Goal: Transaction & Acquisition: Purchase product/service

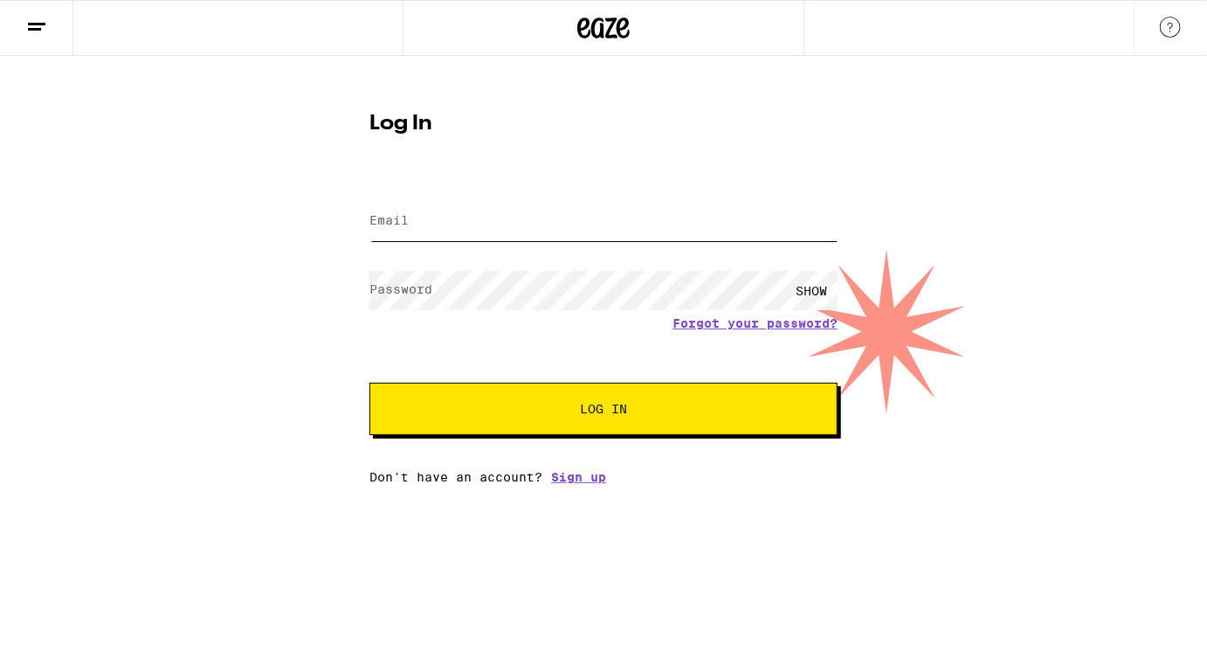
click at [451, 209] on input "Email" at bounding box center [604, 221] width 468 height 39
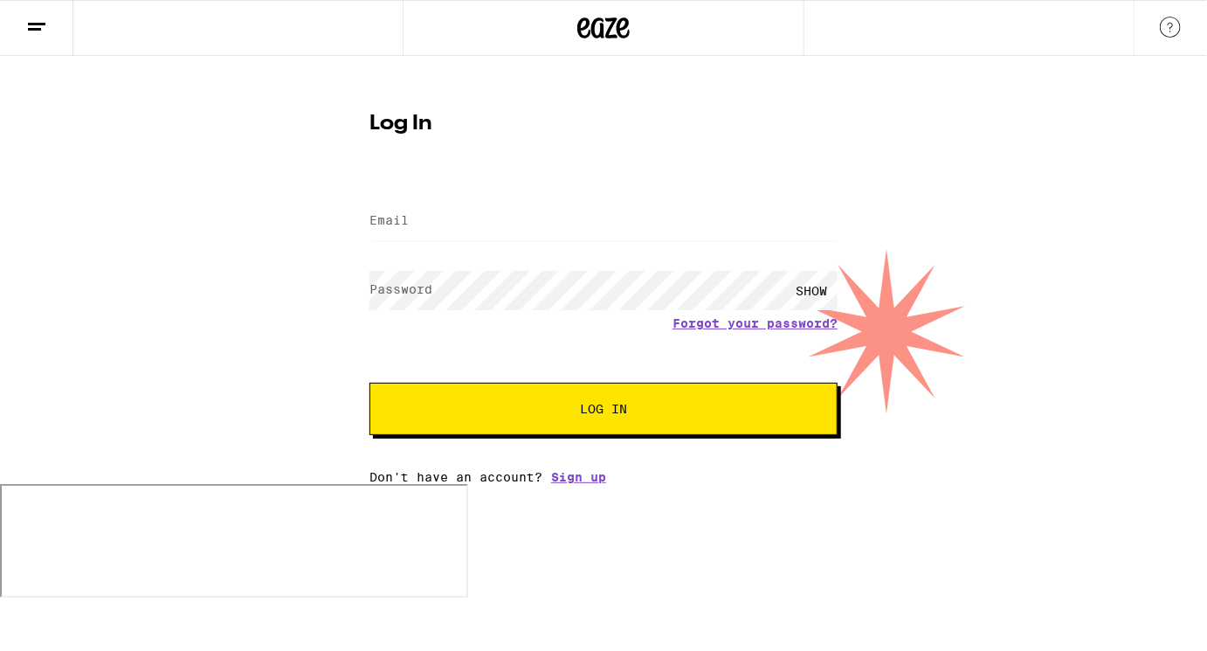
click at [398, 218] on label "Email" at bounding box center [389, 220] width 39 height 14
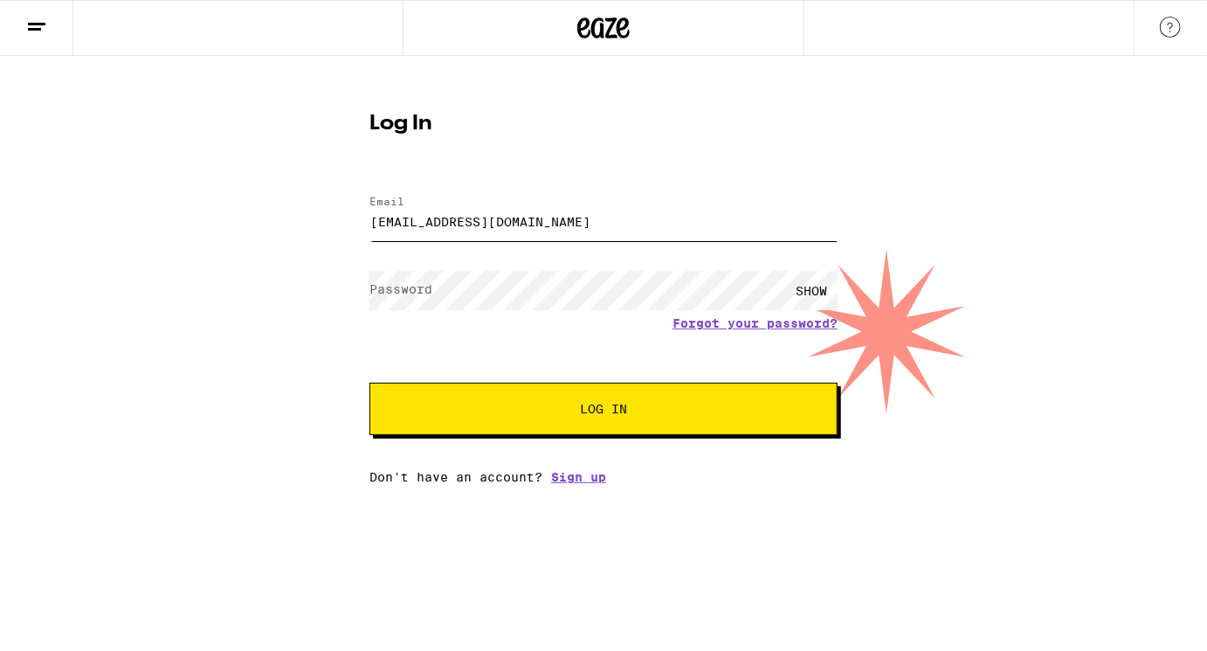
type input "[EMAIL_ADDRESS][DOMAIN_NAME]"
click at [391, 292] on label "Password" at bounding box center [401, 289] width 63 height 14
click at [496, 404] on button "Log In" at bounding box center [604, 409] width 468 height 52
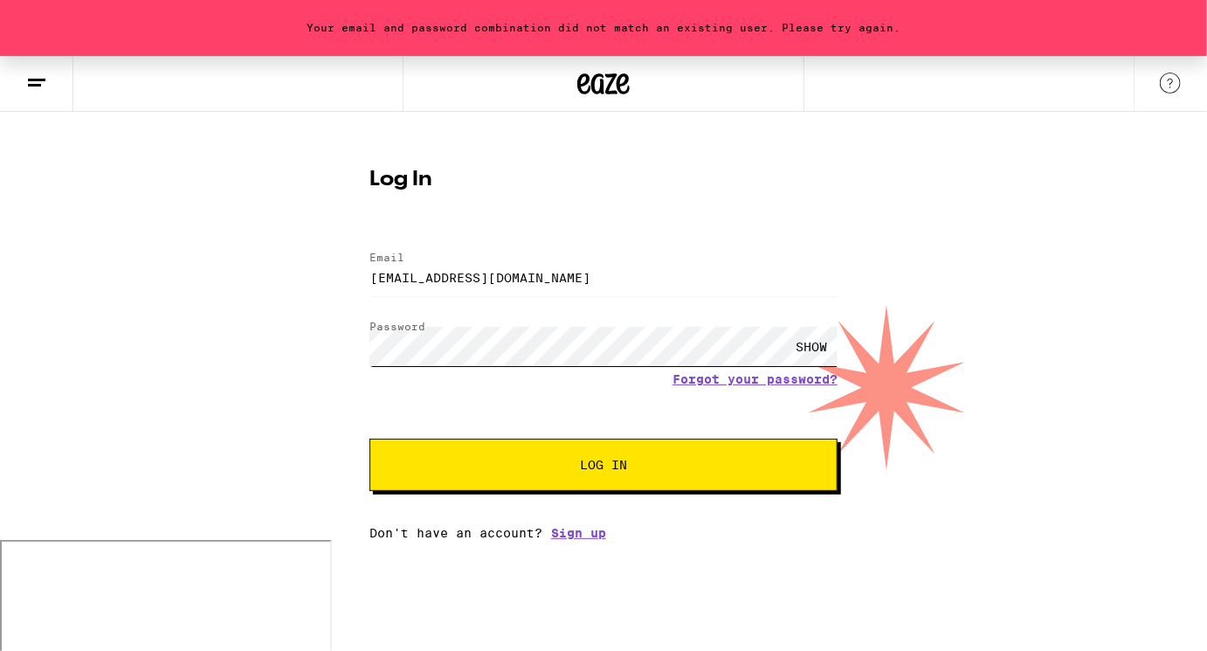
click at [370, 439] on button "Log In" at bounding box center [604, 465] width 468 height 52
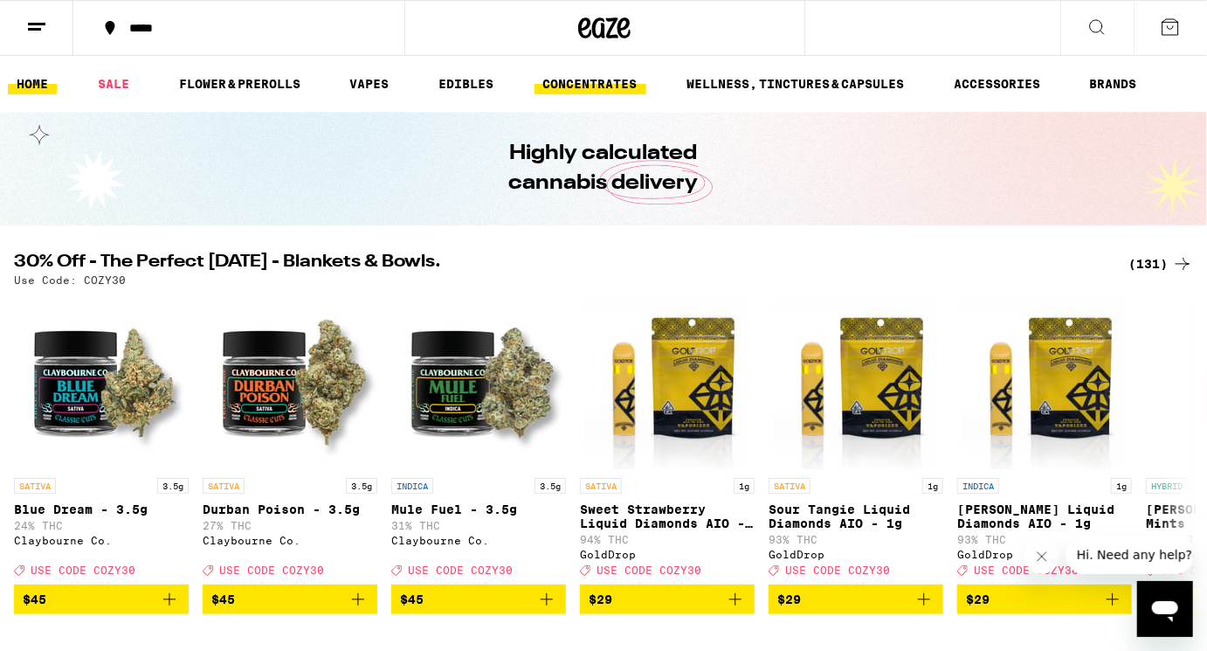
click at [573, 85] on link "CONCENTRATES" at bounding box center [591, 83] width 112 height 21
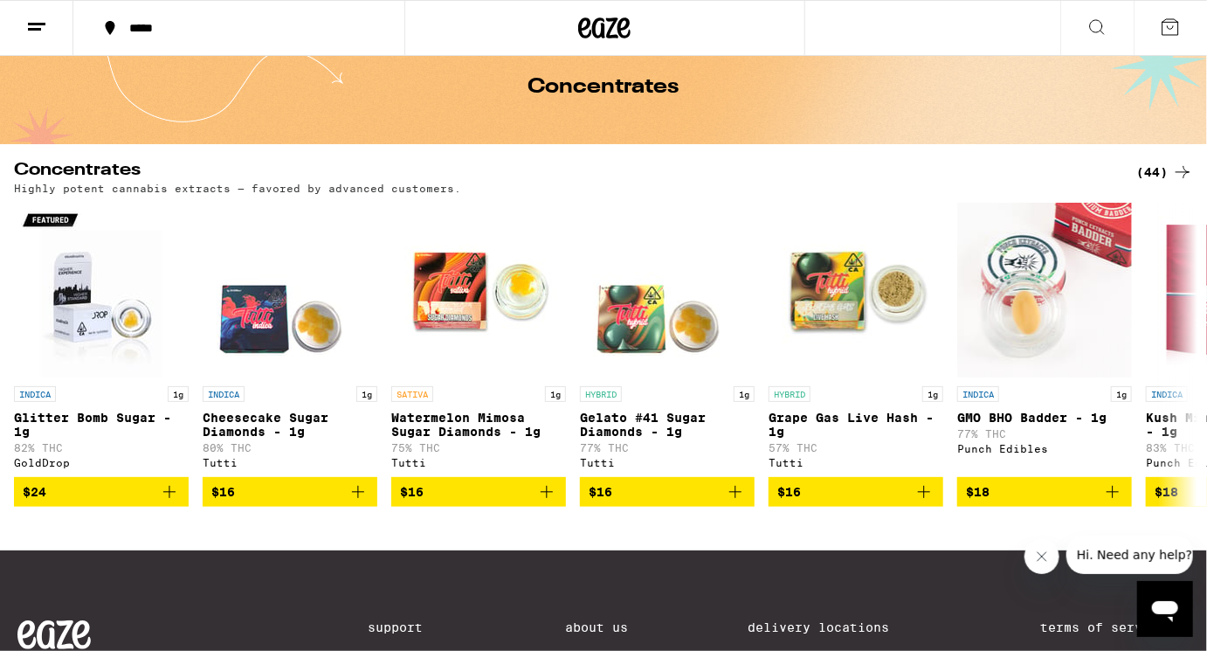
scroll to position [77, 0]
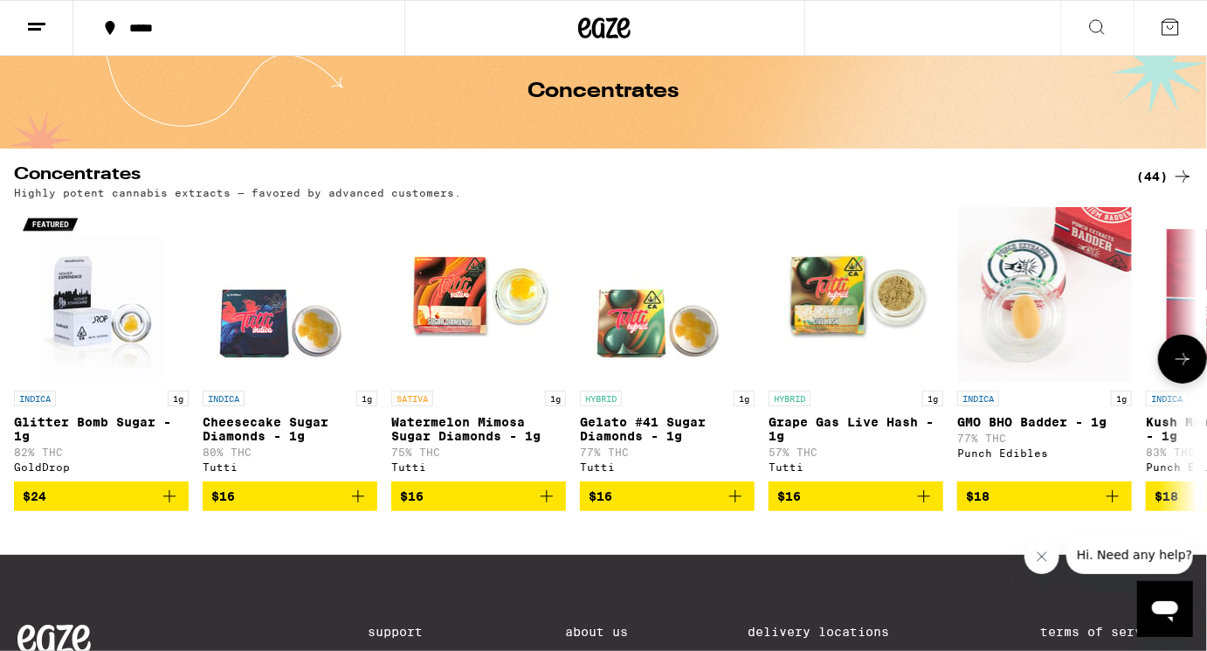
click at [1179, 370] on icon at bounding box center [1183, 359] width 21 height 21
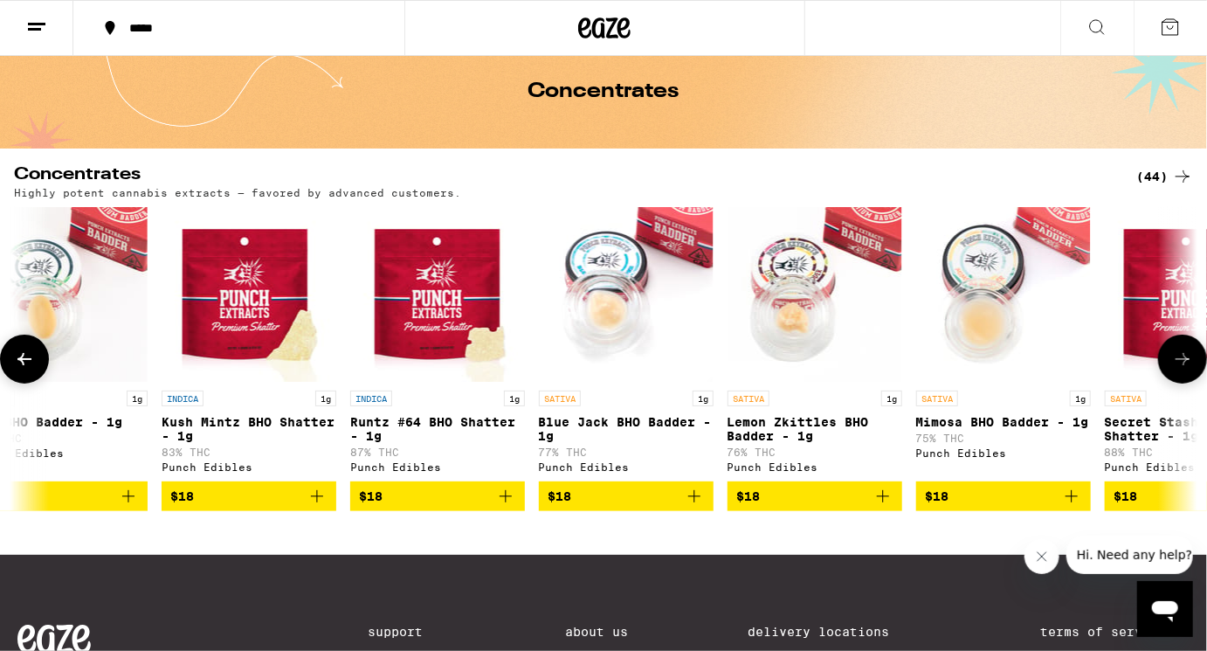
scroll to position [0, 989]
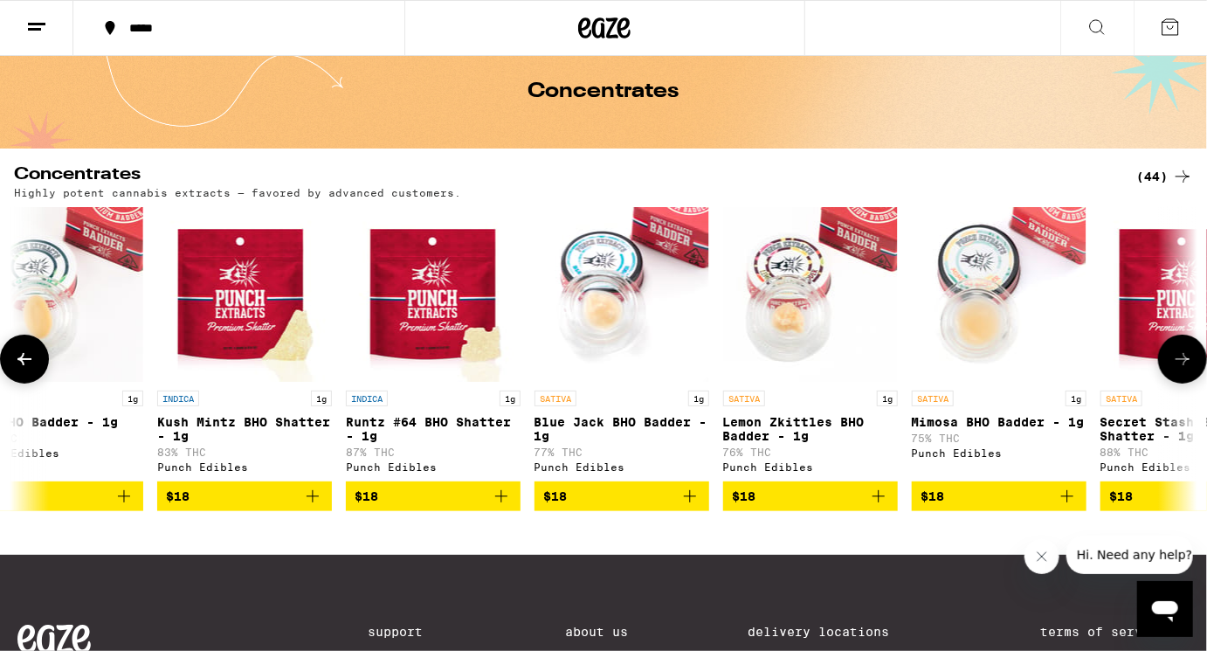
click at [1179, 370] on icon at bounding box center [1183, 359] width 21 height 21
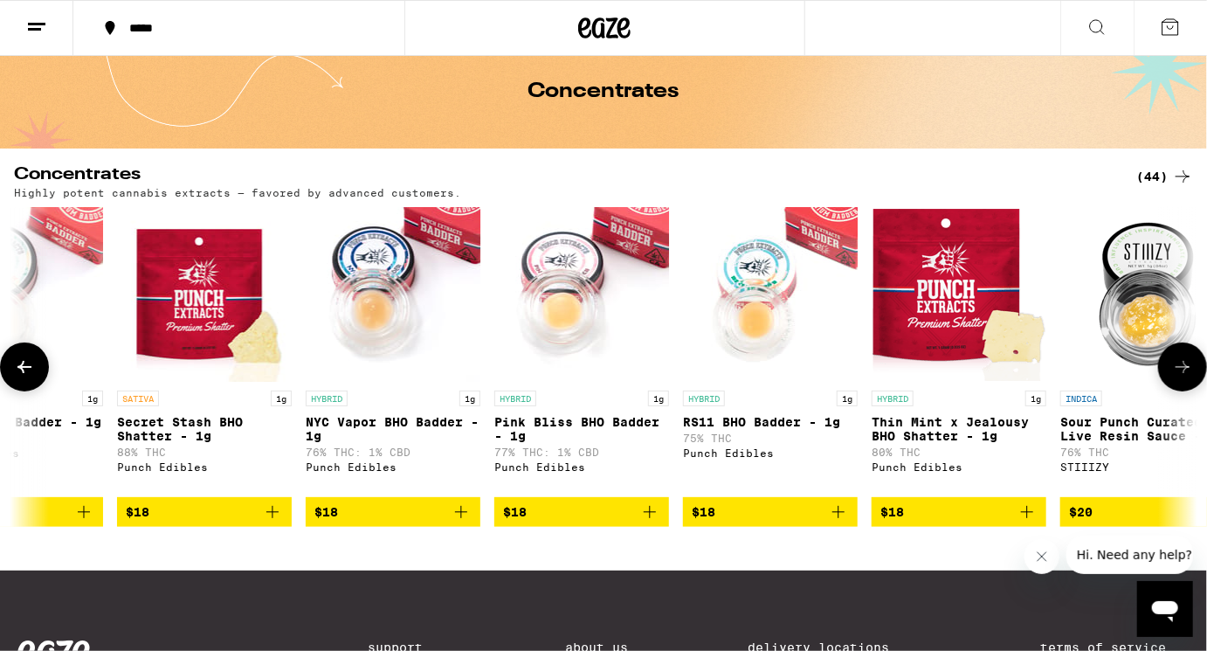
scroll to position [0, 1978]
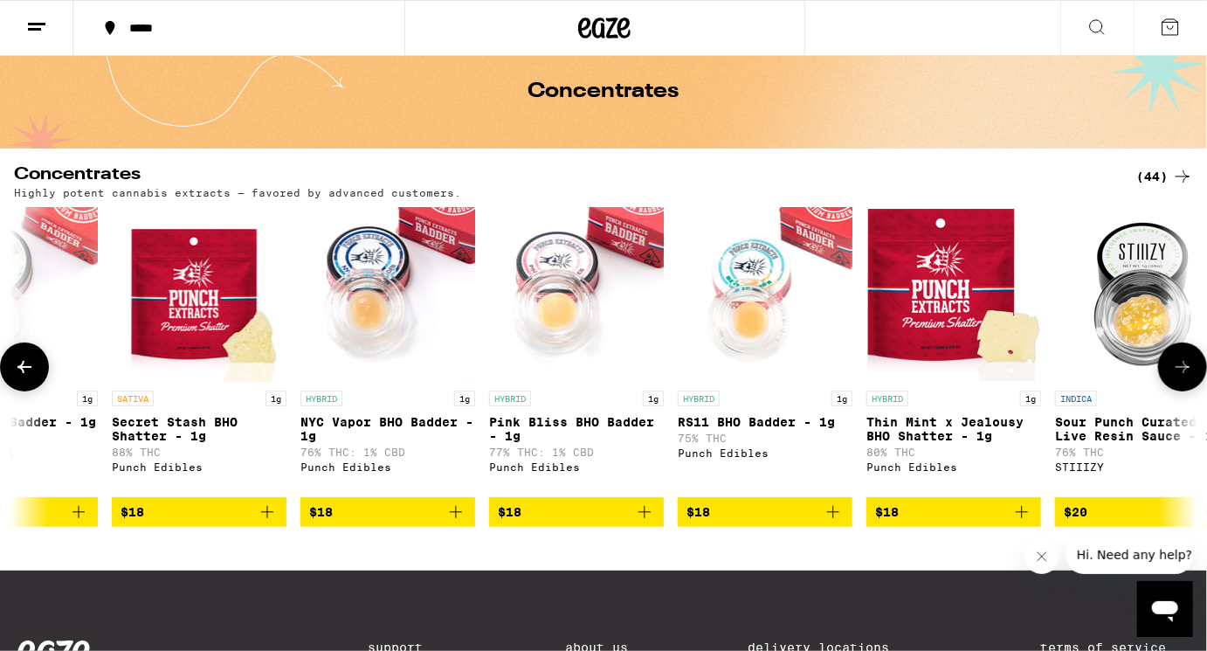
click at [1179, 370] on icon at bounding box center [1183, 366] width 21 height 21
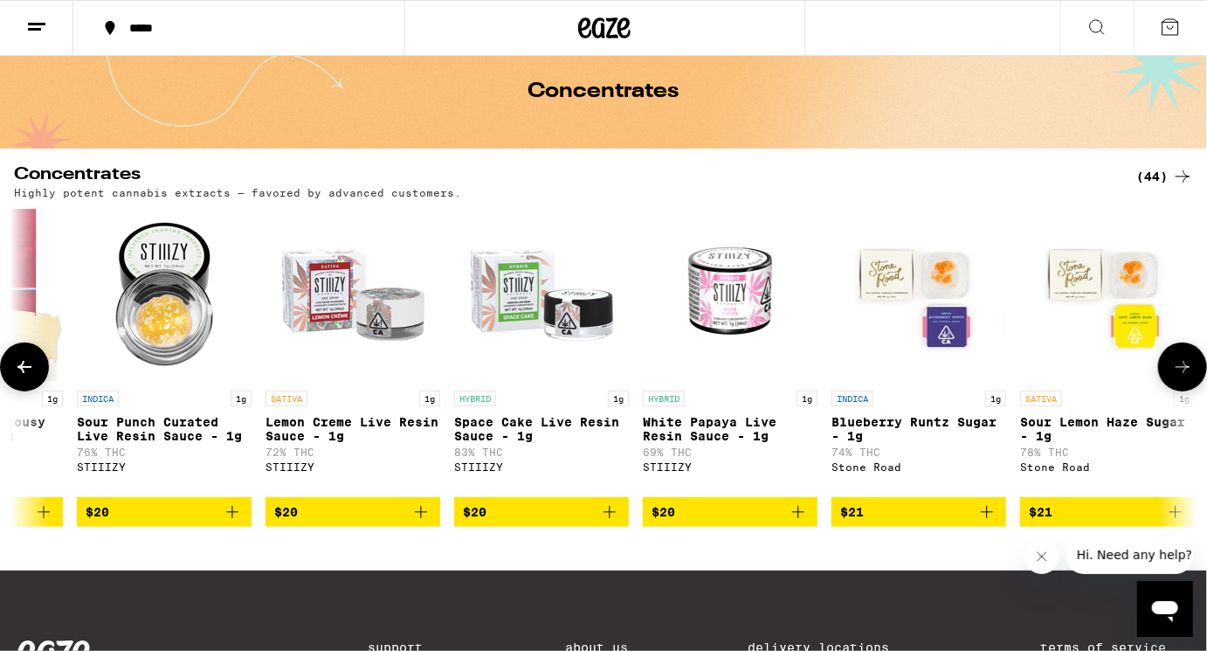
scroll to position [0, 2967]
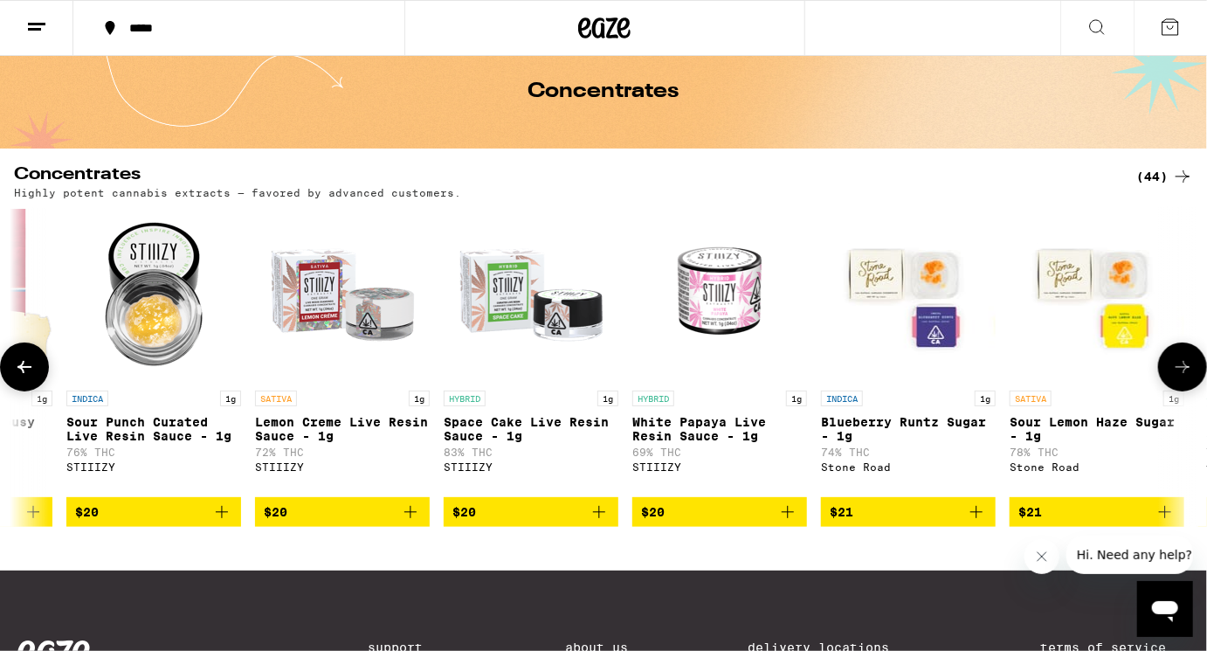
click at [1175, 370] on icon at bounding box center [1183, 366] width 21 height 21
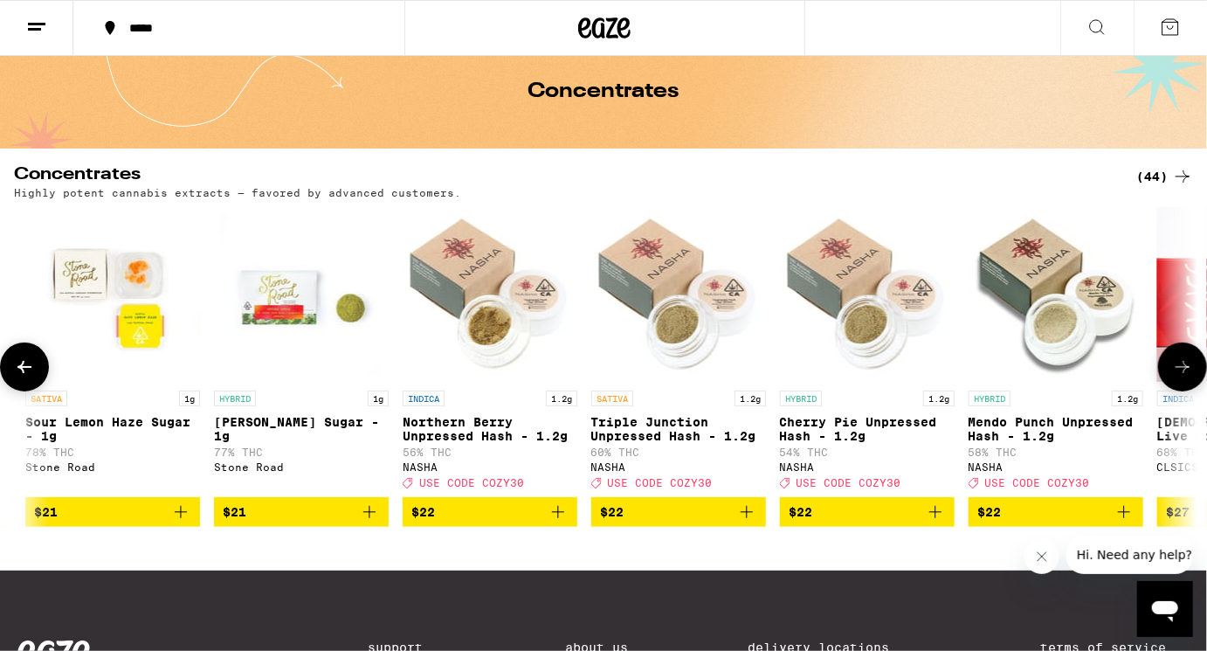
scroll to position [0, 3956]
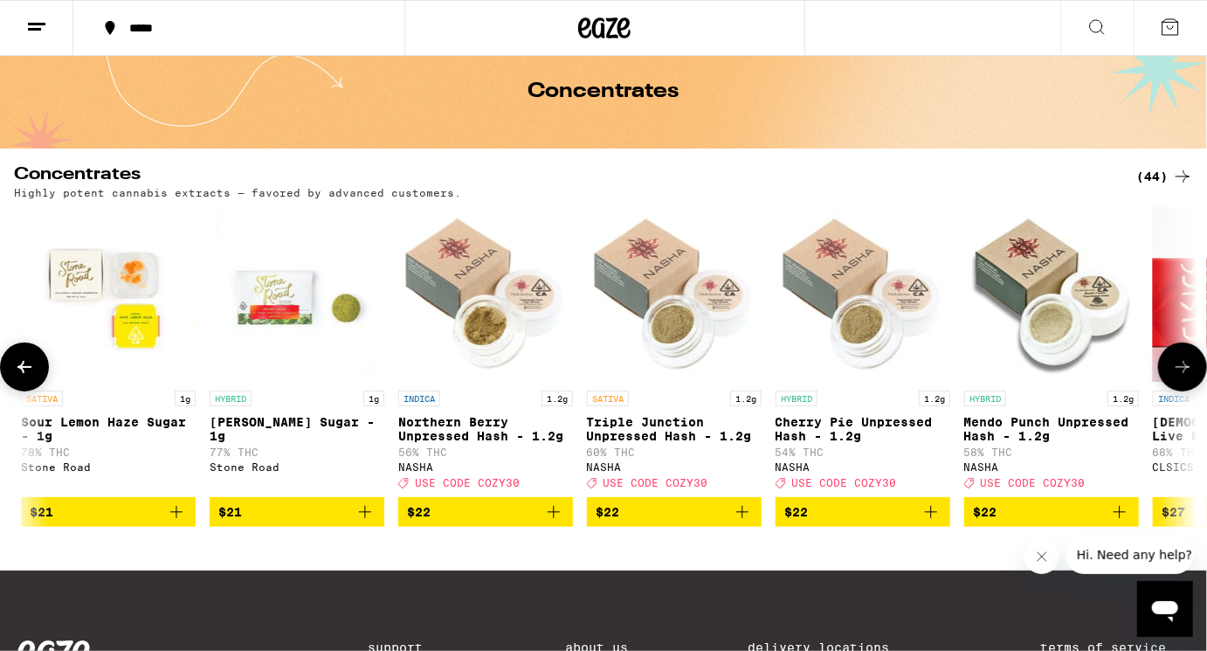
click at [1175, 370] on icon at bounding box center [1183, 366] width 21 height 21
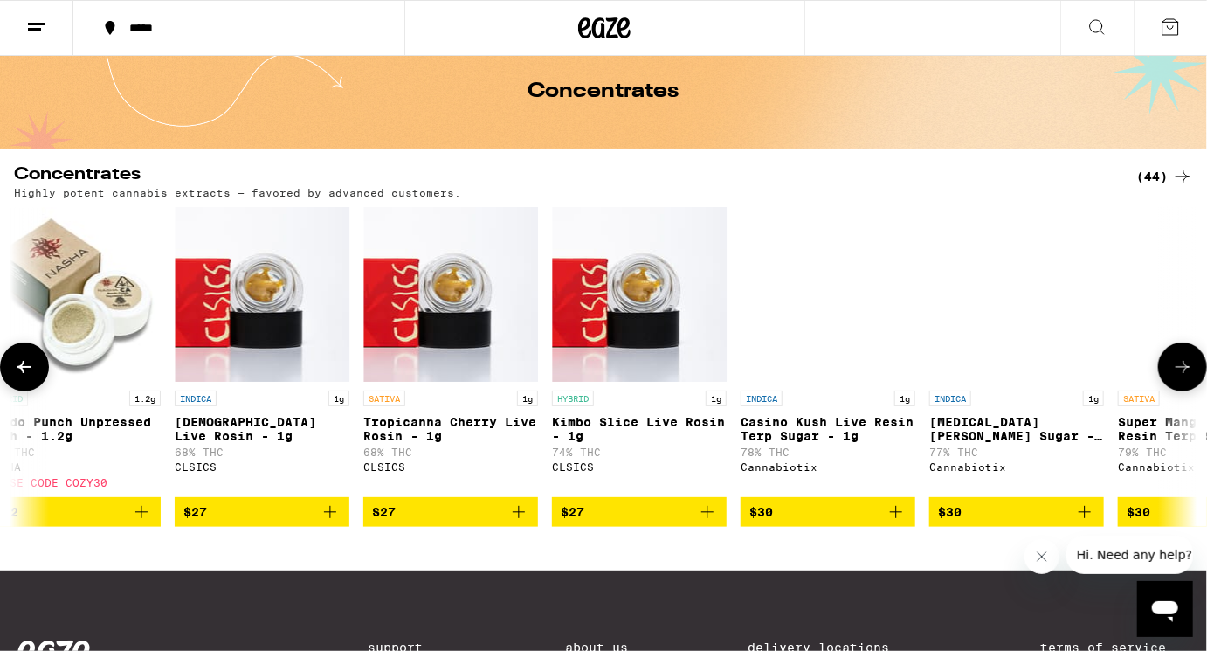
scroll to position [0, 4945]
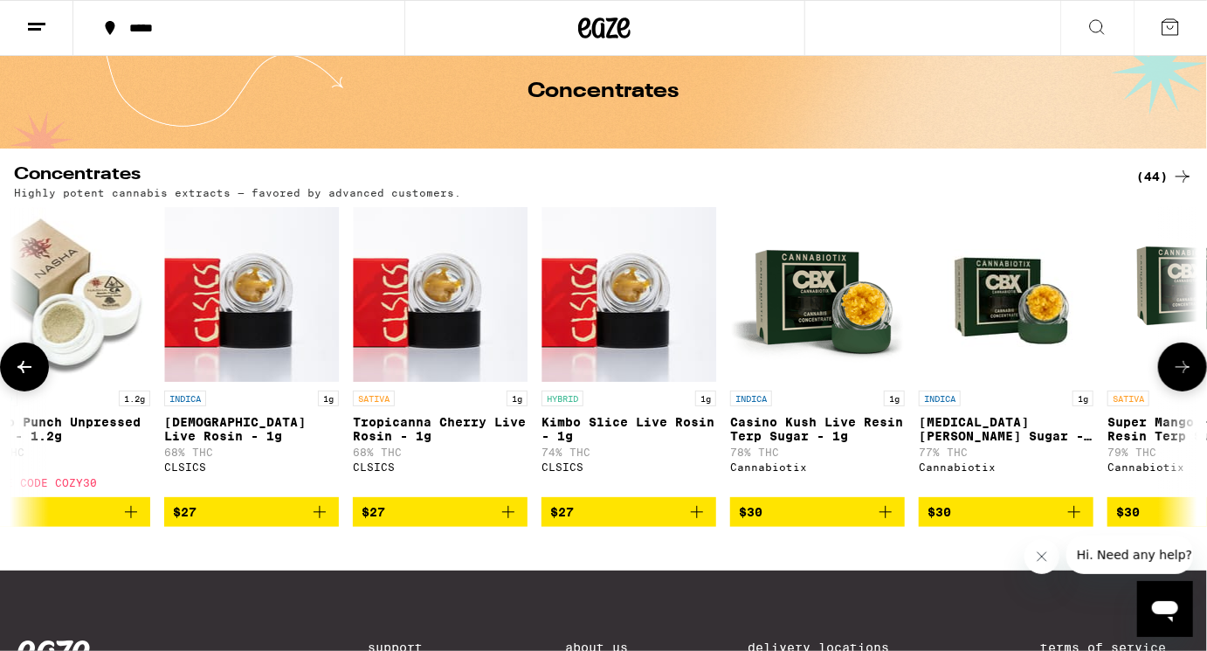
click at [1175, 370] on icon at bounding box center [1183, 366] width 21 height 21
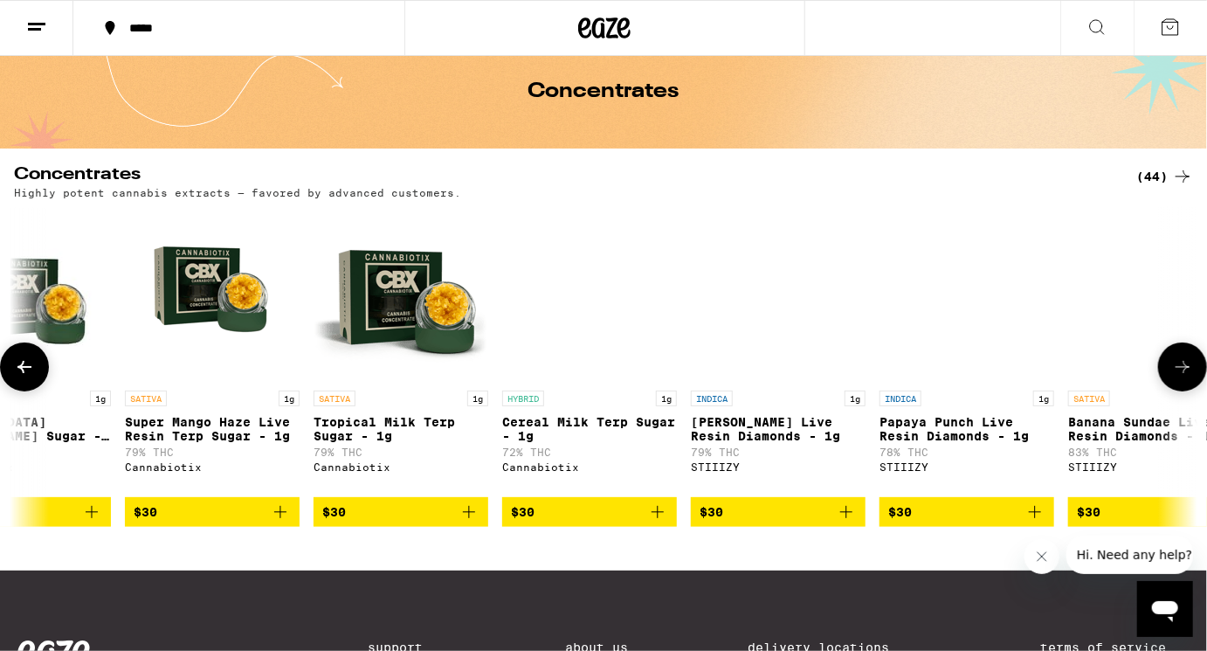
scroll to position [0, 5934]
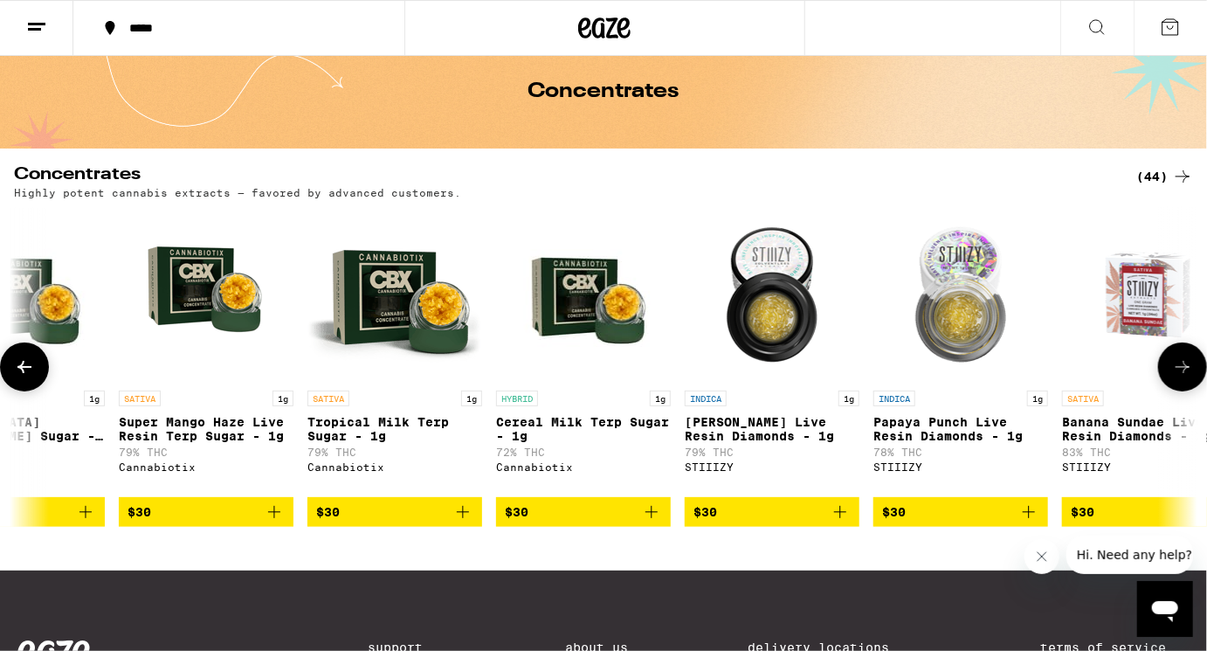
click at [1175, 370] on icon at bounding box center [1183, 366] width 21 height 21
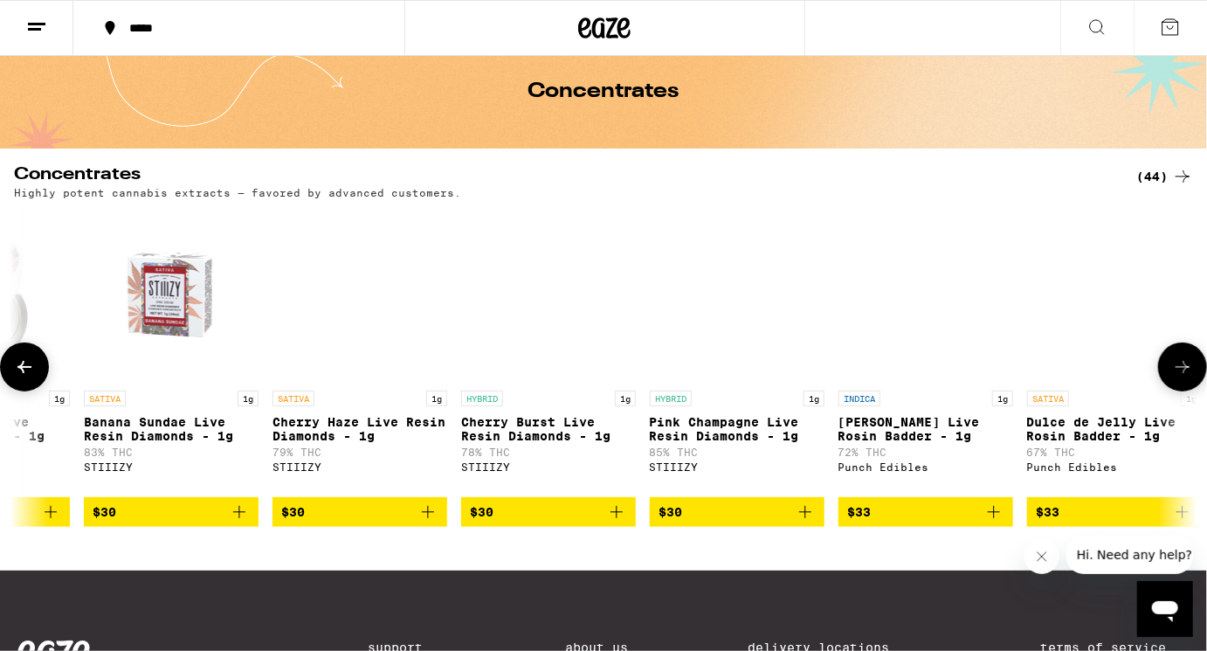
scroll to position [0, 6923]
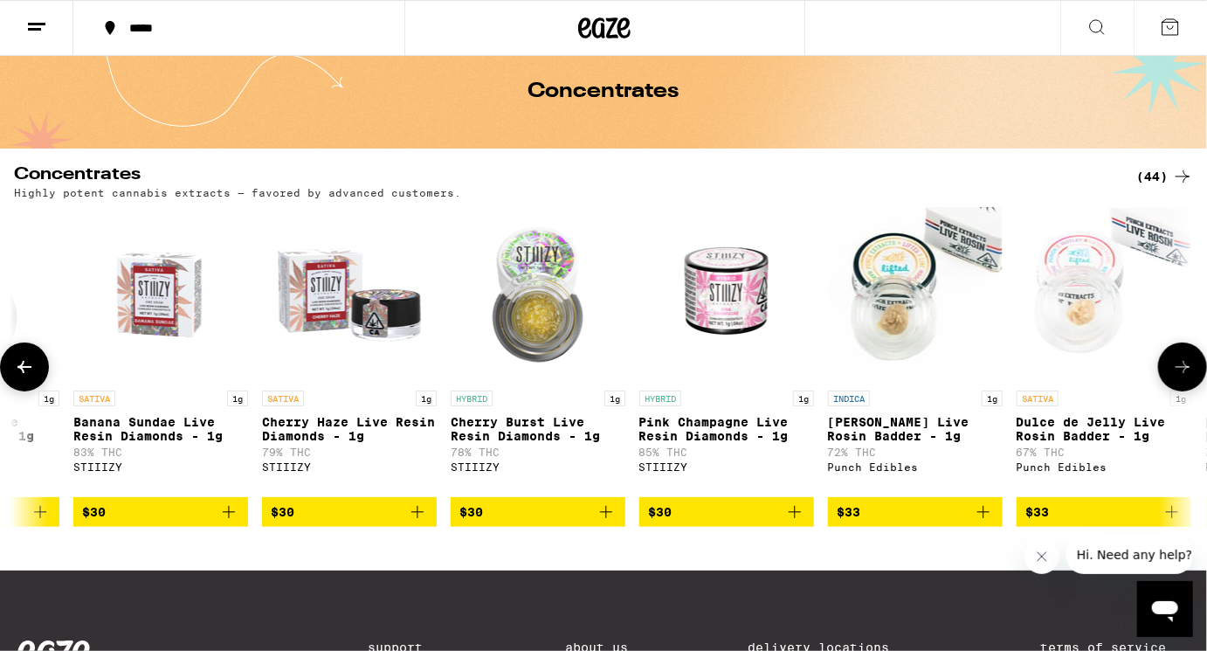
click at [1175, 370] on icon at bounding box center [1183, 366] width 21 height 21
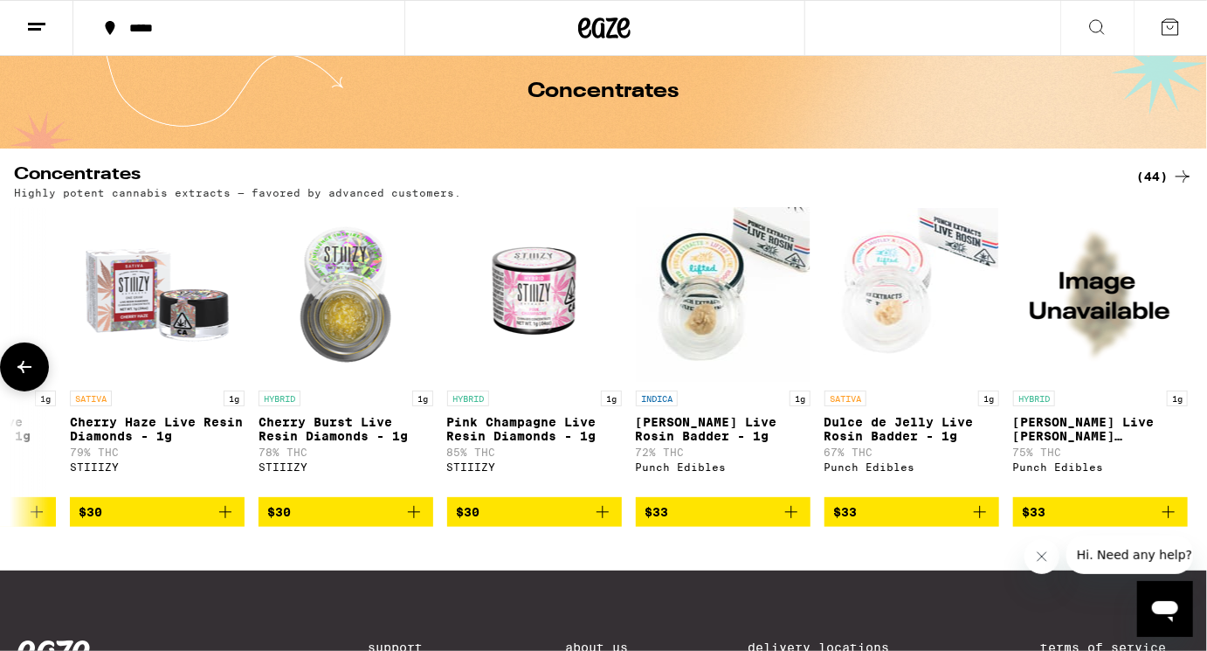
scroll to position [0, 7123]
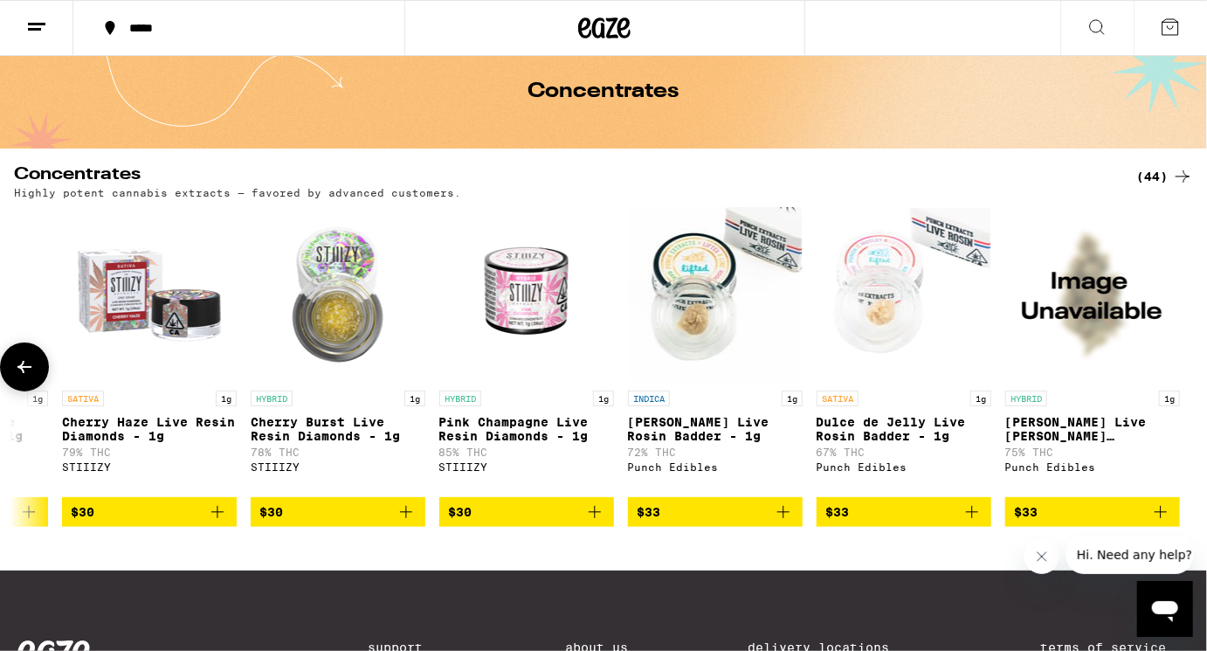
click at [690, 432] on p "[PERSON_NAME] Live Rosin Badder - 1g" at bounding box center [715, 429] width 175 height 28
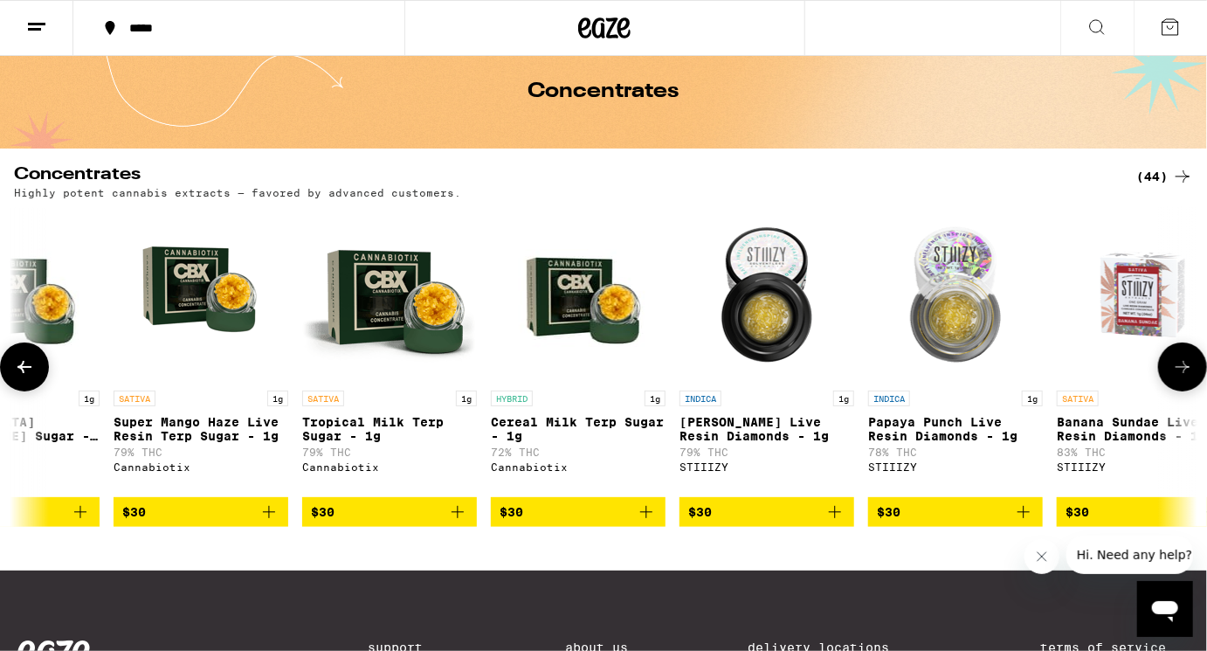
scroll to position [0, 5937]
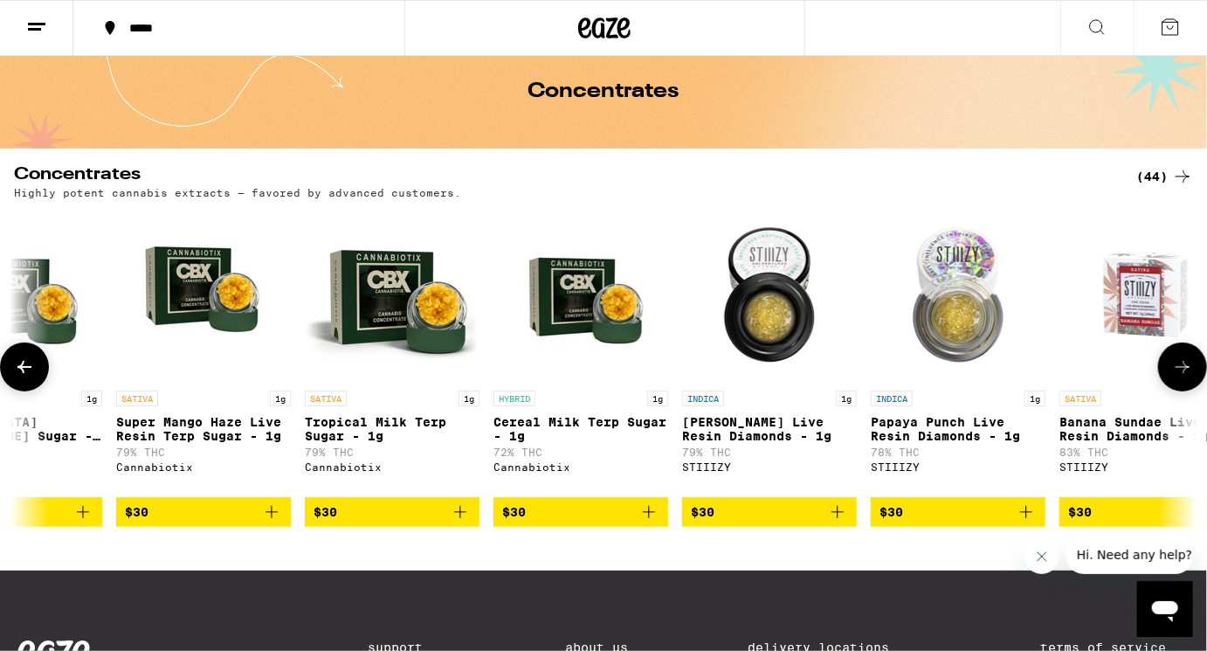
click at [580, 311] on img "Open page for Cereal Milk Terp Sugar - 1g from Cannabiotix" at bounding box center [581, 294] width 175 height 175
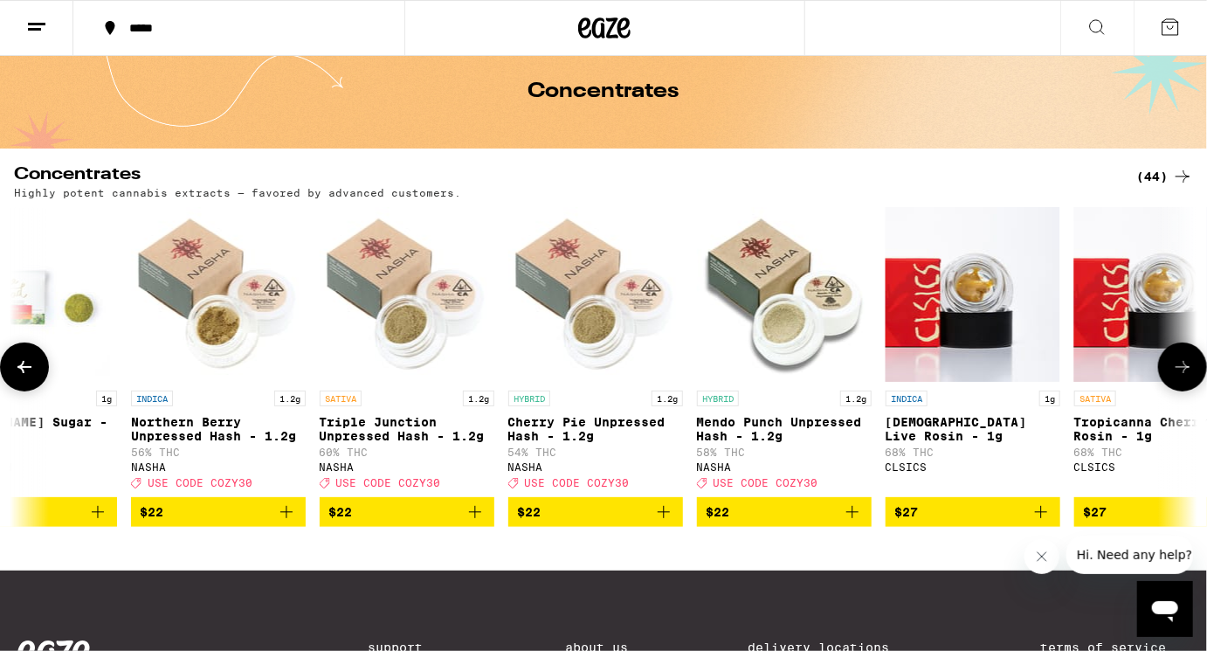
scroll to position [0, 4204]
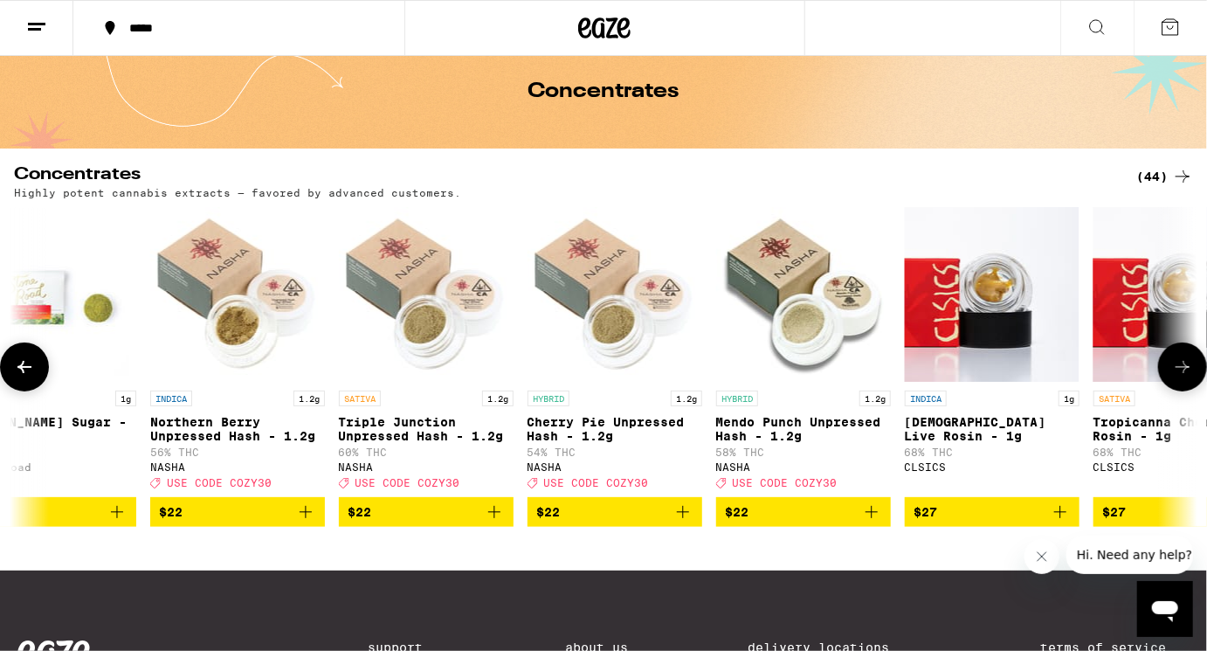
click at [417, 309] on img "Open page for Triple Junction Unpressed Hash - 1.2g from NASHA" at bounding box center [426, 294] width 175 height 175
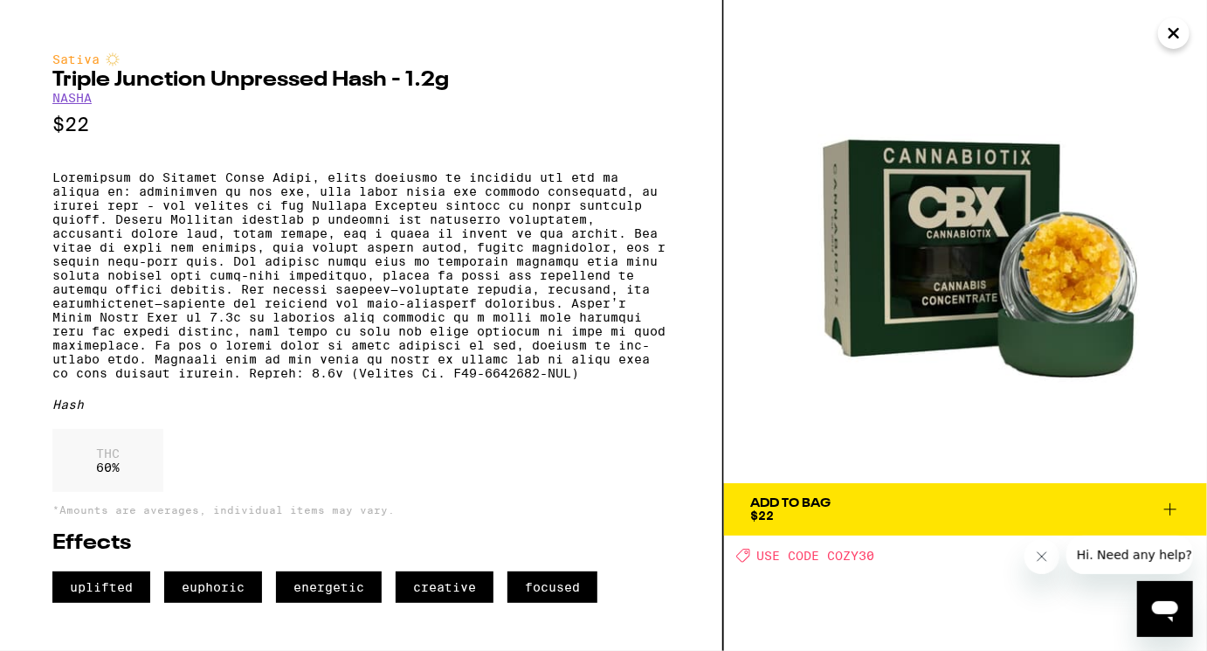
scroll to position [1, 0]
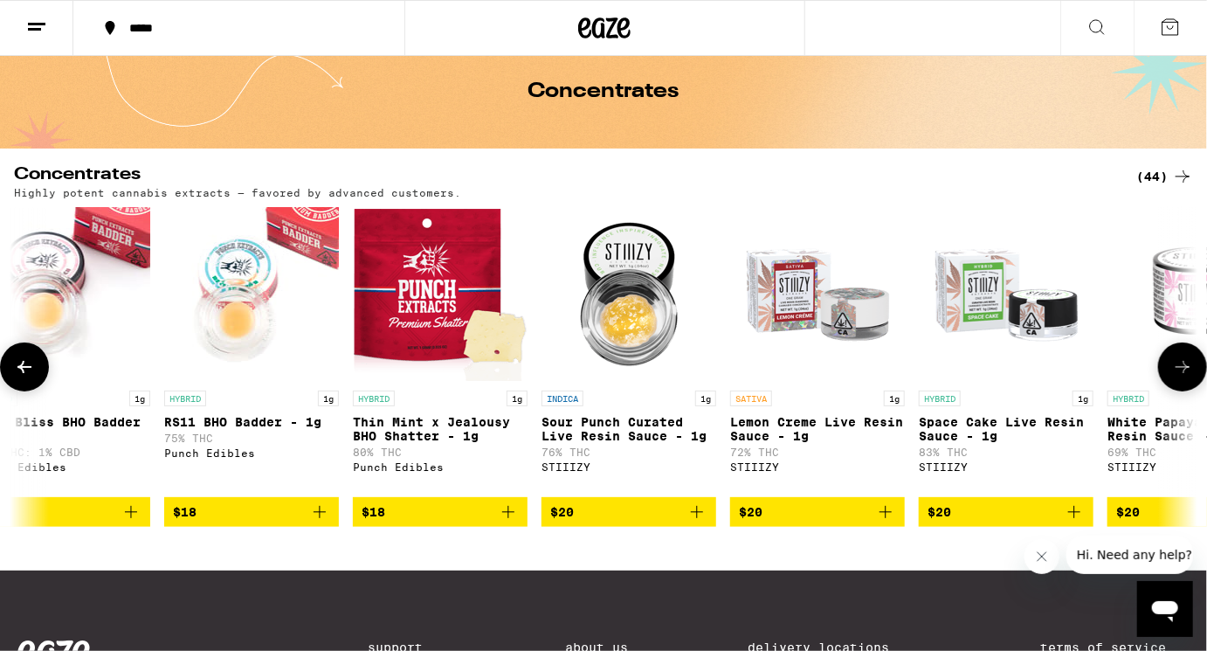
scroll to position [0, 2491]
click at [405, 308] on img "Open page for Thin Mint x Jealousy BHO Shatter - 1g from Punch Edibles" at bounding box center [441, 294] width 175 height 175
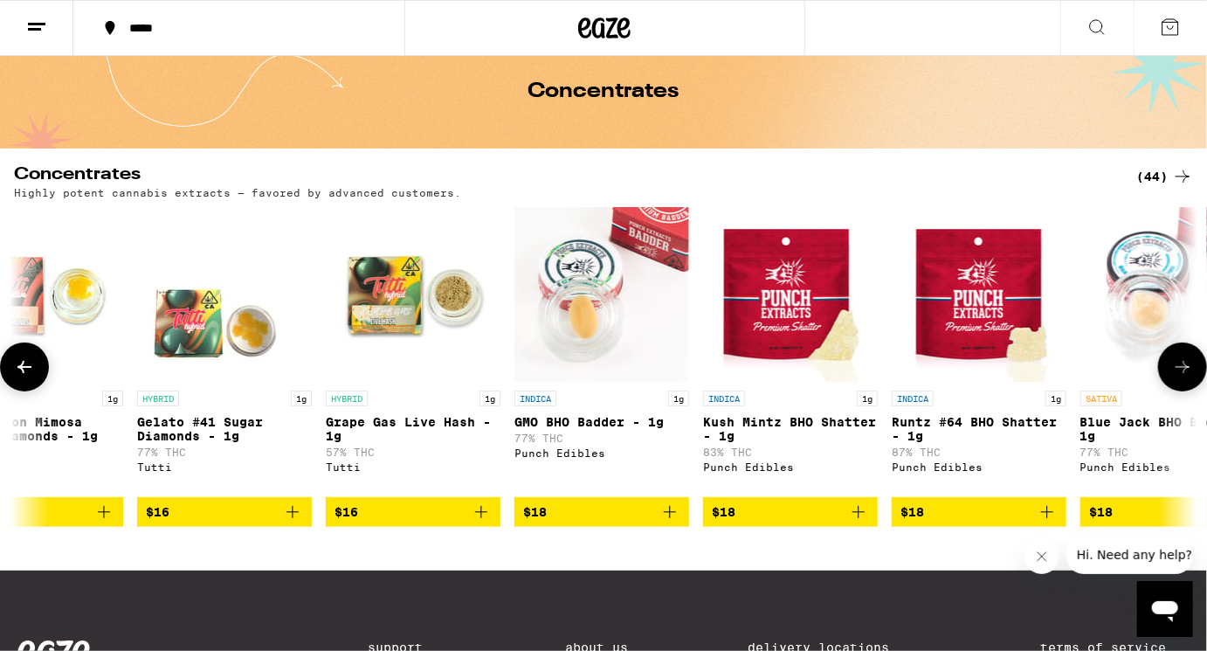
scroll to position [0, 442]
click at [384, 316] on img "Open page for Grape Gas Live Hash - 1g from Tutti" at bounding box center [414, 294] width 175 height 175
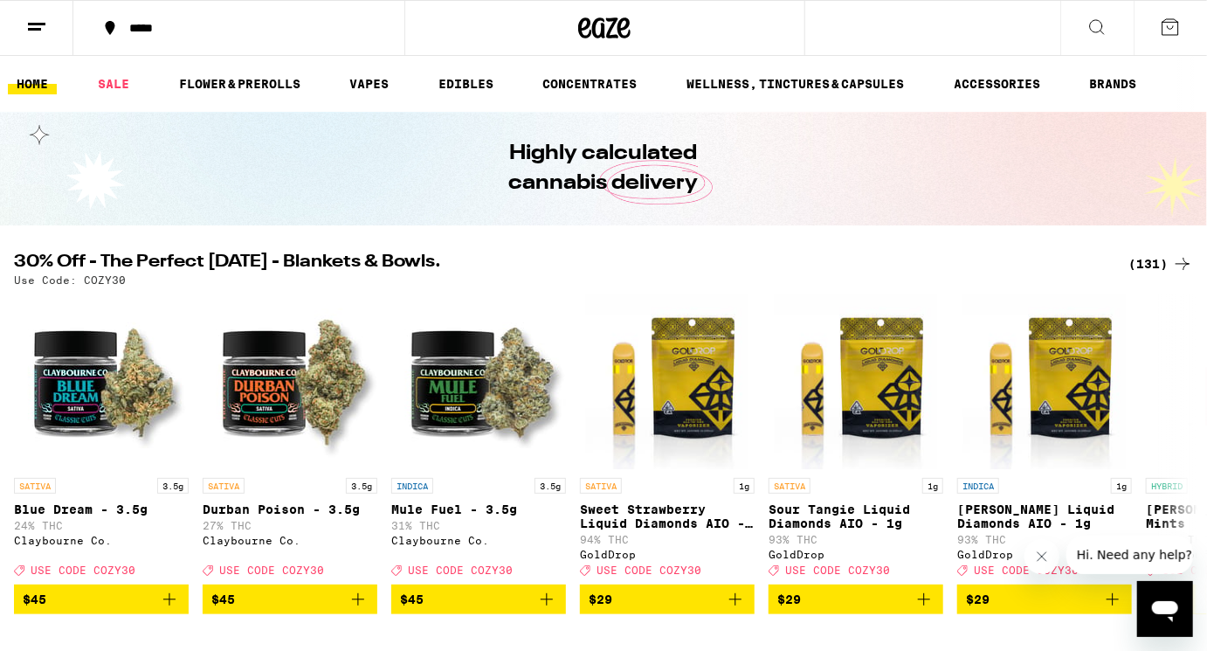
click at [189, 32] on div "*****" at bounding box center [250, 28] width 258 height 12
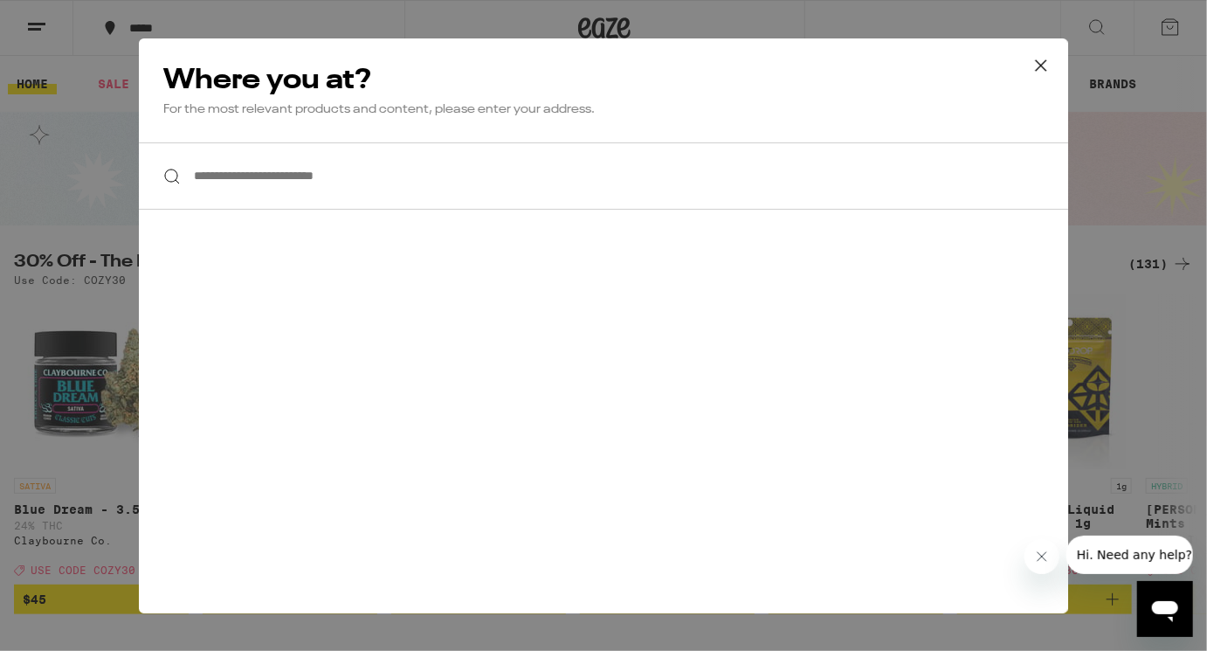
click at [335, 177] on input "**********" at bounding box center [604, 175] width 930 height 67
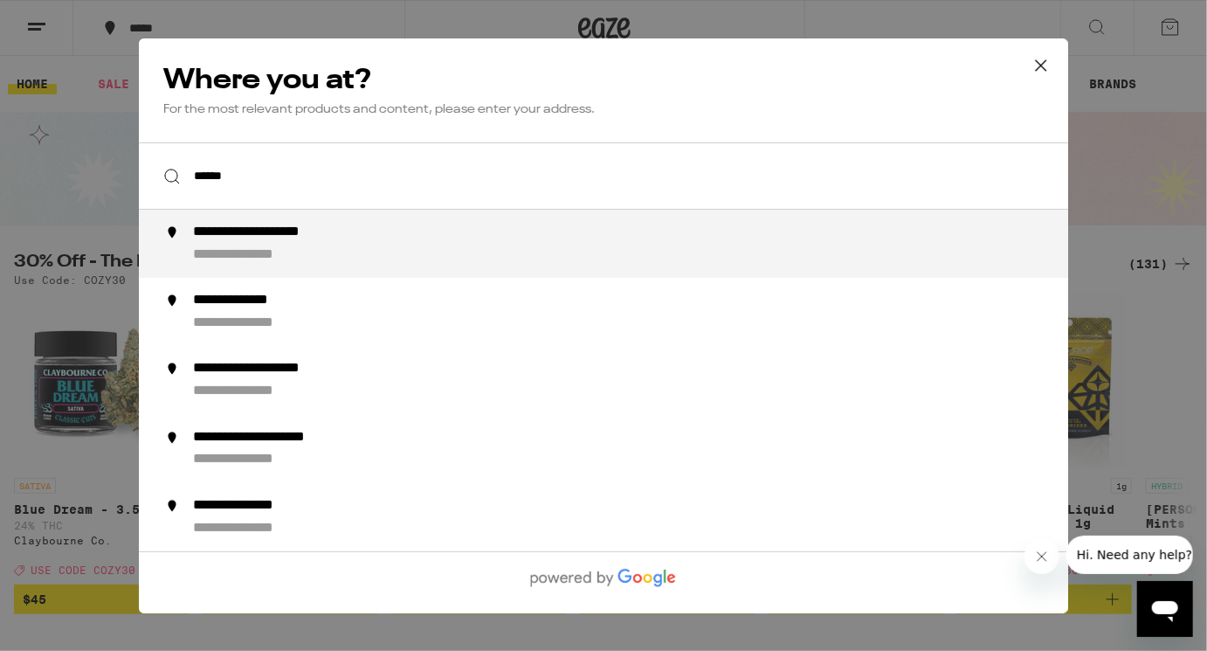
click at [280, 234] on div "**********" at bounding box center [283, 232] width 181 height 17
type input "**********"
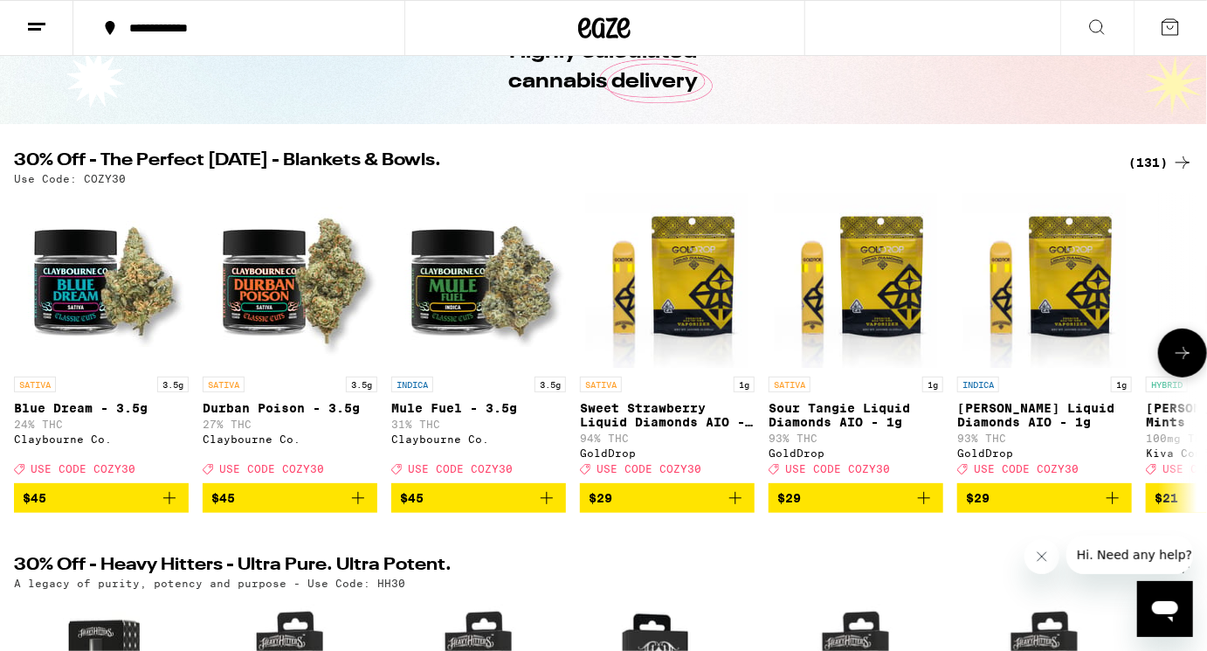
scroll to position [102, 0]
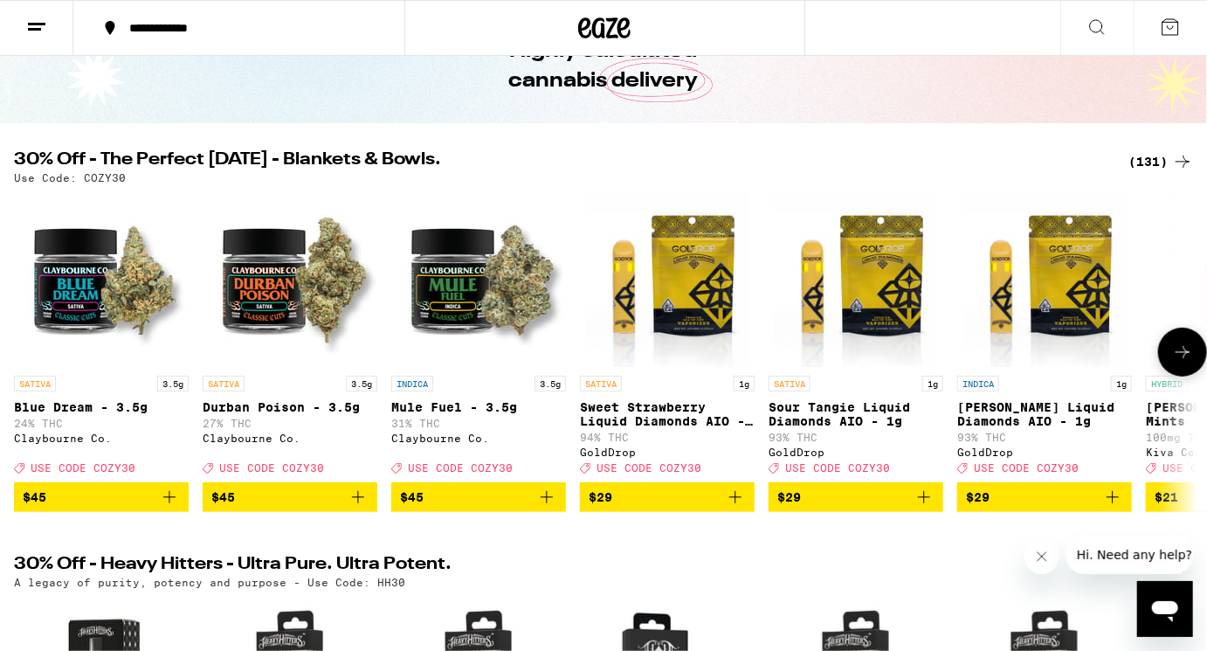
click at [1187, 358] on icon at bounding box center [1183, 352] width 14 height 12
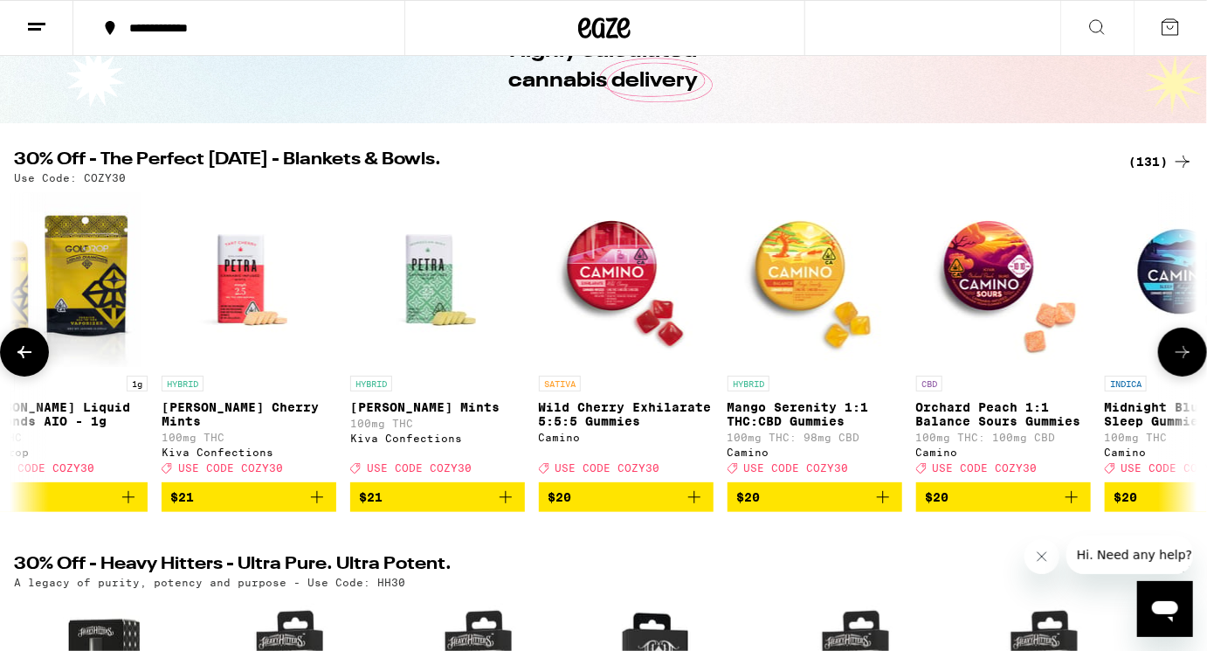
scroll to position [0, 989]
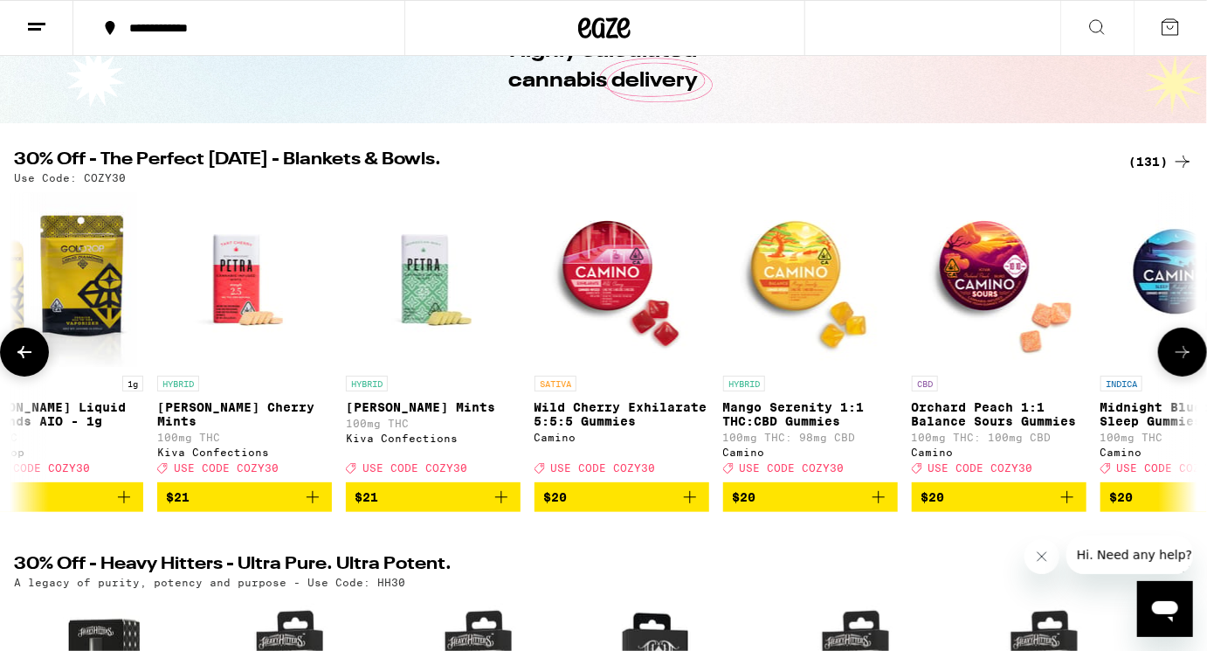
click at [1187, 358] on icon at bounding box center [1183, 352] width 14 height 12
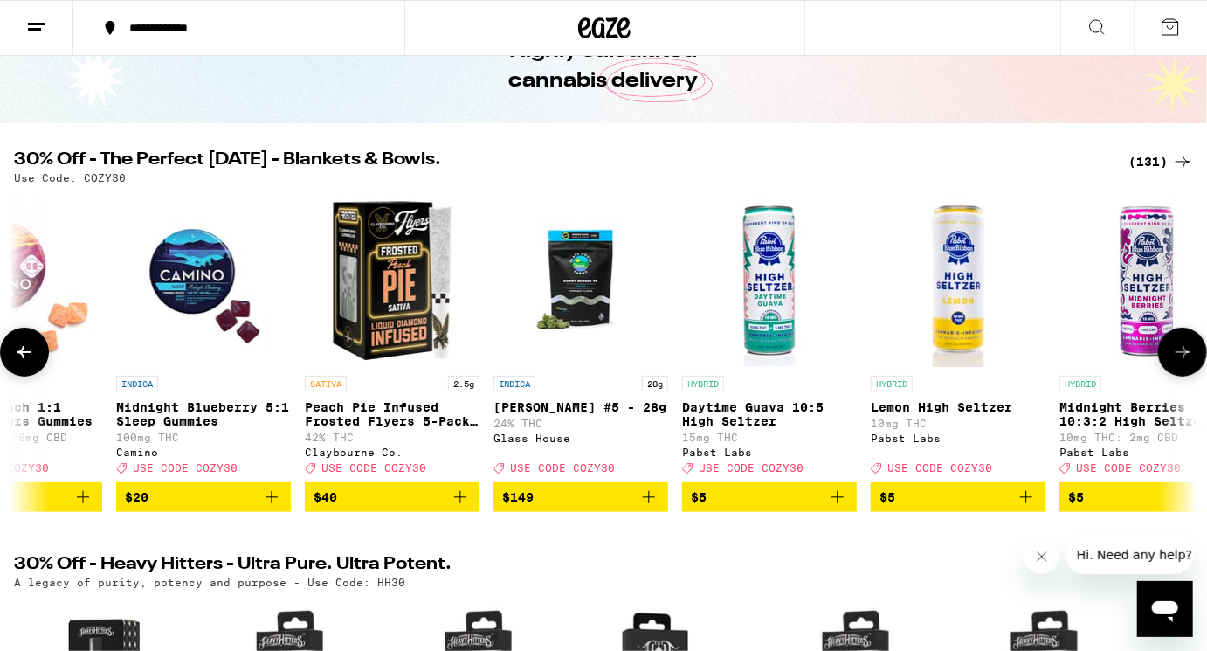
scroll to position [0, 1978]
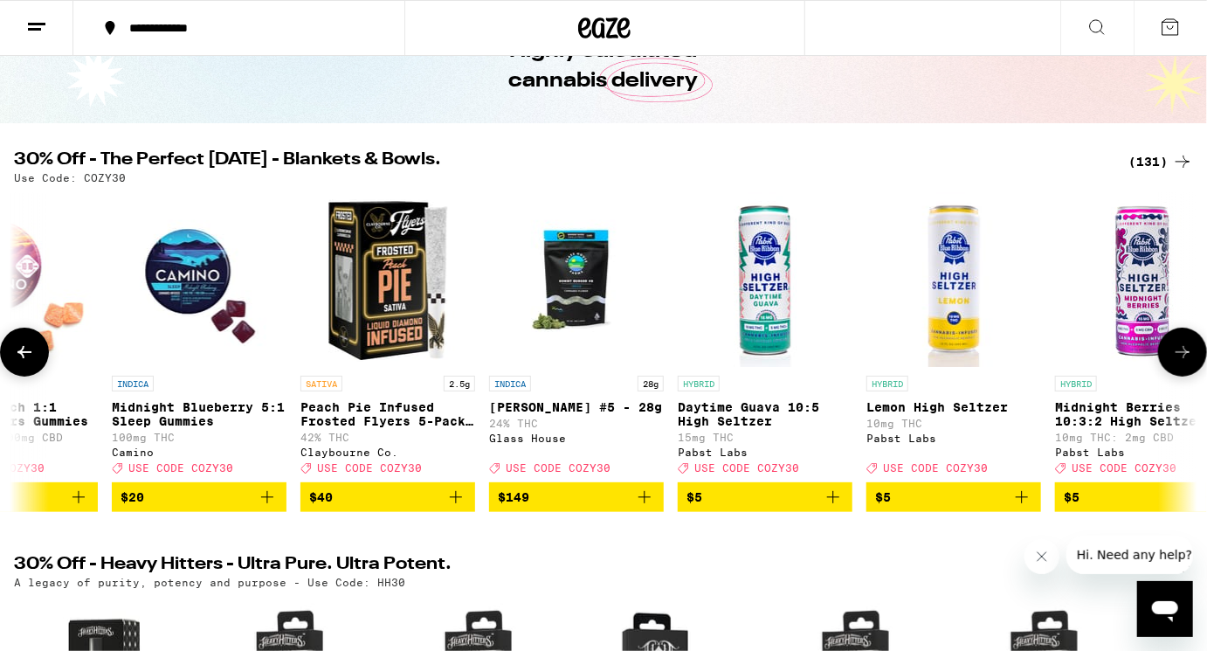
click at [1187, 358] on icon at bounding box center [1183, 352] width 14 height 12
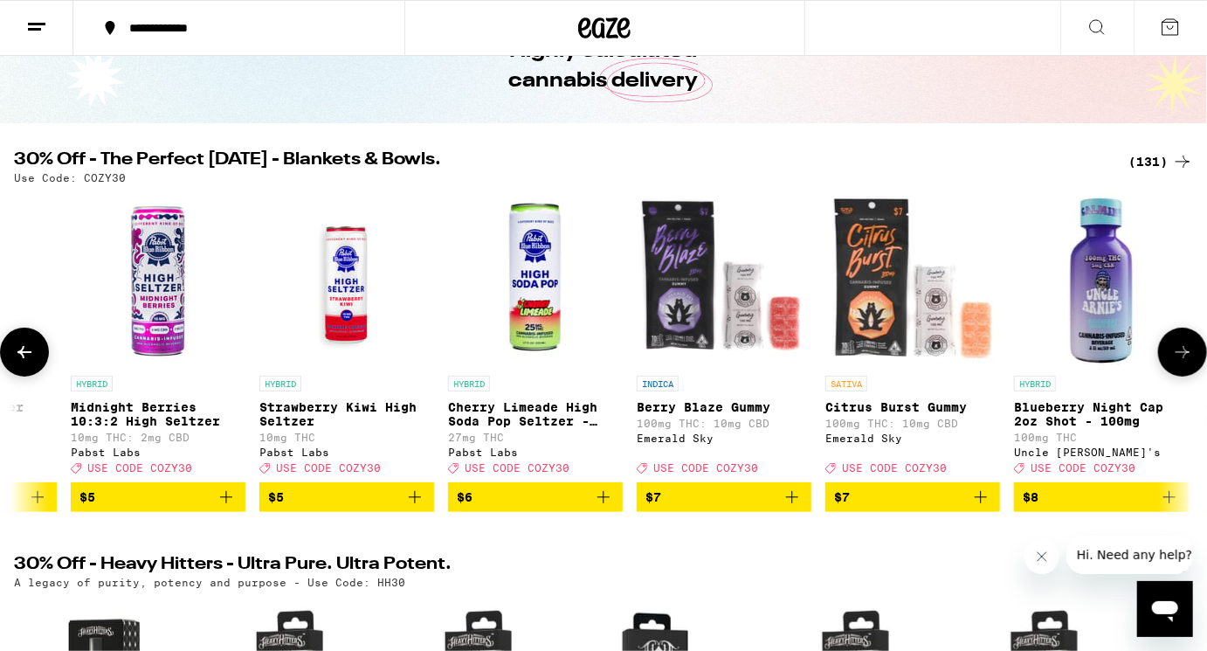
scroll to position [0, 2967]
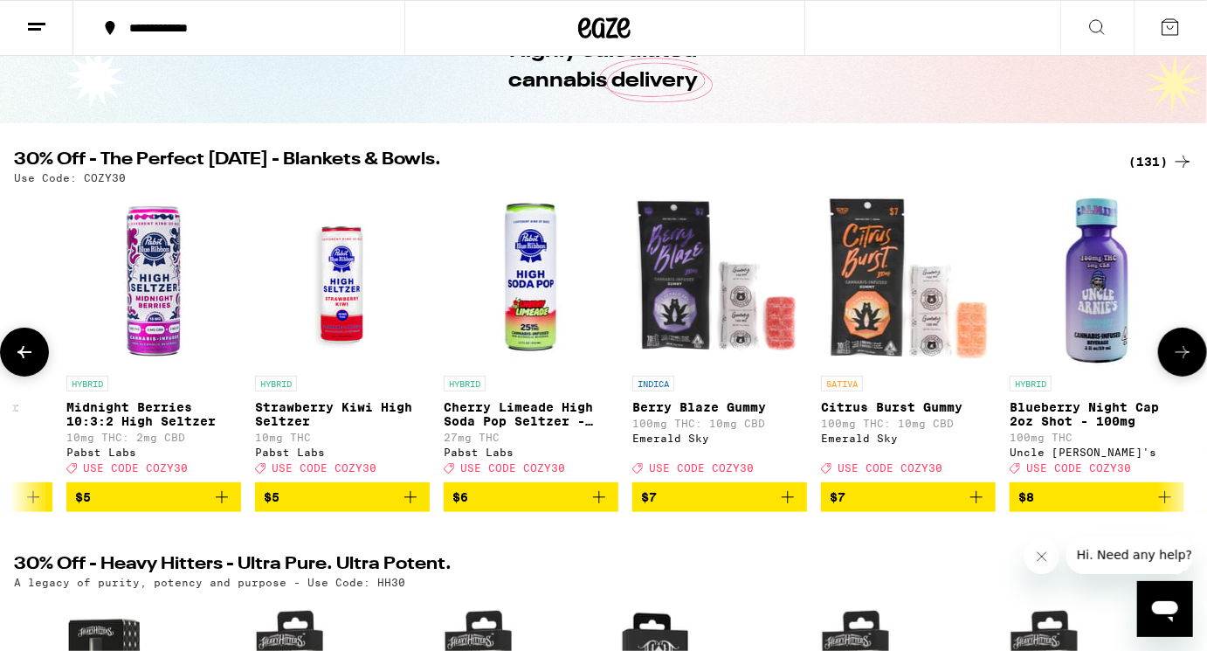
click at [1187, 358] on icon at bounding box center [1183, 352] width 14 height 12
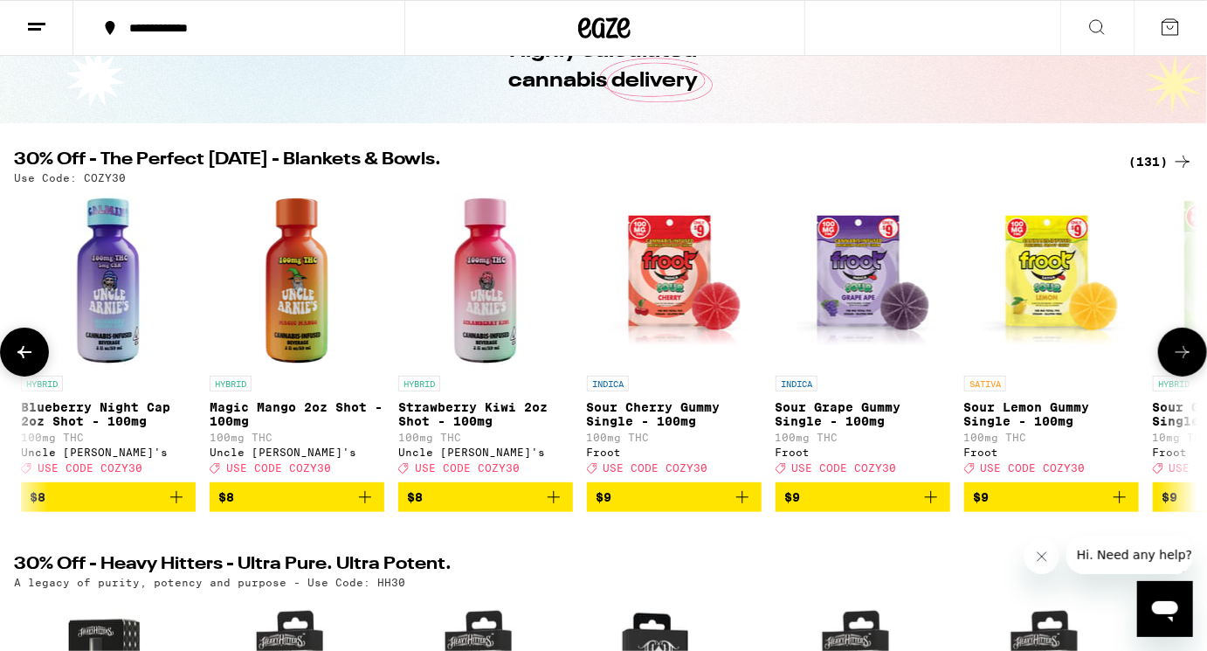
click at [1187, 358] on icon at bounding box center [1183, 352] width 14 height 12
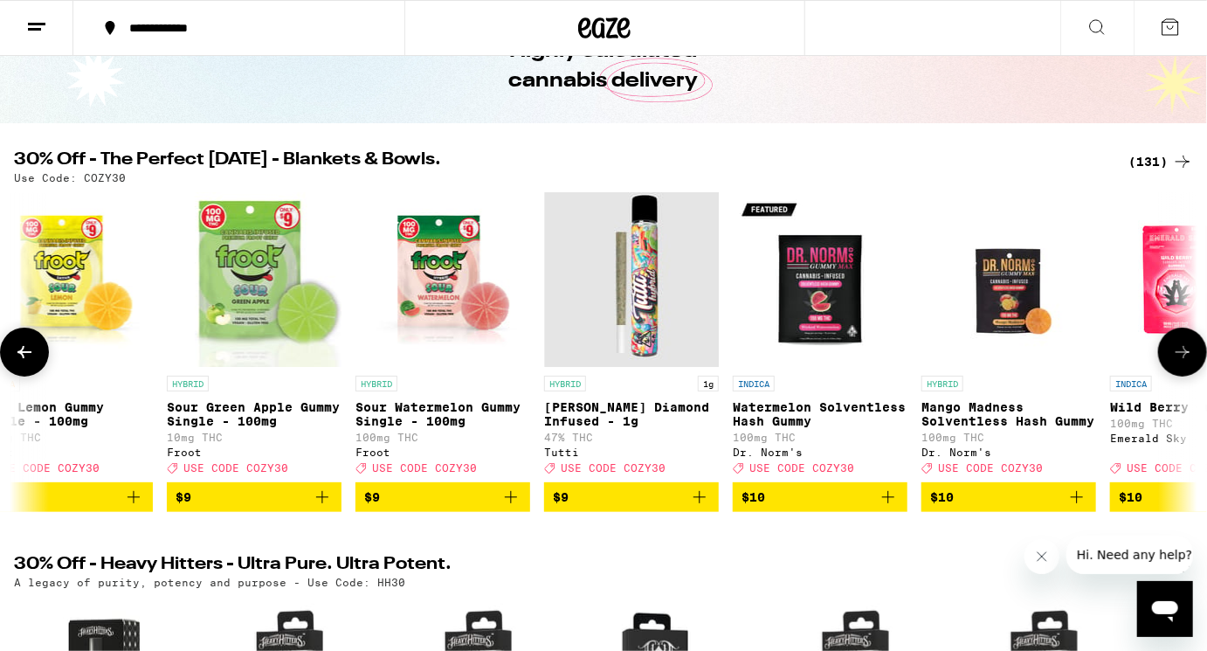
scroll to position [0, 4945]
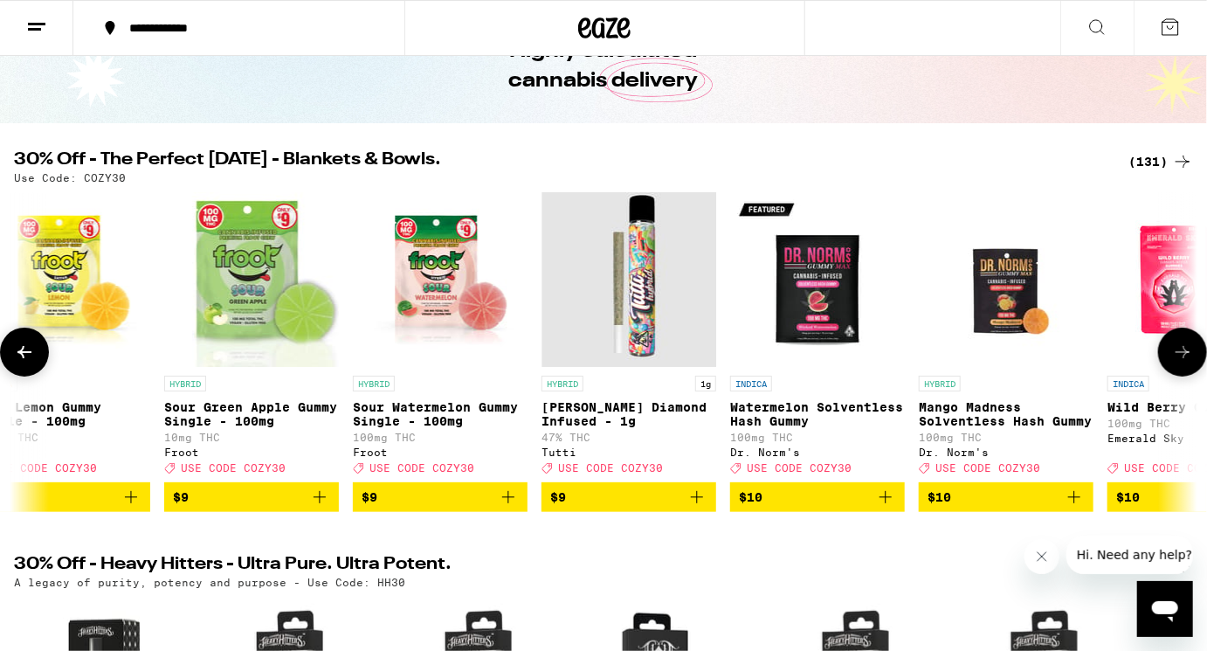
click at [1187, 358] on icon at bounding box center [1183, 352] width 14 height 12
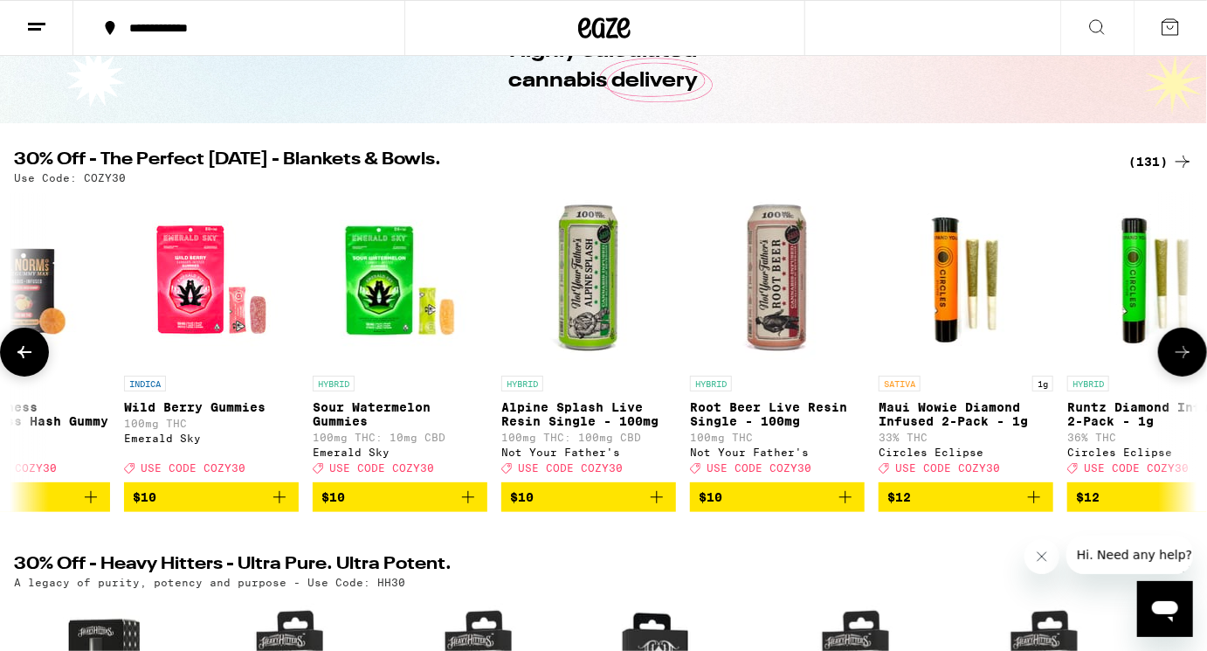
scroll to position [0, 5934]
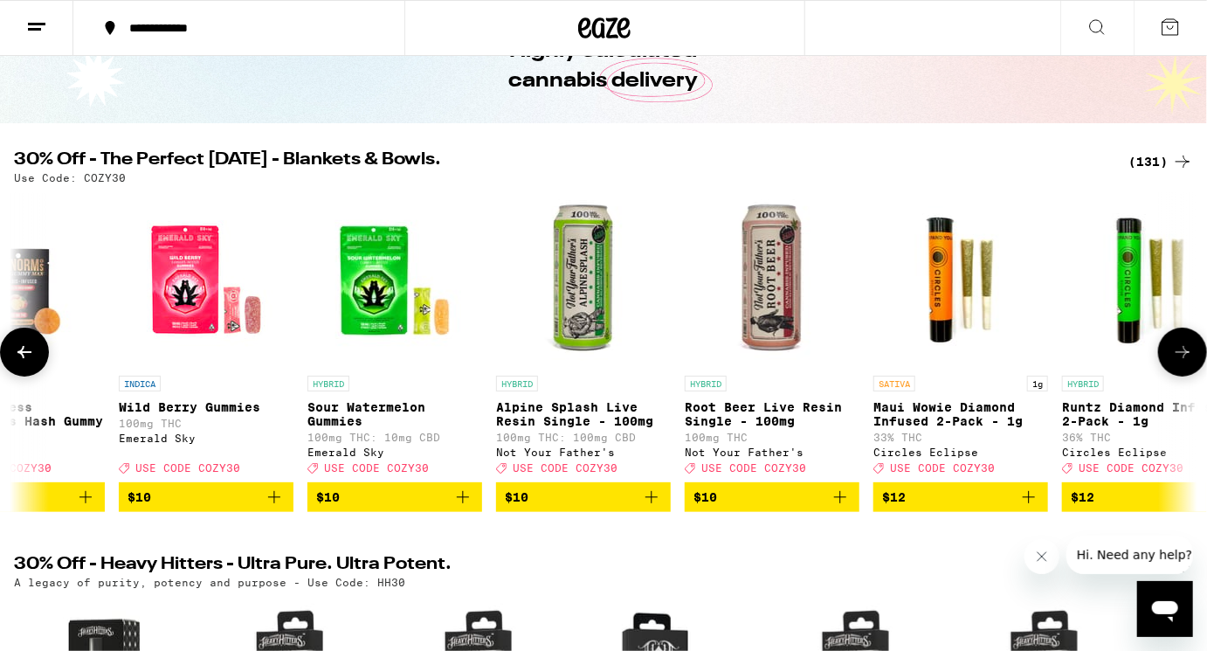
click at [1187, 358] on icon at bounding box center [1183, 352] width 14 height 12
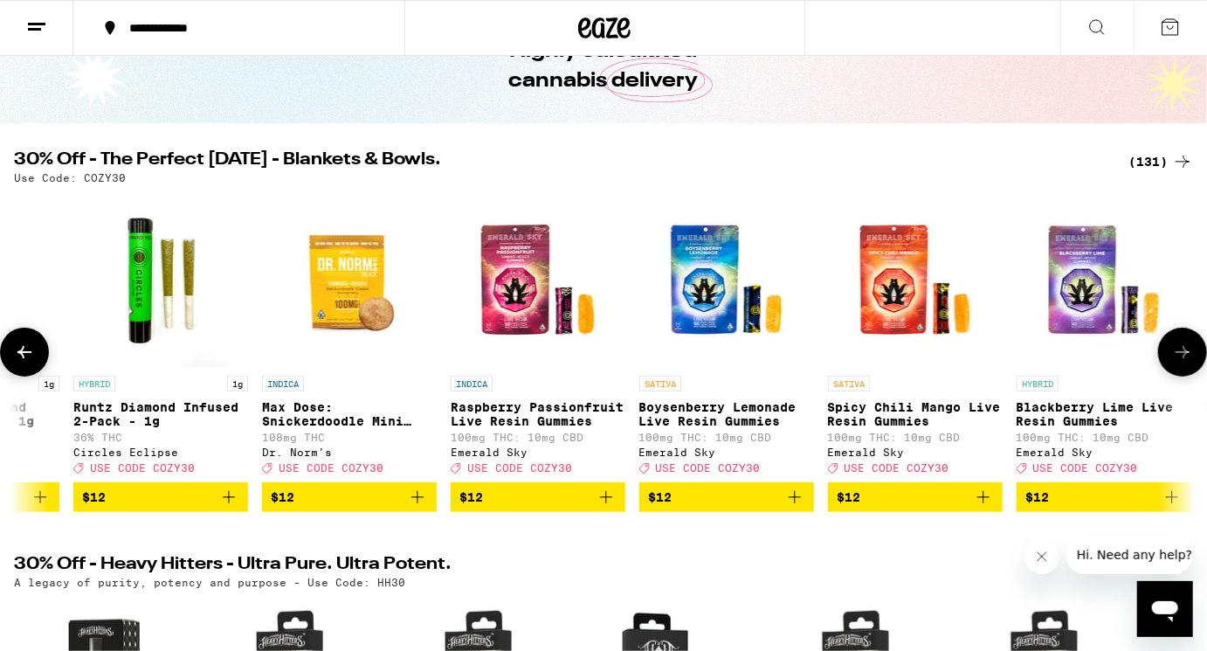
click at [1187, 358] on icon at bounding box center [1183, 352] width 14 height 12
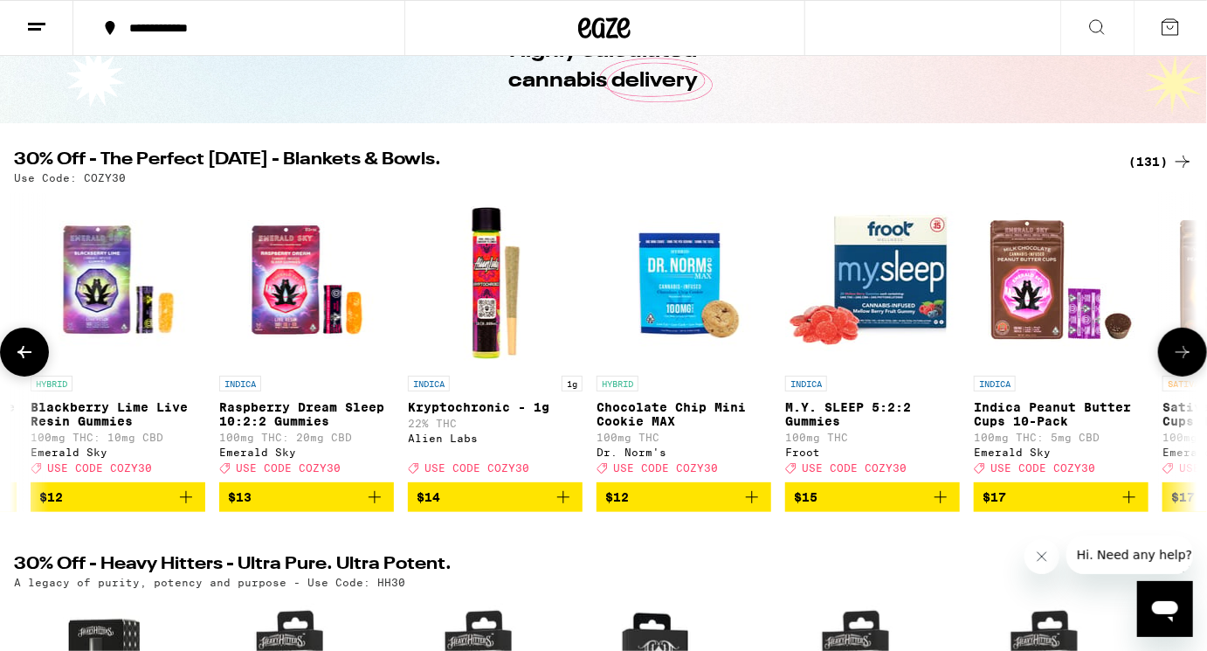
scroll to position [0, 7912]
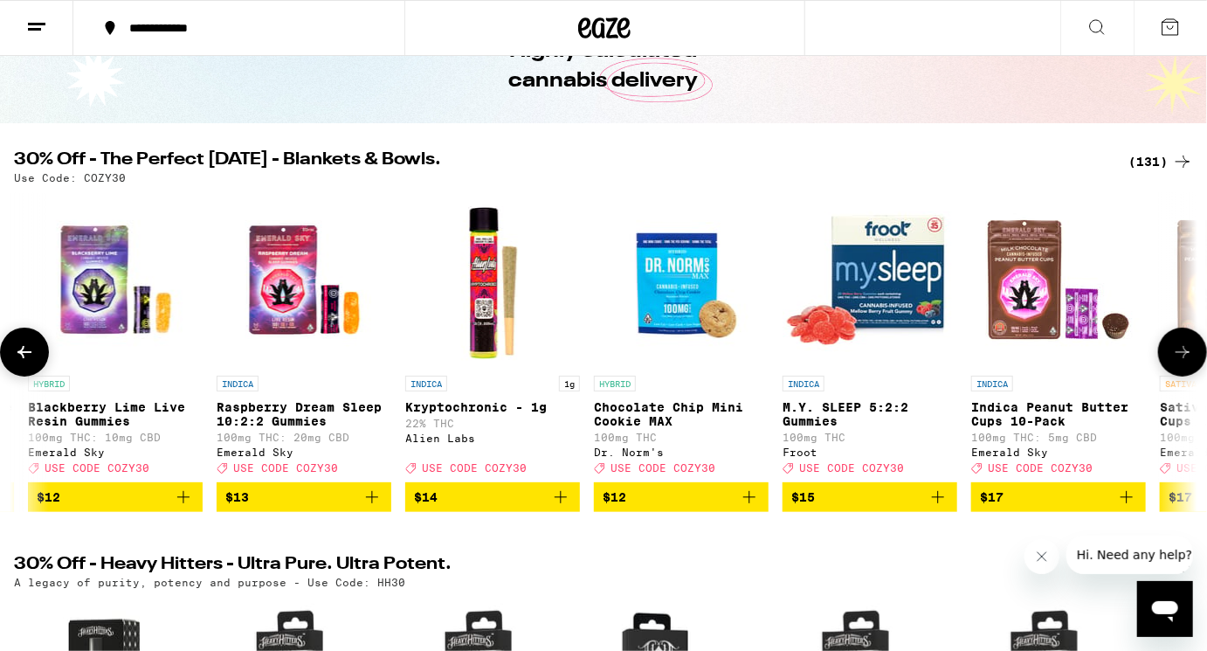
click at [1187, 358] on icon at bounding box center [1183, 352] width 14 height 12
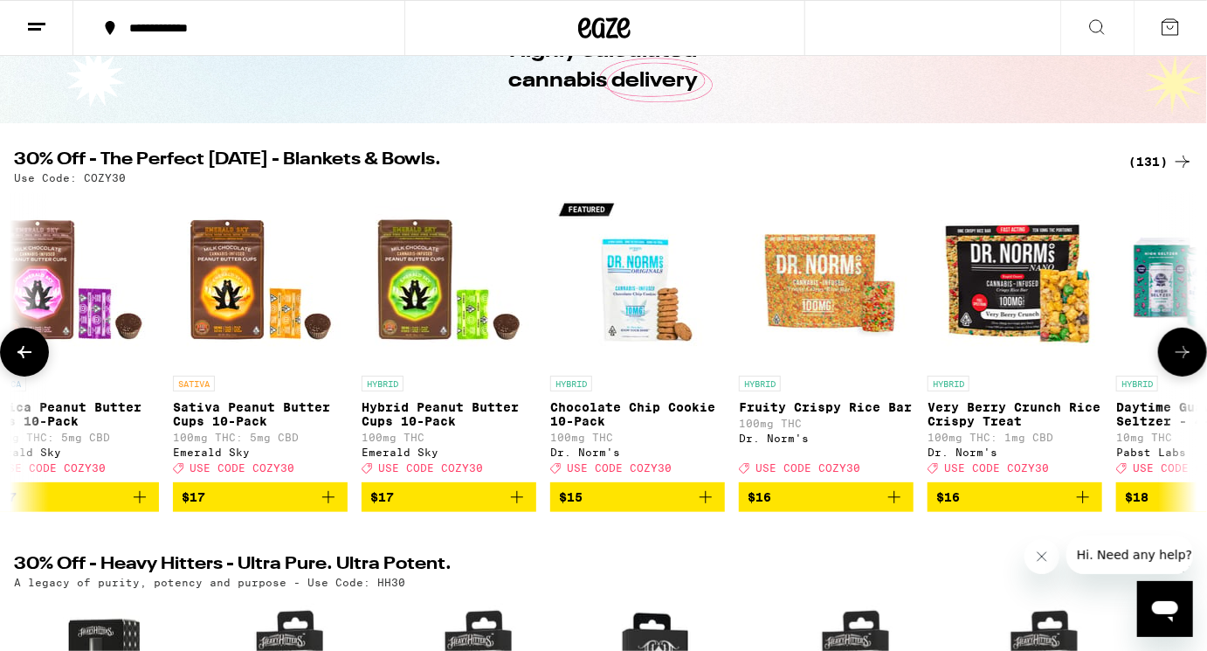
scroll to position [0, 8901]
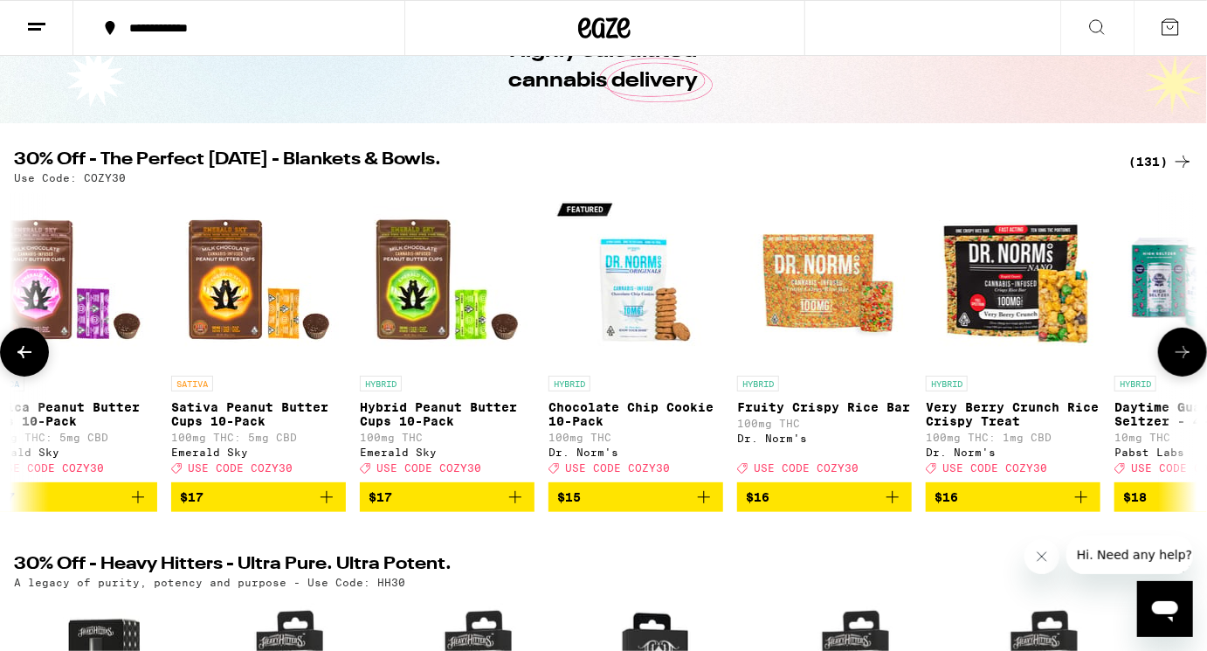
click at [1187, 358] on icon at bounding box center [1183, 352] width 14 height 12
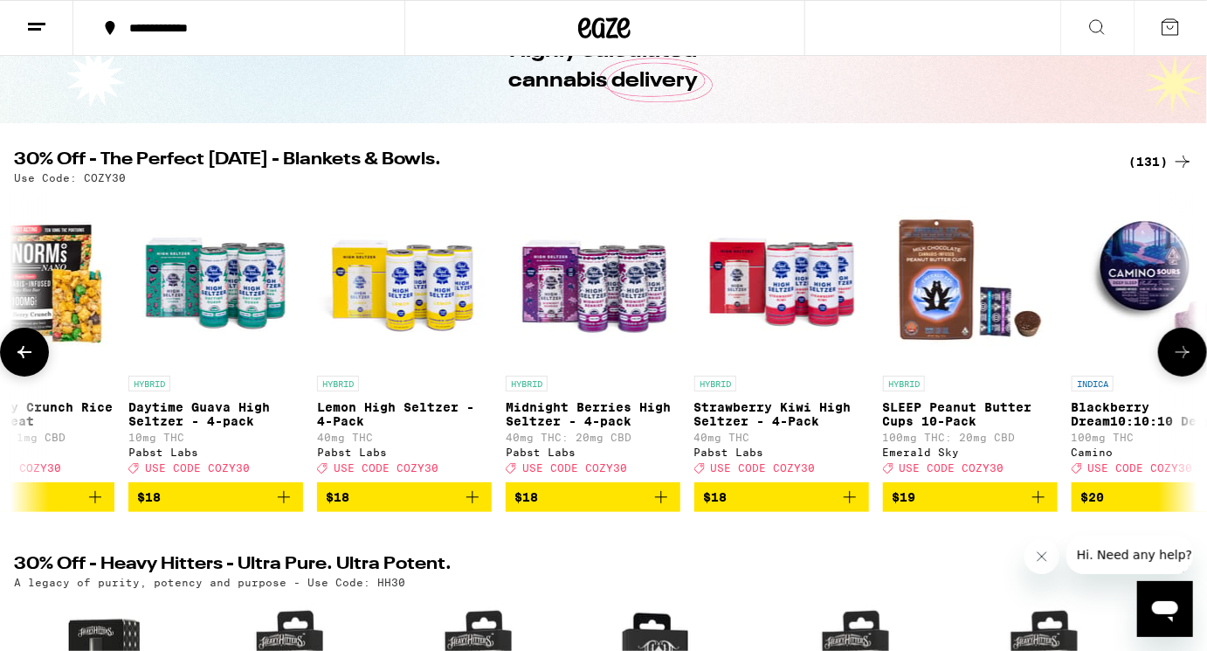
scroll to position [0, 9890]
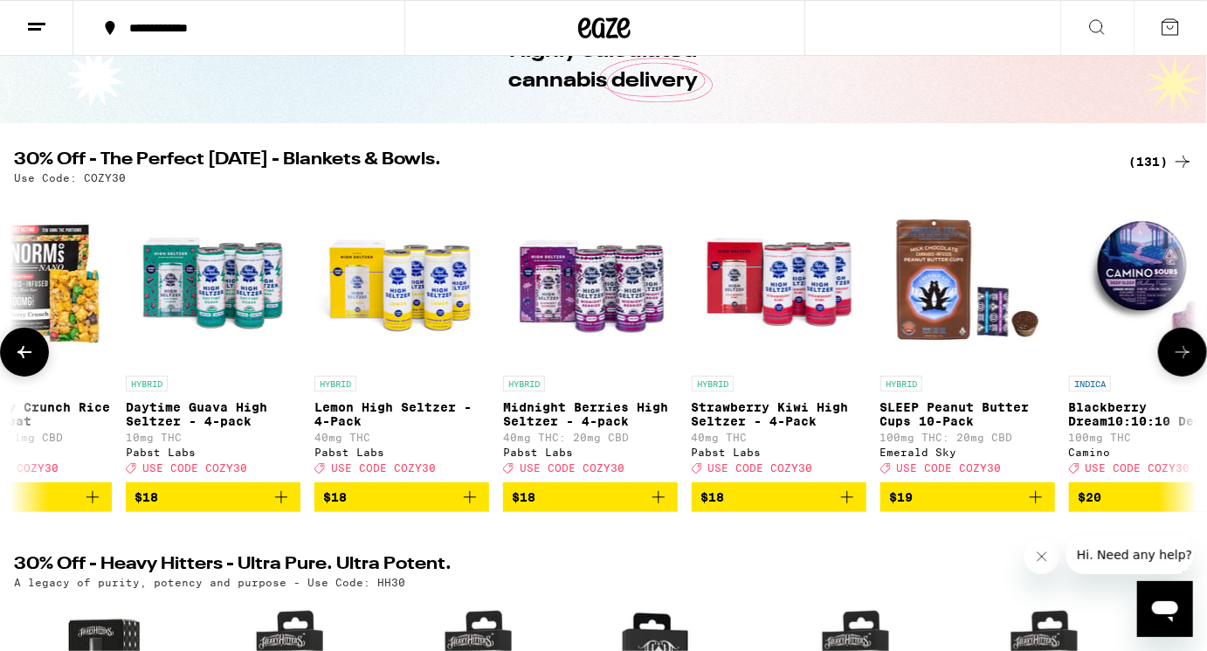
click at [1187, 358] on icon at bounding box center [1183, 352] width 14 height 12
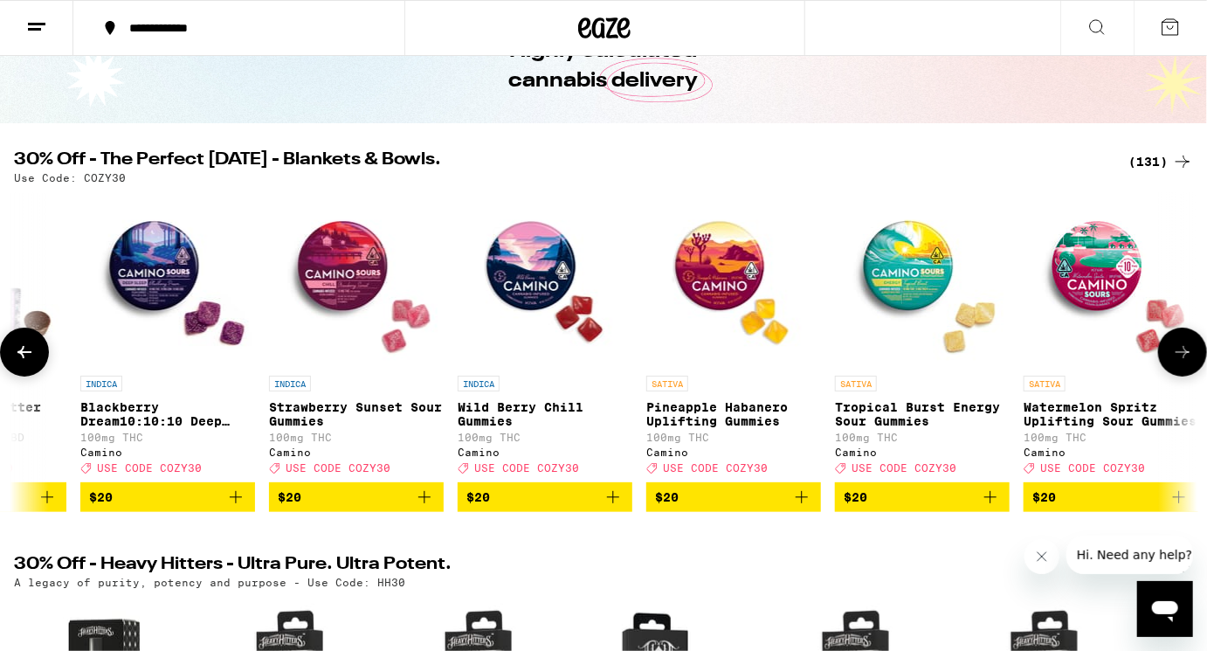
click at [1187, 358] on icon at bounding box center [1183, 352] width 14 height 12
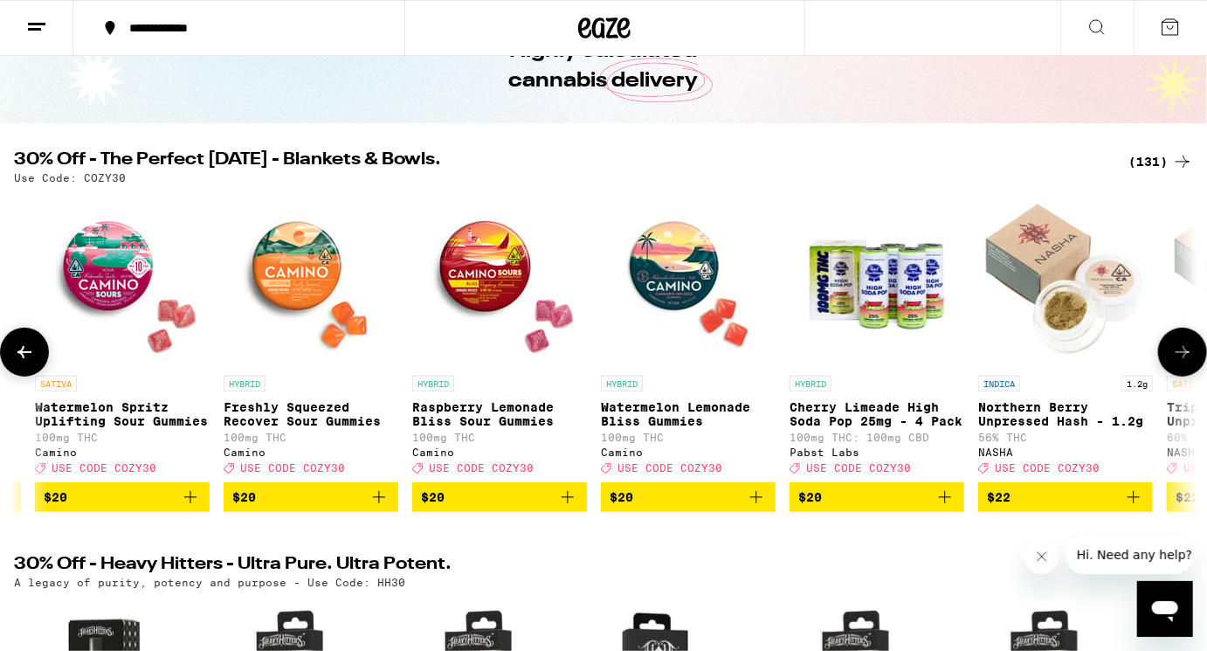
click at [1187, 358] on icon at bounding box center [1183, 352] width 14 height 12
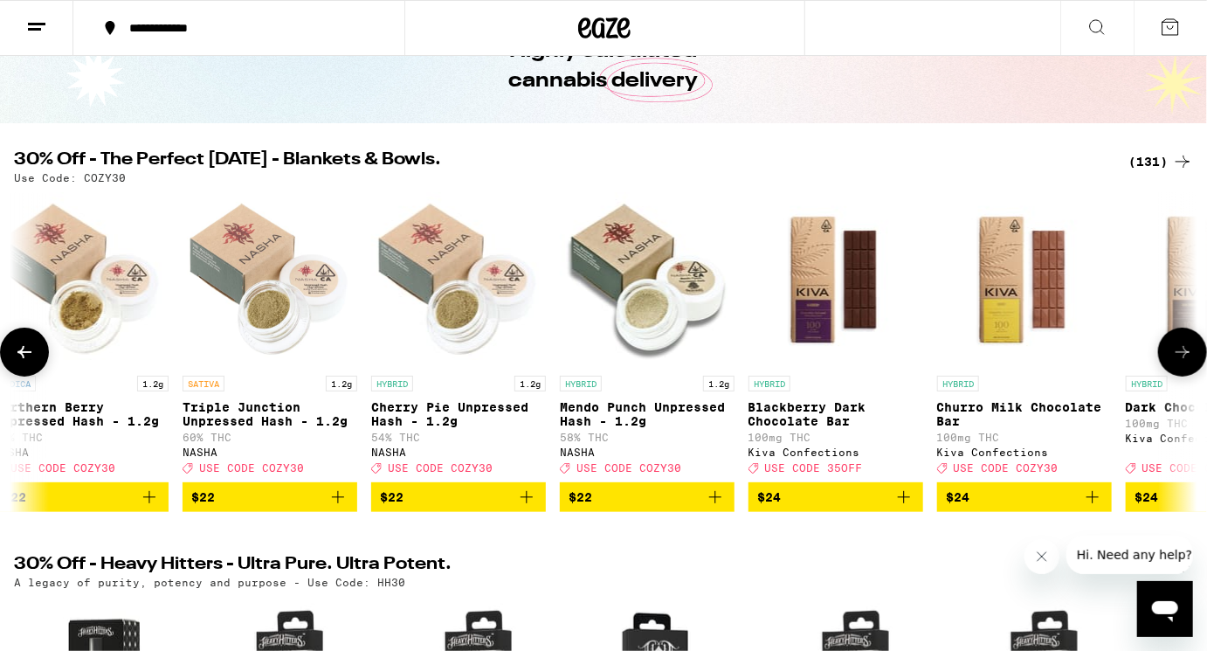
scroll to position [0, 12857]
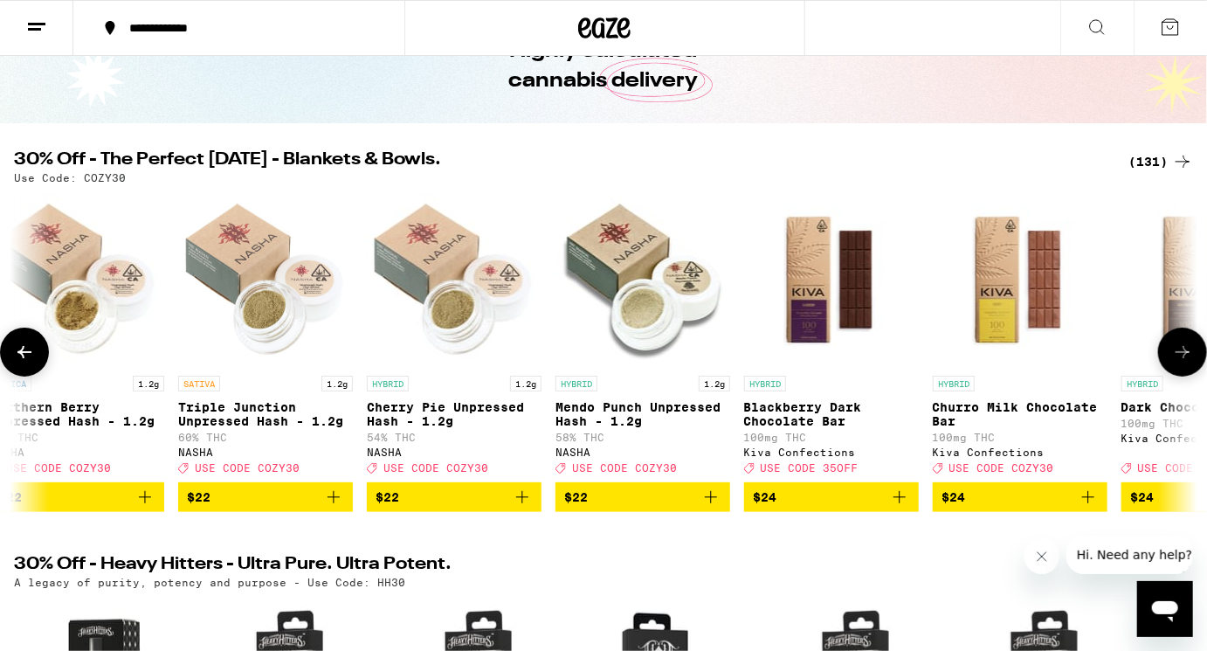
click at [1183, 363] on icon at bounding box center [1183, 352] width 21 height 21
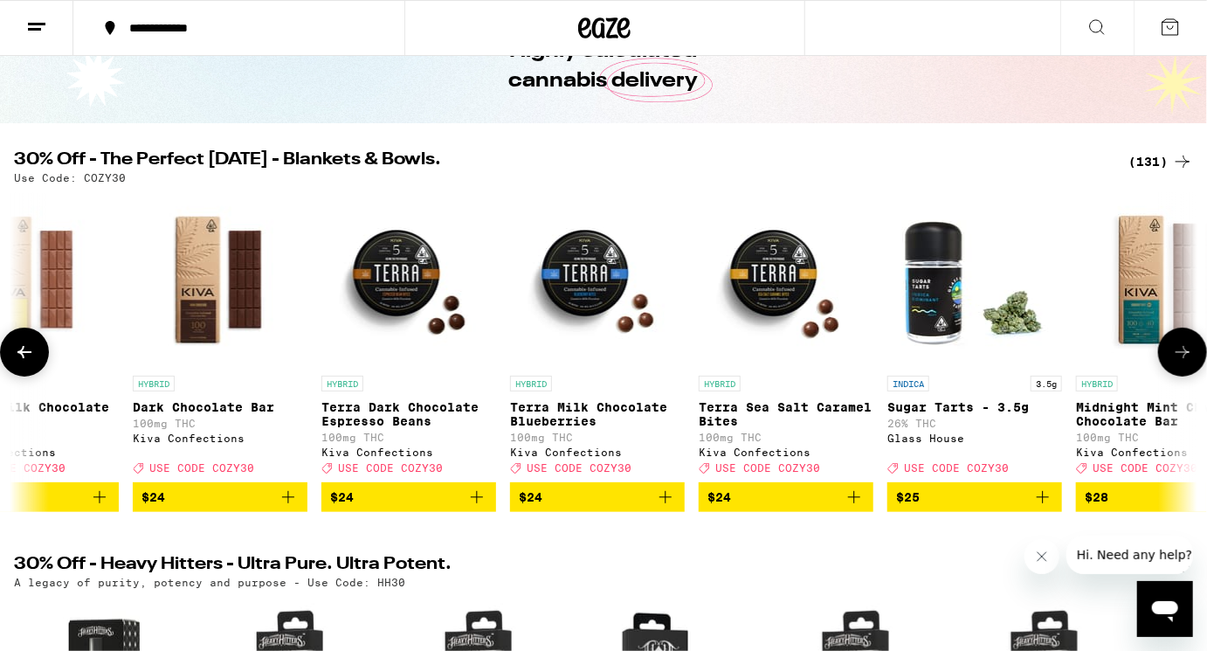
click at [1183, 363] on icon at bounding box center [1183, 352] width 21 height 21
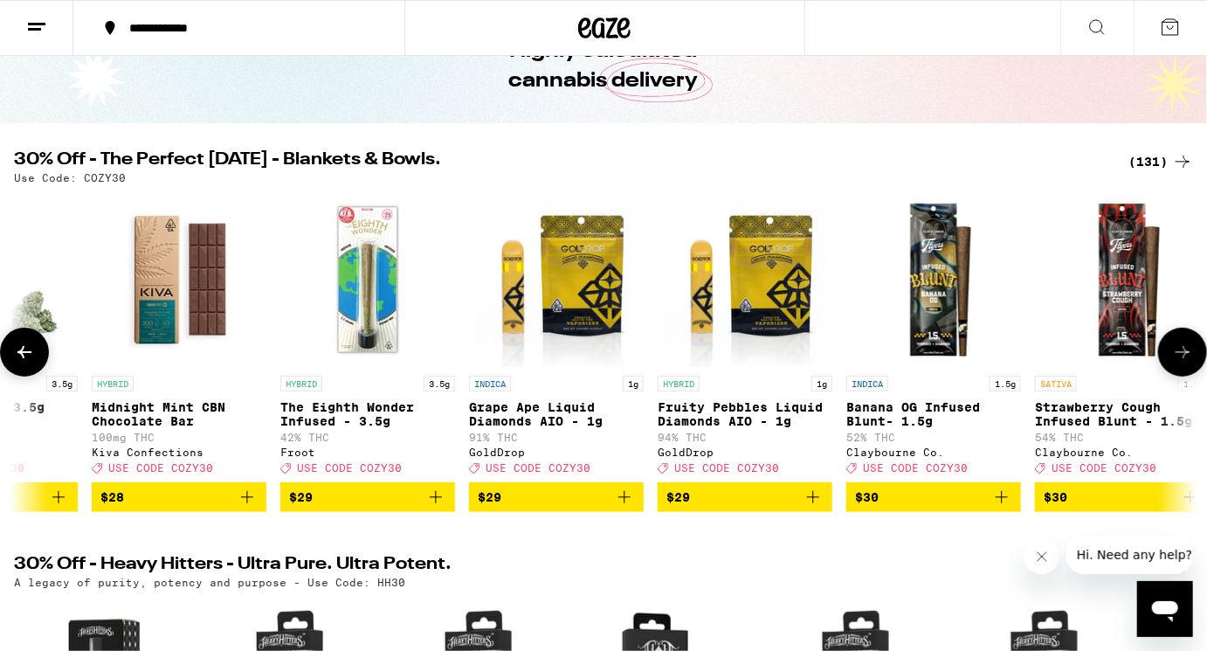
scroll to position [0, 14836]
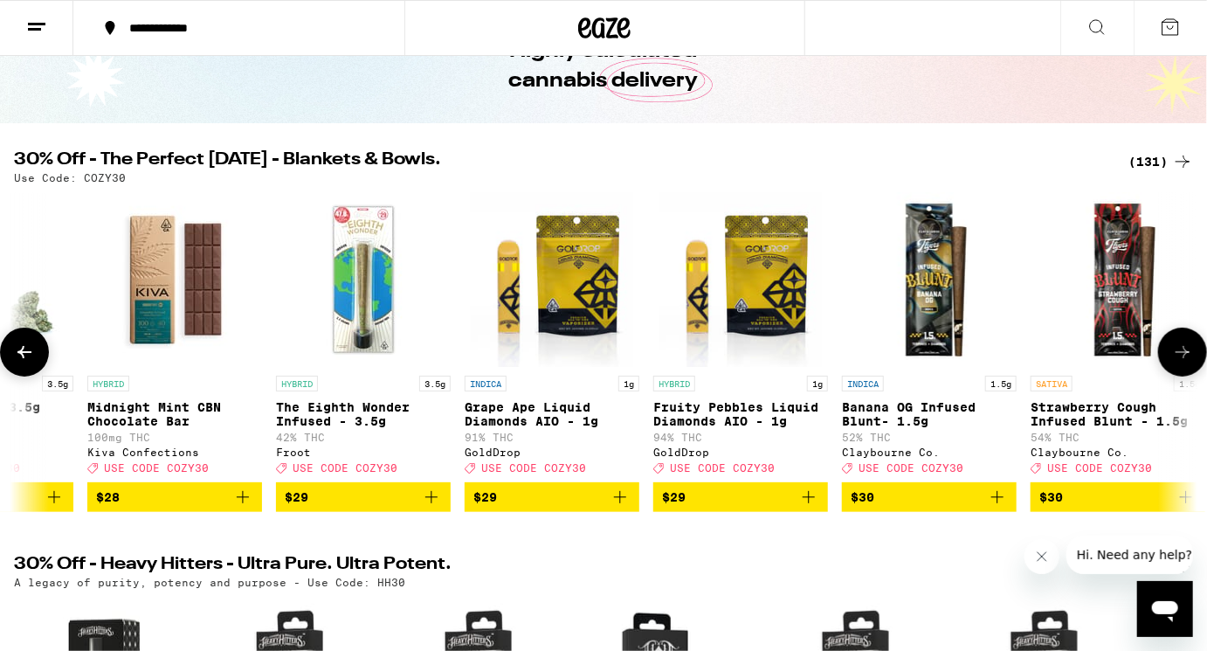
click at [1183, 363] on icon at bounding box center [1183, 352] width 21 height 21
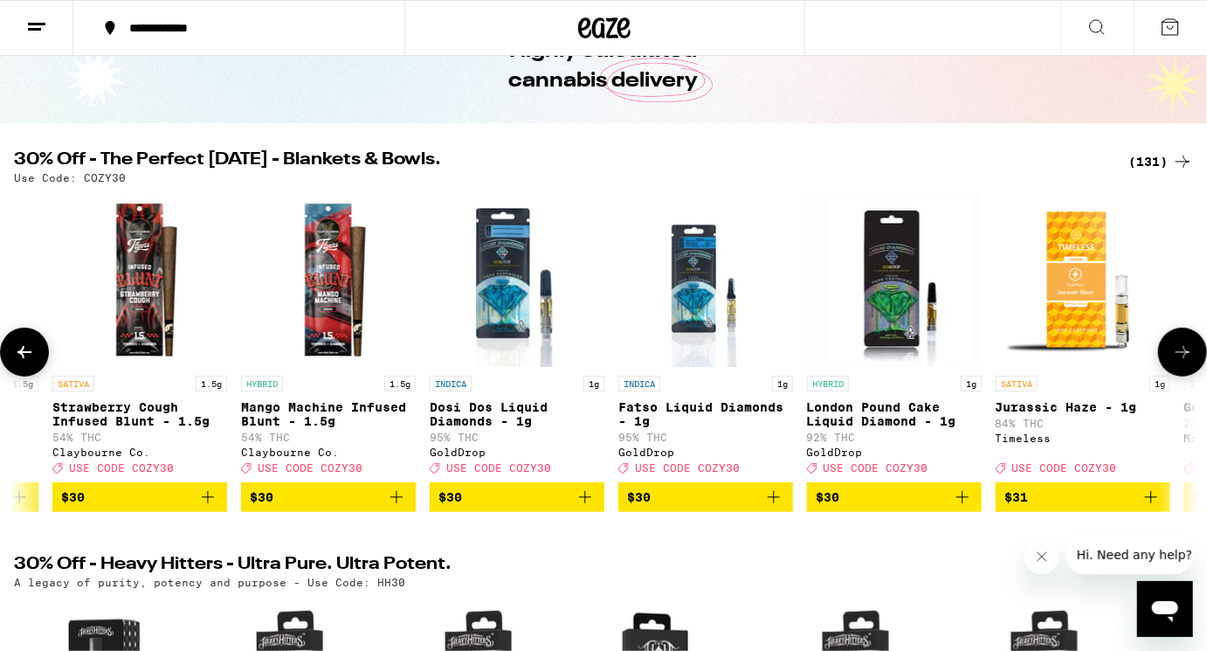
scroll to position [0, 15825]
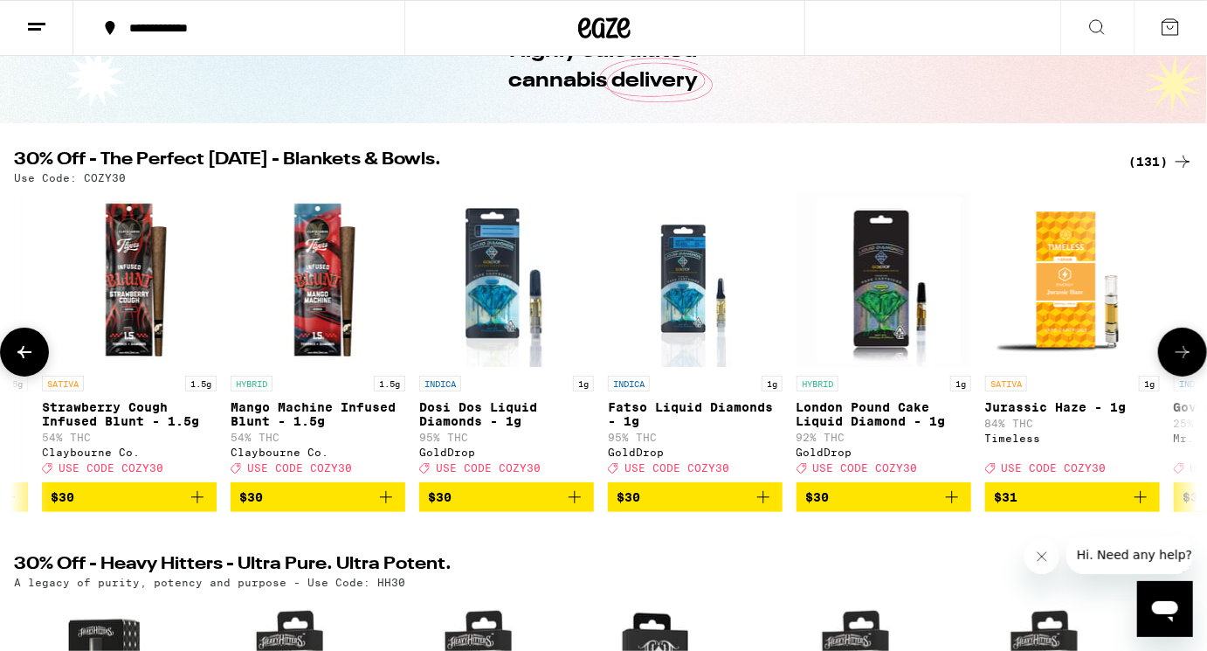
click at [1183, 363] on icon at bounding box center [1183, 352] width 21 height 21
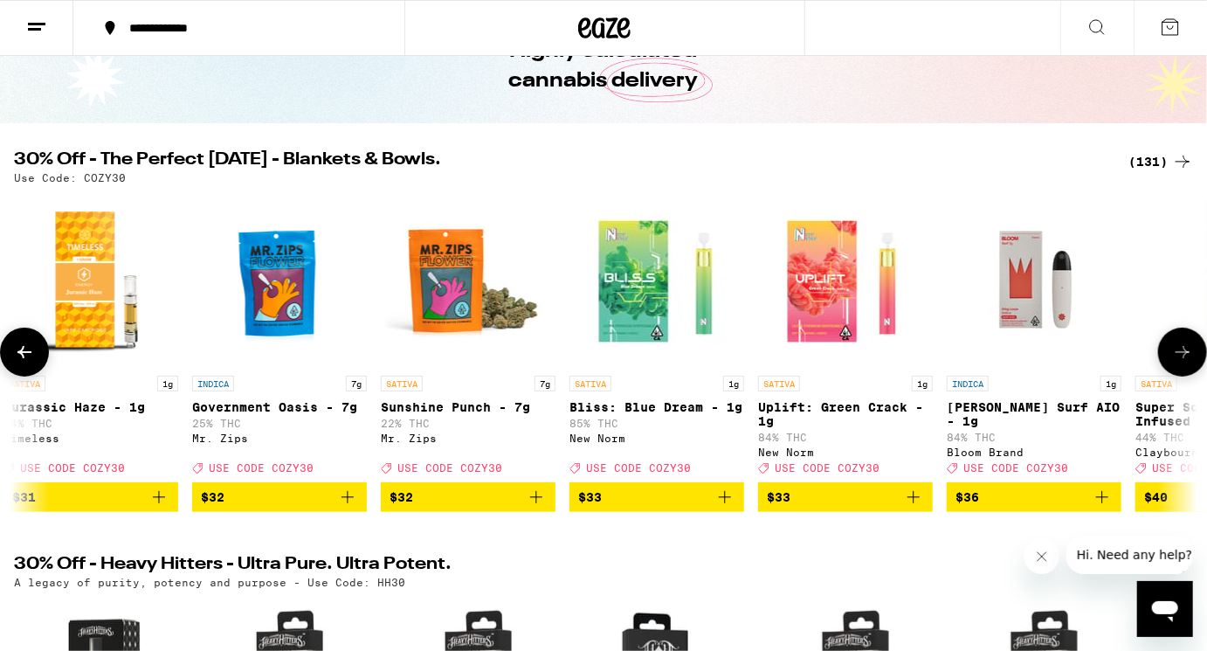
scroll to position [0, 16814]
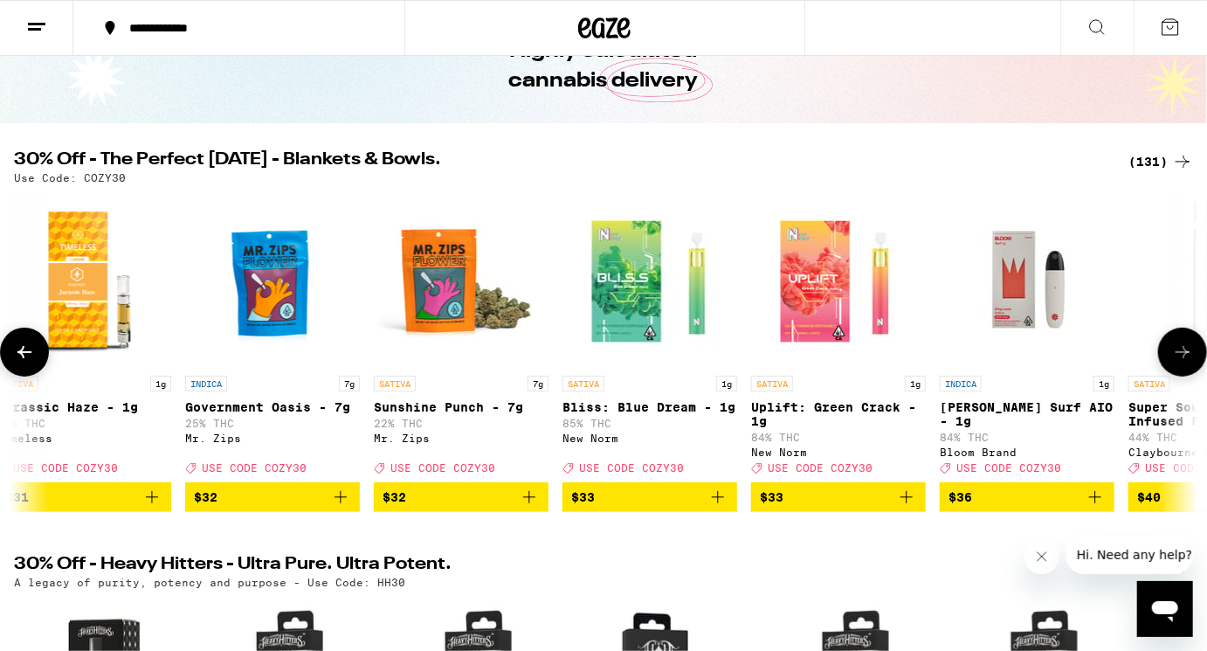
click at [1183, 363] on icon at bounding box center [1183, 352] width 21 height 21
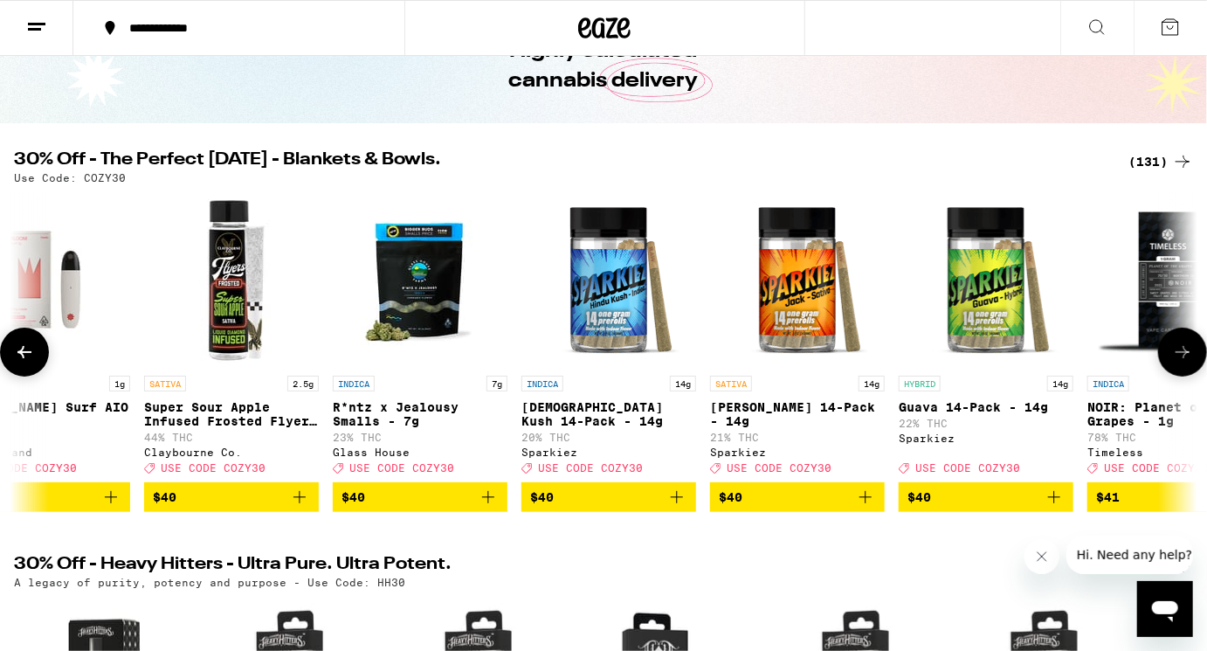
scroll to position [0, 17803]
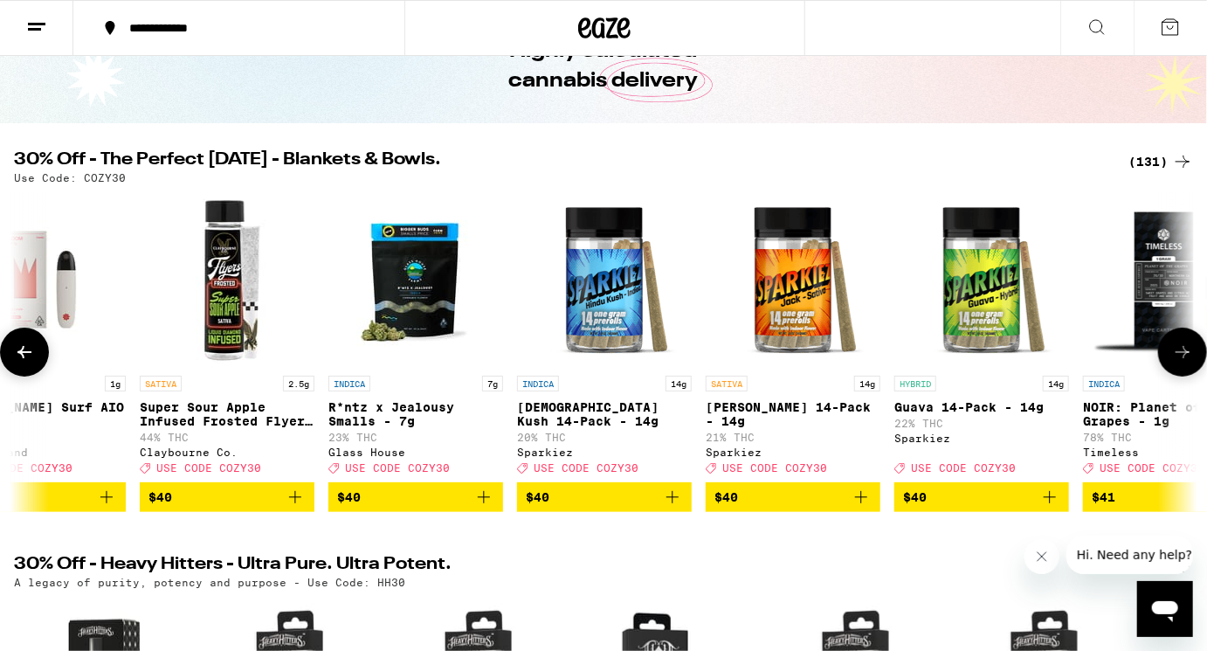
click at [1182, 363] on icon at bounding box center [1183, 352] width 21 height 21
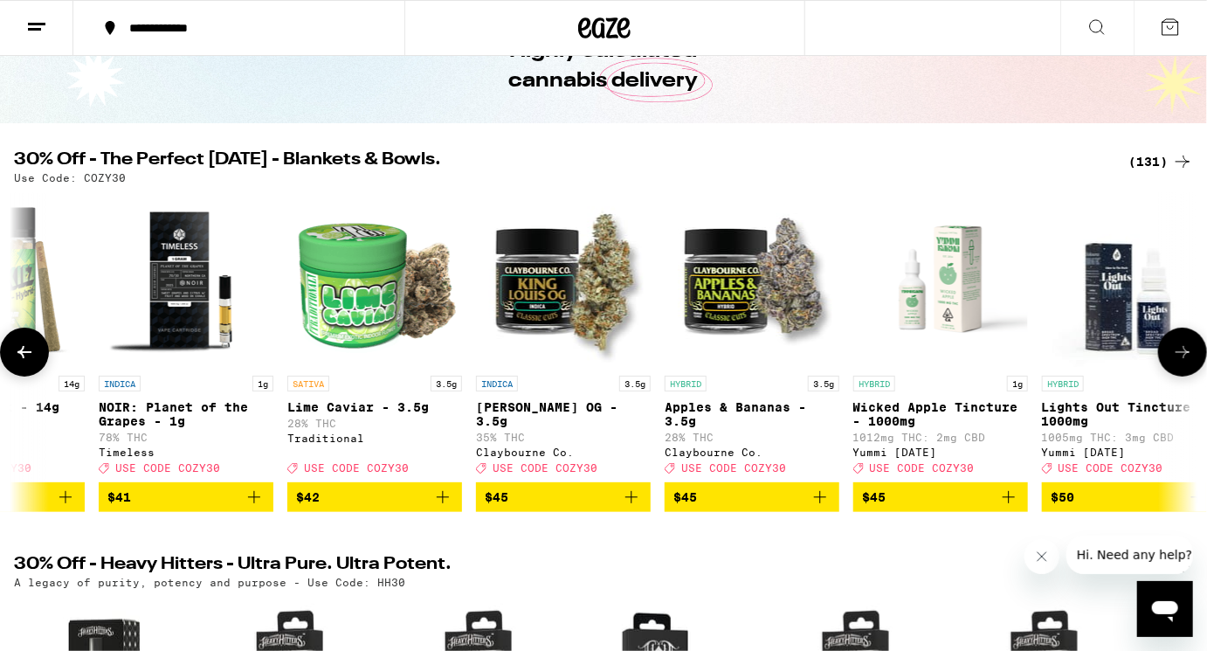
scroll to position [0, 18792]
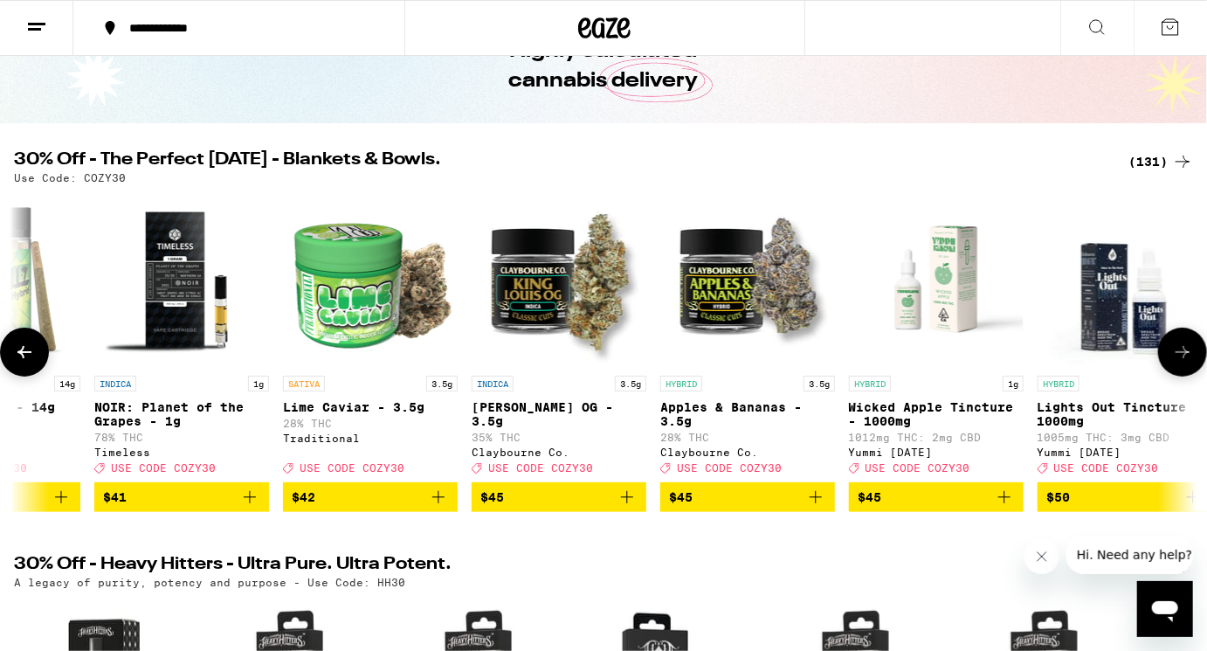
click at [1182, 363] on icon at bounding box center [1183, 352] width 21 height 21
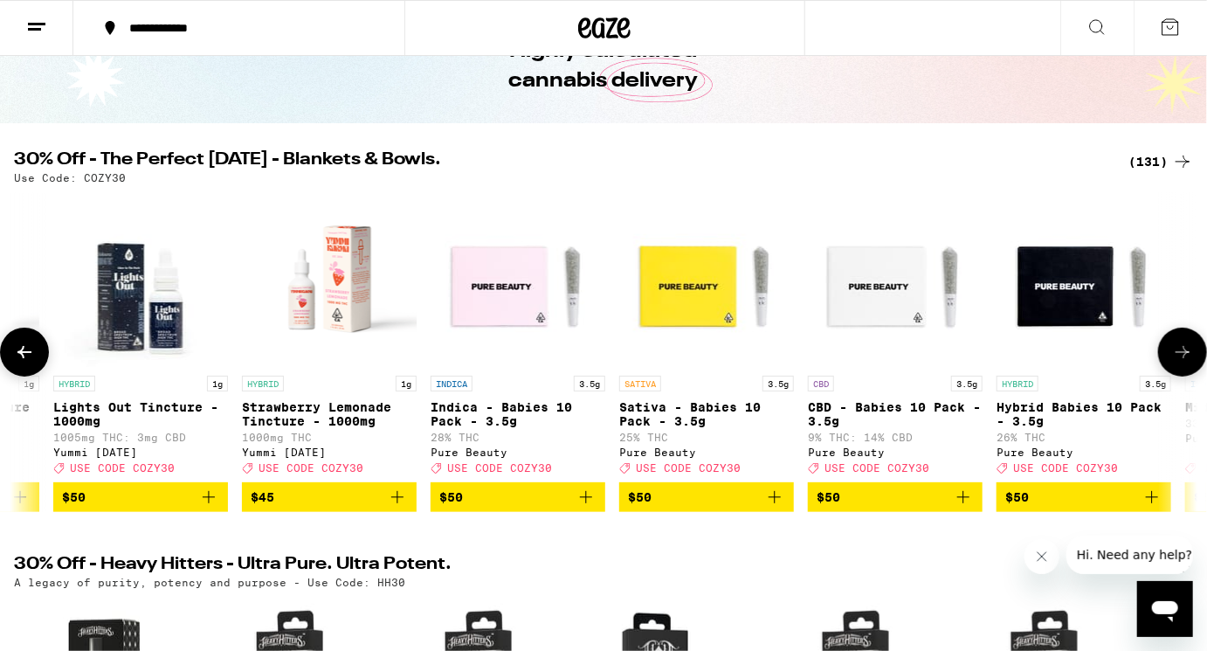
scroll to position [0, 19781]
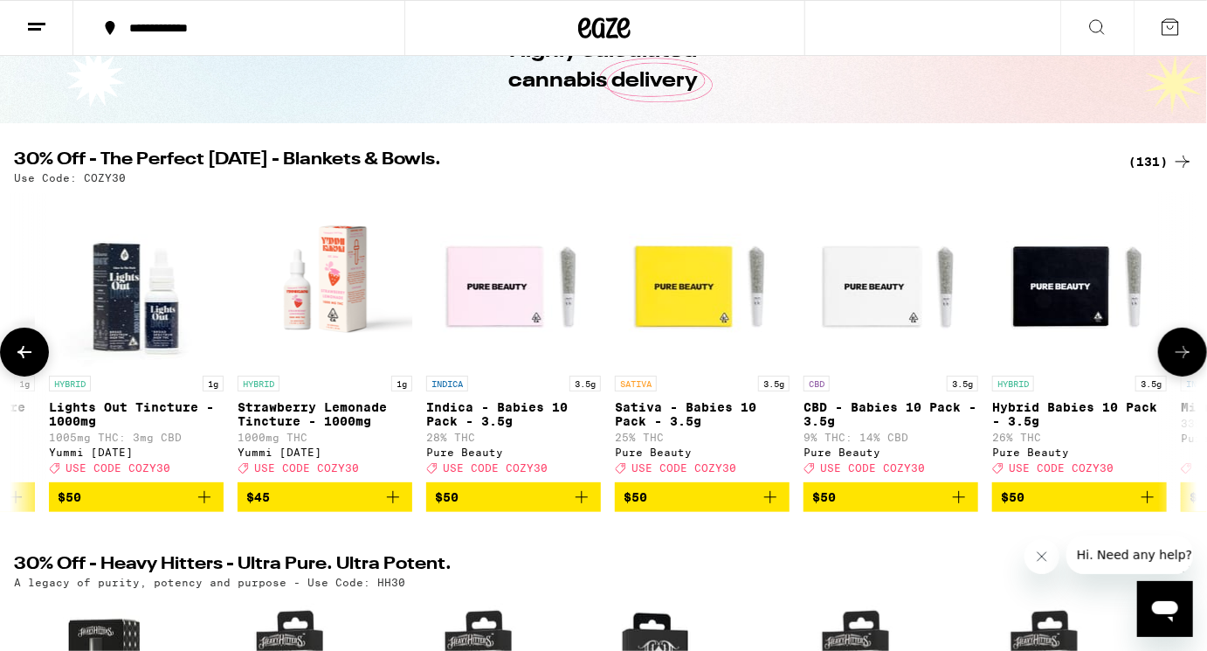
click at [1182, 363] on icon at bounding box center [1183, 352] width 21 height 21
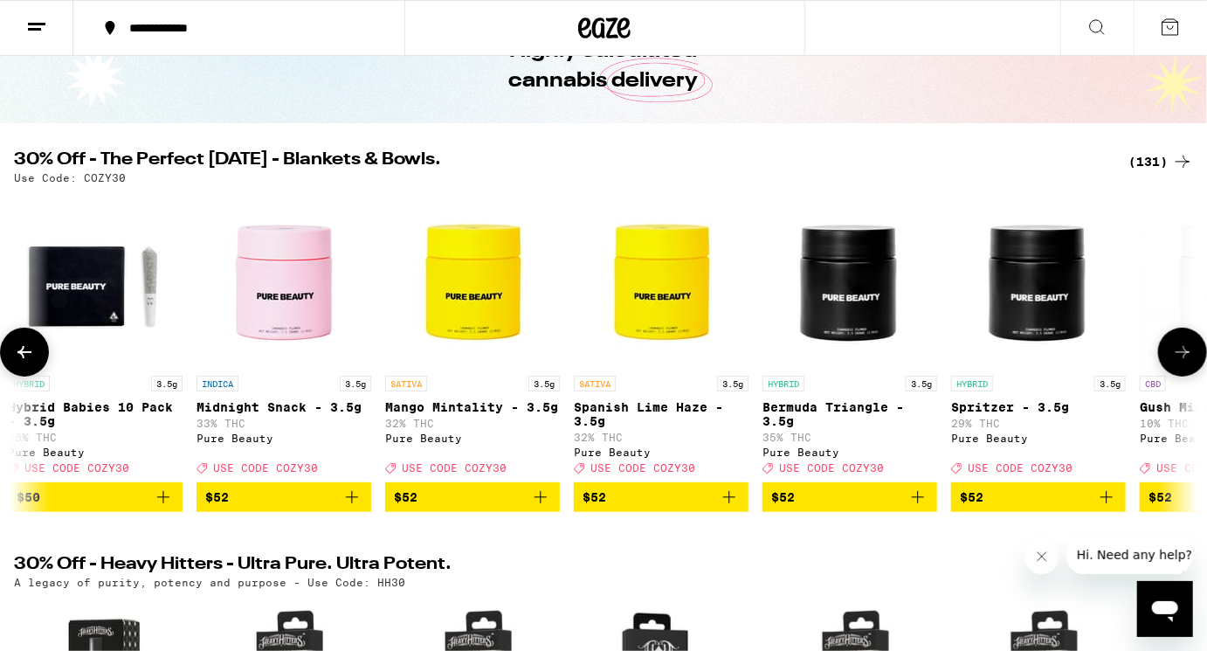
scroll to position [0, 20770]
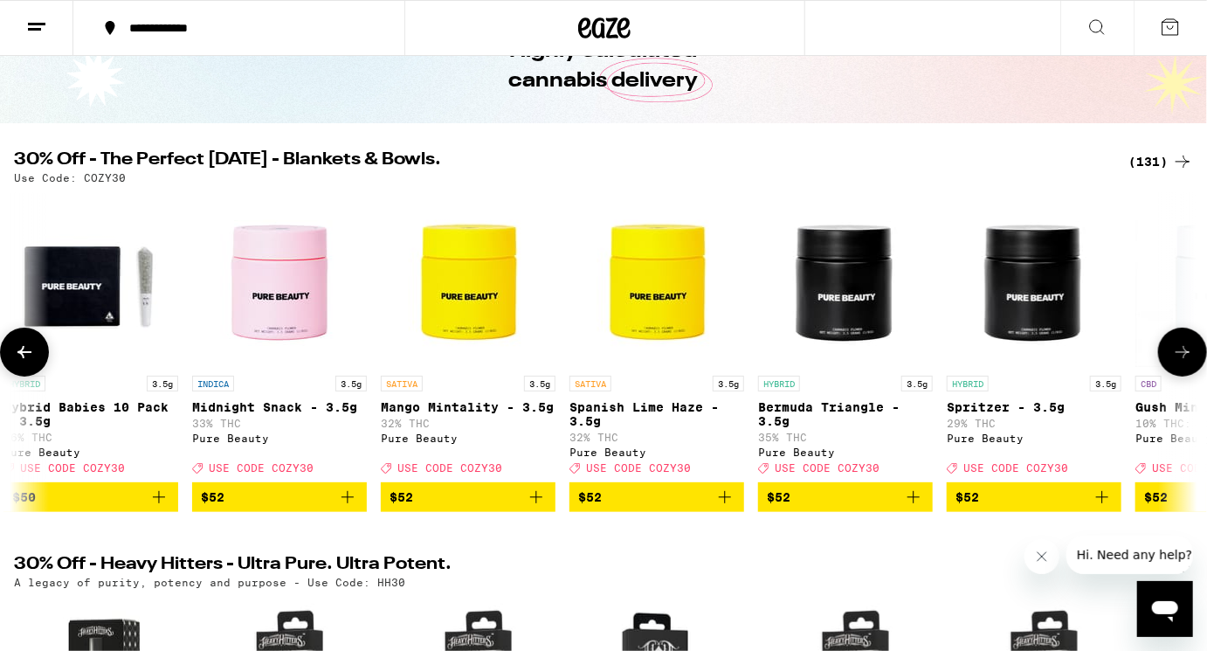
click at [1182, 363] on icon at bounding box center [1183, 352] width 21 height 21
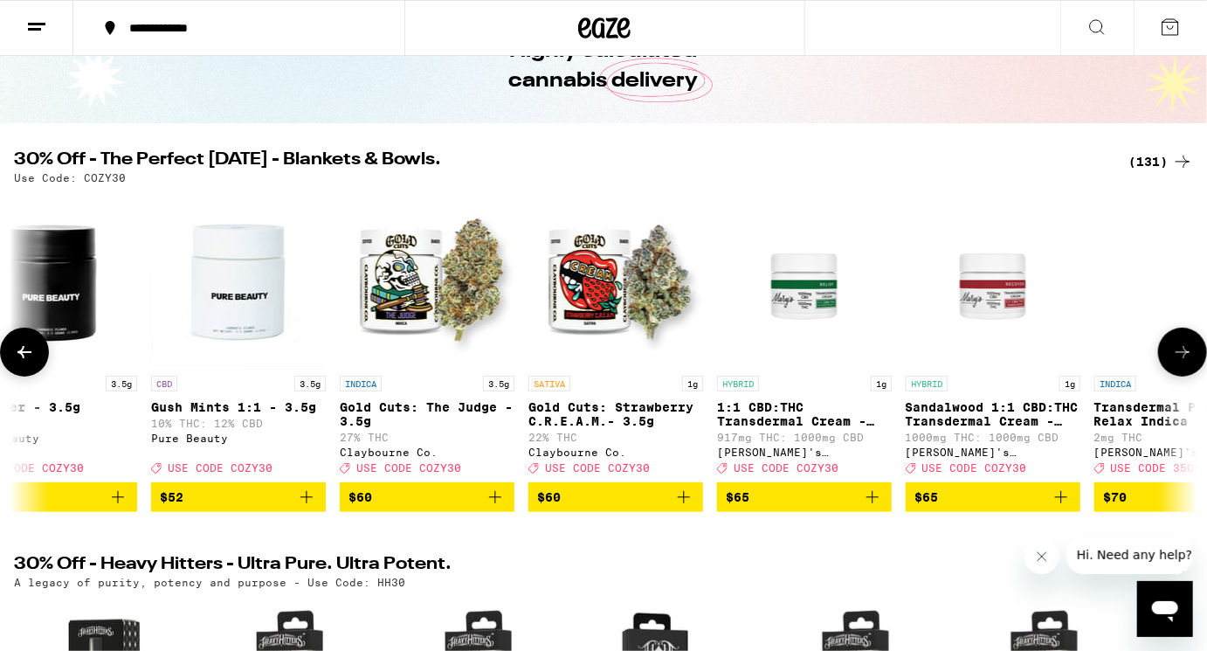
scroll to position [0, 21759]
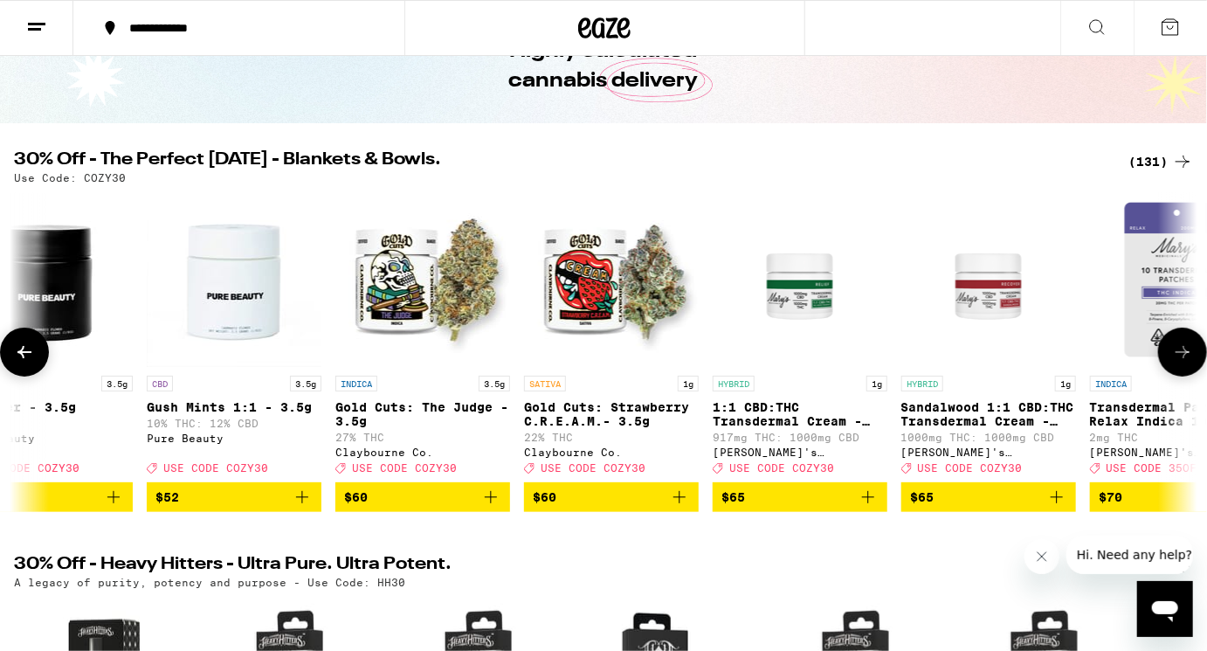
click at [1182, 363] on icon at bounding box center [1183, 352] width 21 height 21
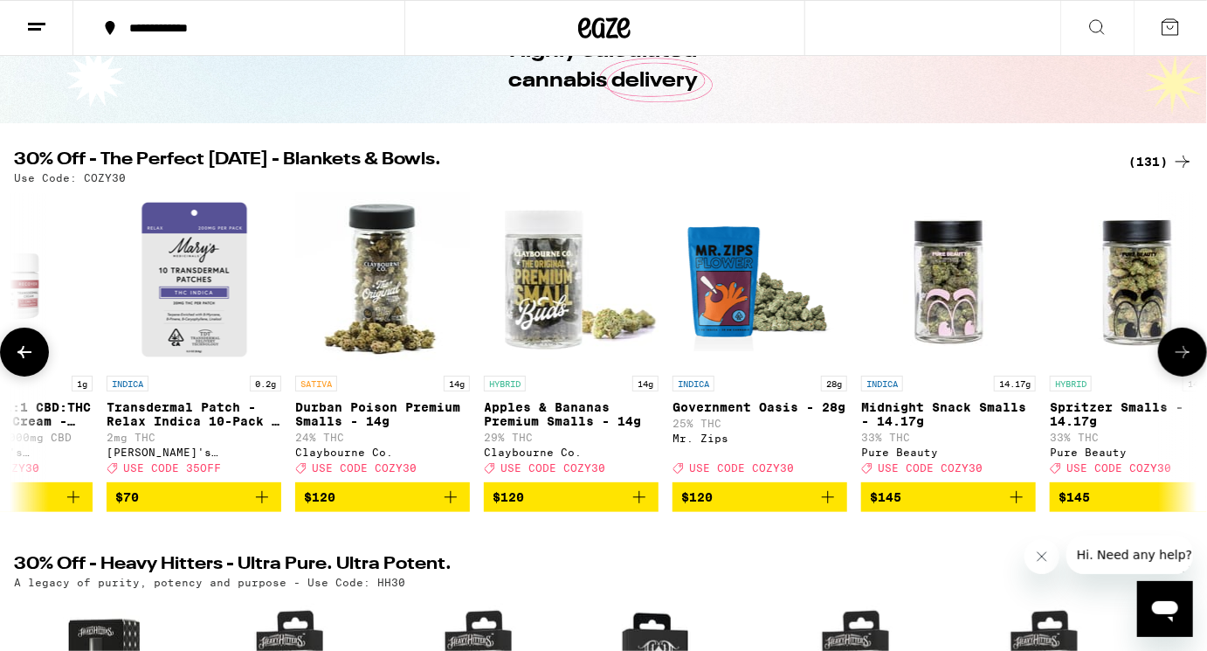
scroll to position [0, 22748]
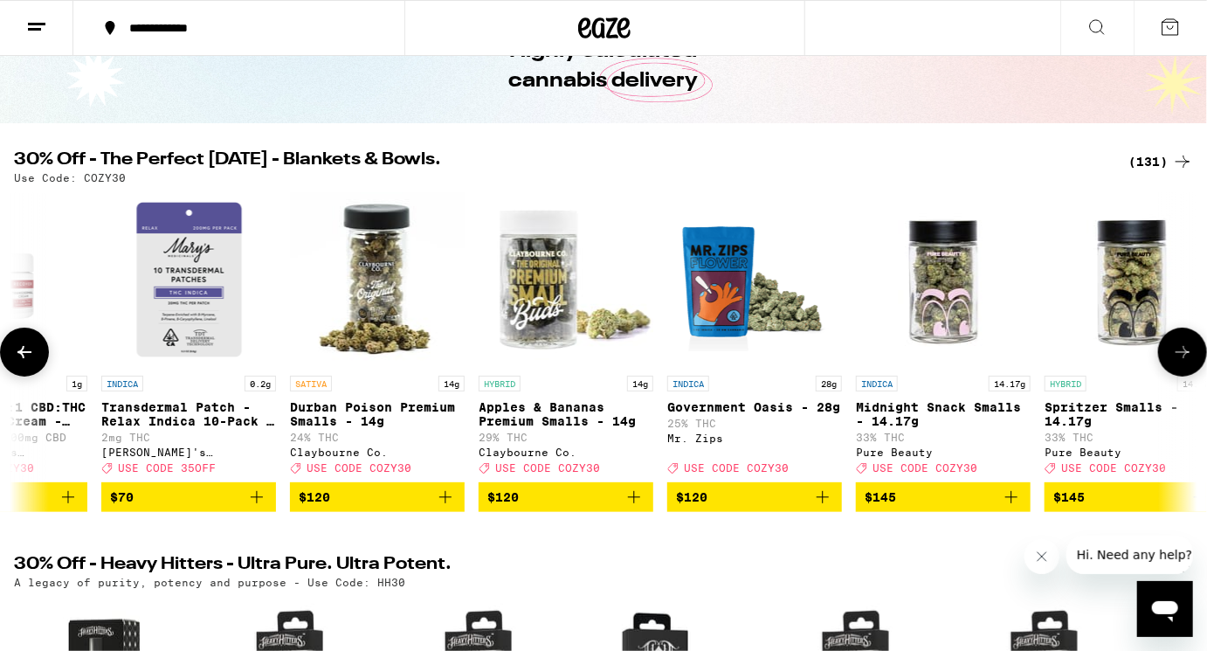
click at [1182, 363] on icon at bounding box center [1183, 352] width 21 height 21
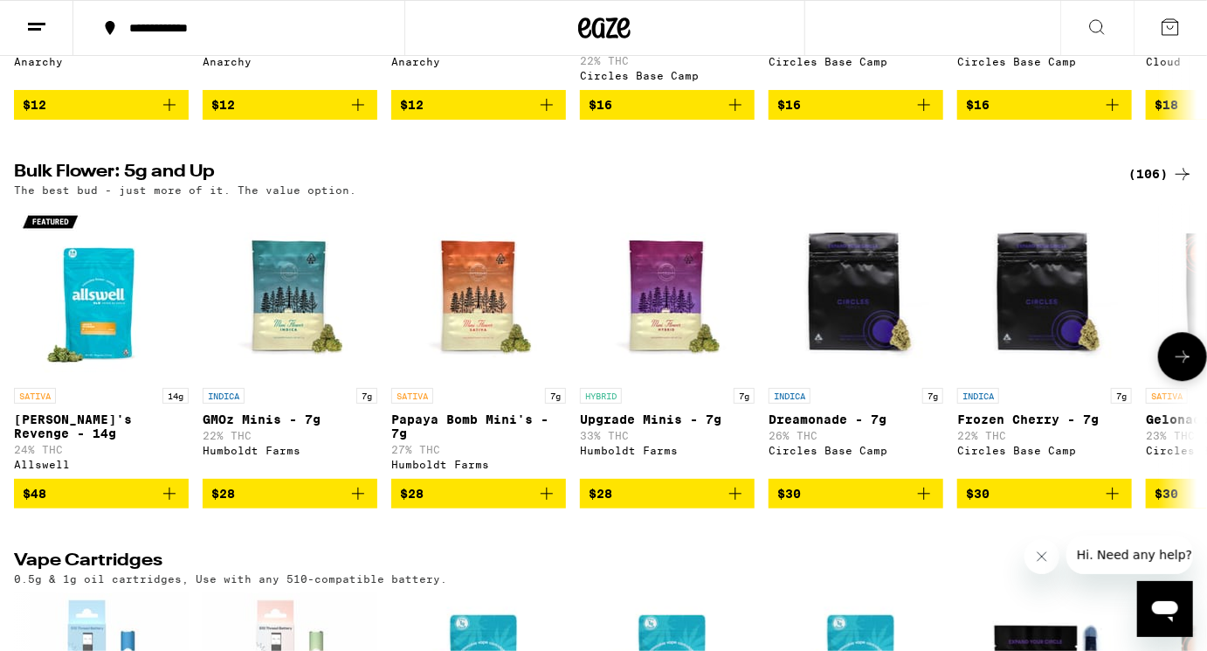
scroll to position [2091, 0]
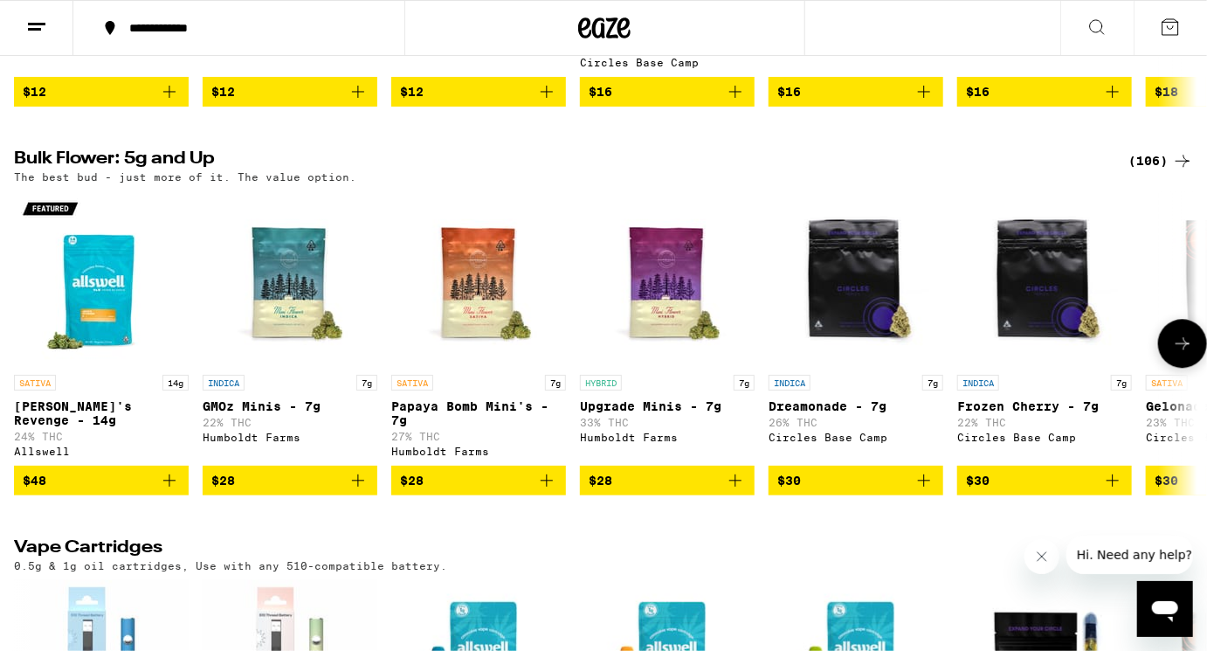
click at [1174, 354] on icon at bounding box center [1183, 343] width 21 height 21
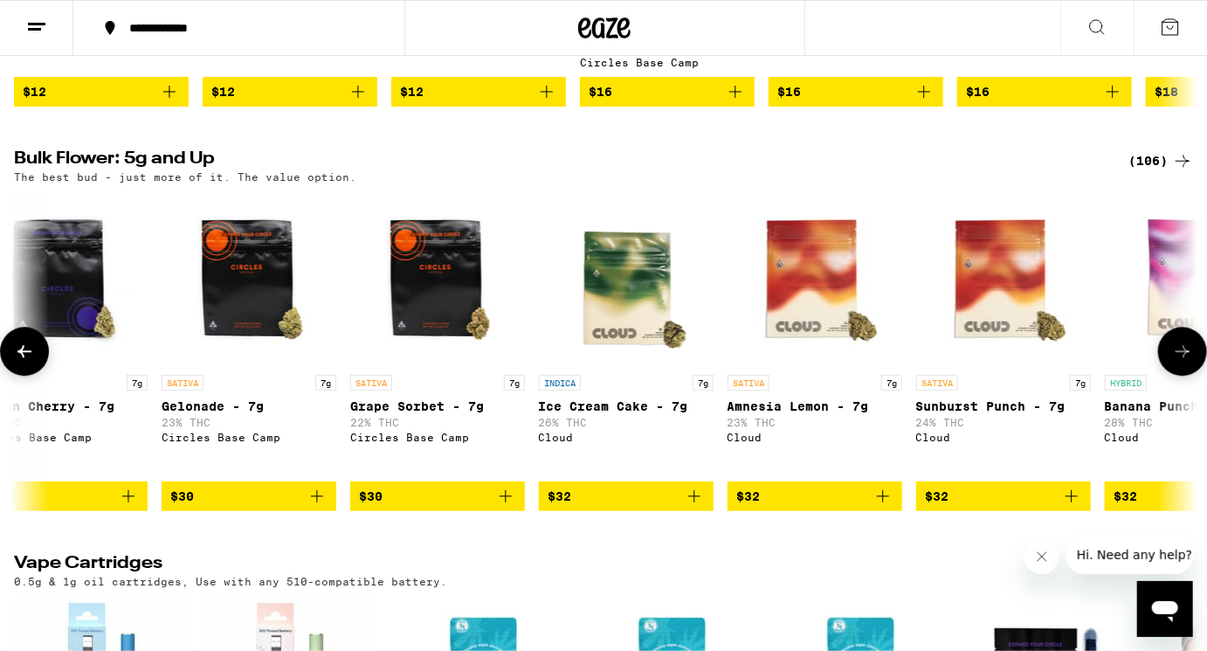
scroll to position [0, 989]
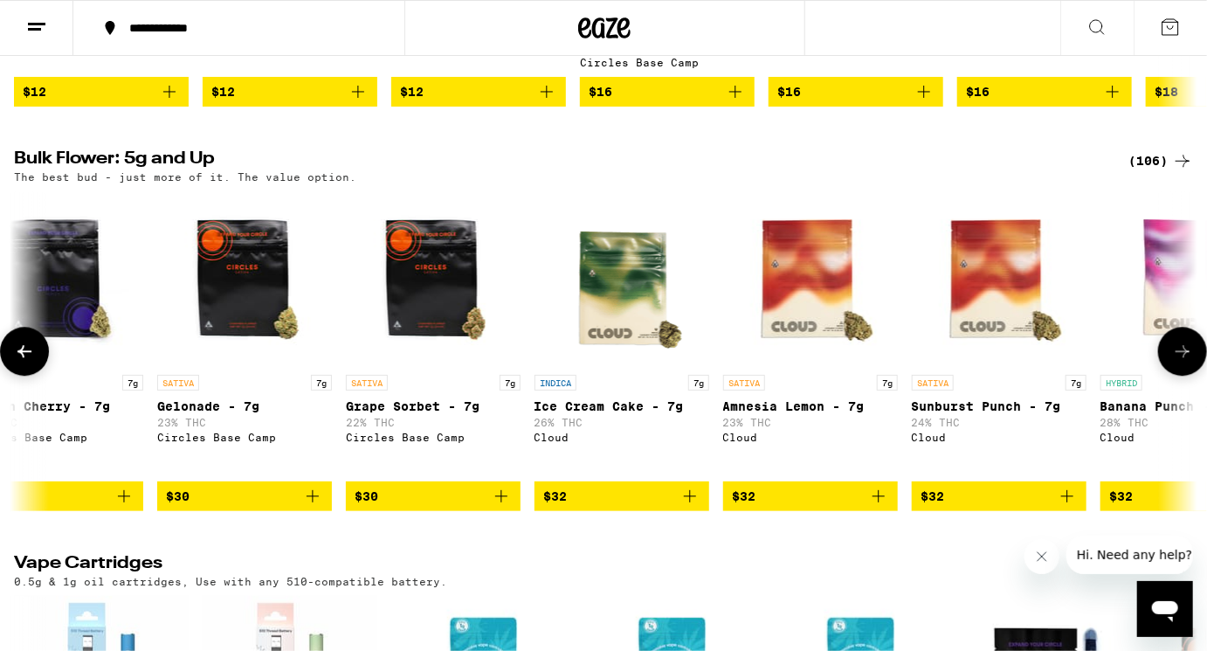
click at [1176, 362] on icon at bounding box center [1183, 351] width 21 height 21
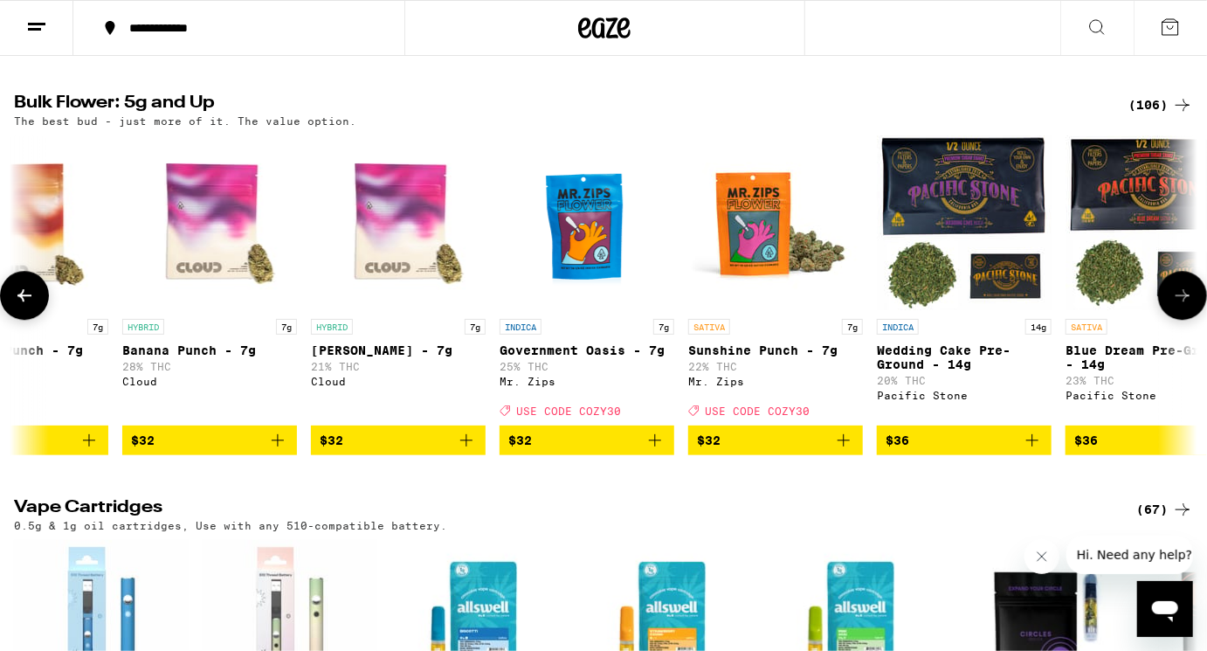
scroll to position [0, 1978]
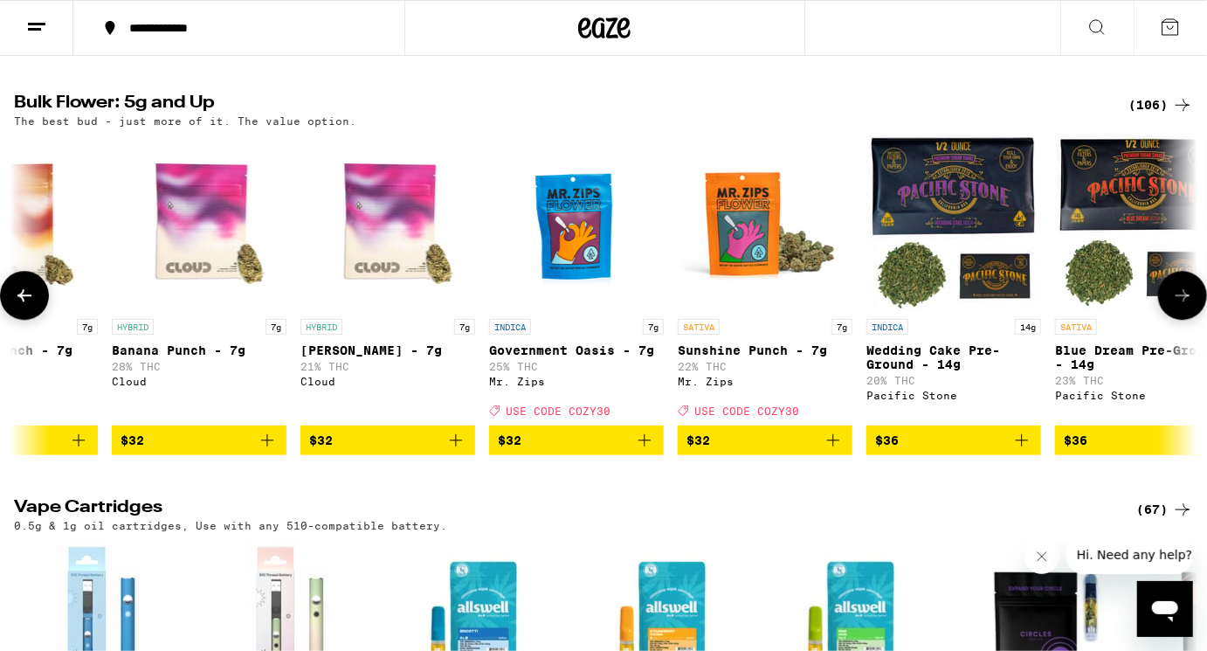
click at [1178, 306] on icon at bounding box center [1183, 295] width 21 height 21
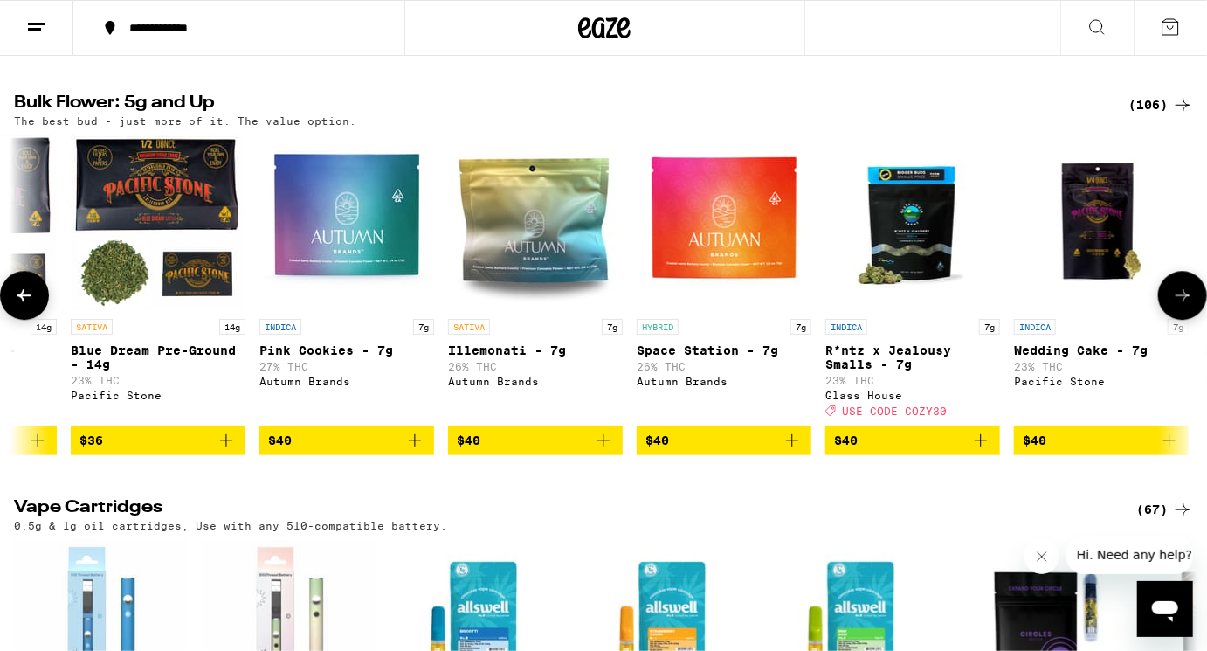
scroll to position [0, 2967]
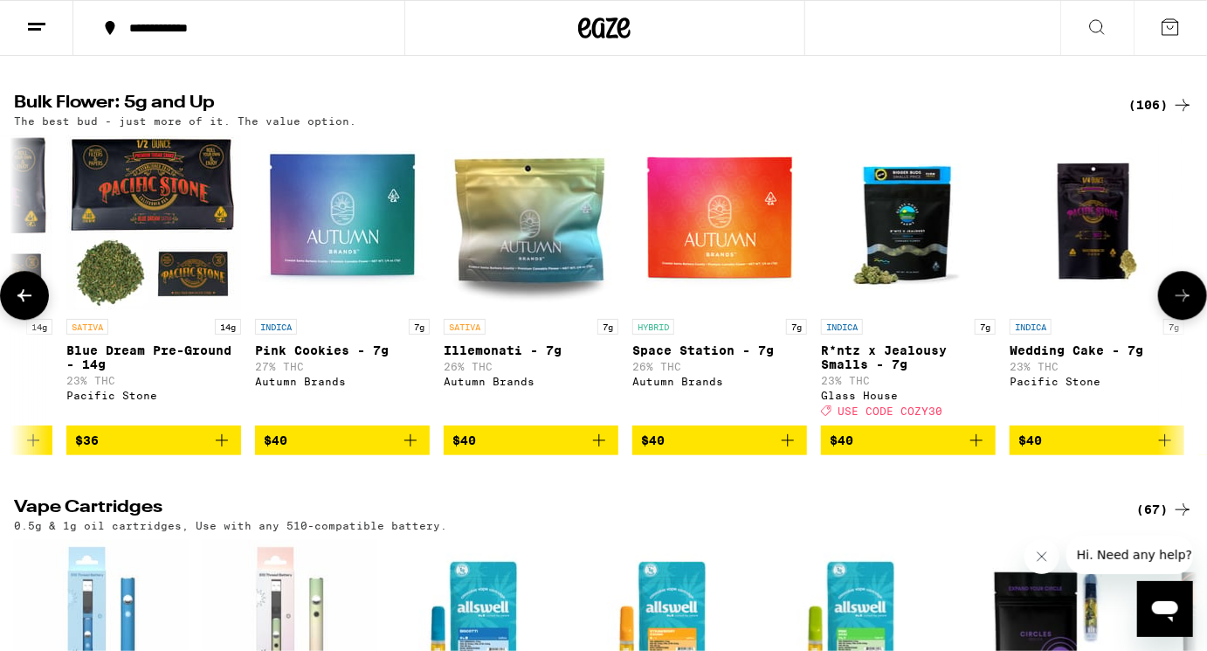
click at [1178, 306] on icon at bounding box center [1183, 295] width 21 height 21
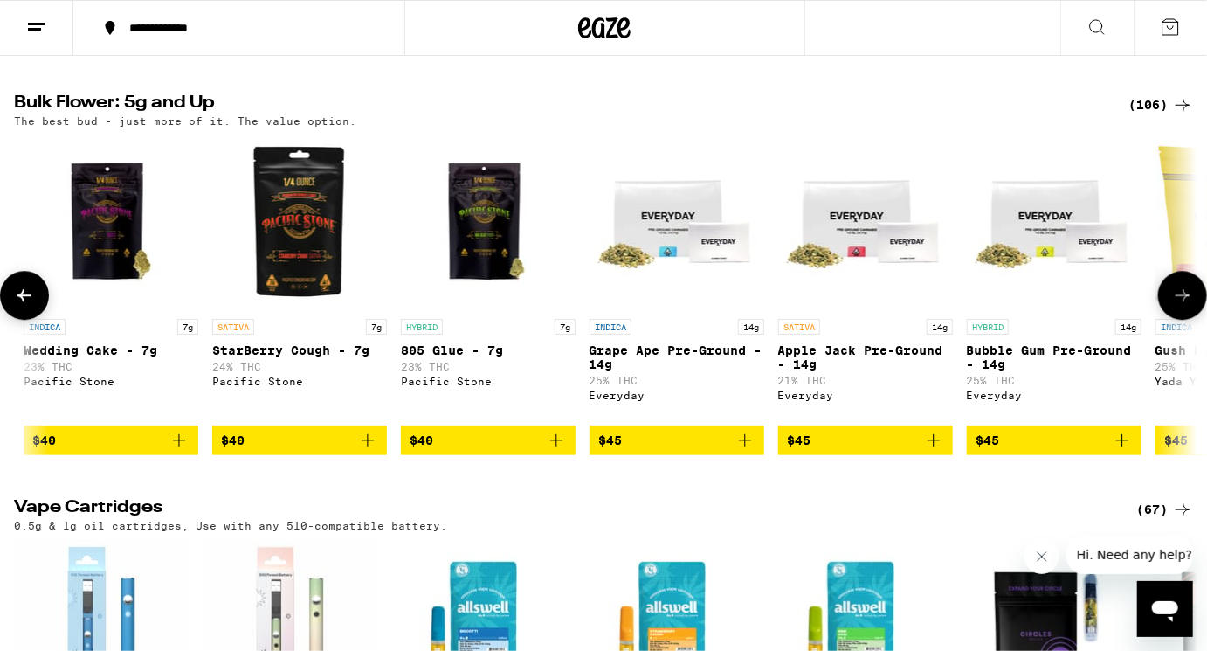
scroll to position [0, 3956]
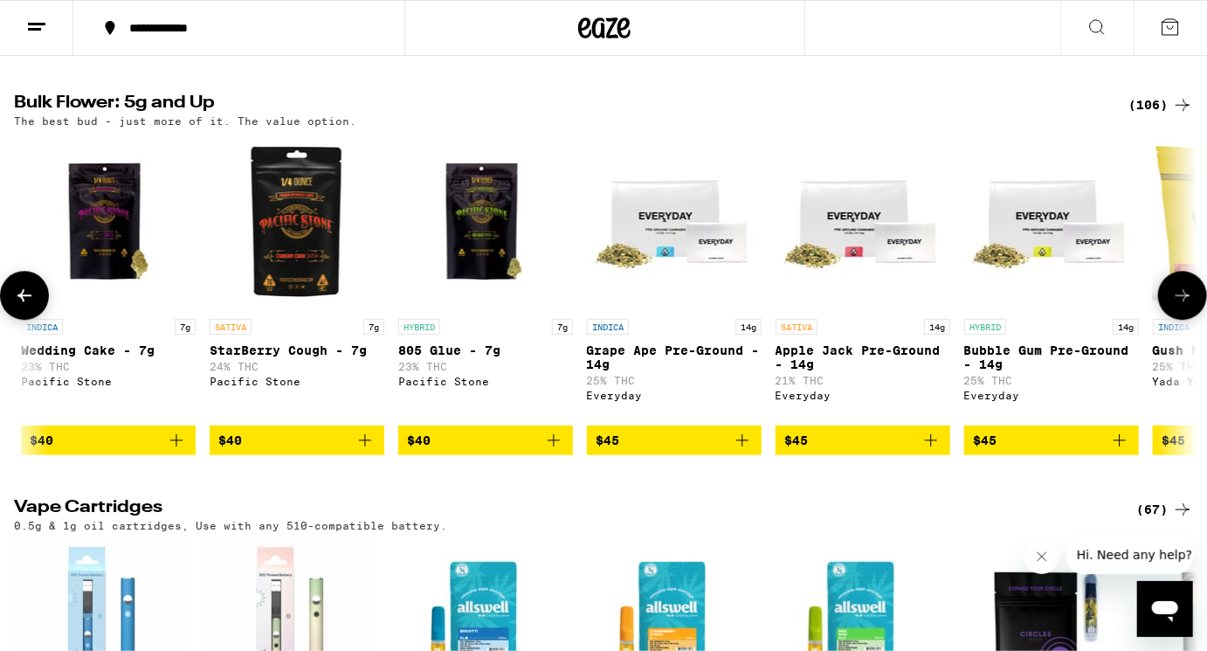
click at [1178, 306] on icon at bounding box center [1183, 295] width 21 height 21
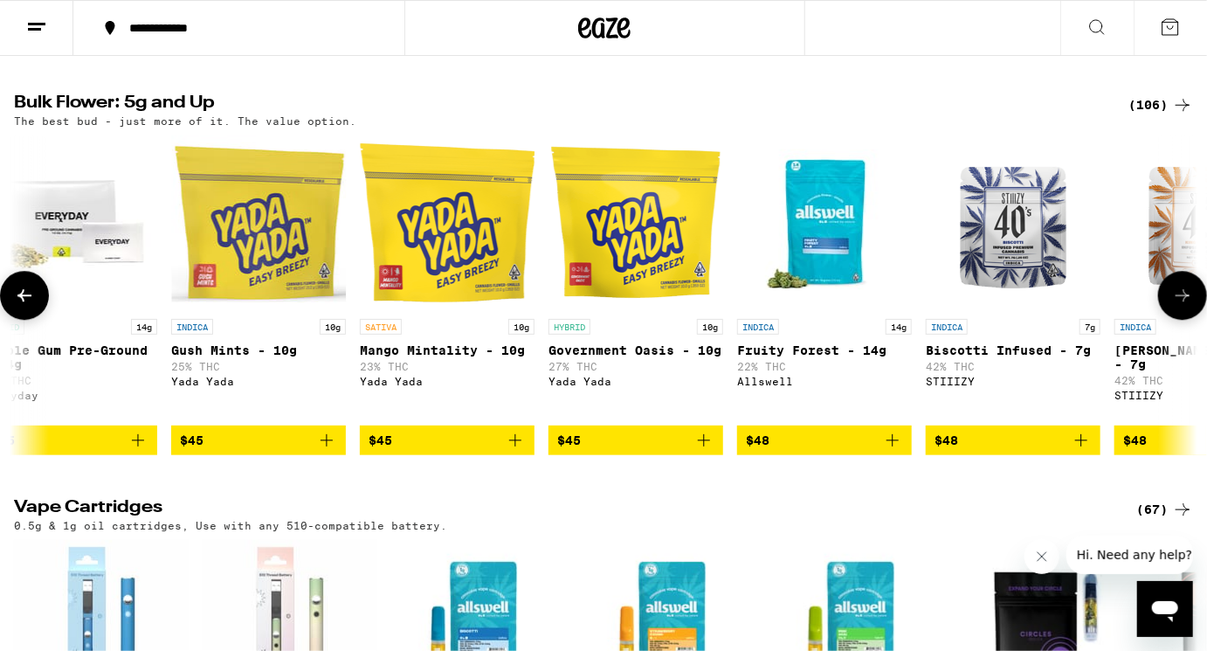
scroll to position [0, 4945]
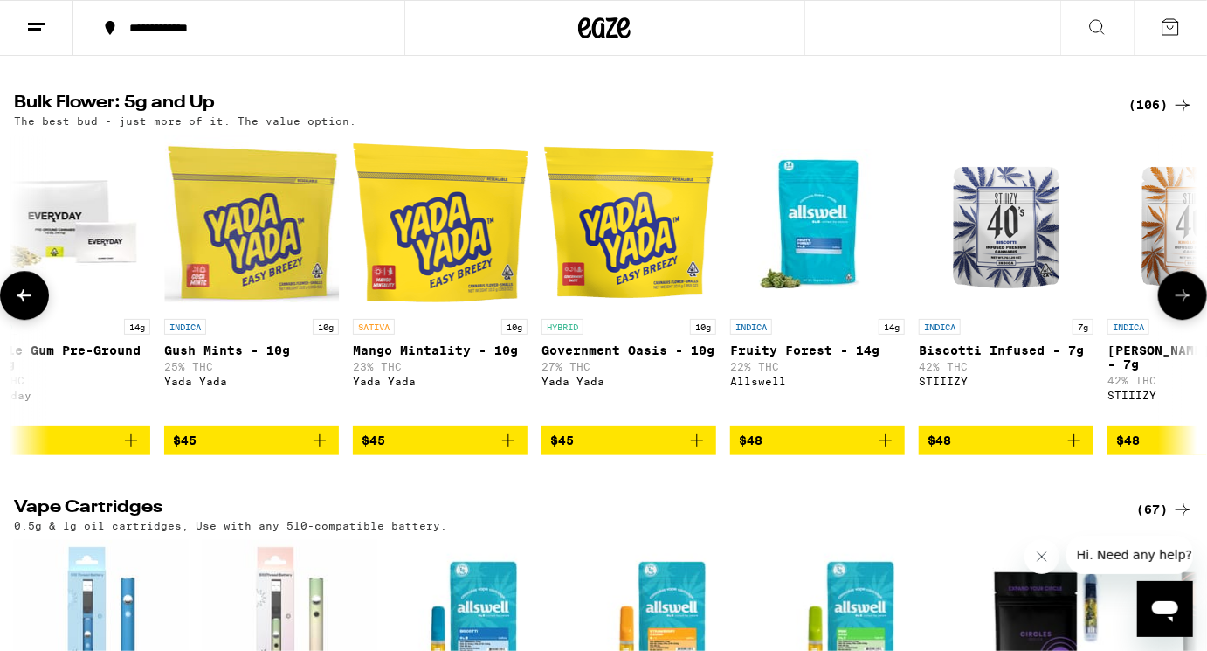
click at [1178, 306] on icon at bounding box center [1183, 295] width 21 height 21
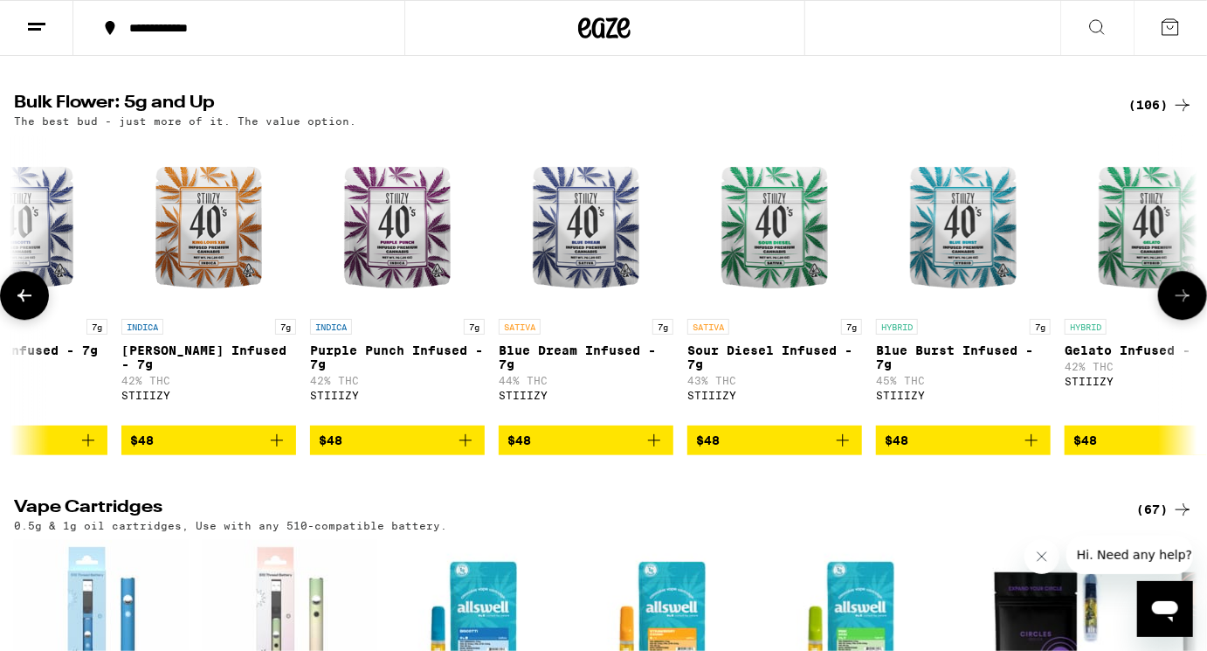
scroll to position [0, 5934]
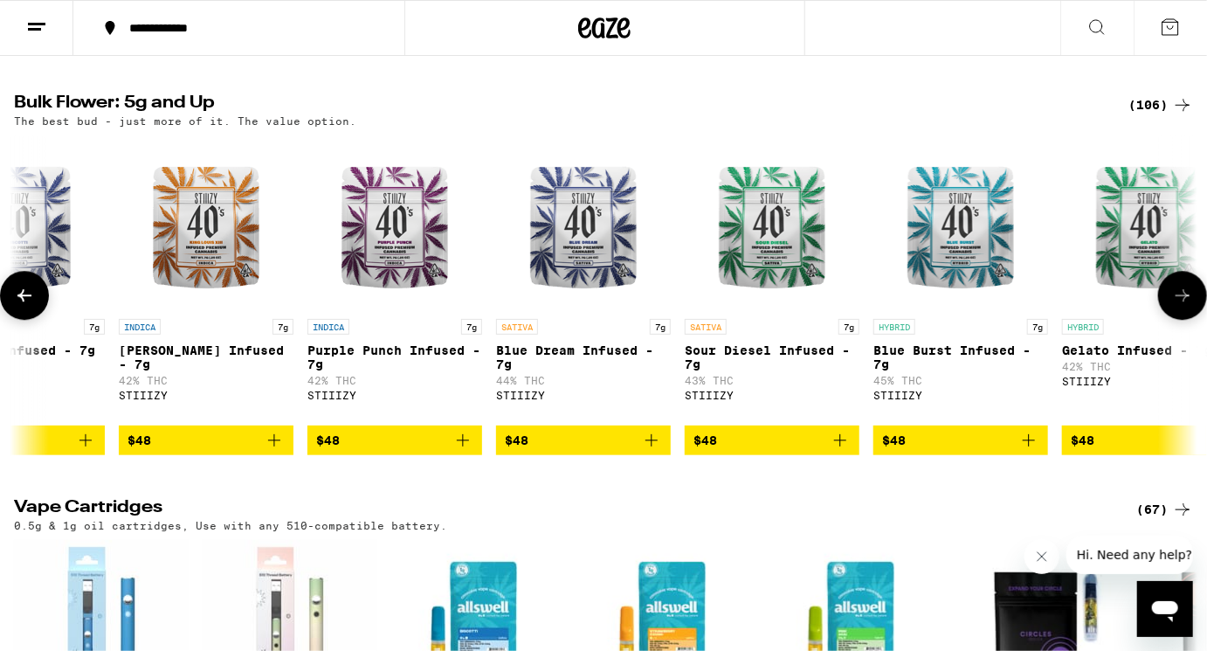
click at [1178, 306] on icon at bounding box center [1183, 295] width 21 height 21
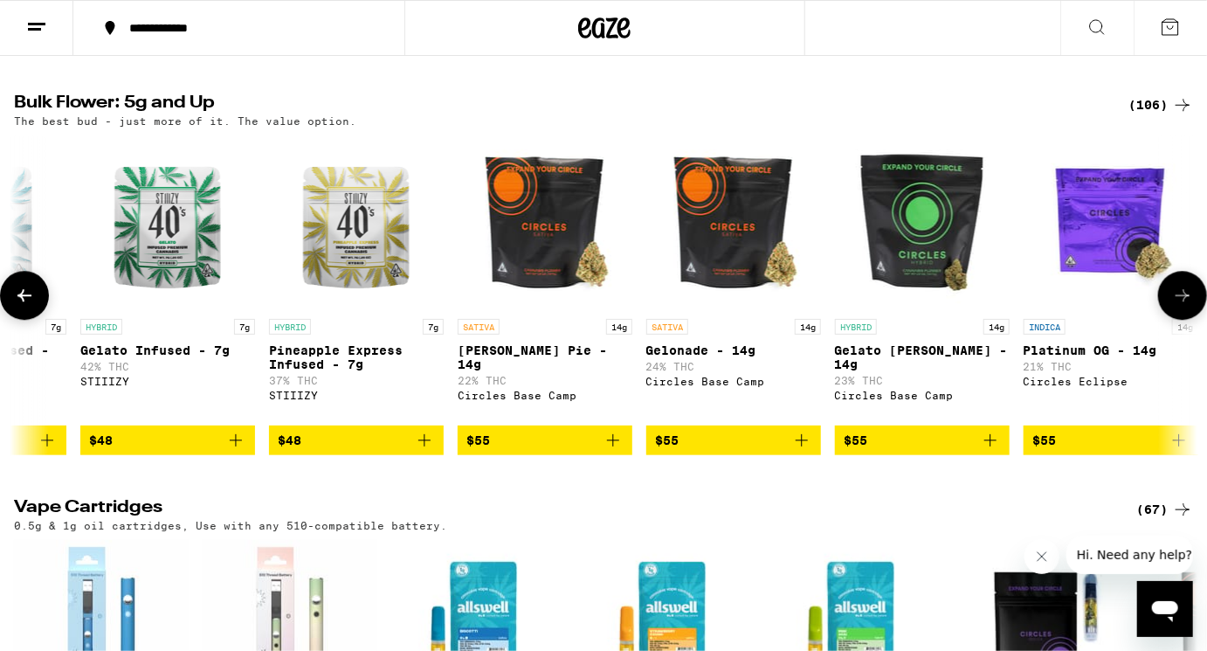
scroll to position [0, 6923]
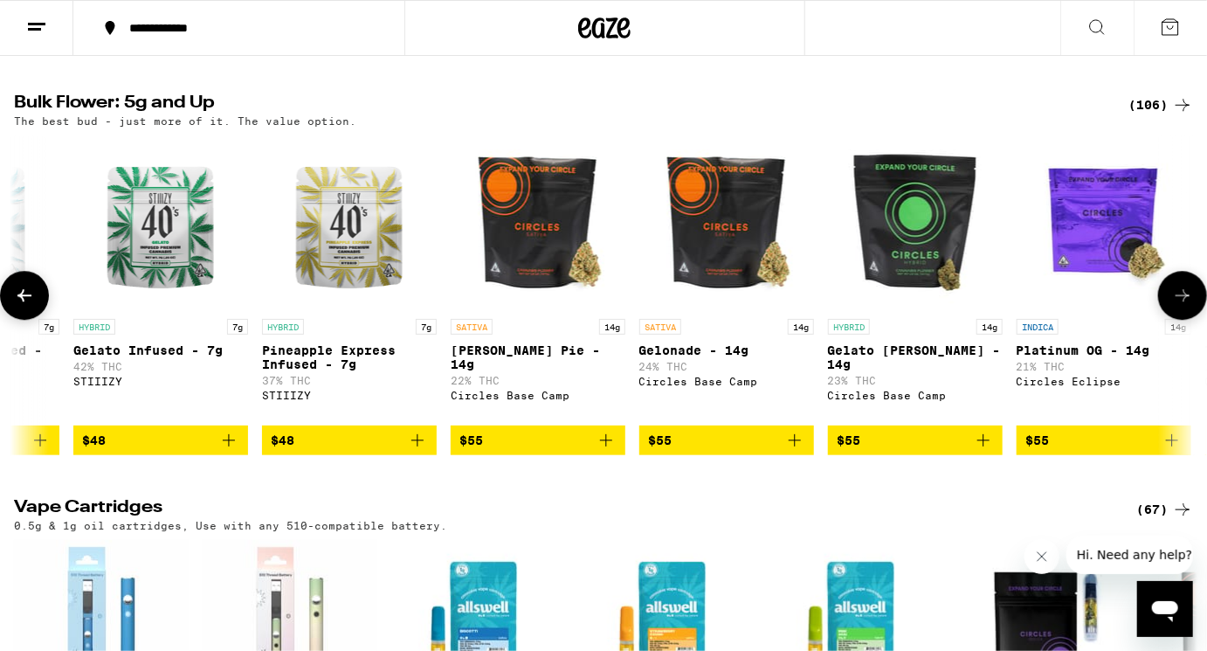
click at [1178, 306] on icon at bounding box center [1183, 295] width 21 height 21
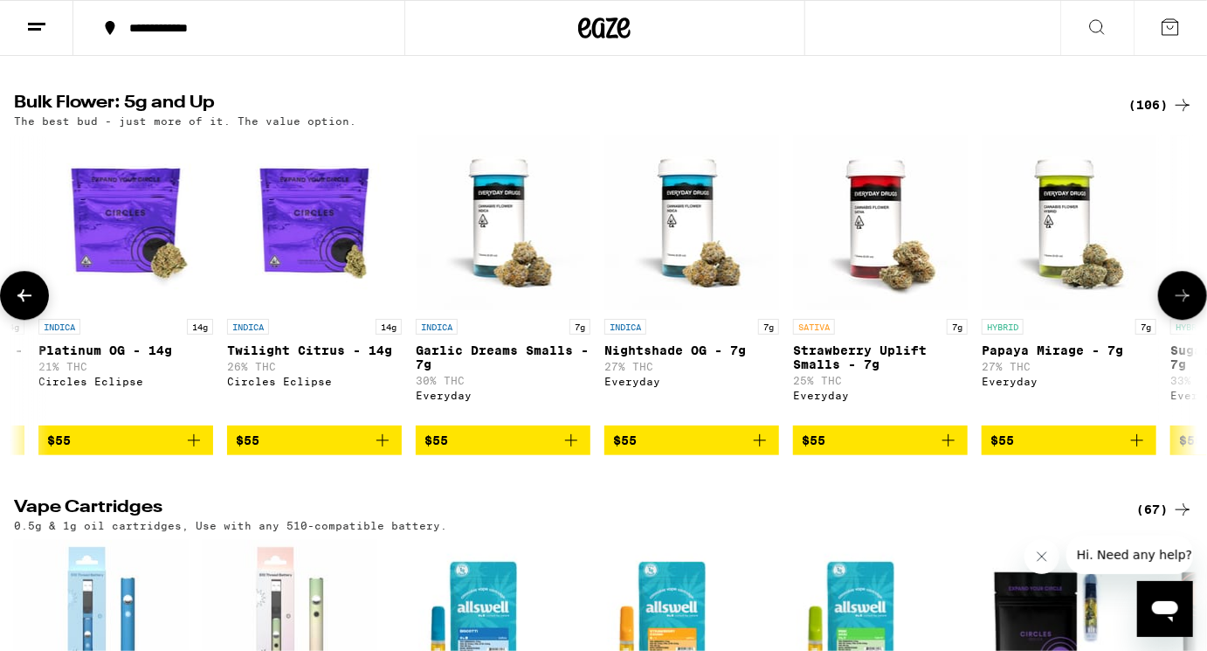
scroll to position [0, 7912]
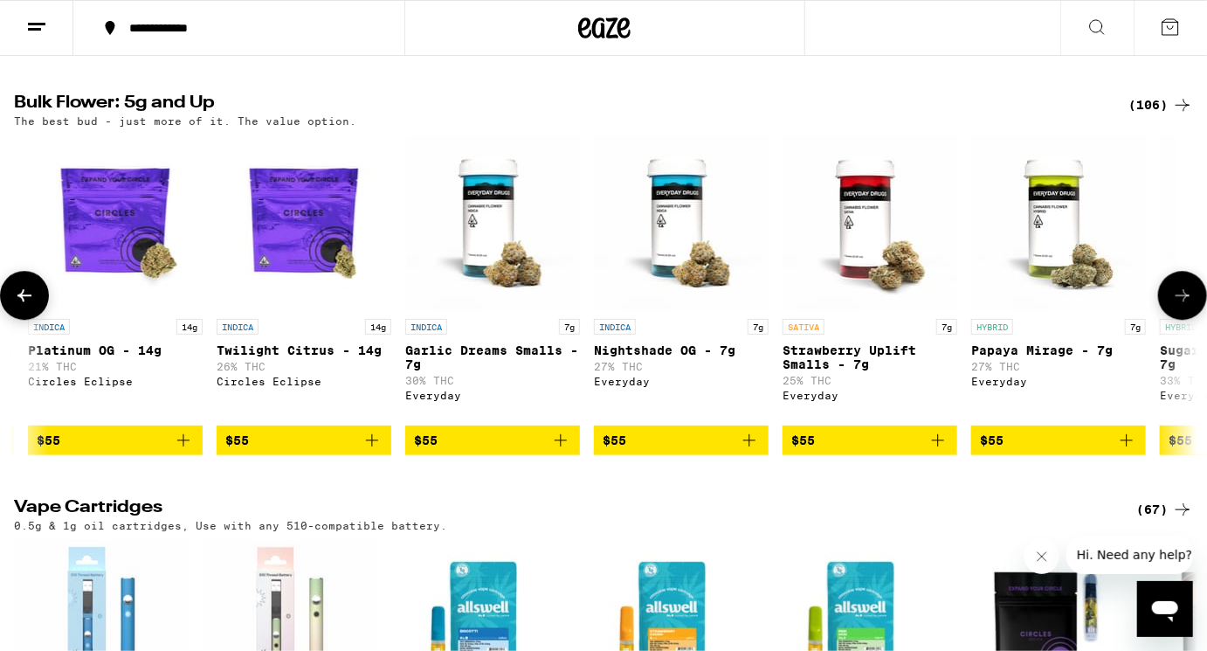
click at [1178, 306] on icon at bounding box center [1183, 295] width 21 height 21
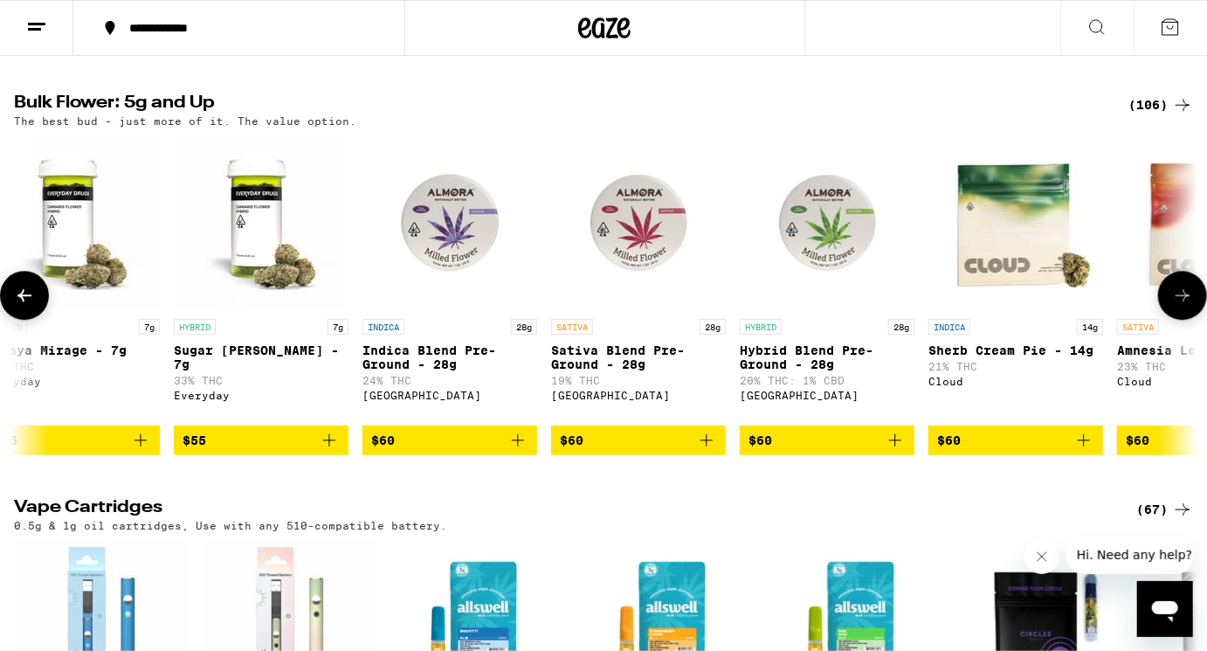
scroll to position [0, 8901]
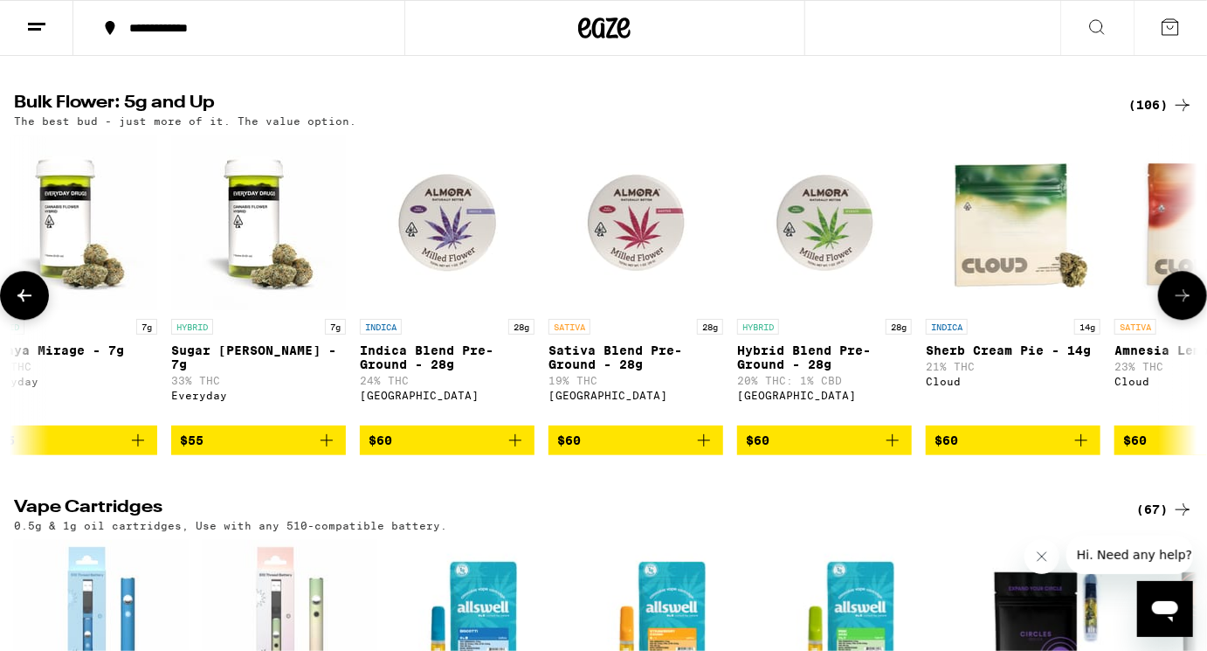
click at [1178, 306] on icon at bounding box center [1183, 295] width 21 height 21
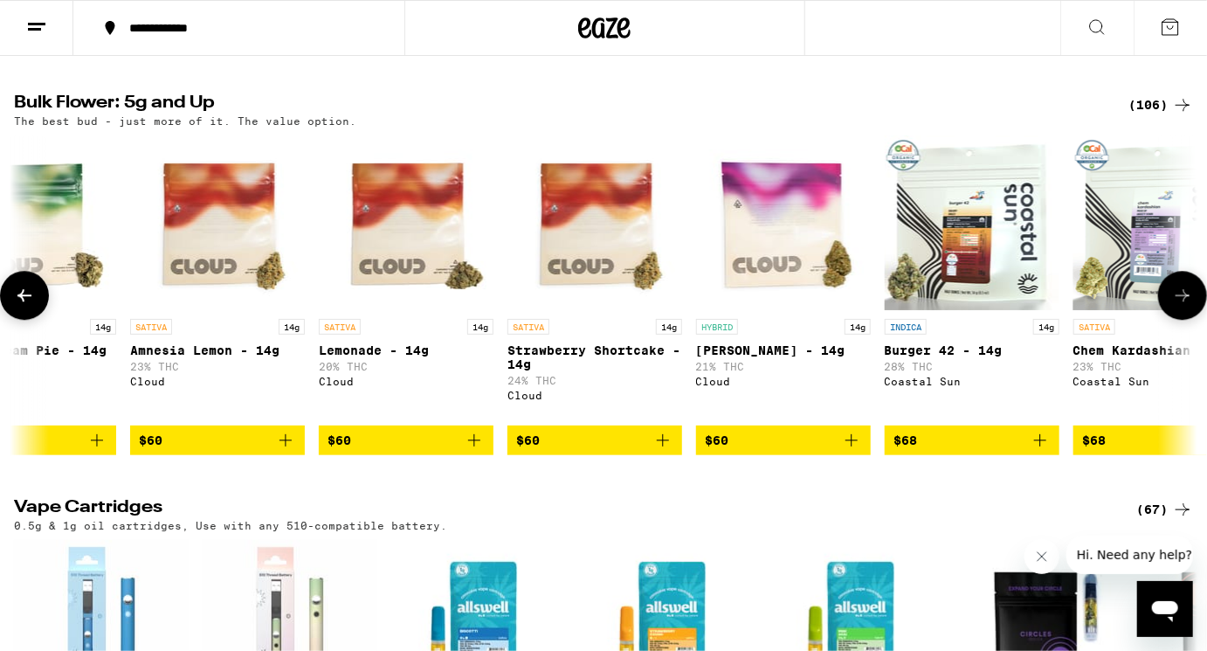
scroll to position [0, 9890]
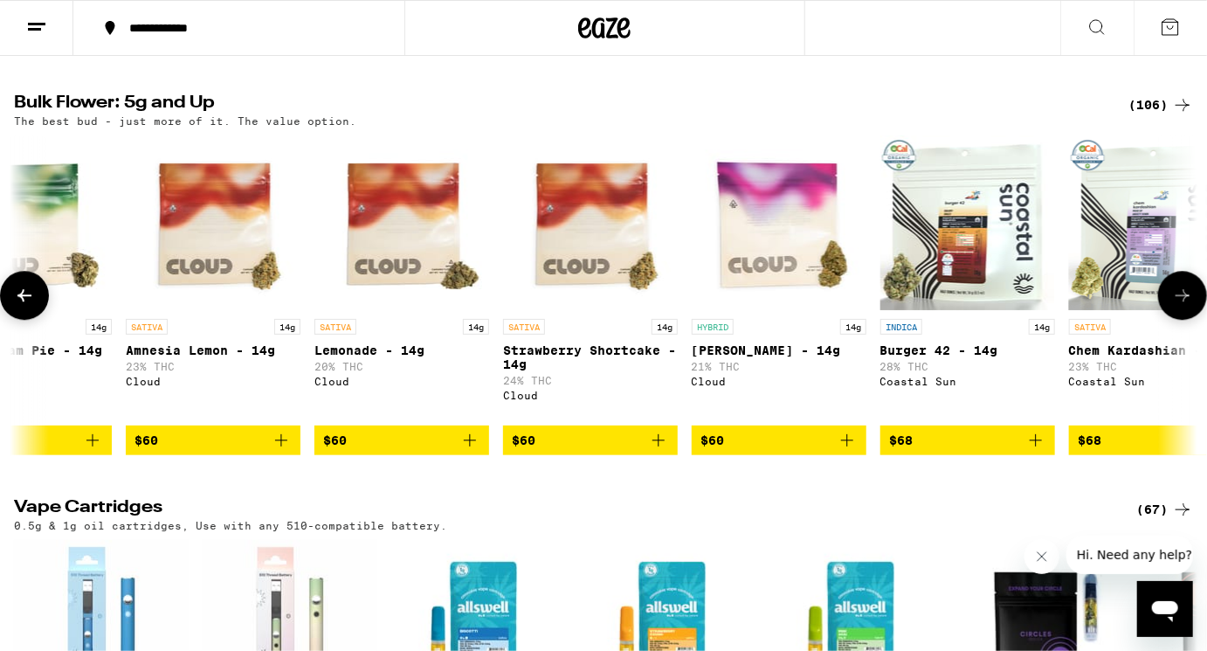
click at [1178, 306] on icon at bounding box center [1183, 295] width 21 height 21
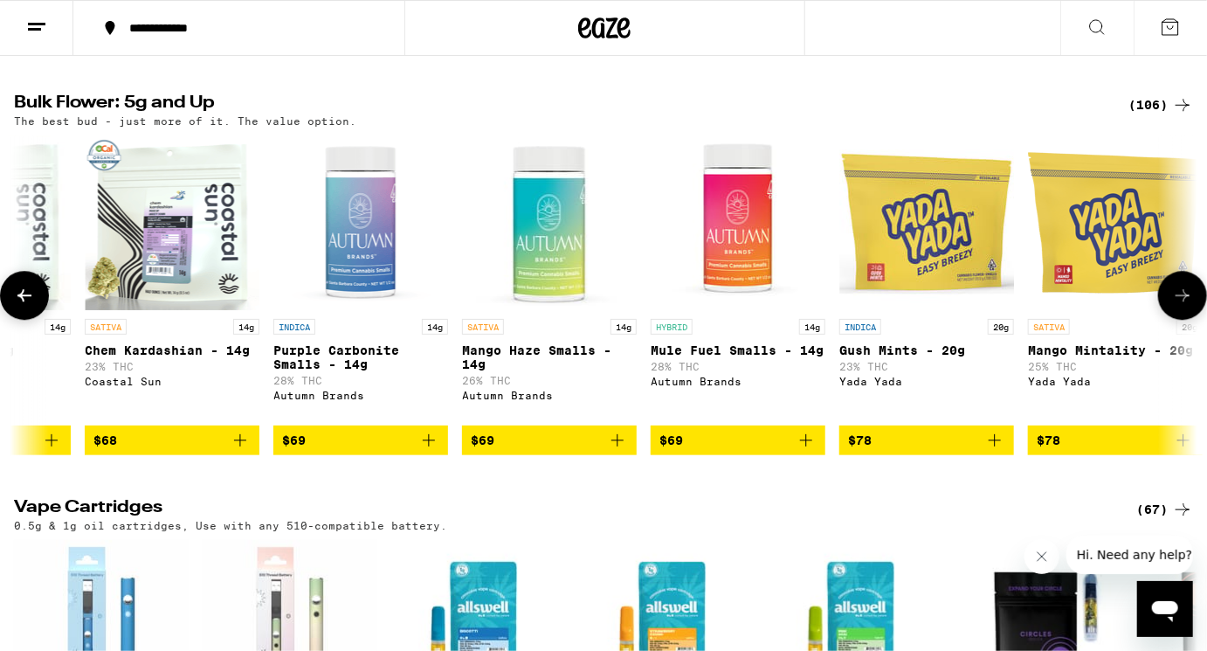
scroll to position [0, 10879]
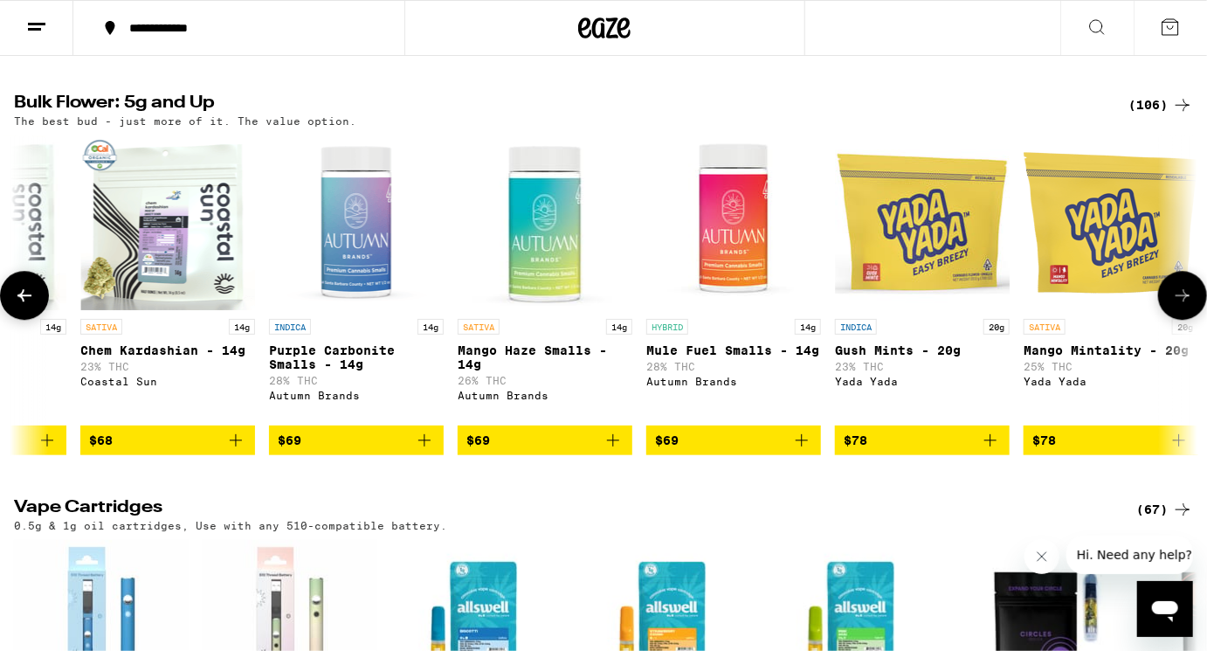
click at [1178, 306] on icon at bounding box center [1183, 295] width 21 height 21
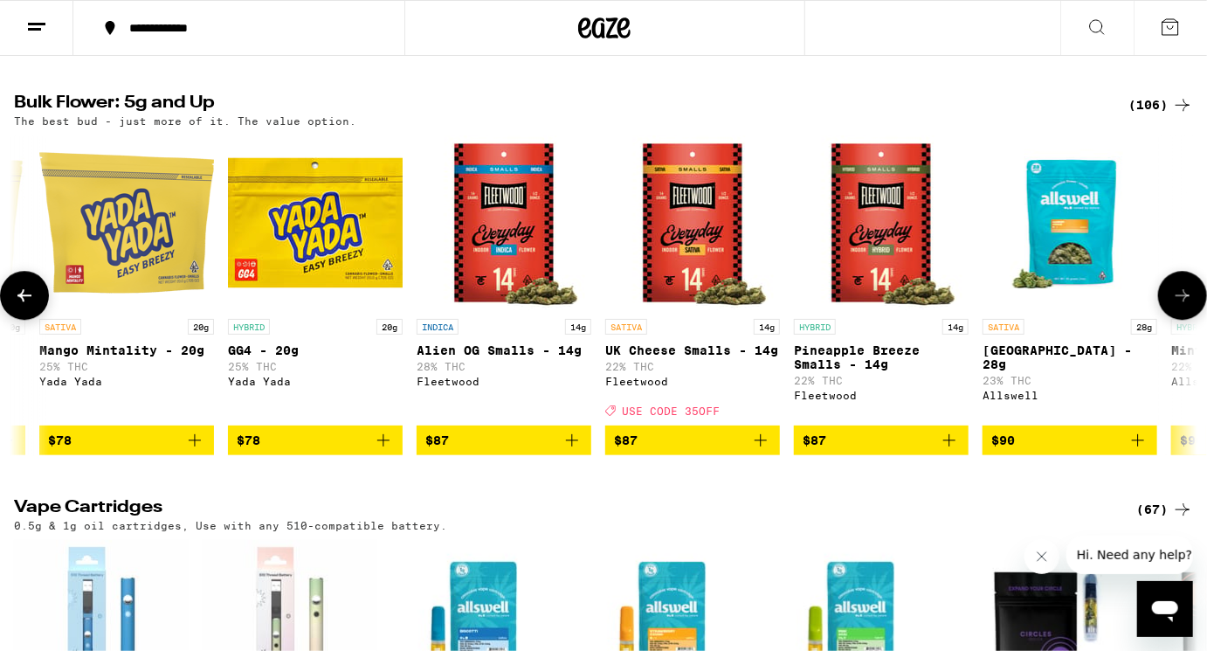
scroll to position [0, 11868]
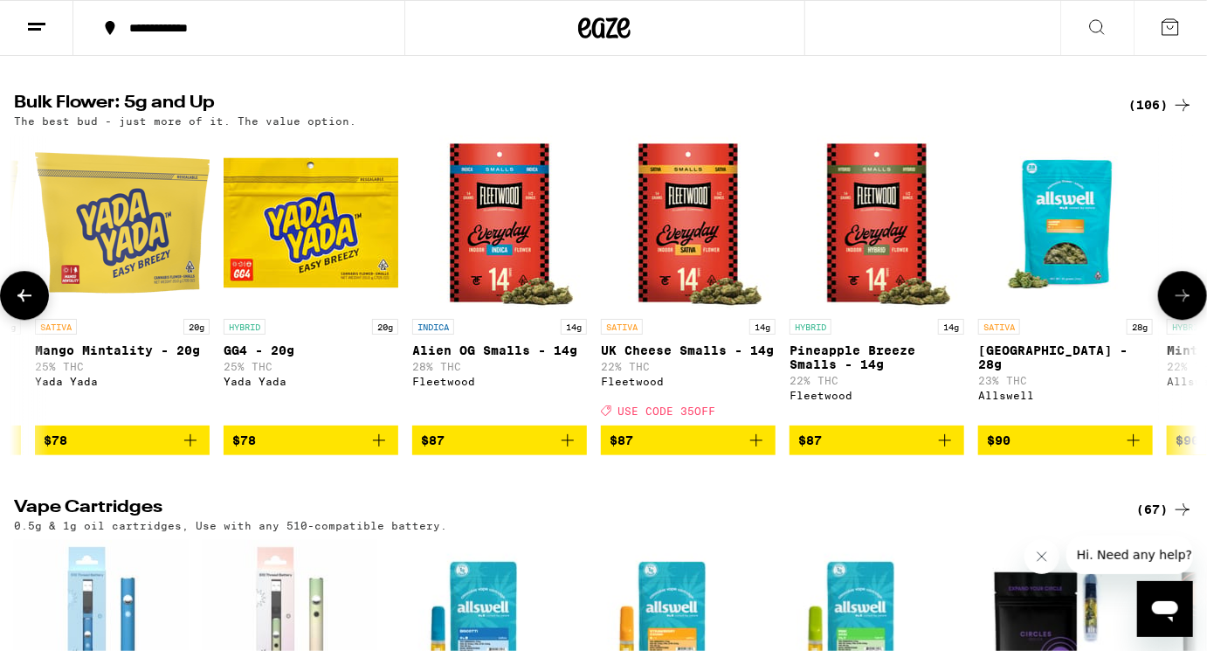
click at [1178, 306] on icon at bounding box center [1183, 295] width 21 height 21
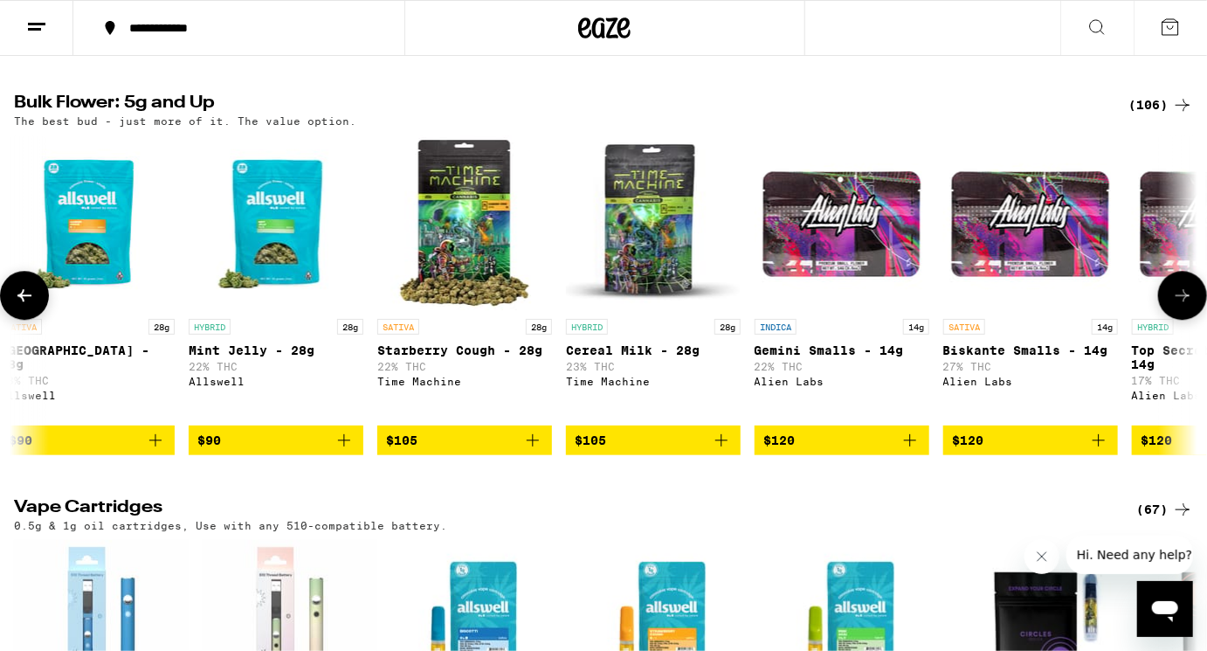
scroll to position [0, 12857]
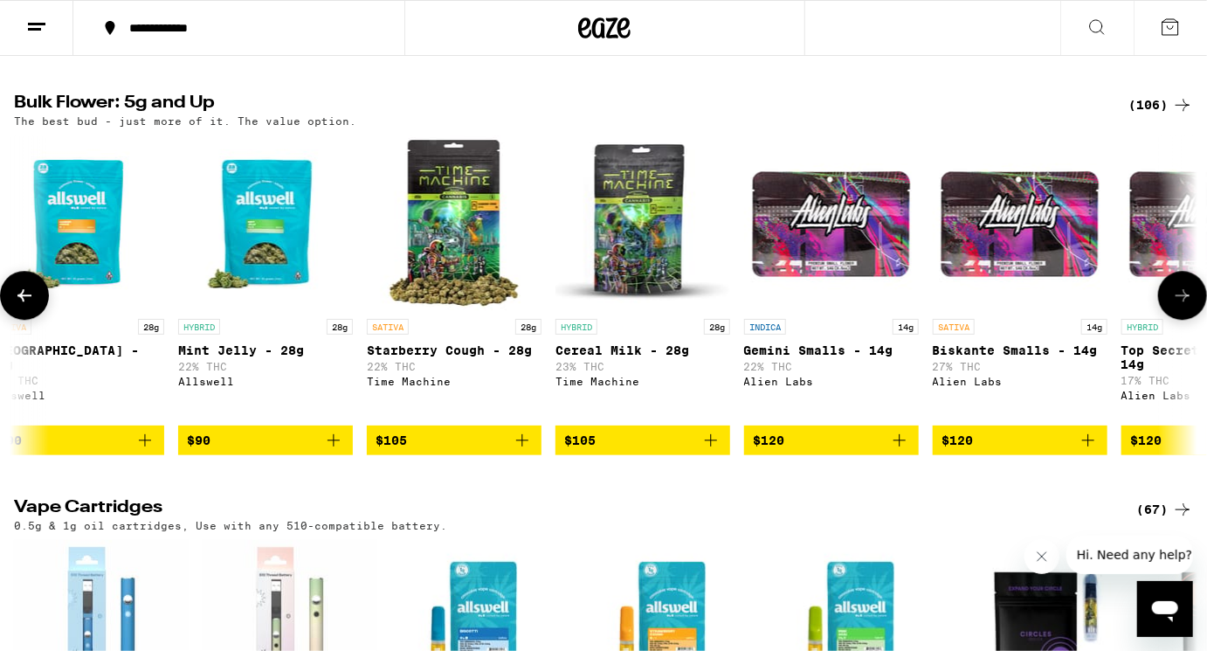
click at [1178, 306] on icon at bounding box center [1183, 295] width 21 height 21
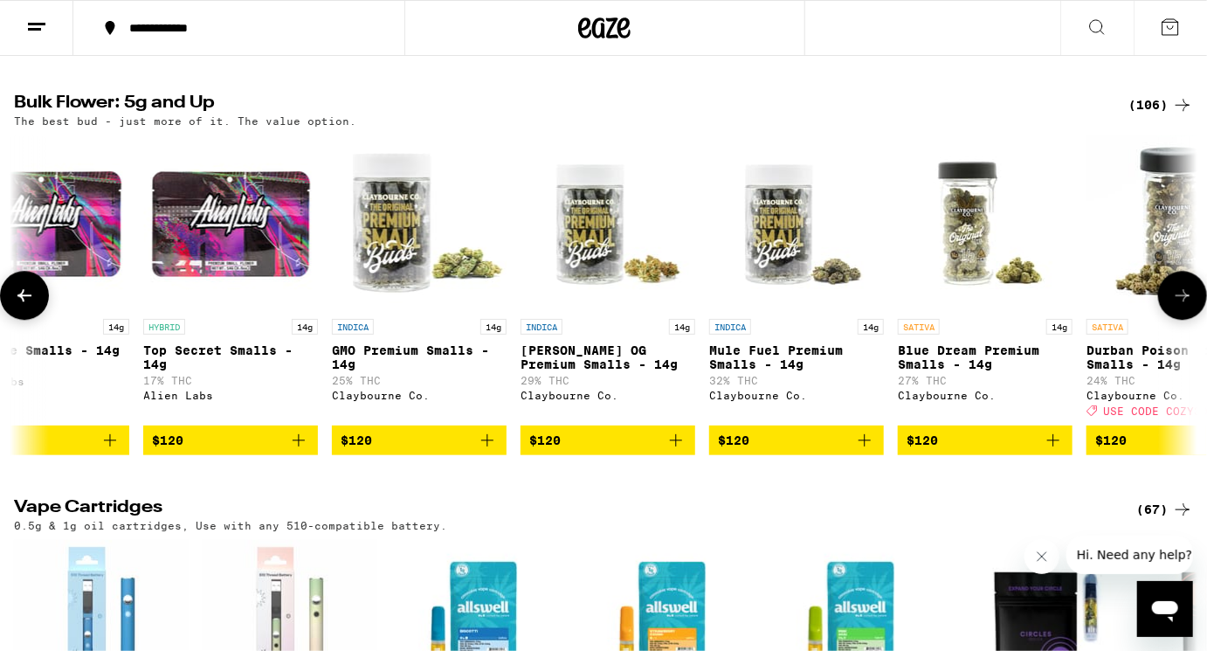
scroll to position [0, 13847]
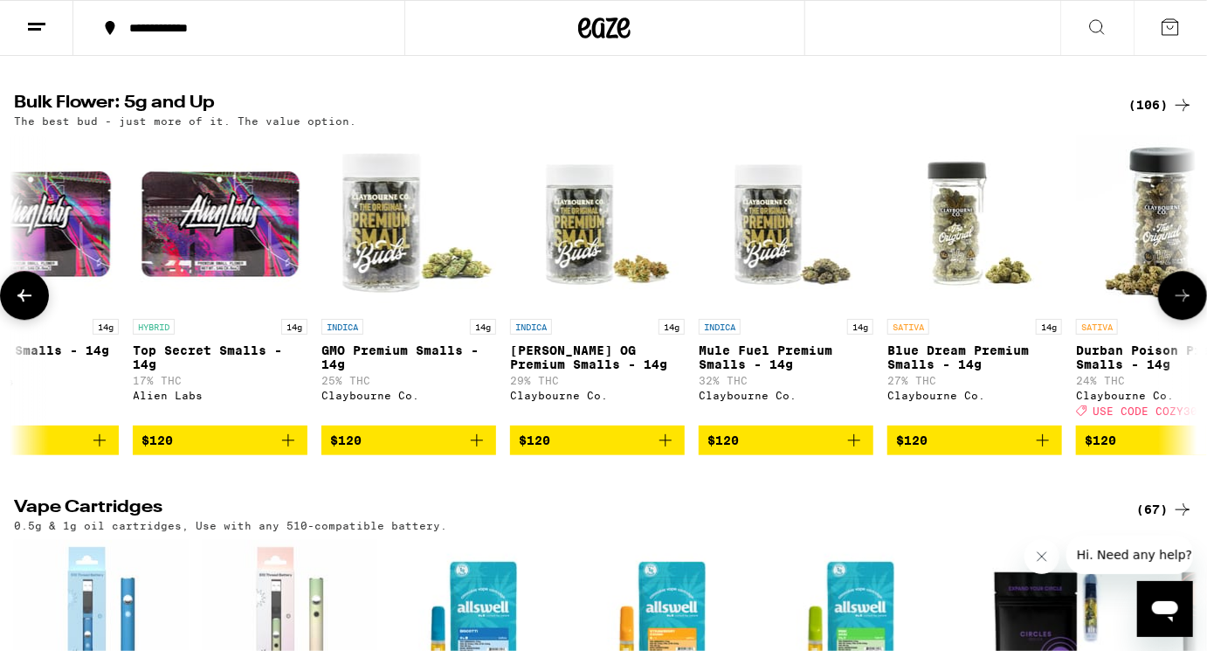
click at [1178, 306] on icon at bounding box center [1183, 295] width 21 height 21
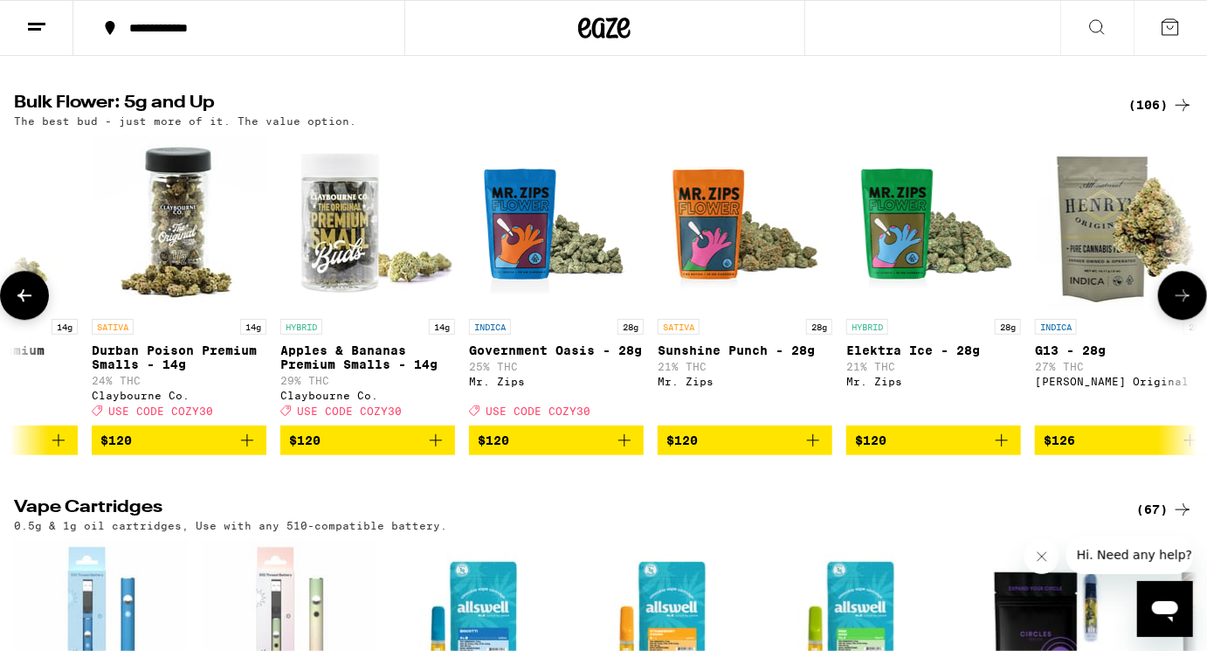
scroll to position [0, 14836]
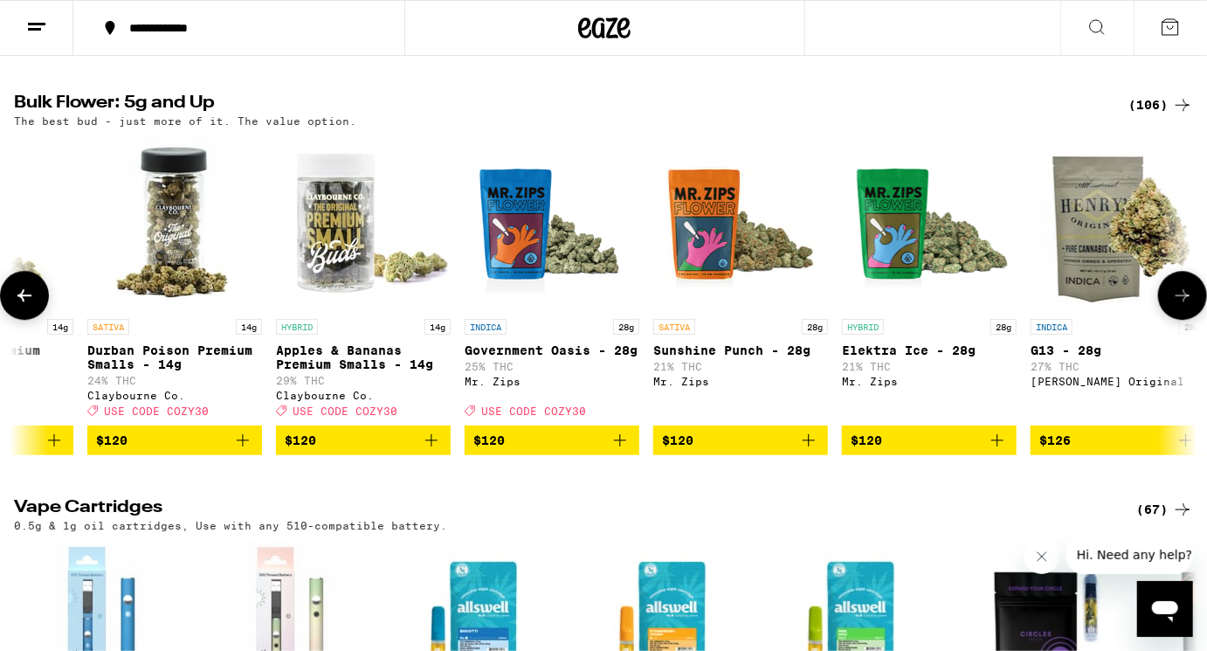
click at [1177, 306] on icon at bounding box center [1183, 295] width 21 height 21
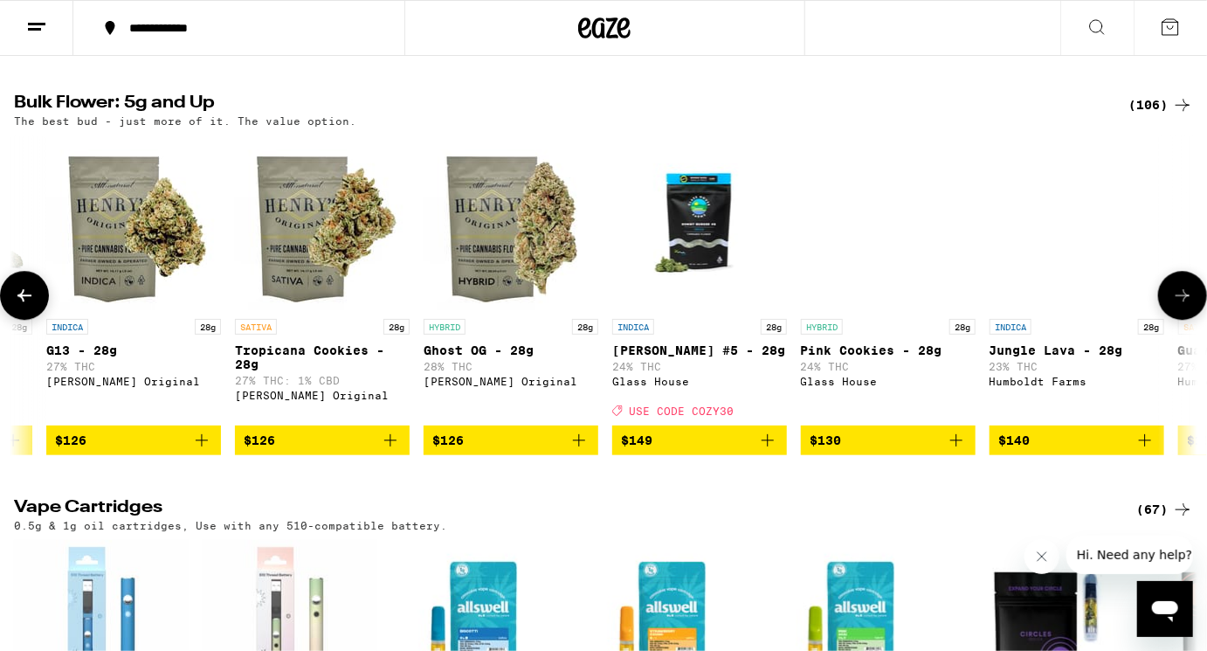
scroll to position [0, 15825]
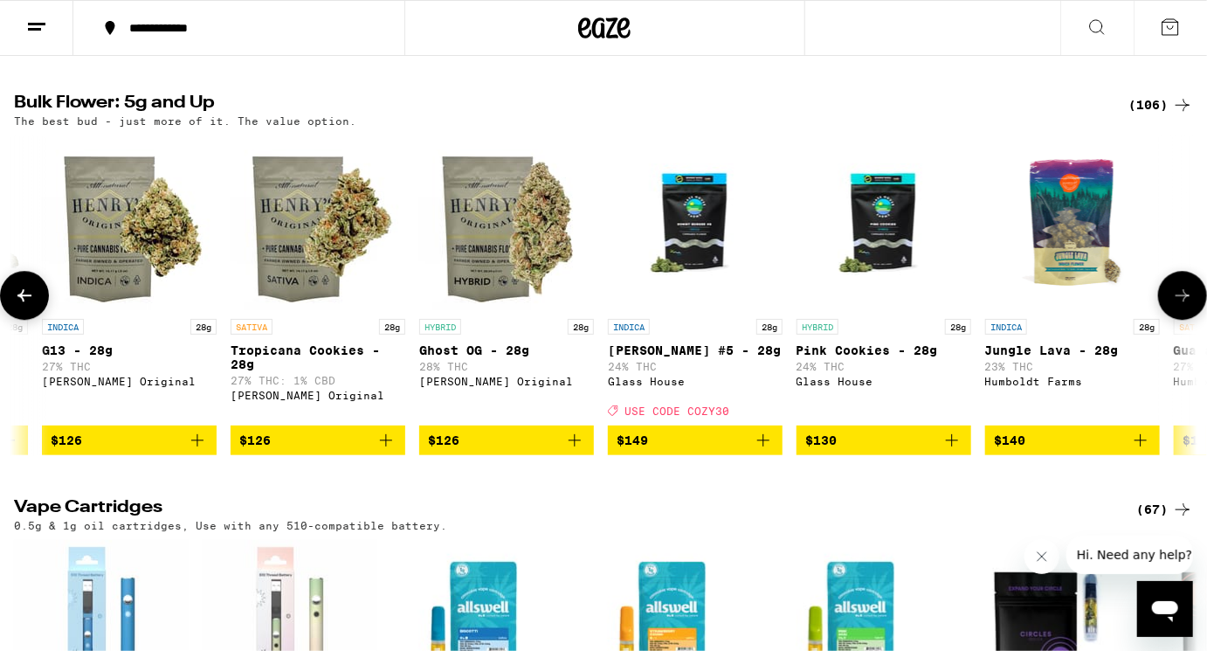
click at [1177, 306] on icon at bounding box center [1183, 295] width 21 height 21
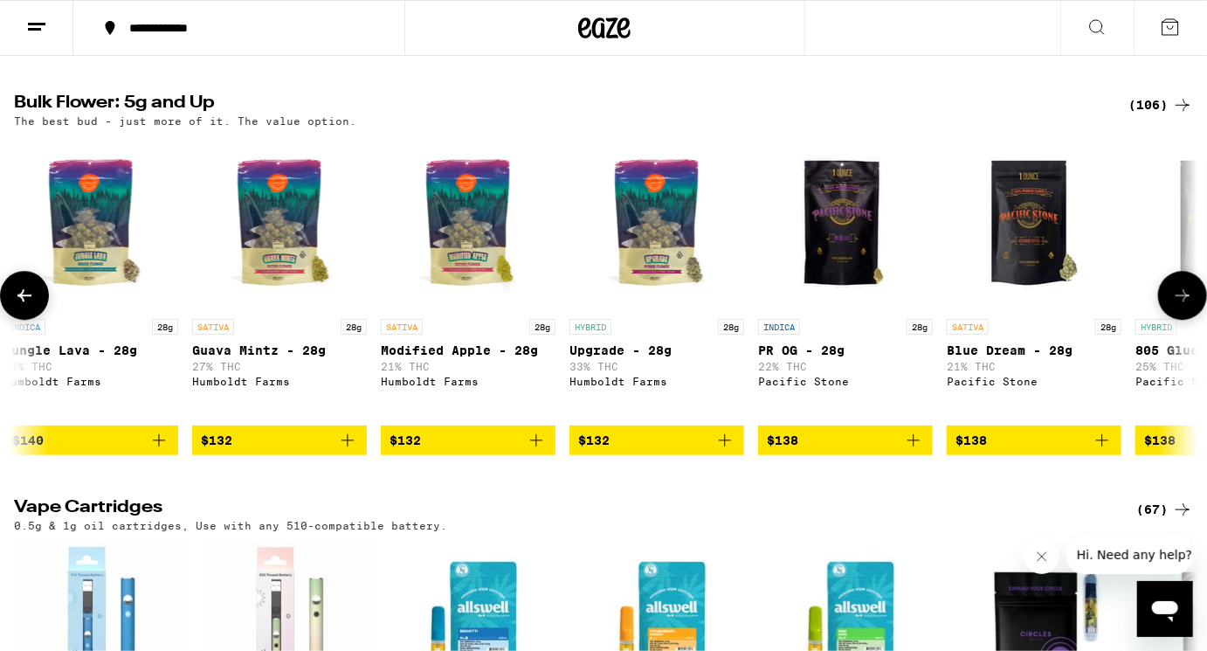
scroll to position [0, 16814]
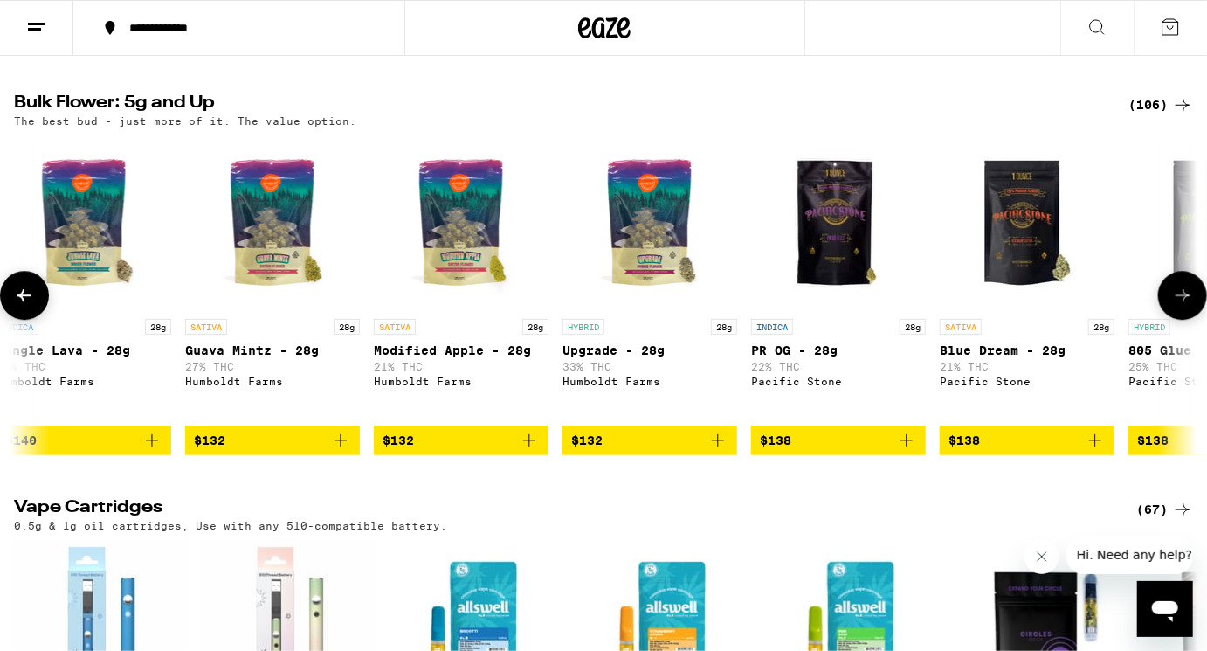
click at [1177, 306] on icon at bounding box center [1183, 295] width 21 height 21
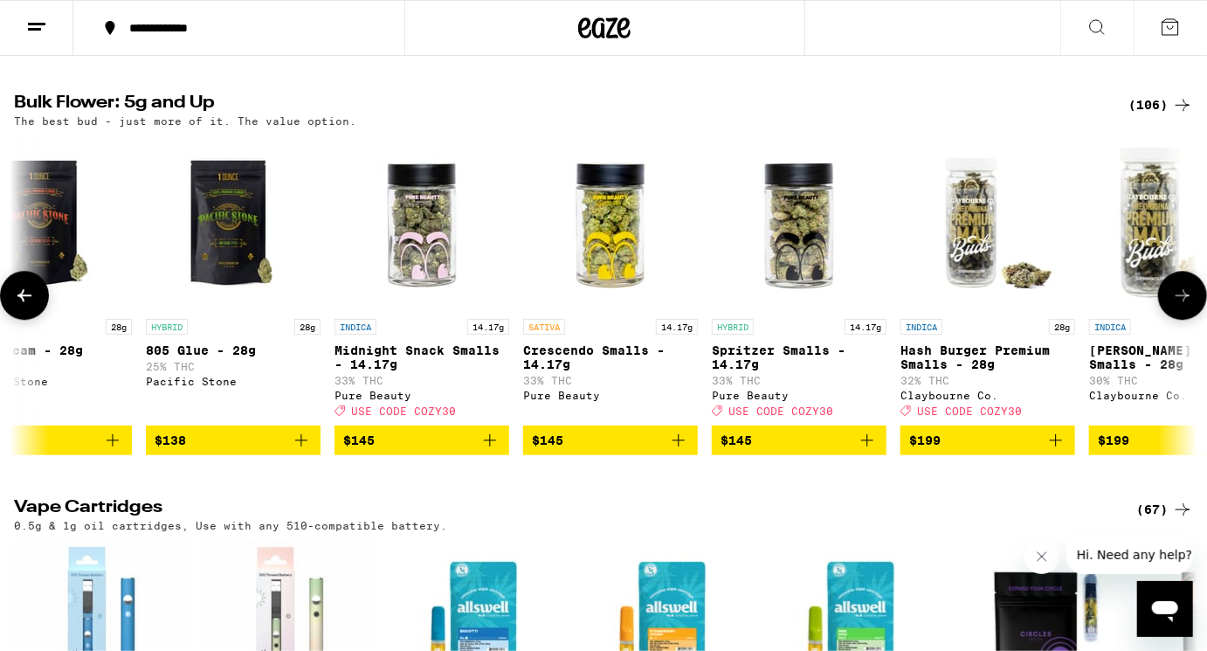
scroll to position [0, 17803]
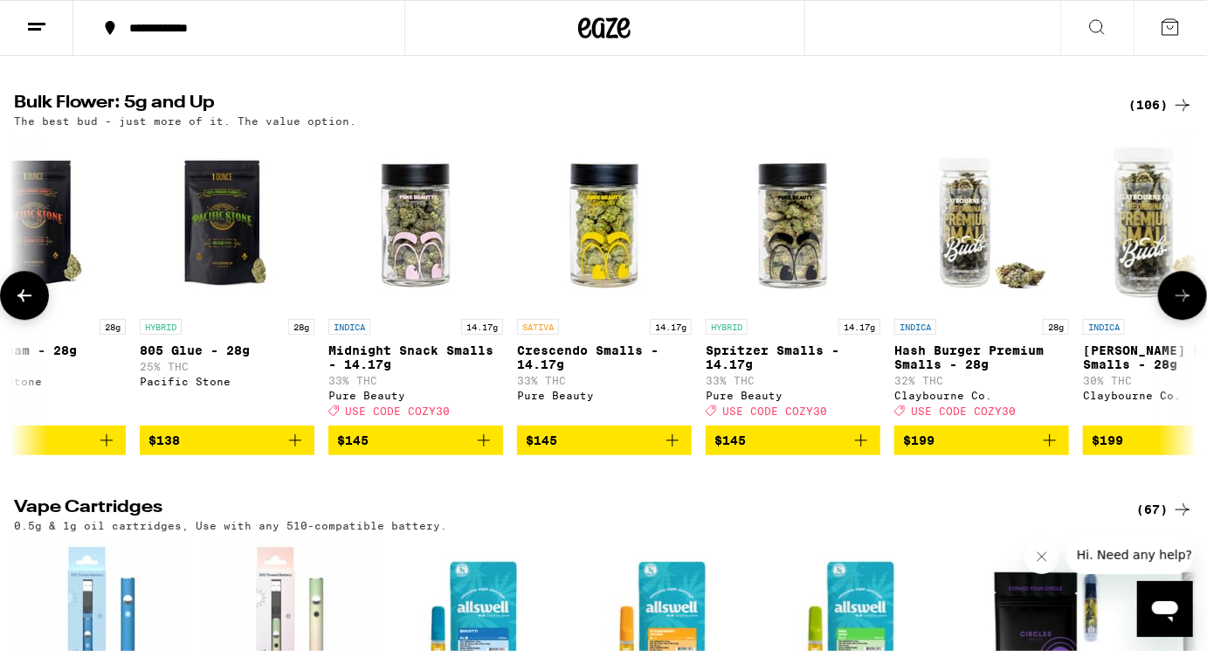
click at [1177, 306] on icon at bounding box center [1183, 295] width 21 height 21
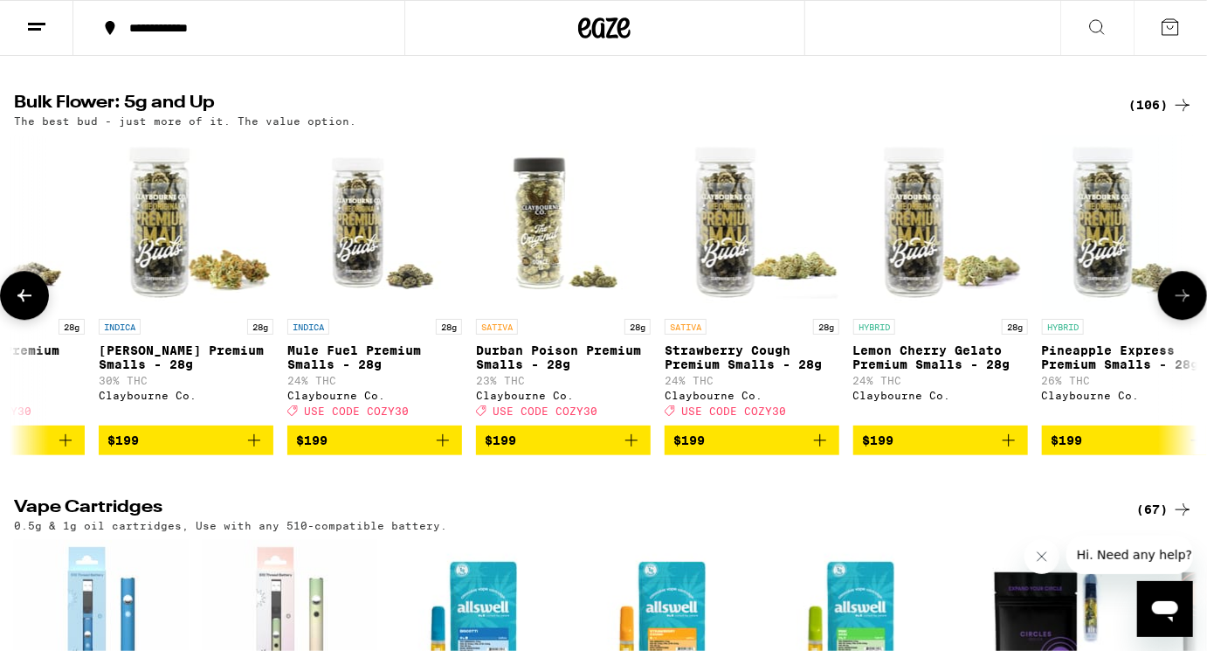
scroll to position [0, 18792]
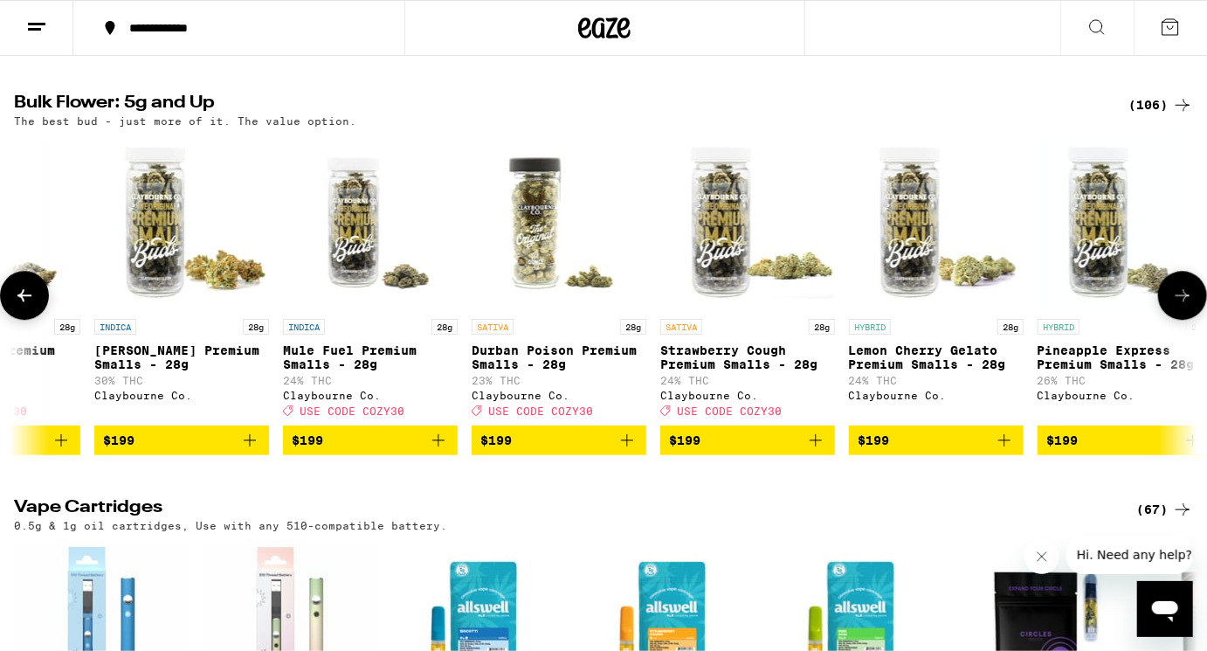
click at [1177, 306] on icon at bounding box center [1183, 295] width 21 height 21
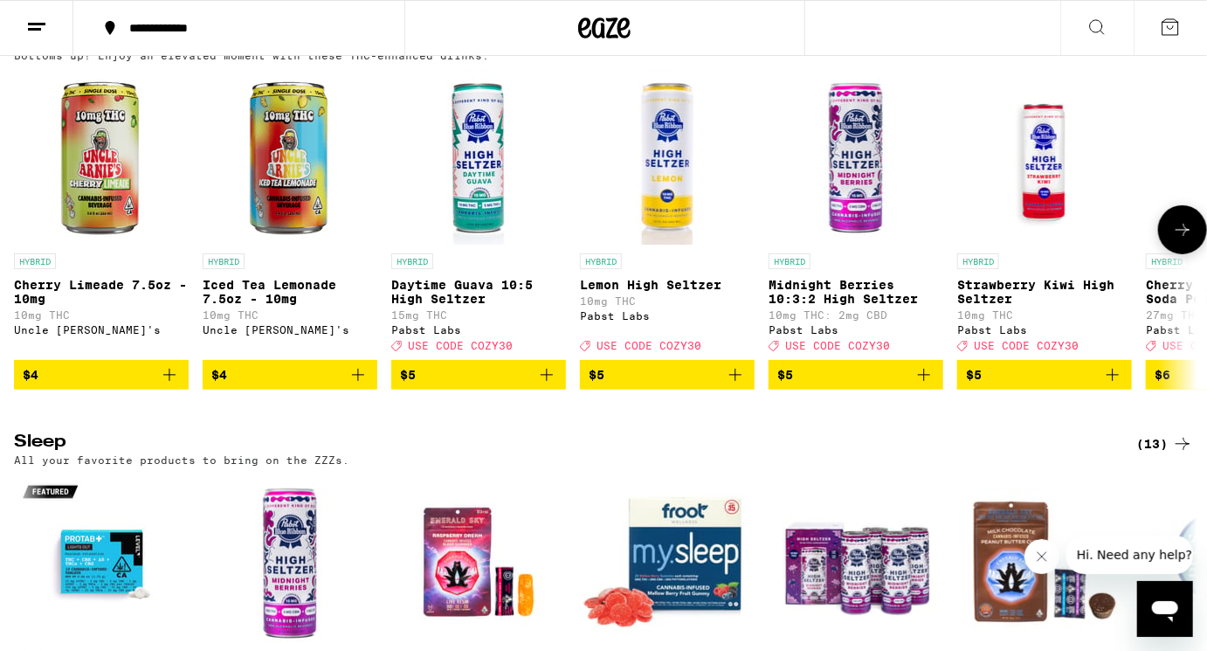
scroll to position [6173, 0]
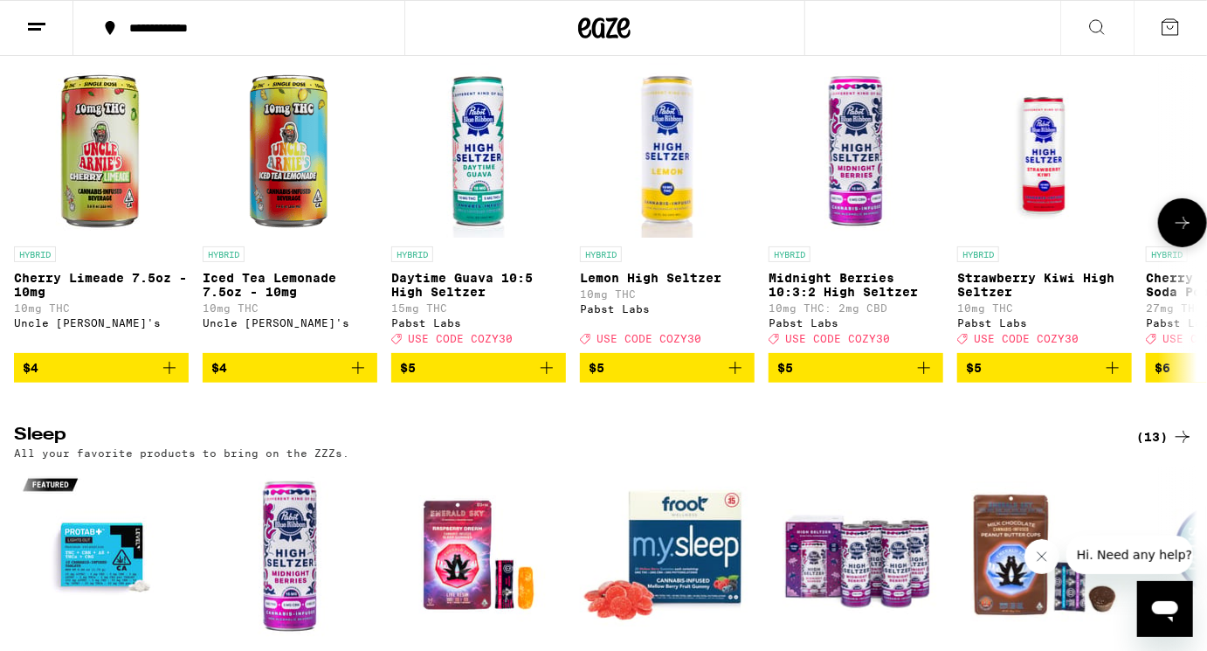
click at [1193, 233] on icon at bounding box center [1183, 222] width 21 height 21
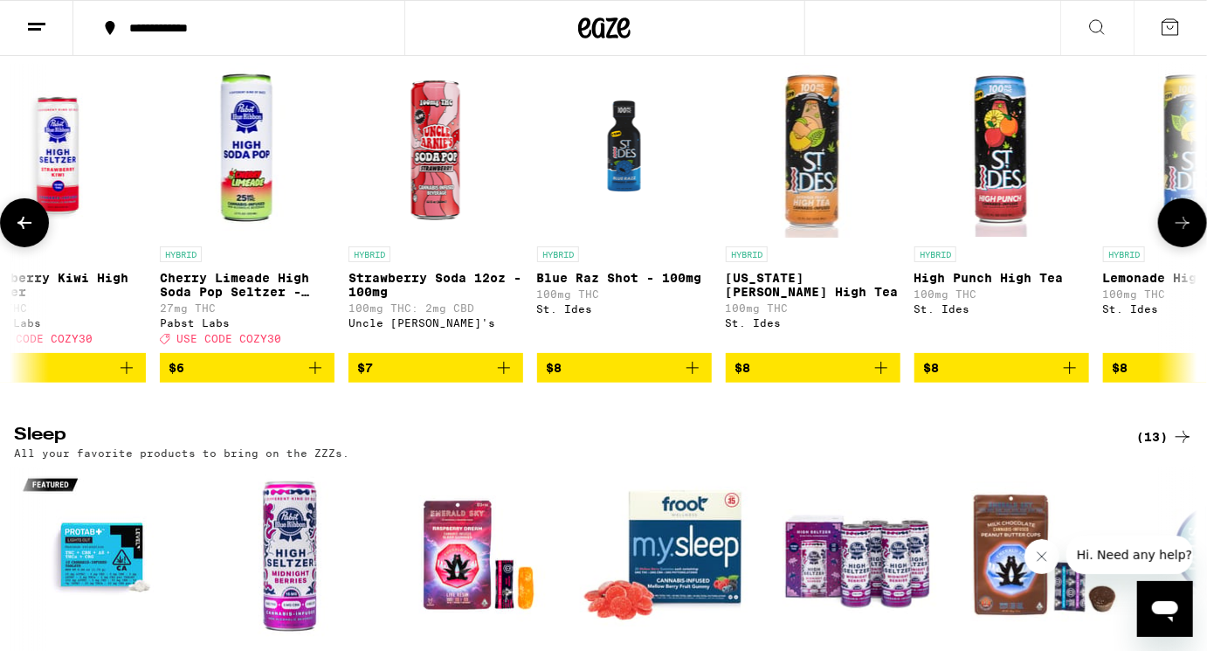
scroll to position [0, 989]
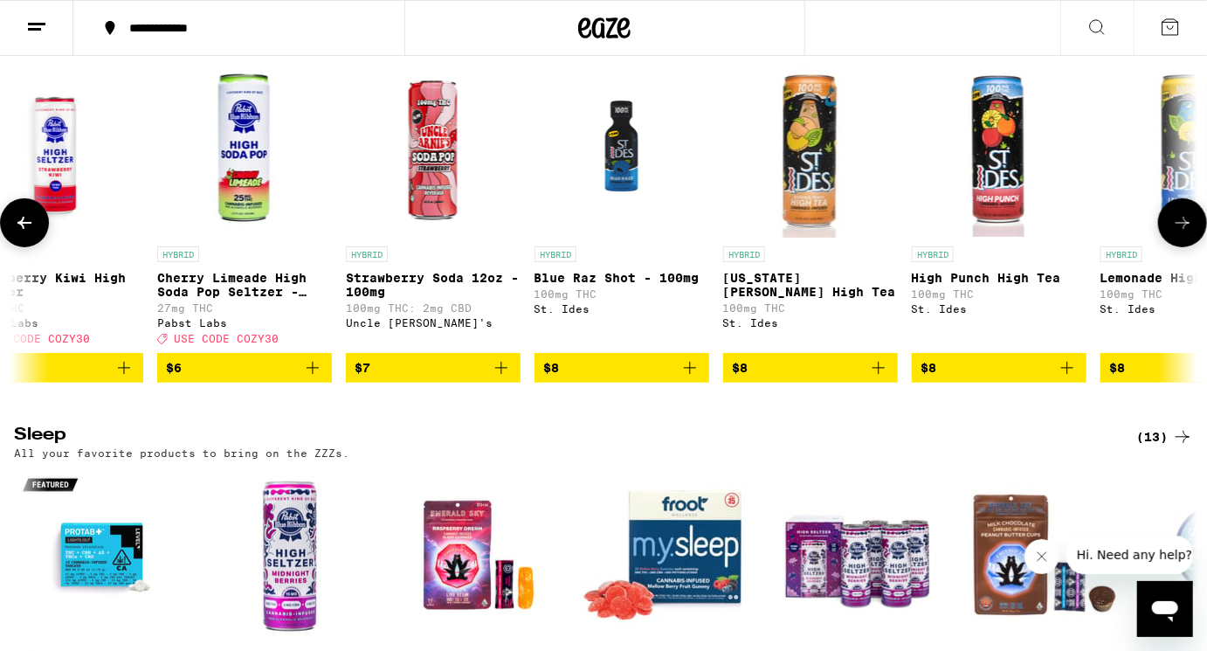
click at [1193, 233] on icon at bounding box center [1183, 222] width 21 height 21
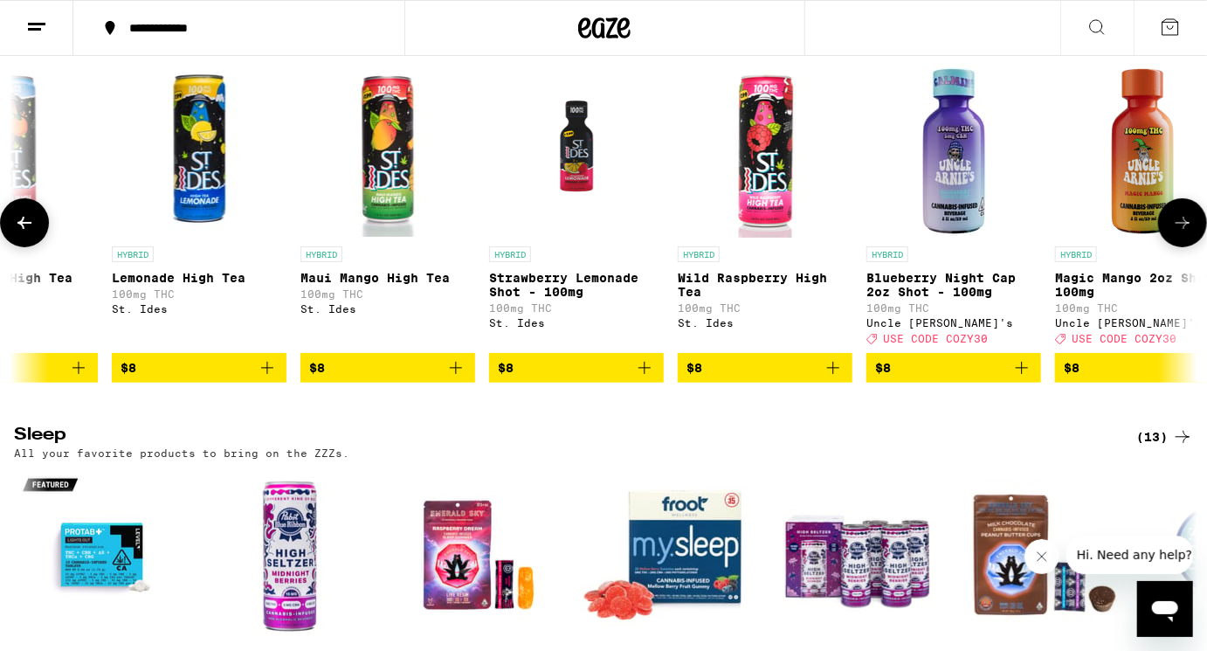
click at [1193, 233] on icon at bounding box center [1183, 222] width 21 height 21
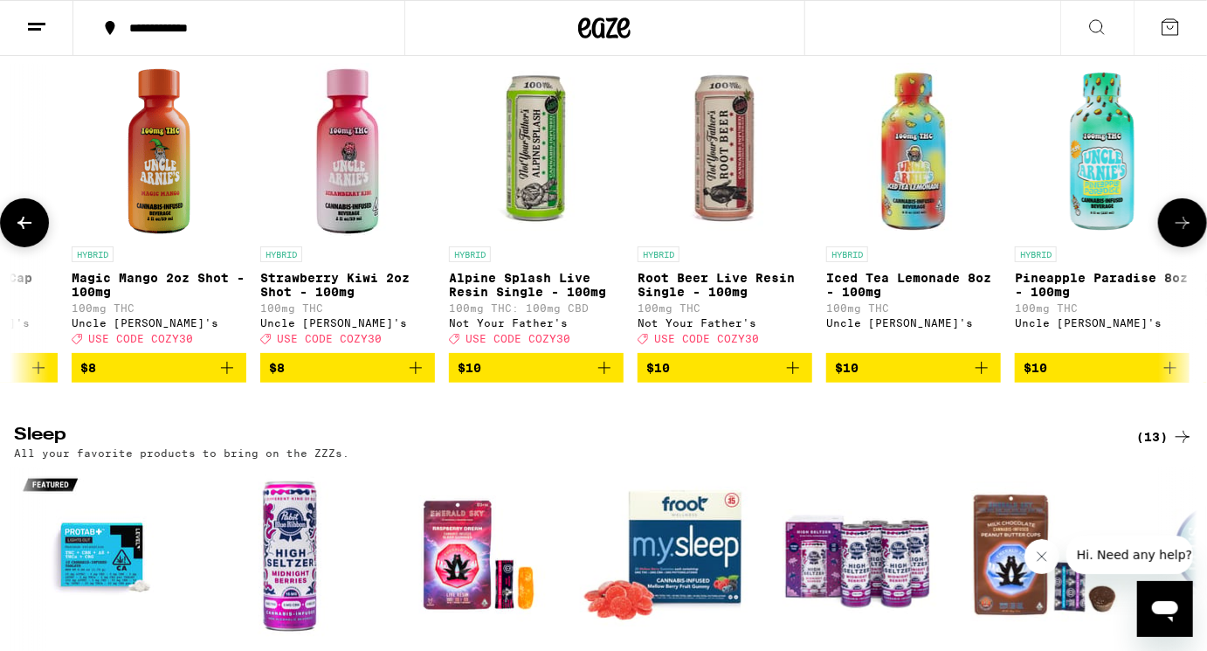
scroll to position [0, 2967]
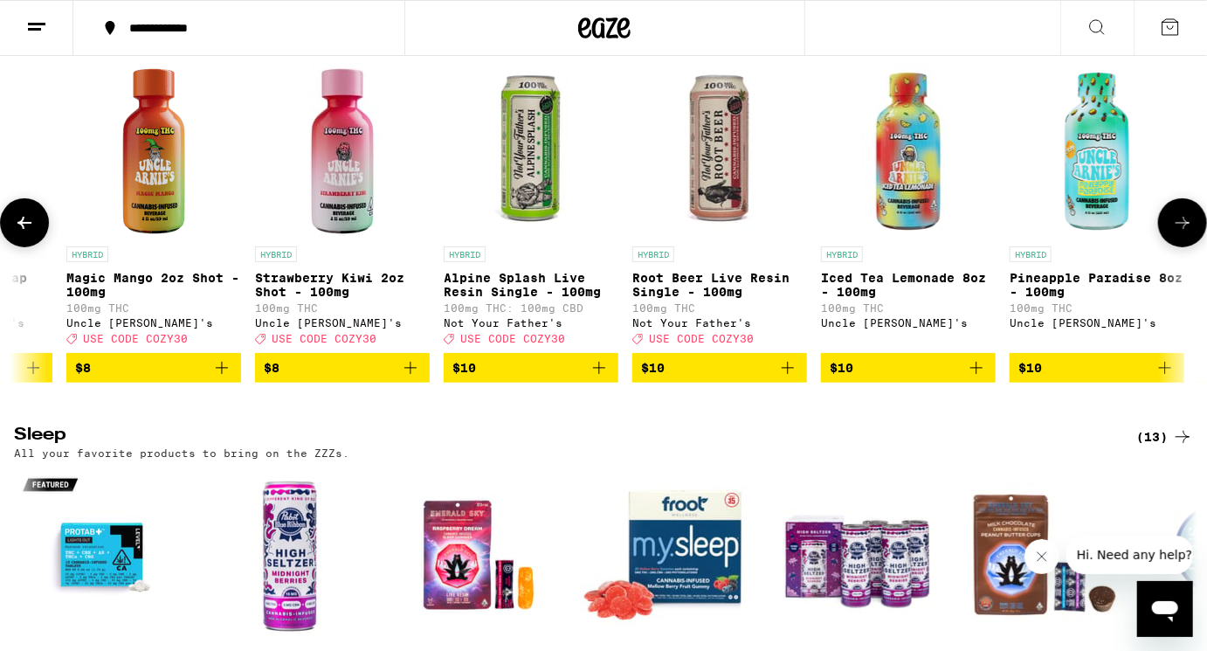
click at [1193, 233] on icon at bounding box center [1183, 222] width 21 height 21
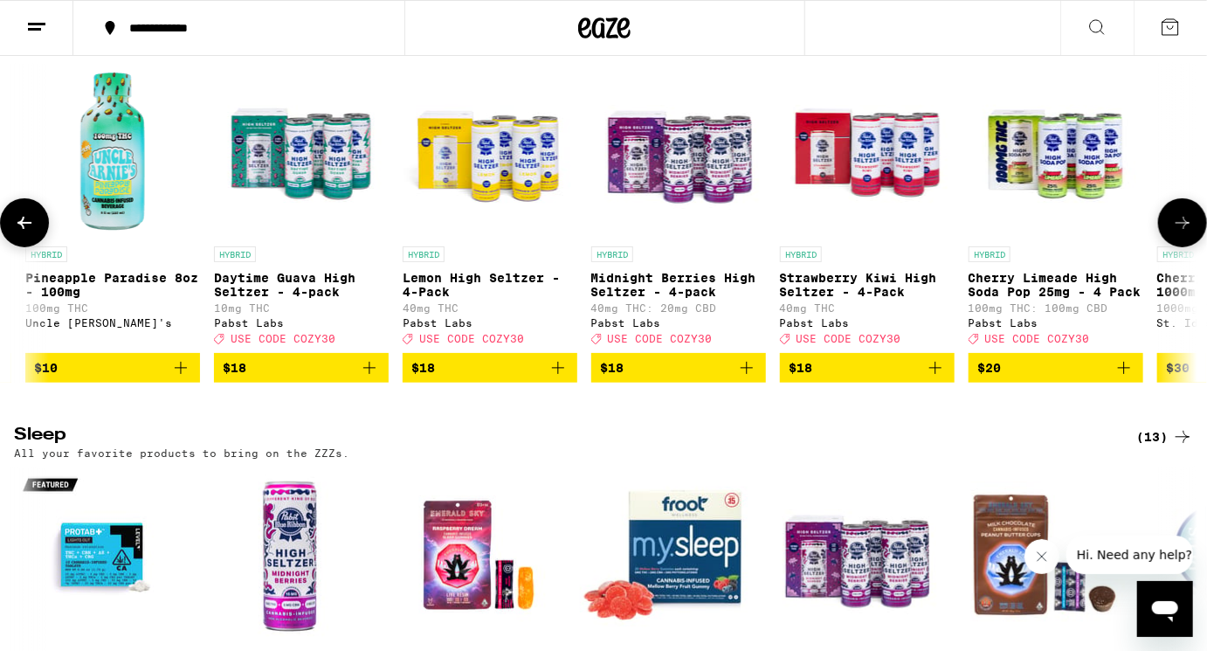
scroll to position [0, 3956]
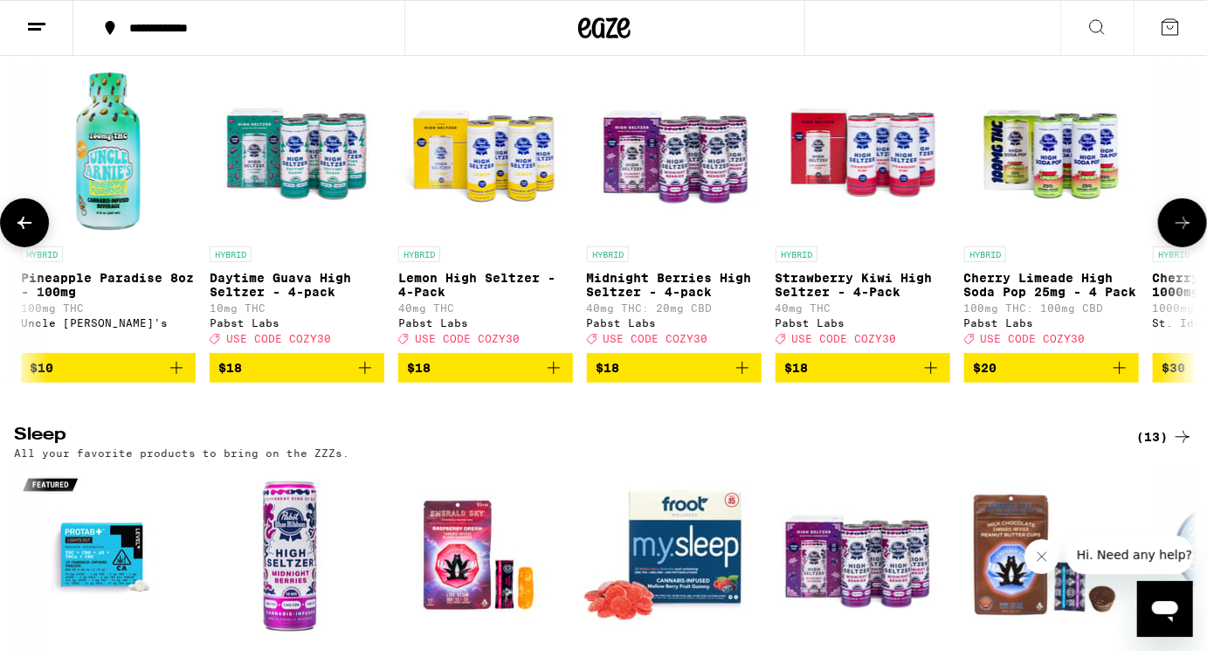
click at [1184, 233] on icon at bounding box center [1183, 222] width 21 height 21
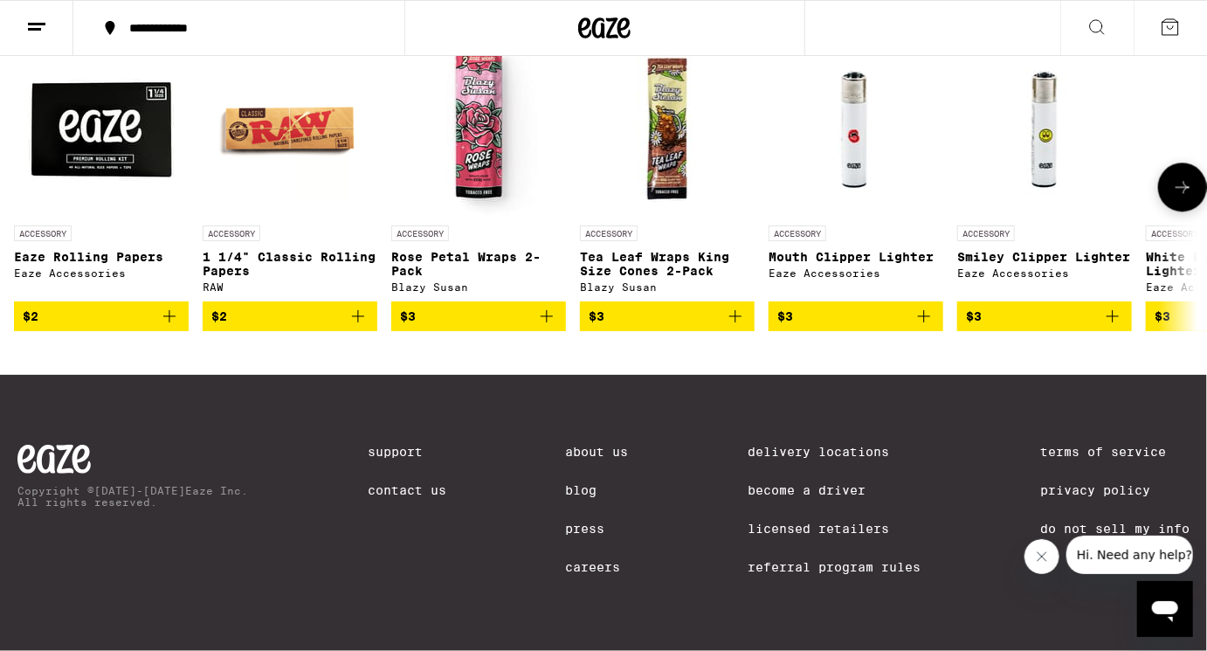
scroll to position [7863, 0]
click at [1188, 197] on icon at bounding box center [1183, 186] width 21 height 21
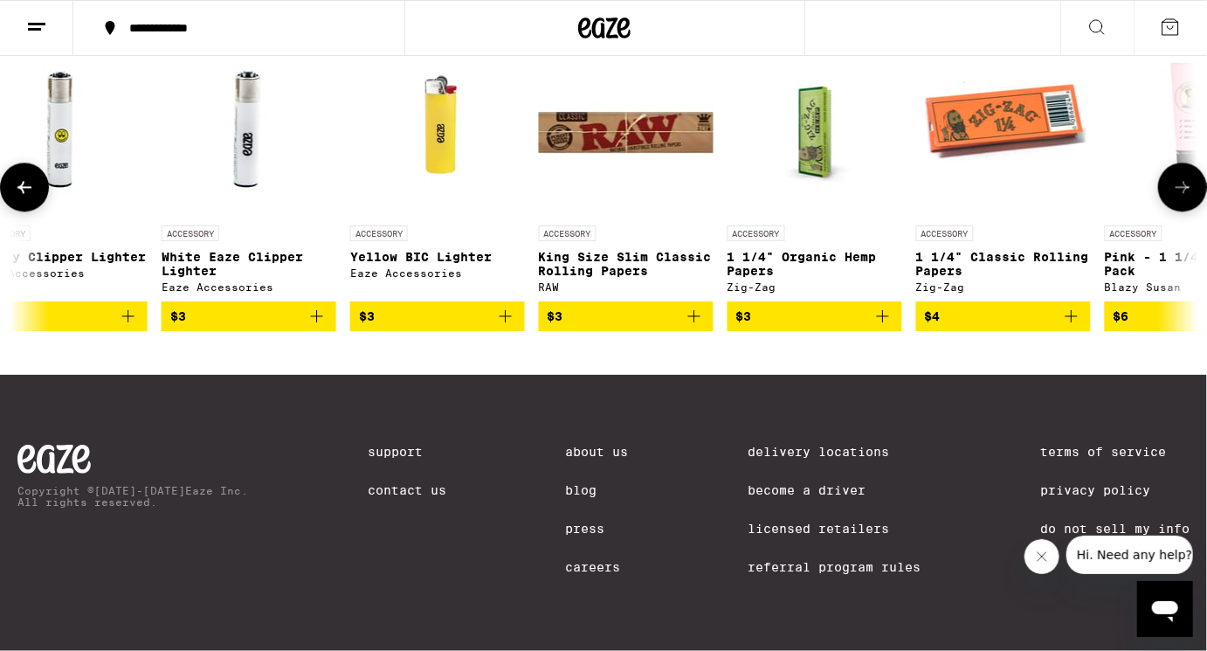
scroll to position [0, 989]
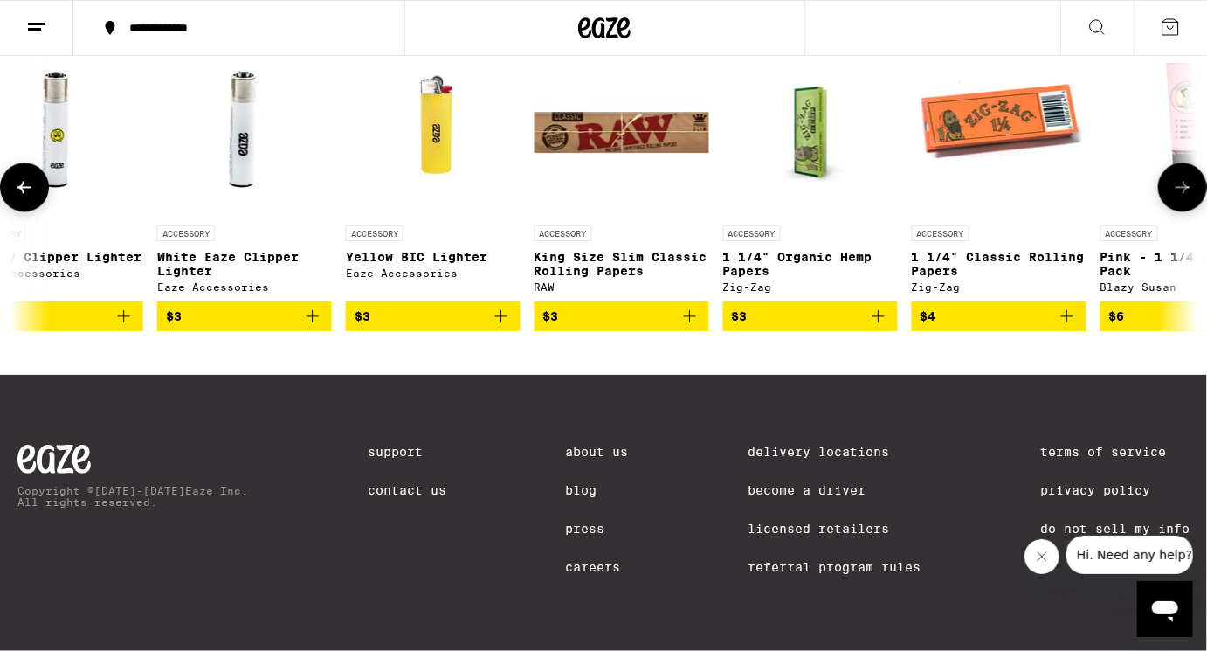
click at [1188, 197] on icon at bounding box center [1183, 186] width 21 height 21
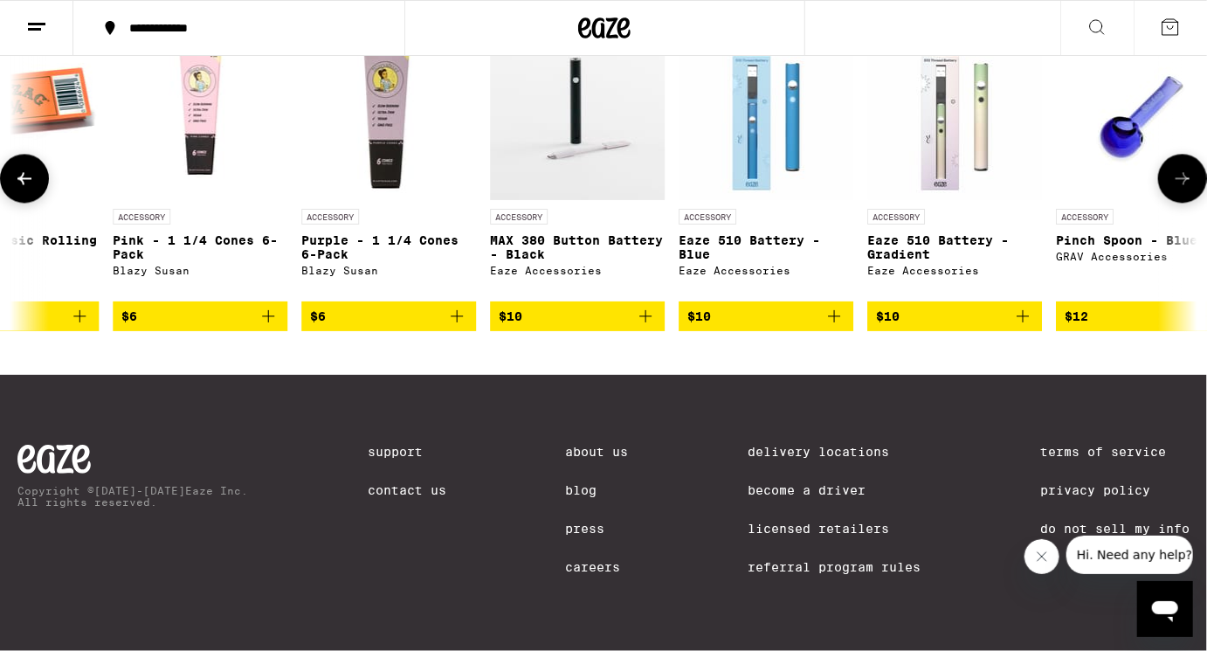
scroll to position [0, 1978]
click at [1186, 203] on button at bounding box center [1183, 178] width 49 height 49
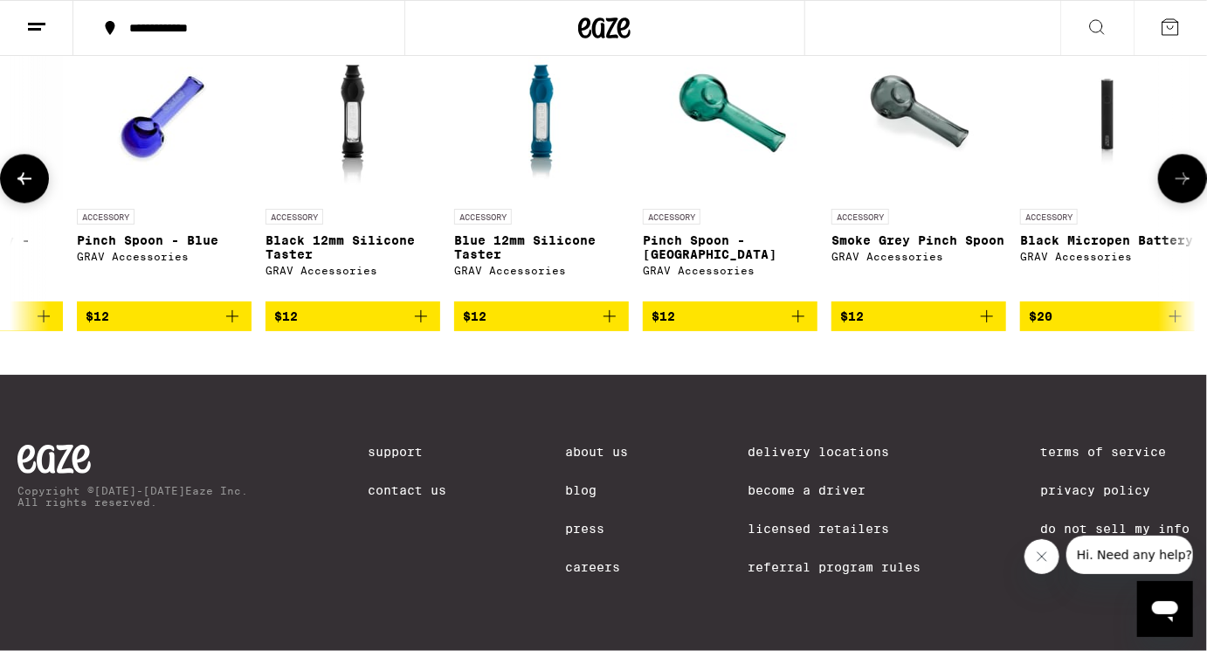
scroll to position [0, 2967]
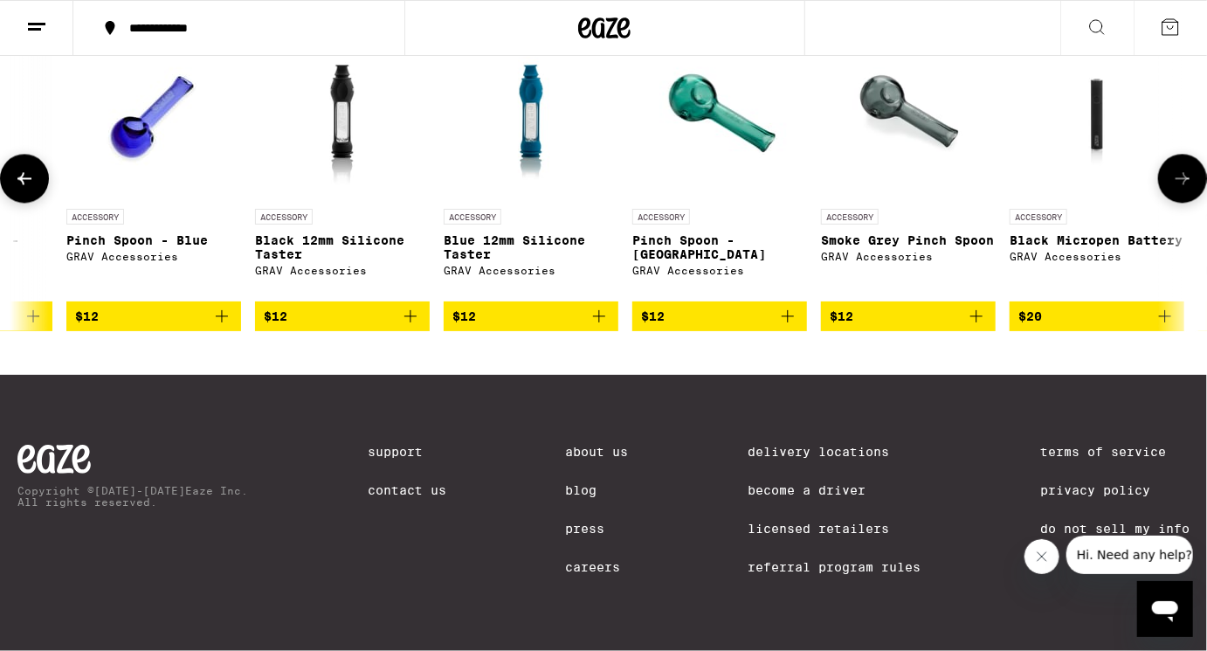
click at [1186, 203] on button at bounding box center [1183, 178] width 49 height 49
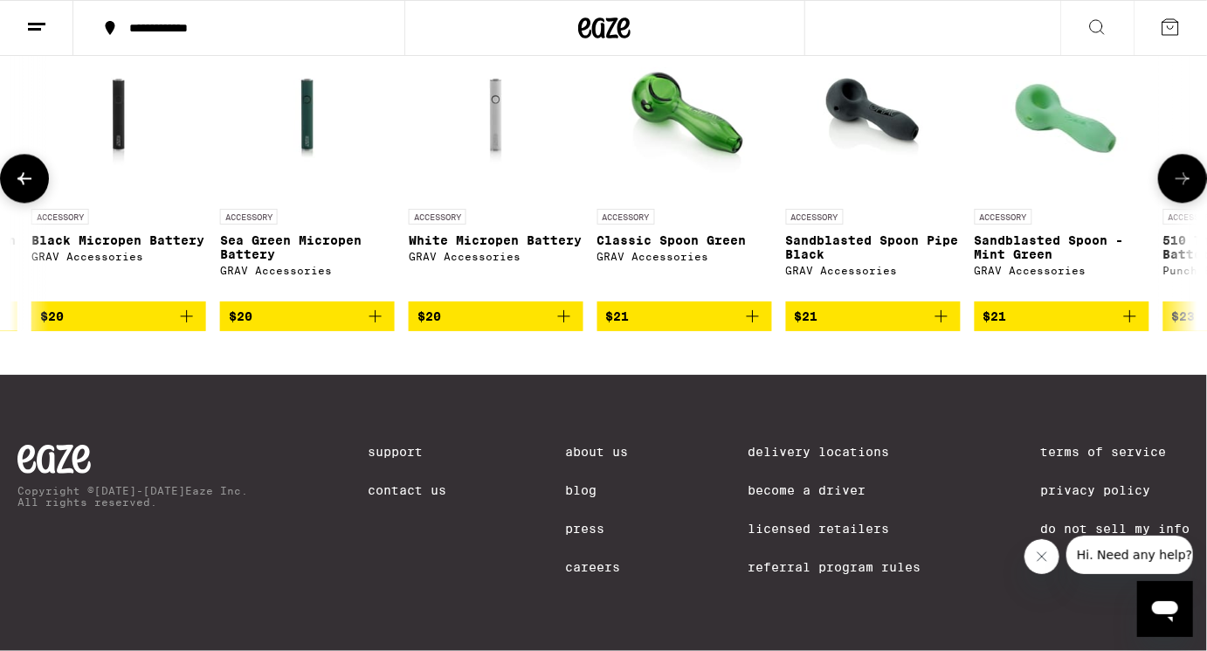
scroll to position [0, 3956]
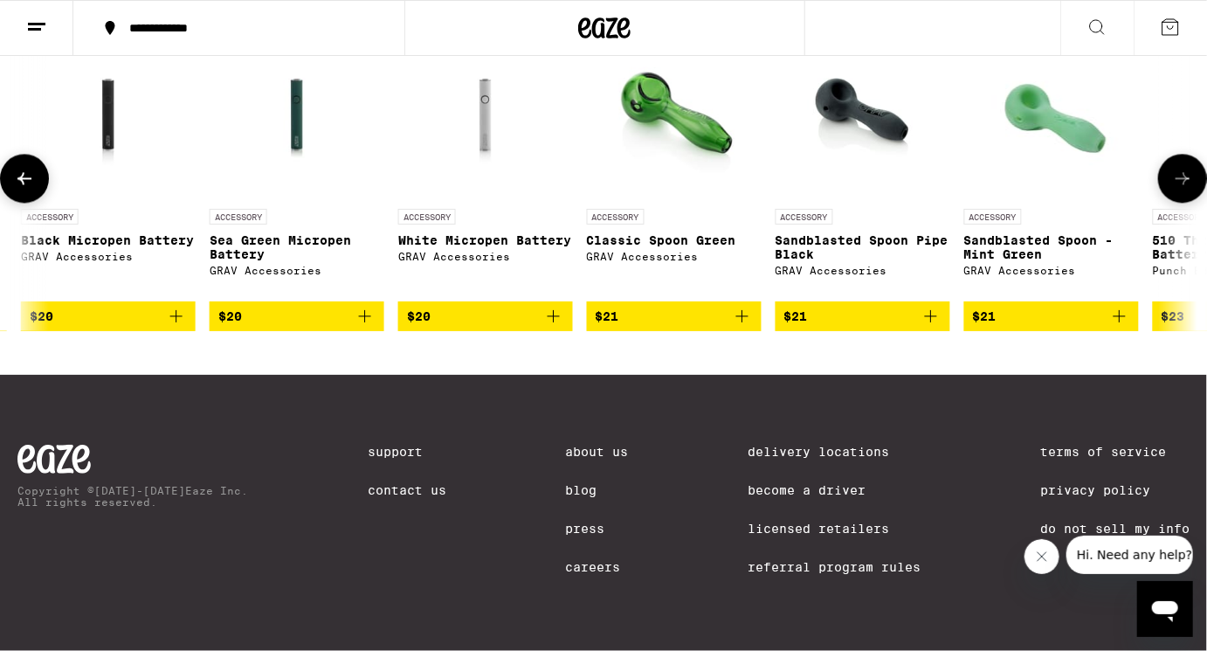
click at [1186, 203] on button at bounding box center [1183, 178] width 49 height 49
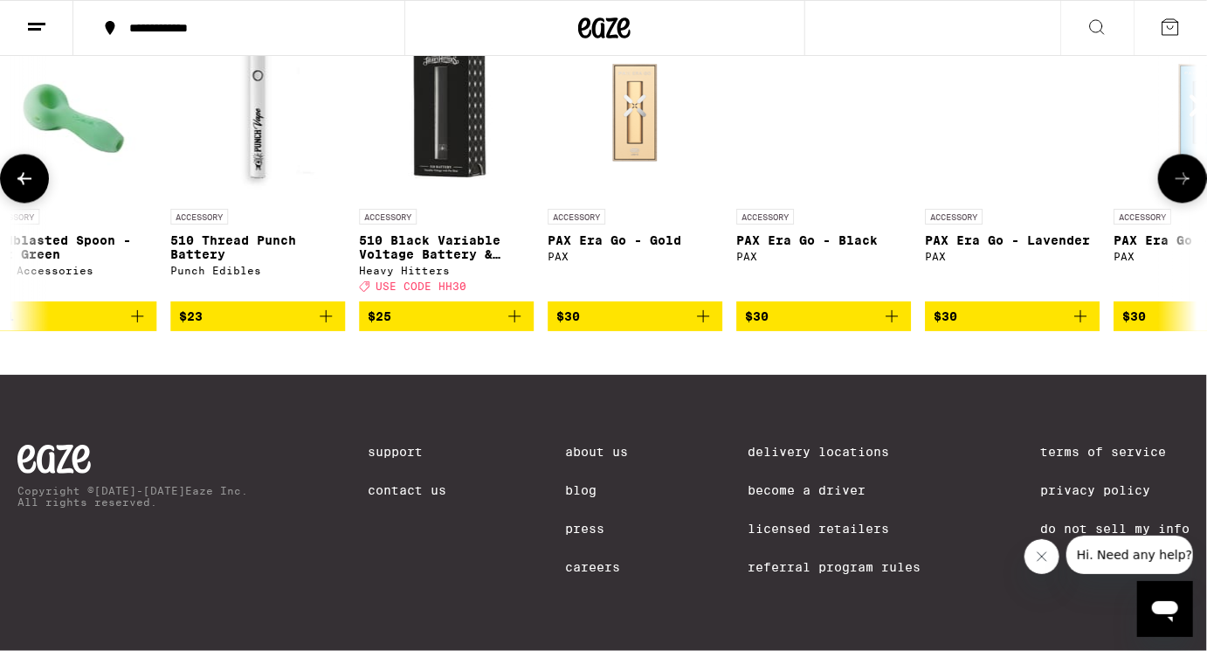
scroll to position [0, 4945]
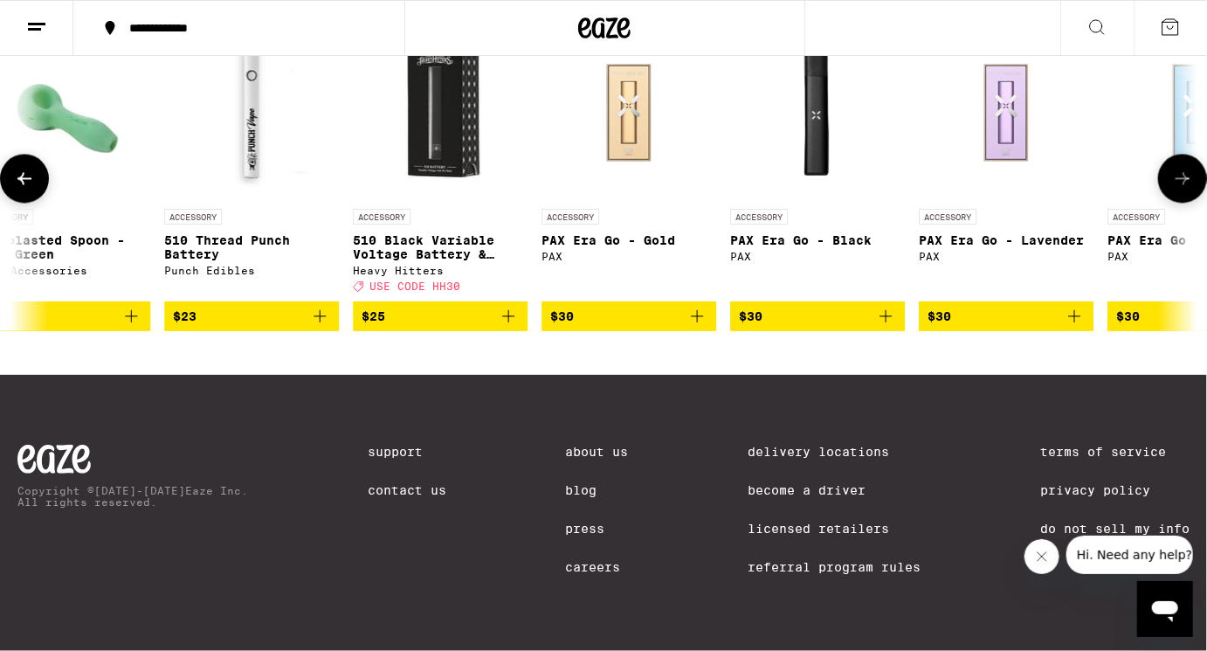
click at [1186, 203] on button at bounding box center [1183, 178] width 49 height 49
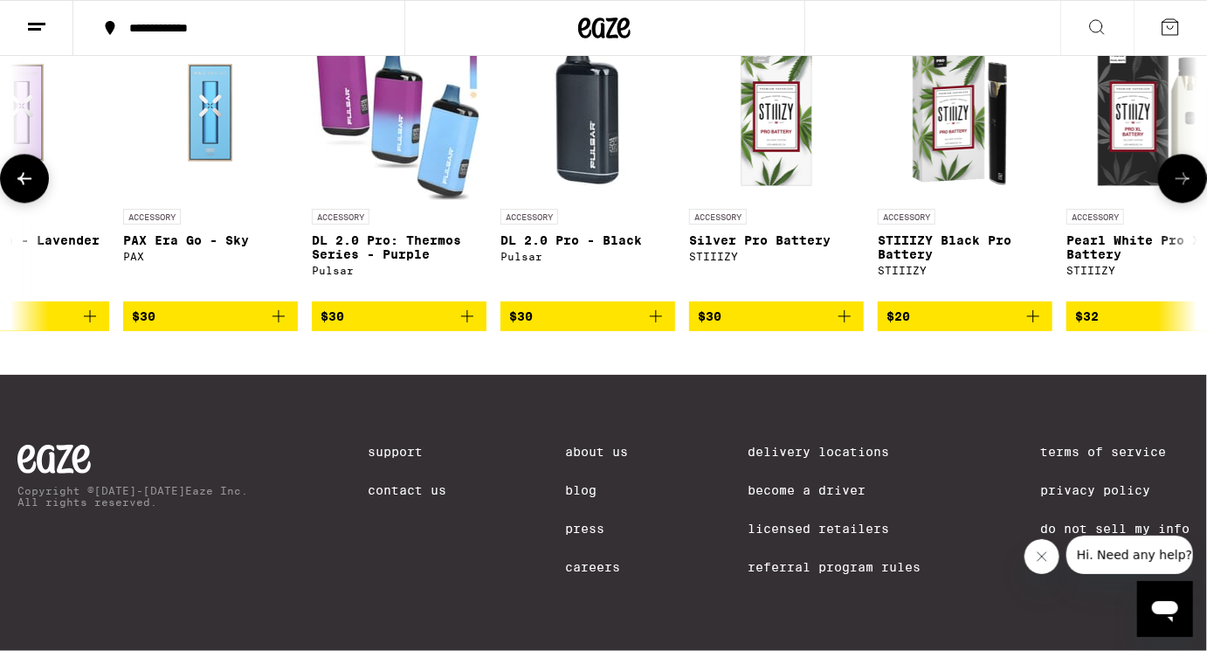
scroll to position [0, 5934]
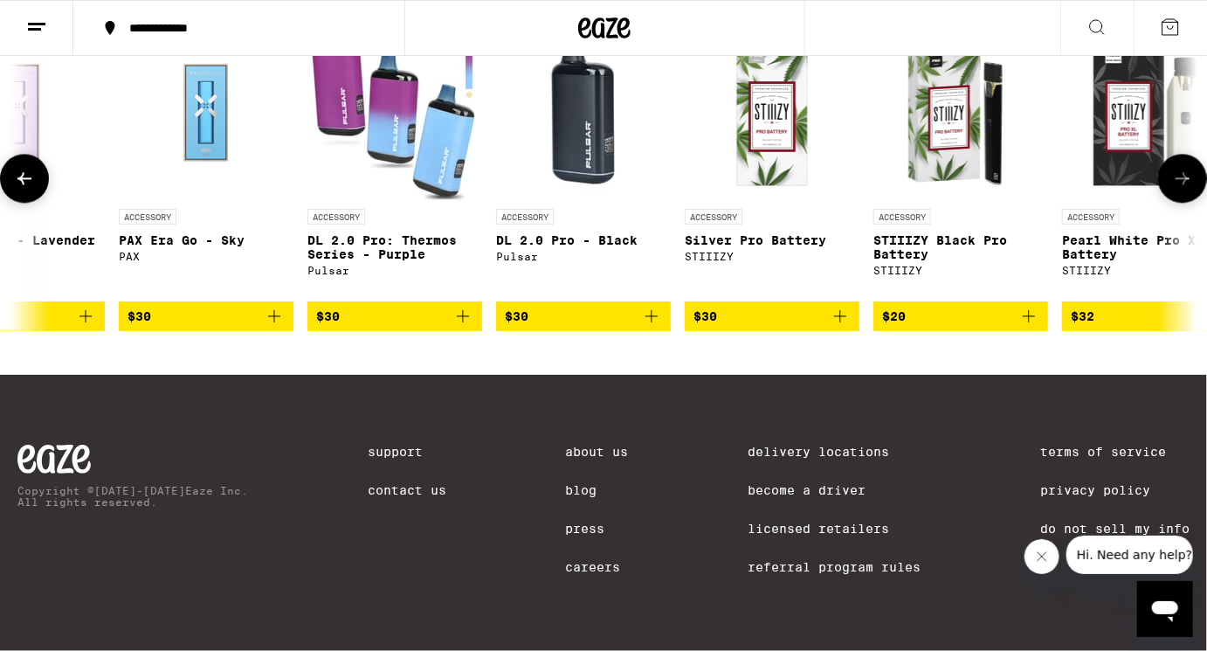
click at [1186, 203] on button at bounding box center [1183, 178] width 49 height 49
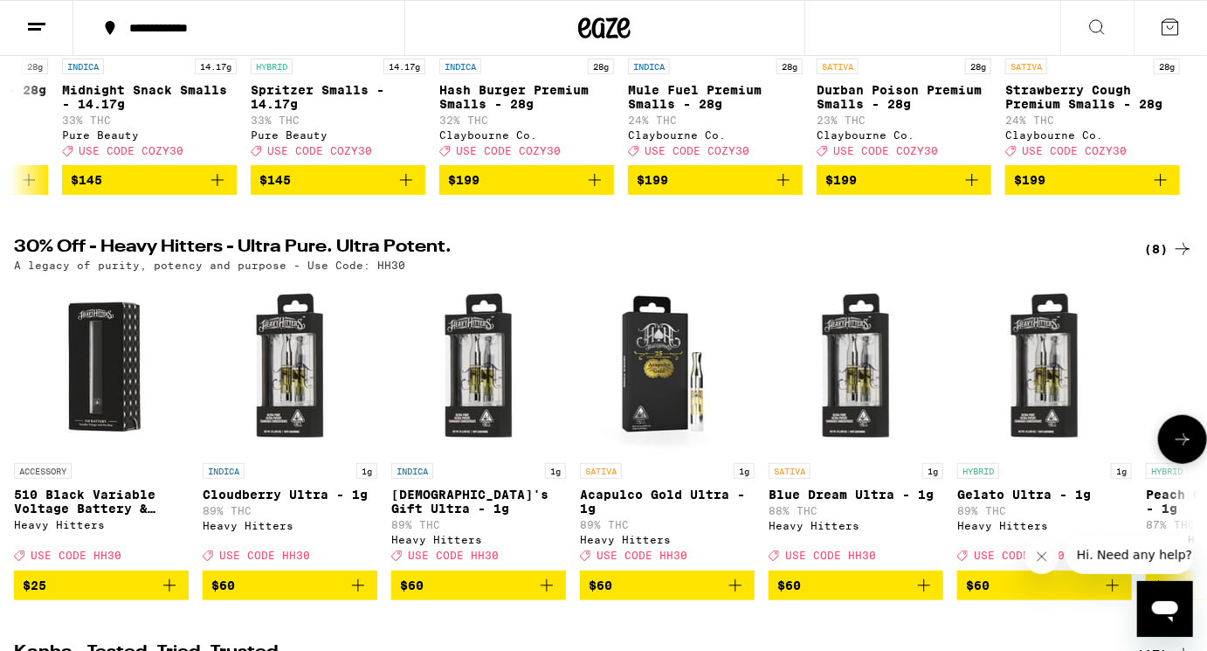
scroll to position [0, 0]
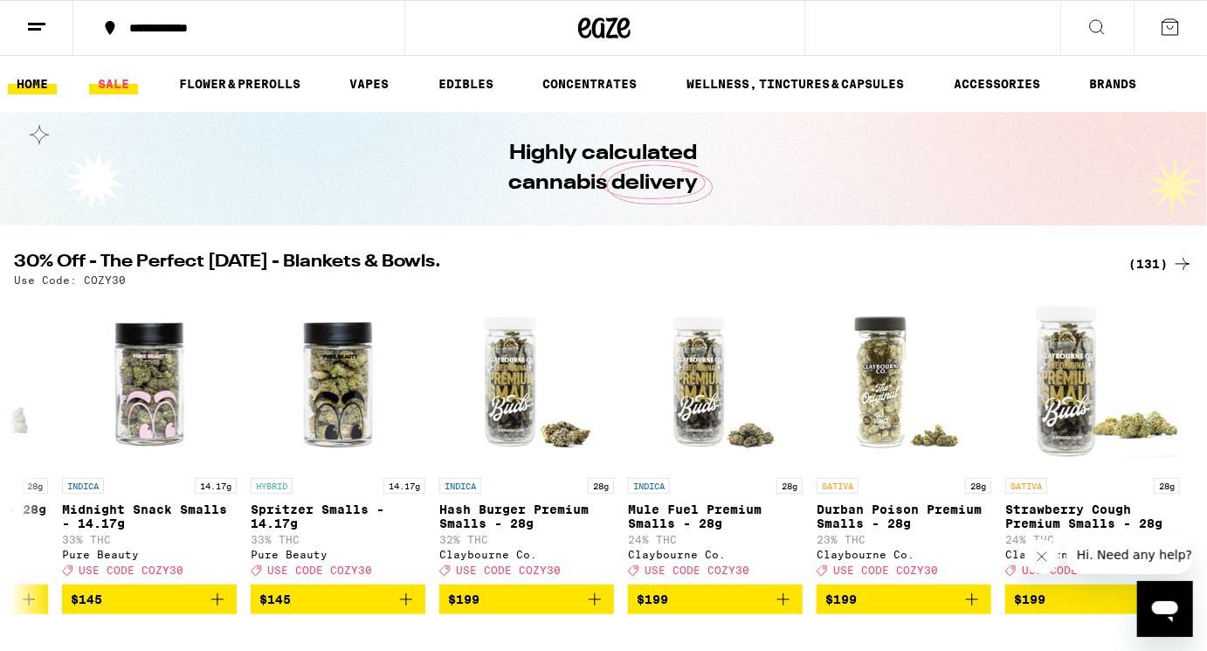
click at [120, 80] on link "SALE" at bounding box center [113, 83] width 49 height 21
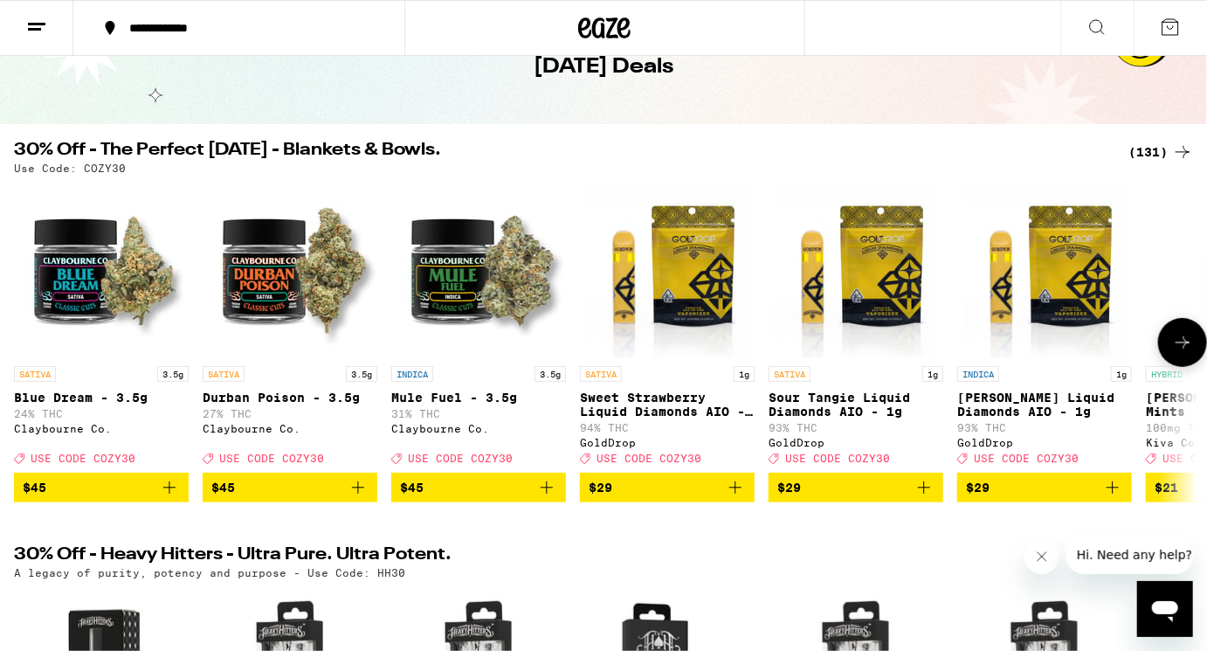
scroll to position [99, 0]
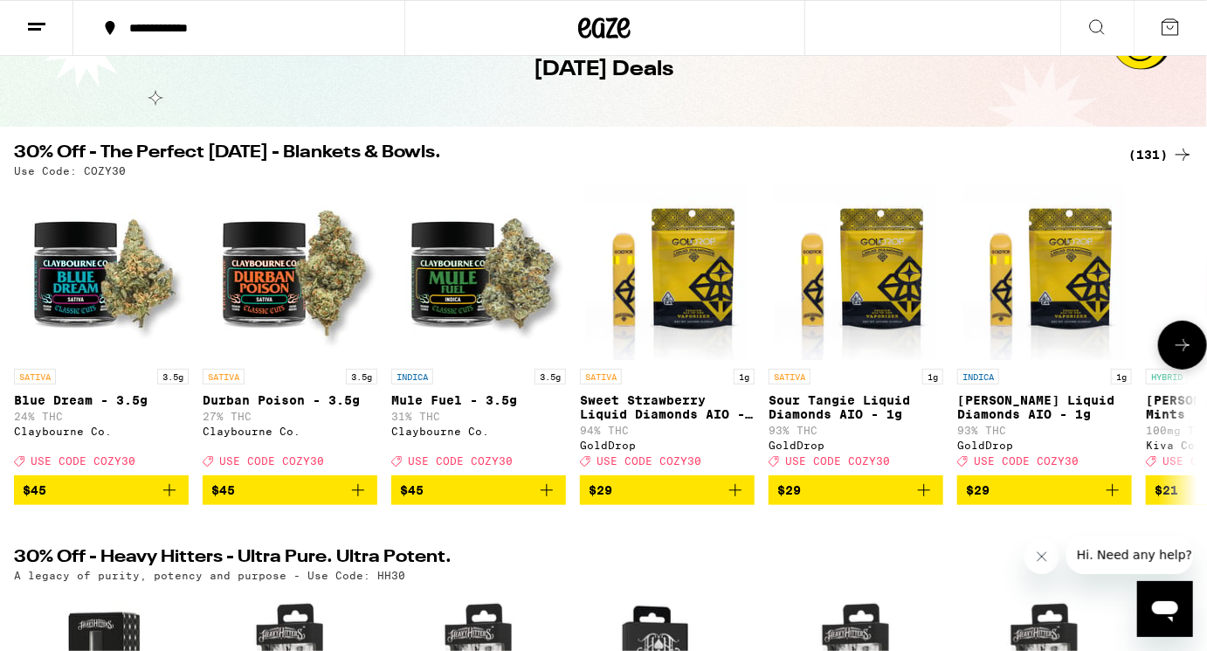
click at [1171, 354] on button at bounding box center [1183, 345] width 49 height 49
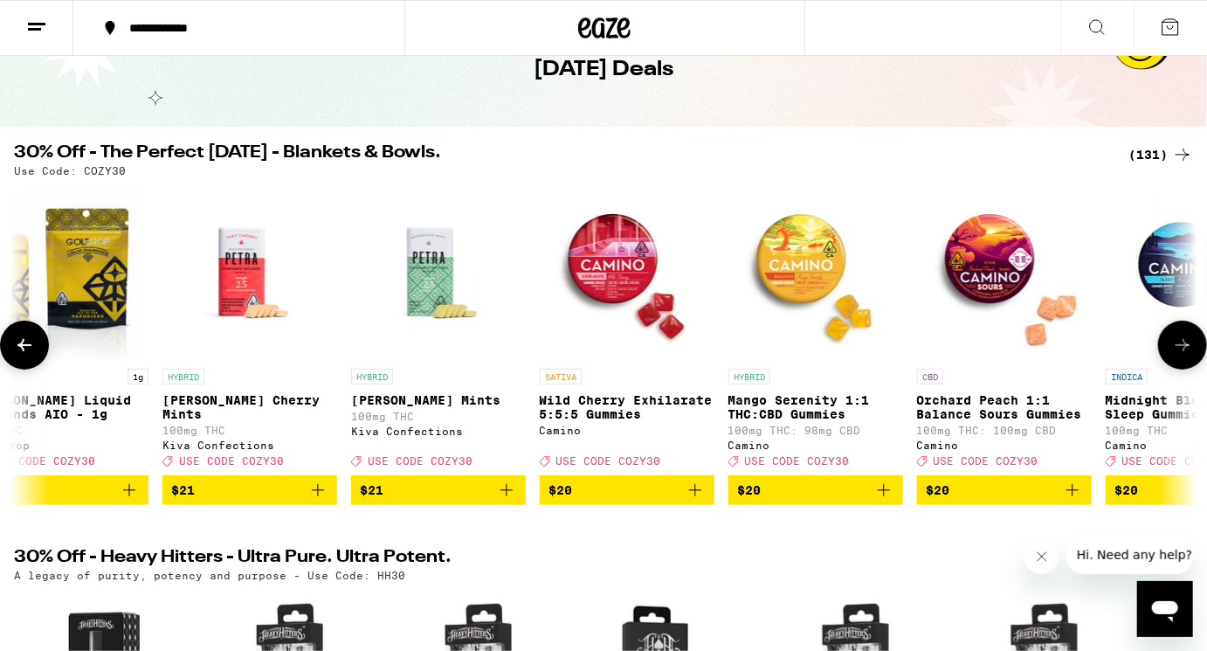
scroll to position [0, 989]
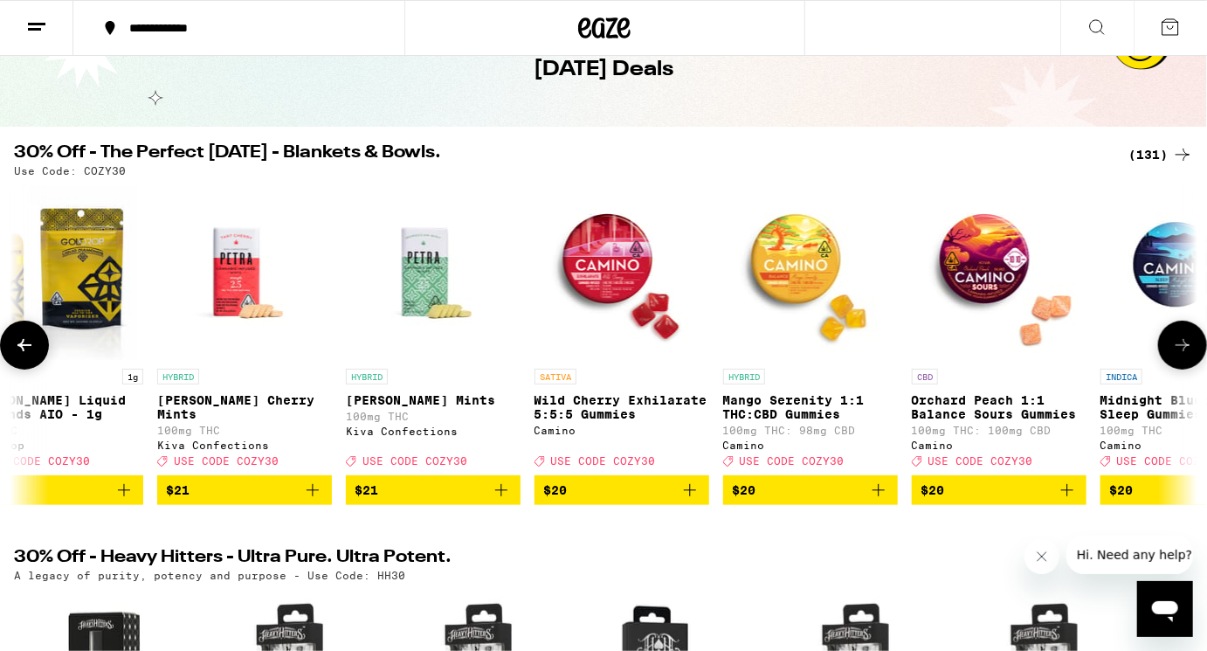
click at [1171, 354] on button at bounding box center [1183, 345] width 49 height 49
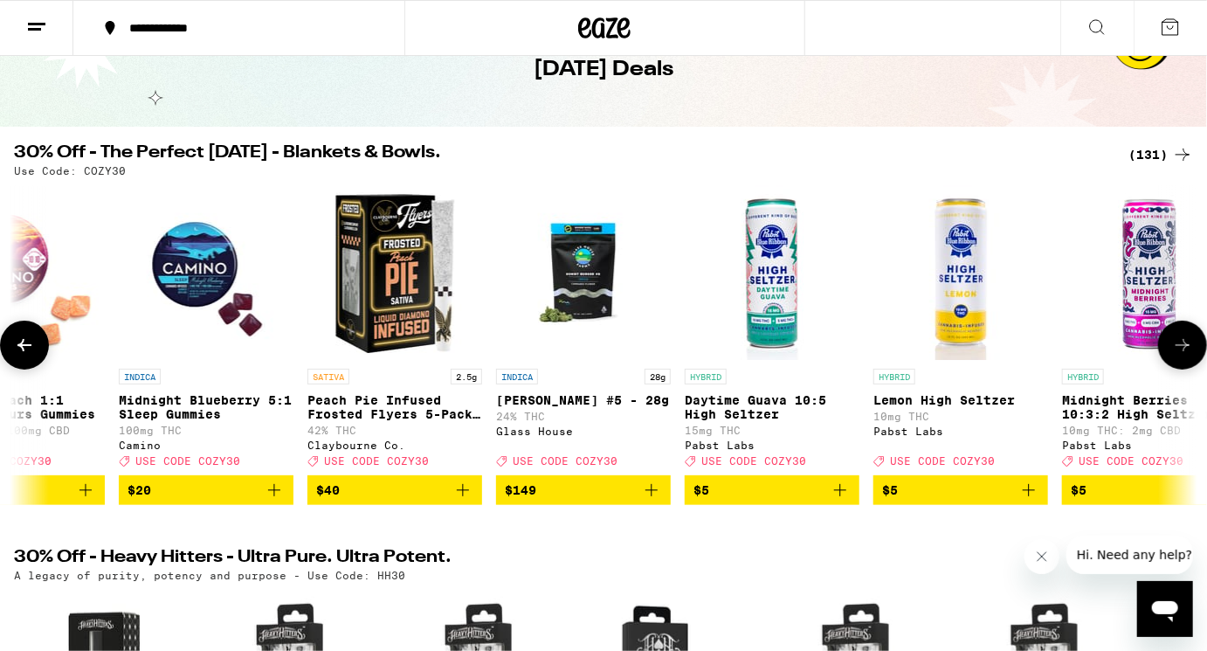
scroll to position [0, 1978]
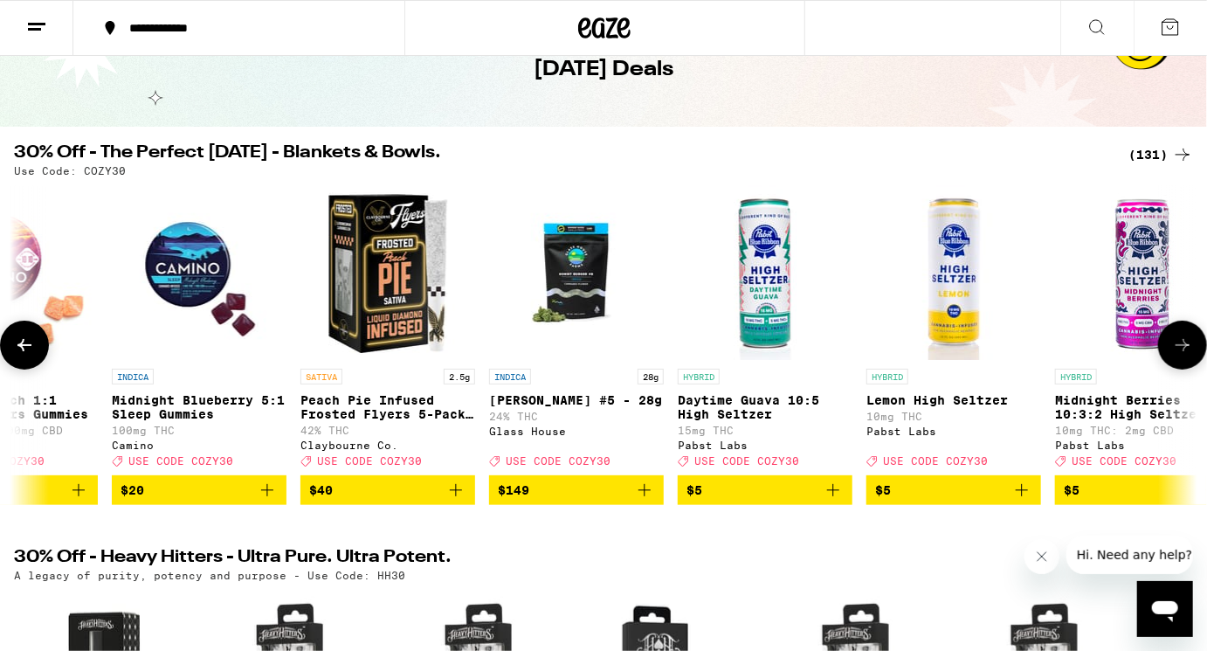
click at [1171, 354] on button at bounding box center [1183, 345] width 49 height 49
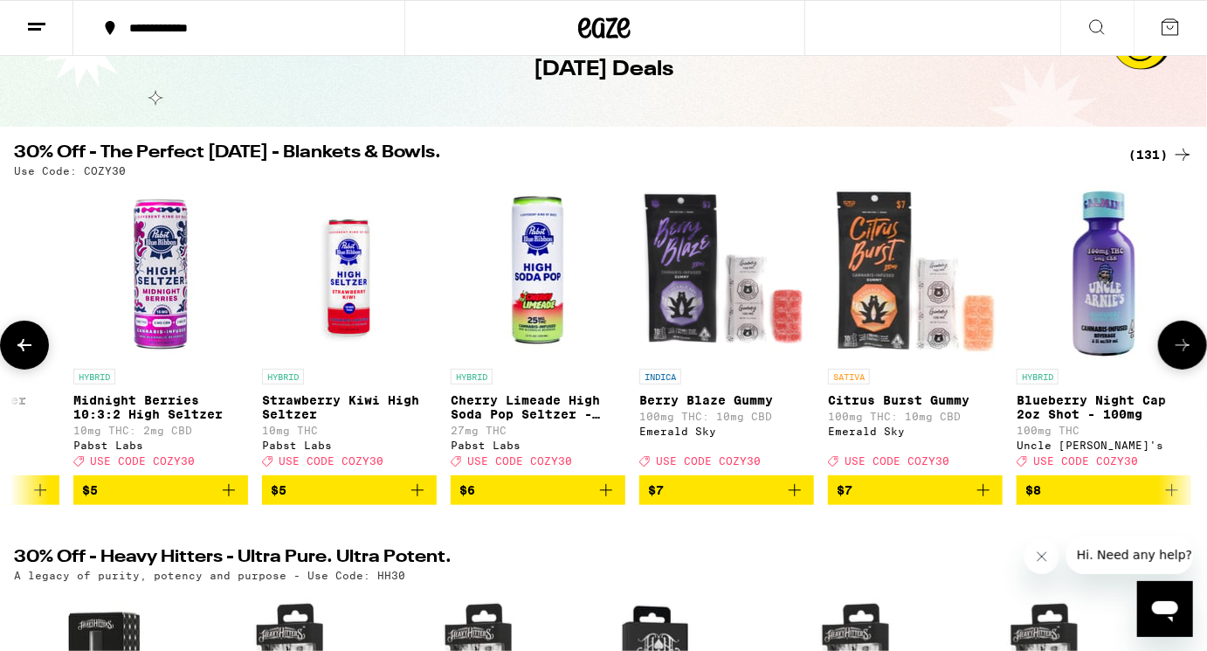
scroll to position [0, 2967]
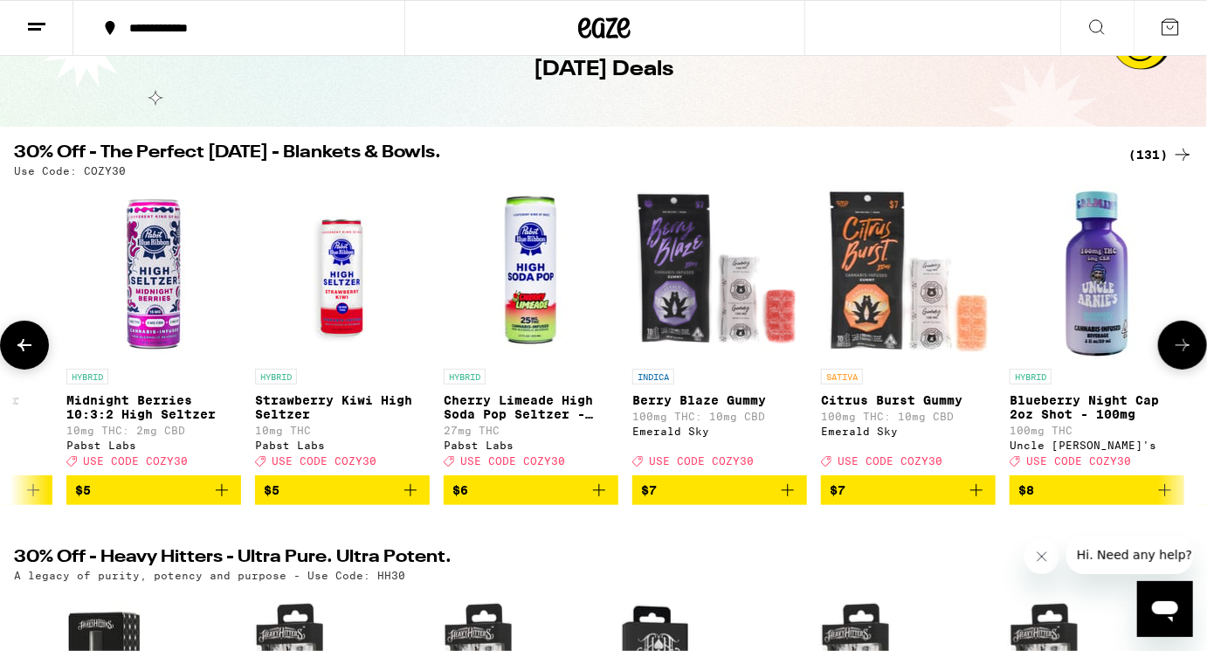
click at [1171, 354] on button at bounding box center [1183, 345] width 49 height 49
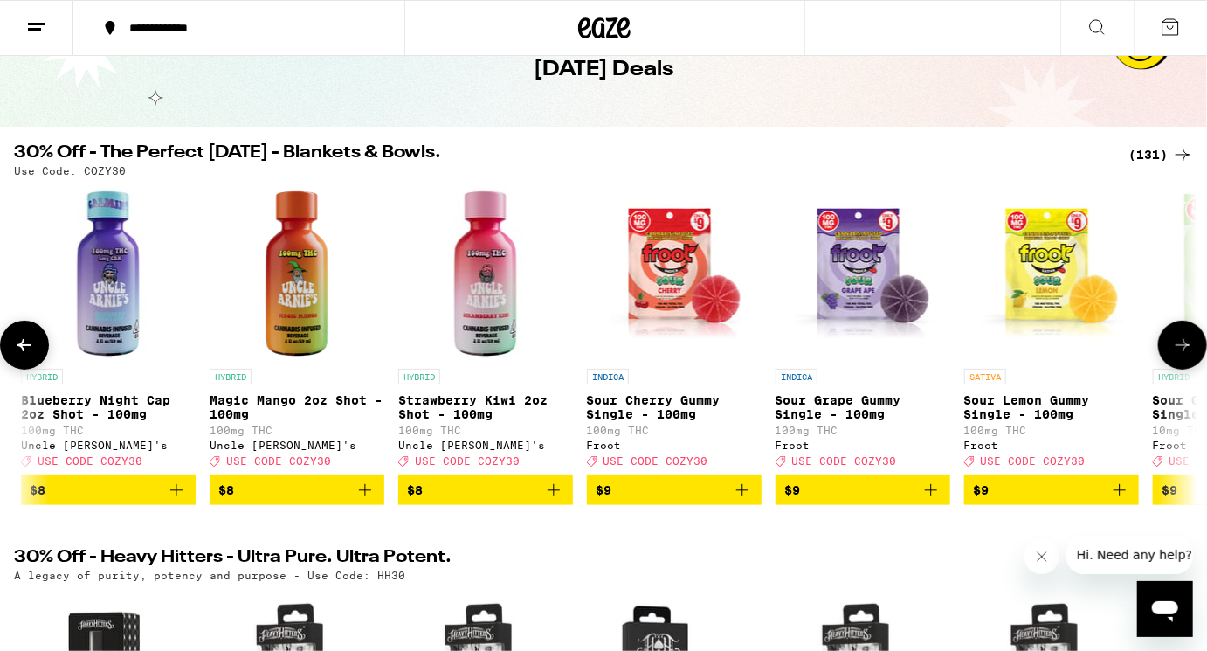
click at [1171, 354] on button at bounding box center [1183, 345] width 49 height 49
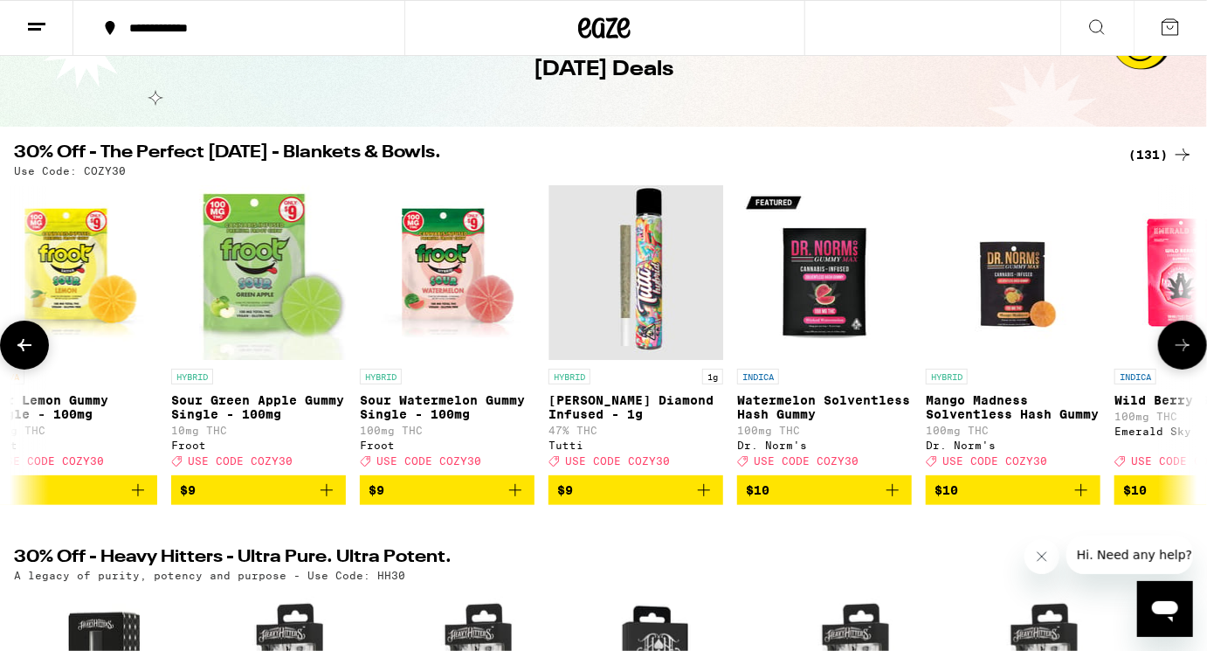
scroll to position [0, 4945]
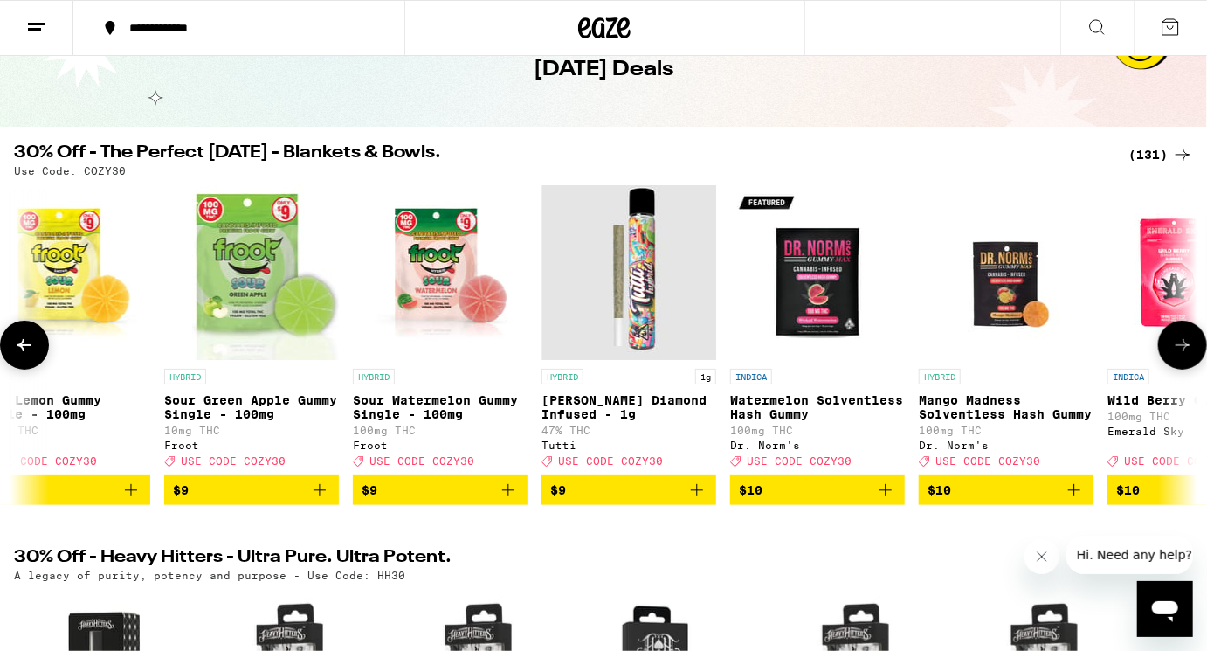
click at [1171, 354] on button at bounding box center [1183, 345] width 49 height 49
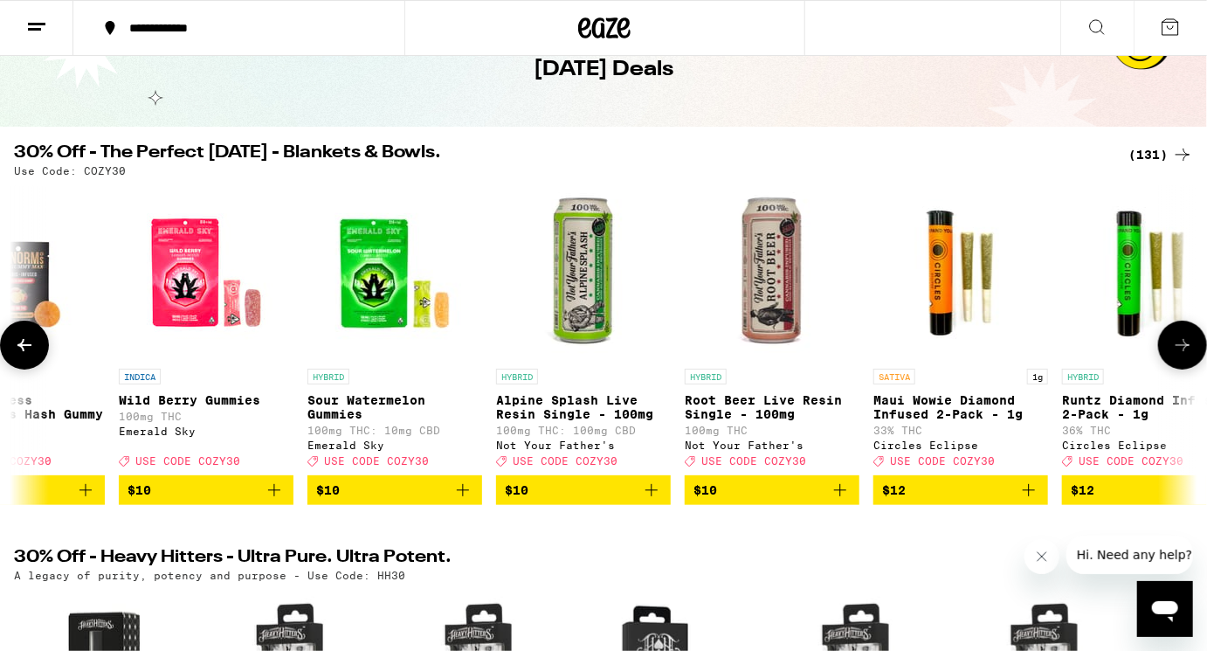
click at [1171, 354] on button at bounding box center [1183, 345] width 49 height 49
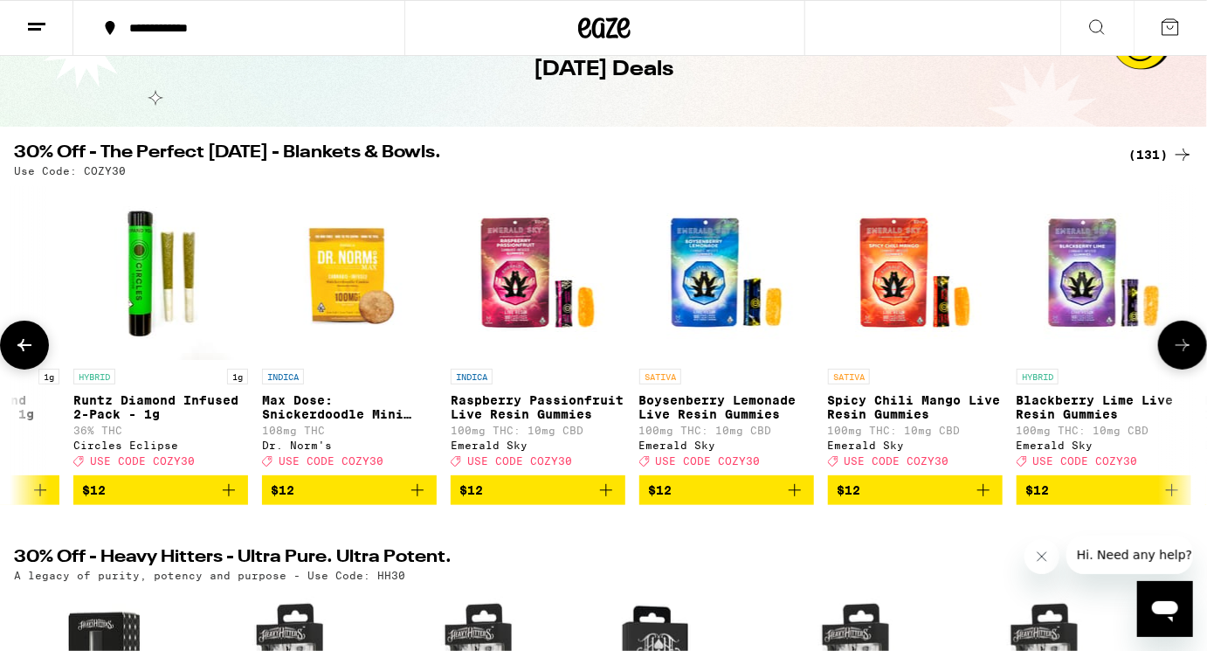
click at [1171, 354] on button at bounding box center [1183, 345] width 49 height 49
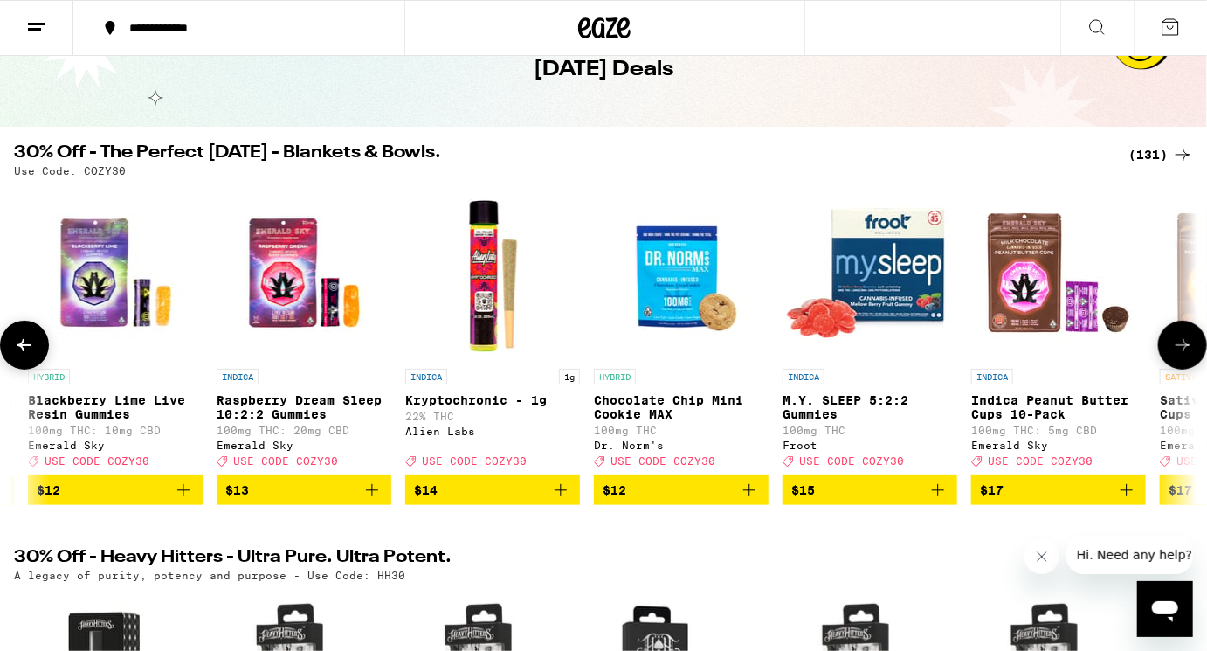
click at [1171, 354] on button at bounding box center [1183, 345] width 49 height 49
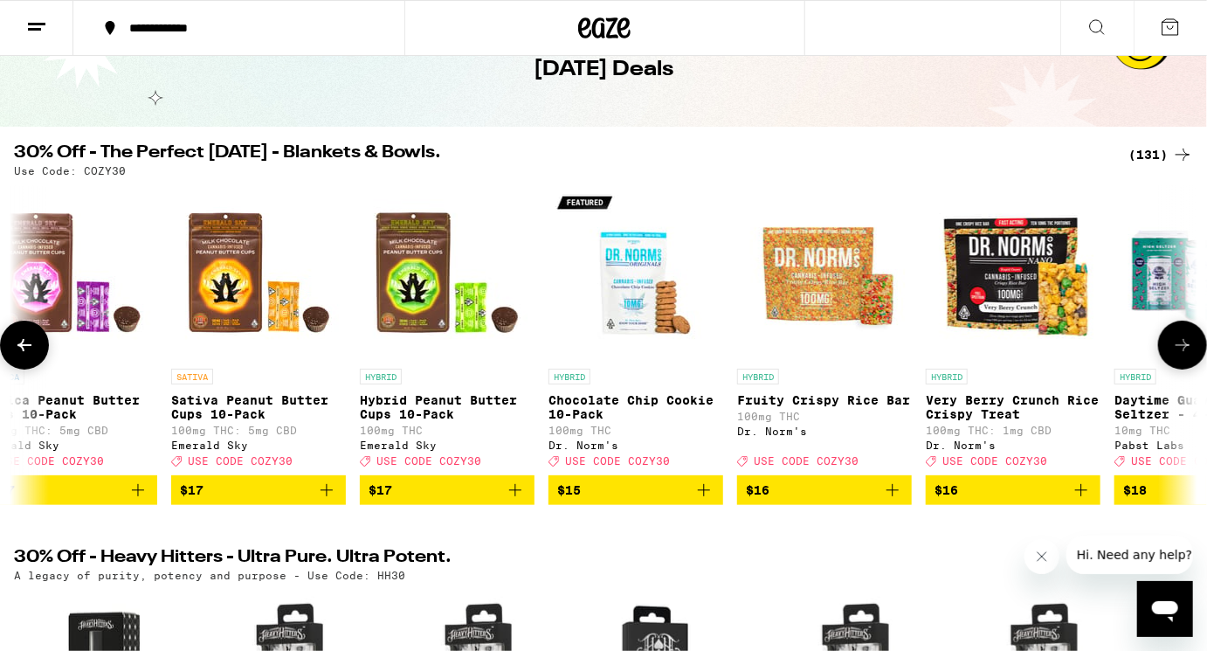
click at [1171, 354] on button at bounding box center [1183, 345] width 49 height 49
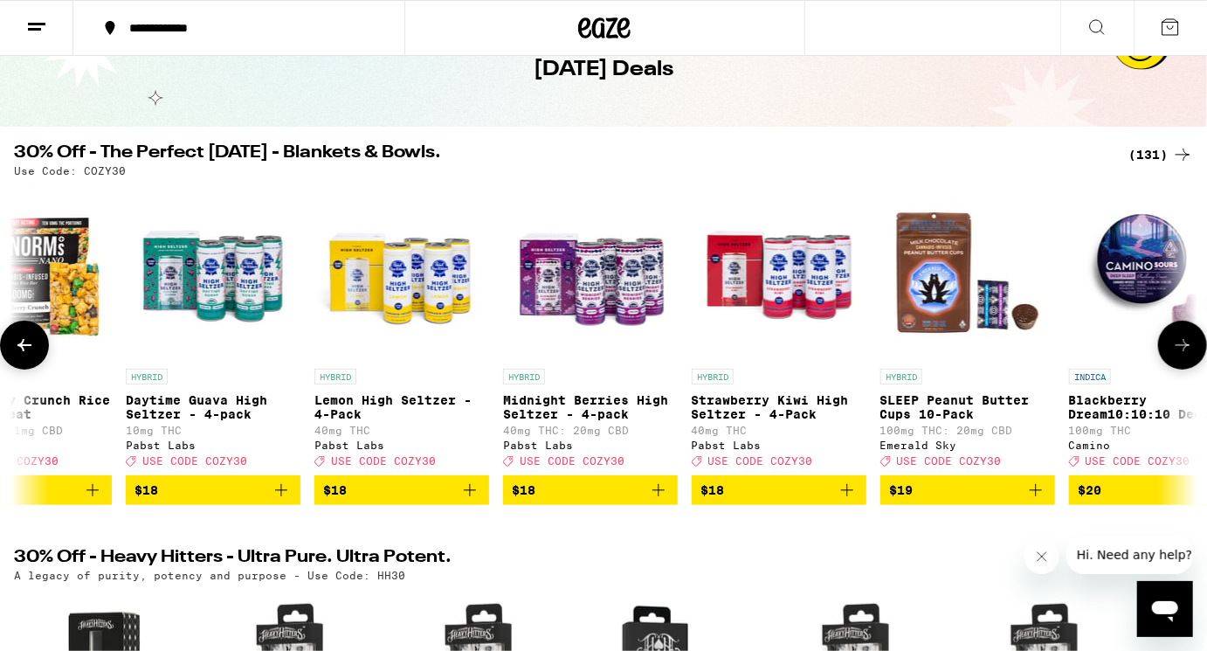
click at [1171, 354] on button at bounding box center [1183, 345] width 49 height 49
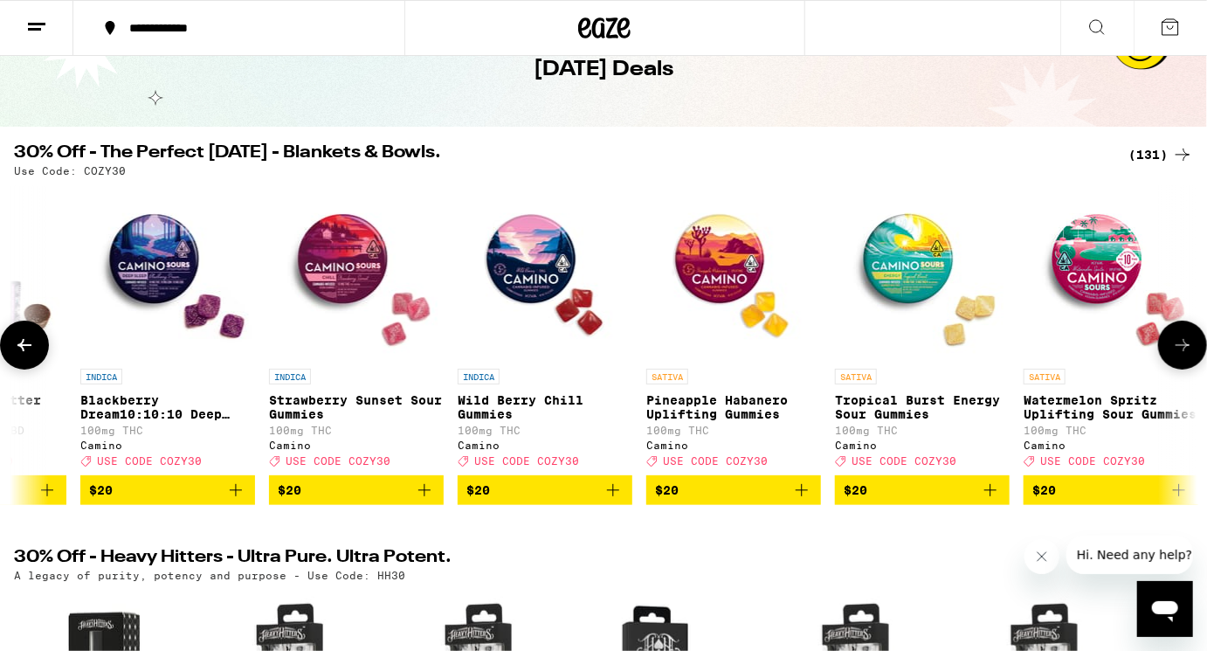
click at [1171, 354] on button at bounding box center [1183, 345] width 49 height 49
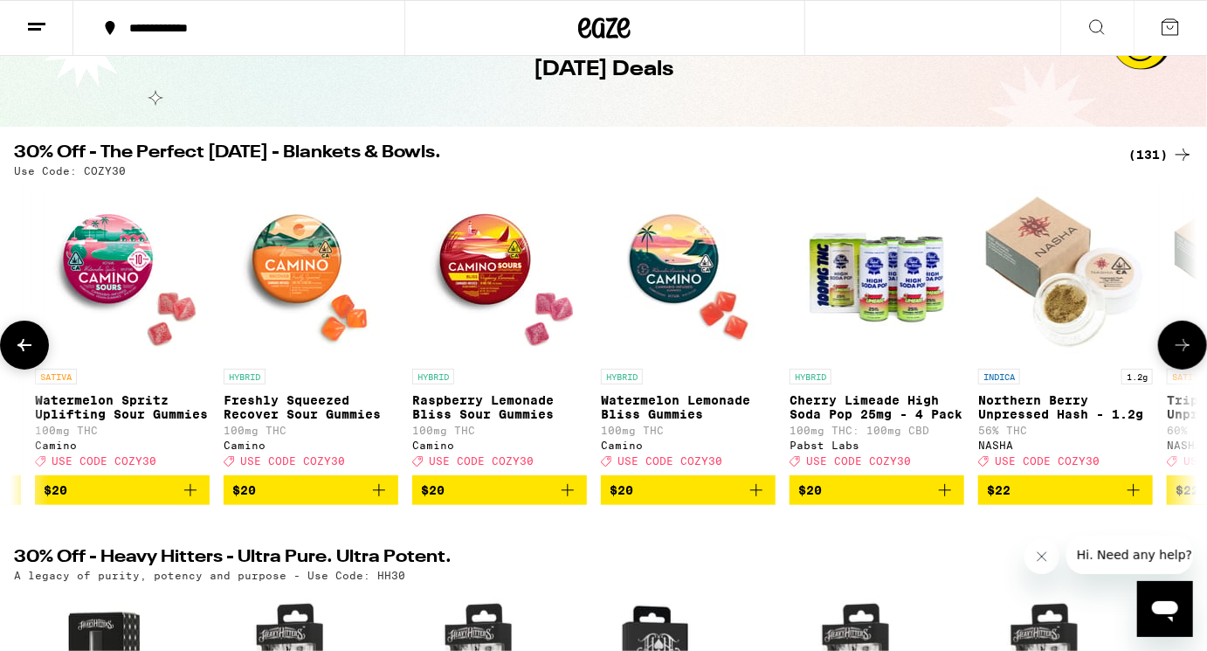
click at [1171, 354] on button at bounding box center [1183, 345] width 49 height 49
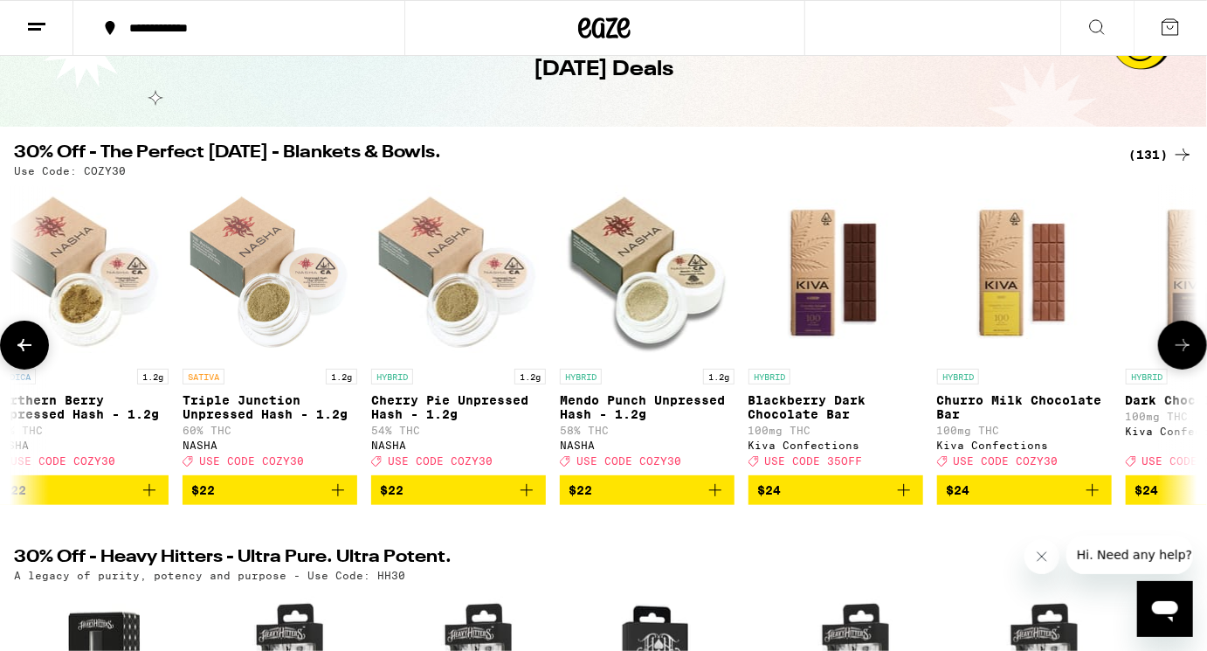
scroll to position [0, 12857]
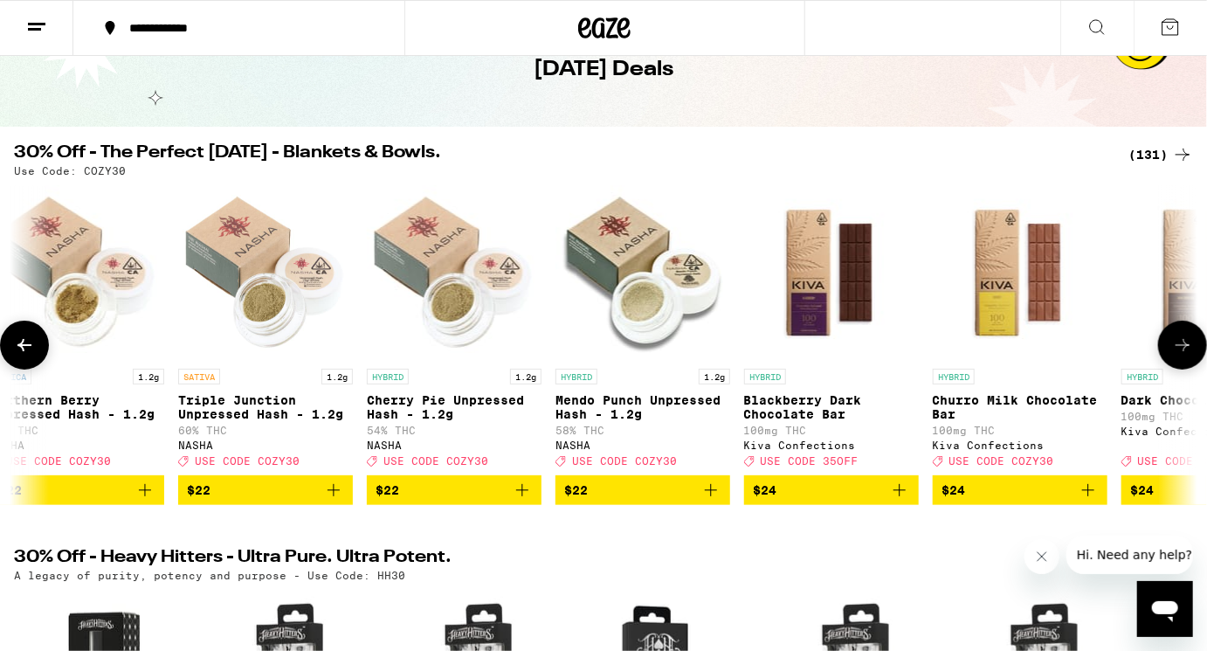
click at [1171, 354] on button at bounding box center [1183, 345] width 49 height 49
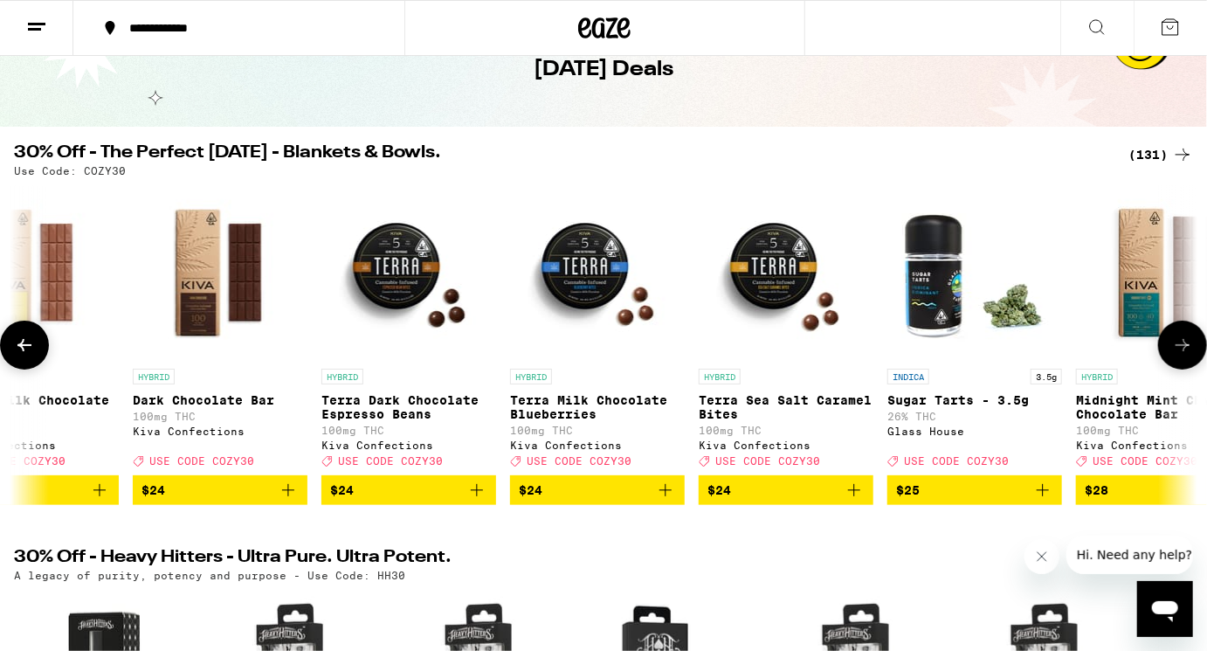
click at [1171, 354] on button at bounding box center [1183, 345] width 49 height 49
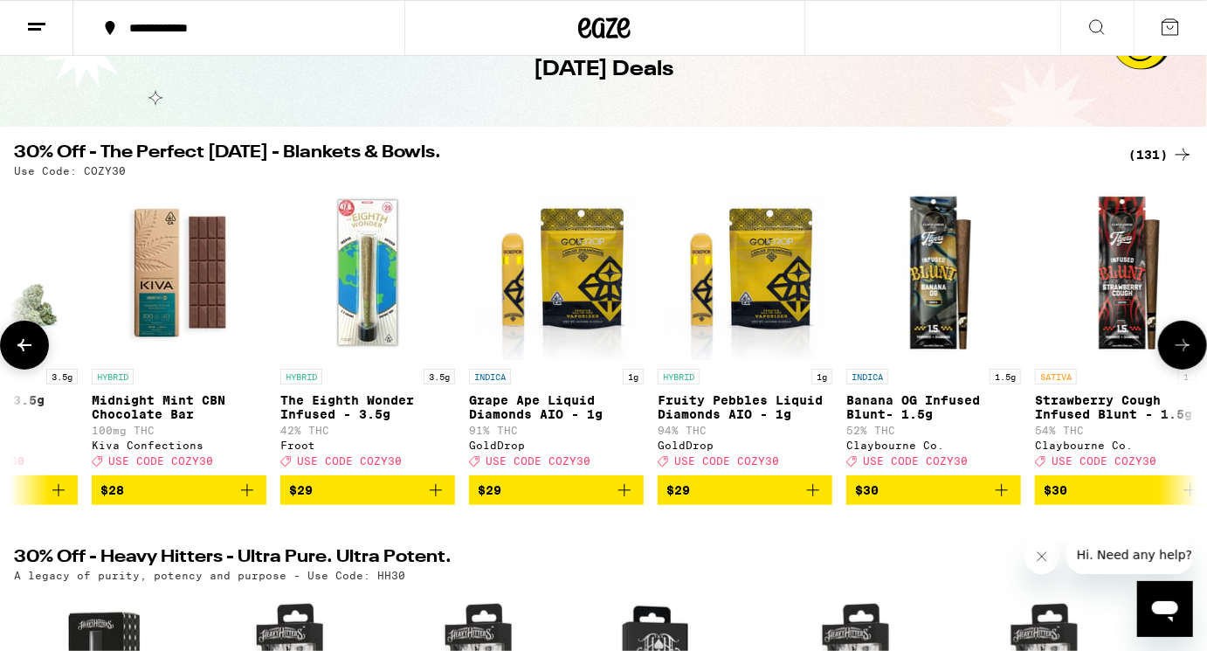
scroll to position [0, 14836]
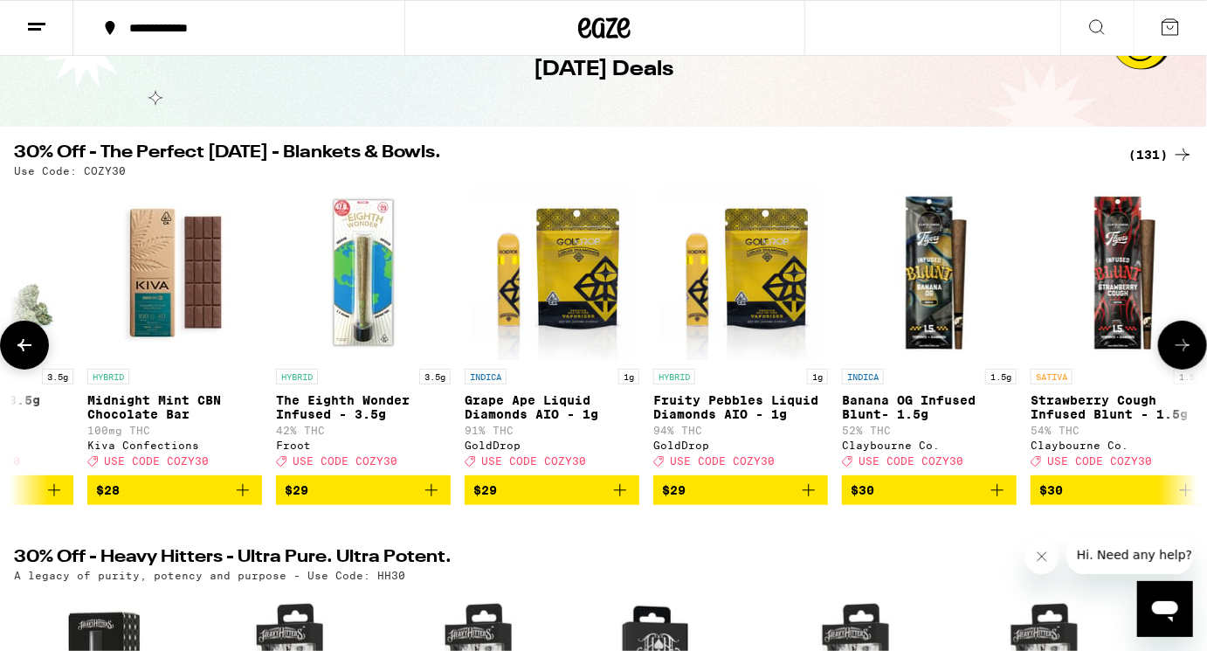
click at [34, 367] on button at bounding box center [24, 345] width 49 height 49
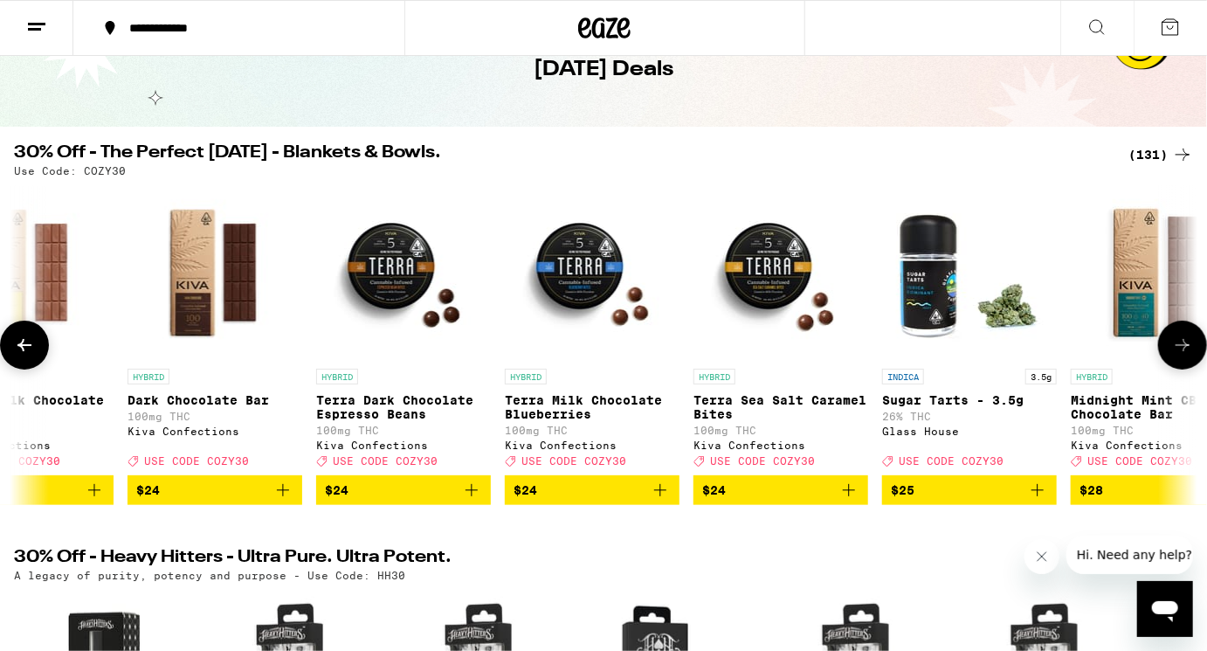
scroll to position [0, 13847]
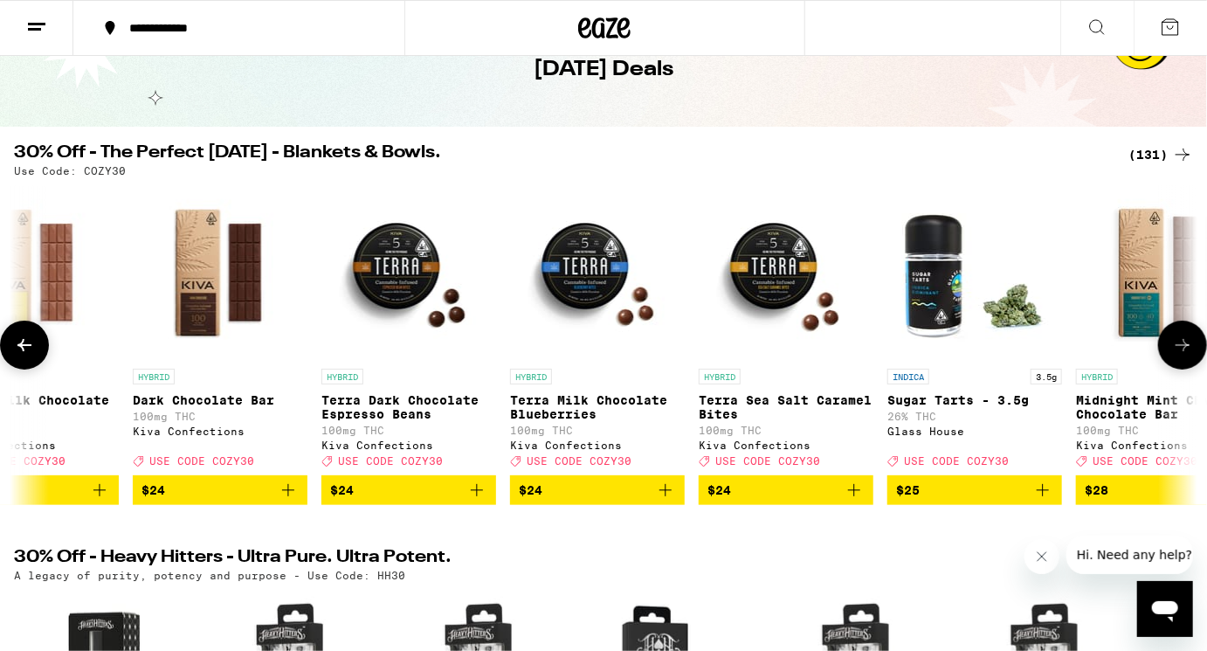
click at [1192, 356] on icon at bounding box center [1183, 345] width 21 height 21
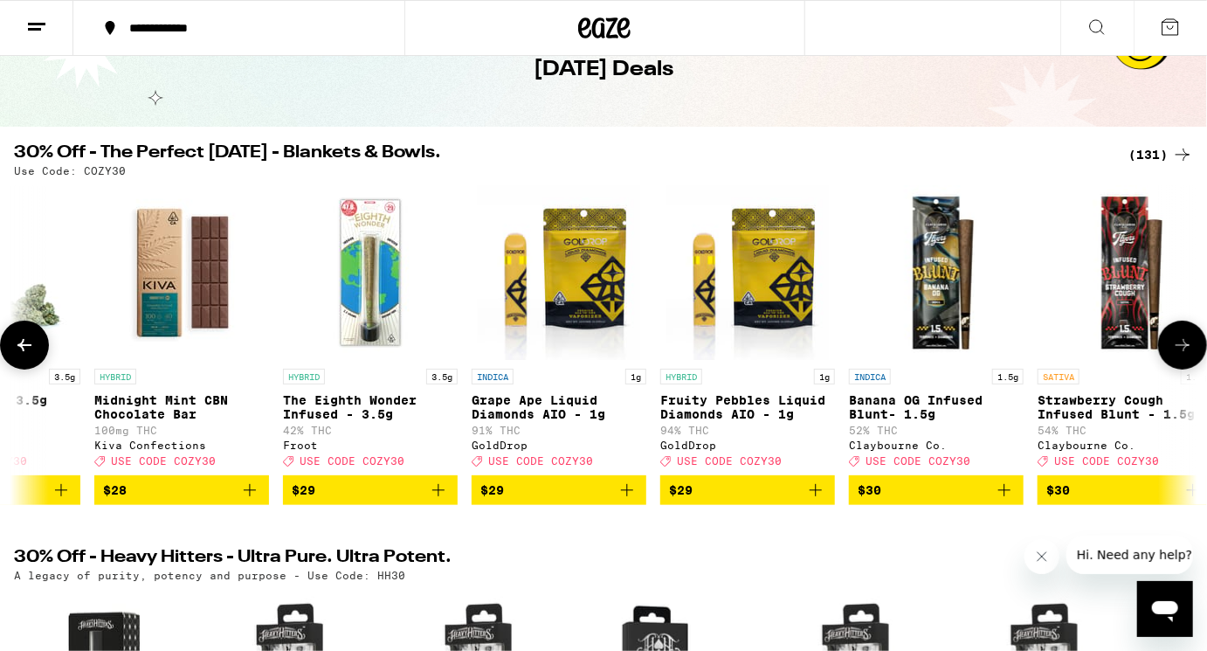
scroll to position [0, 14836]
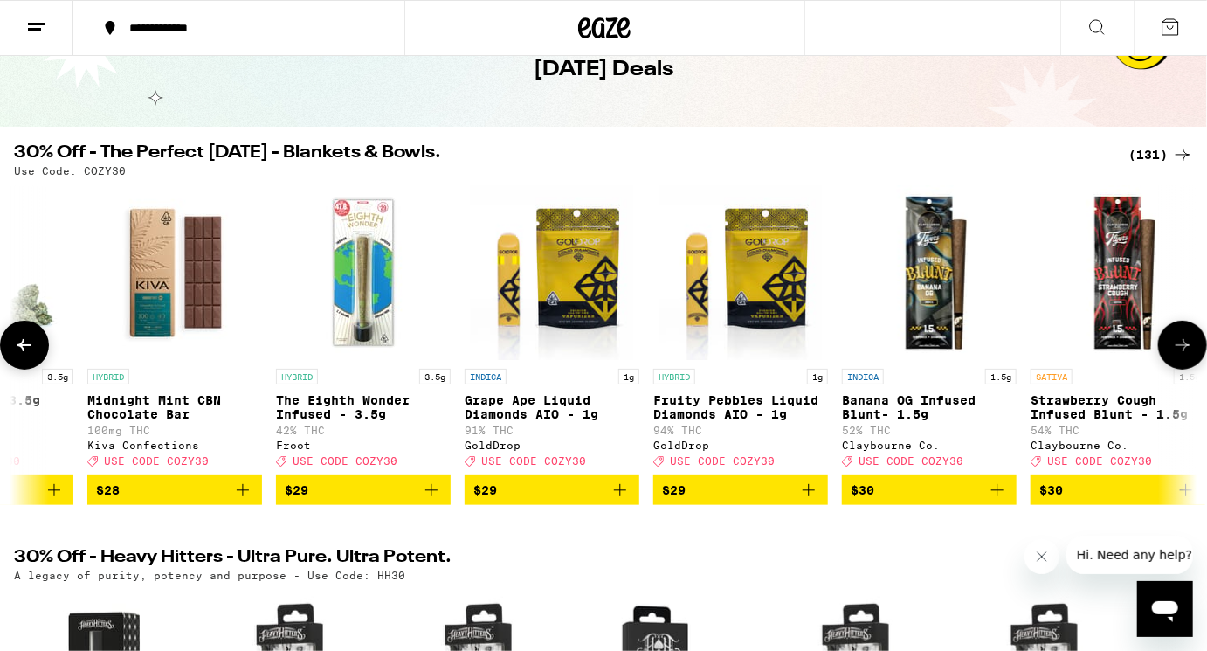
click at [1192, 356] on icon at bounding box center [1183, 345] width 21 height 21
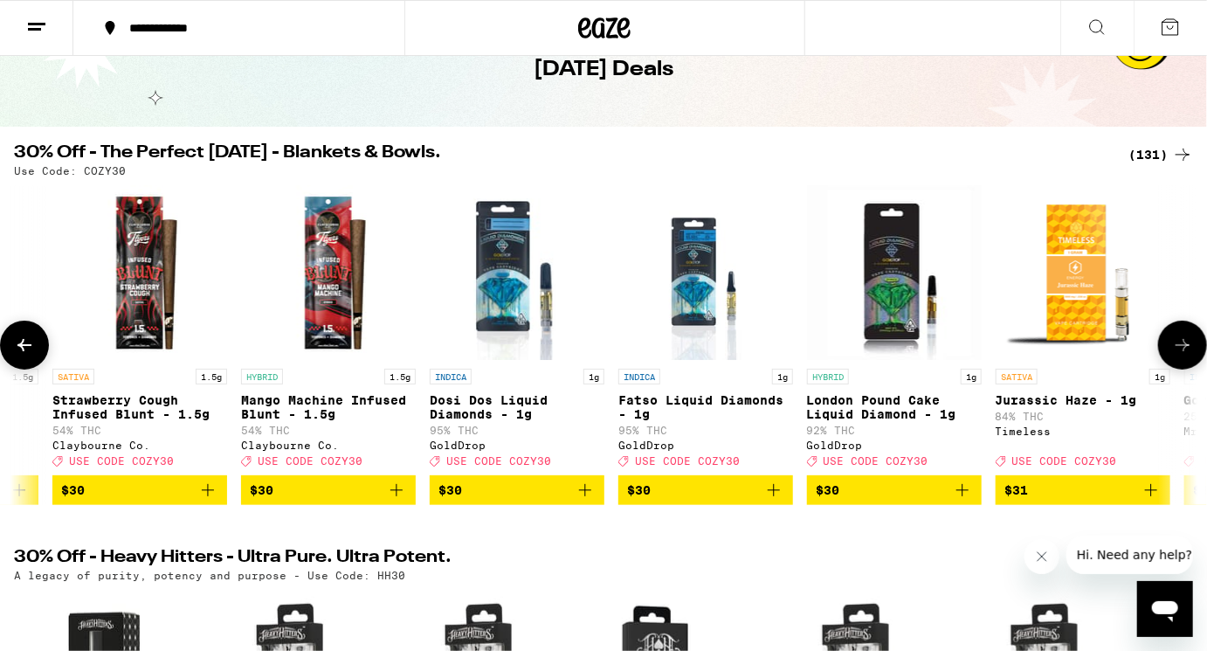
scroll to position [0, 15825]
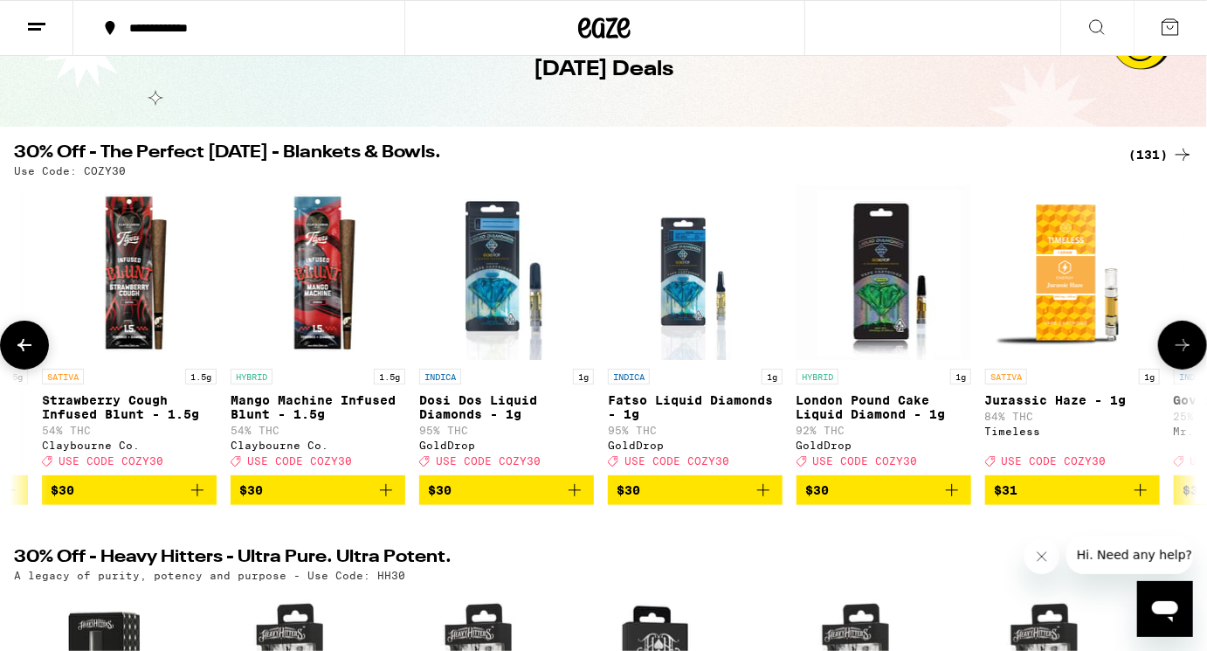
click at [1192, 356] on icon at bounding box center [1183, 345] width 21 height 21
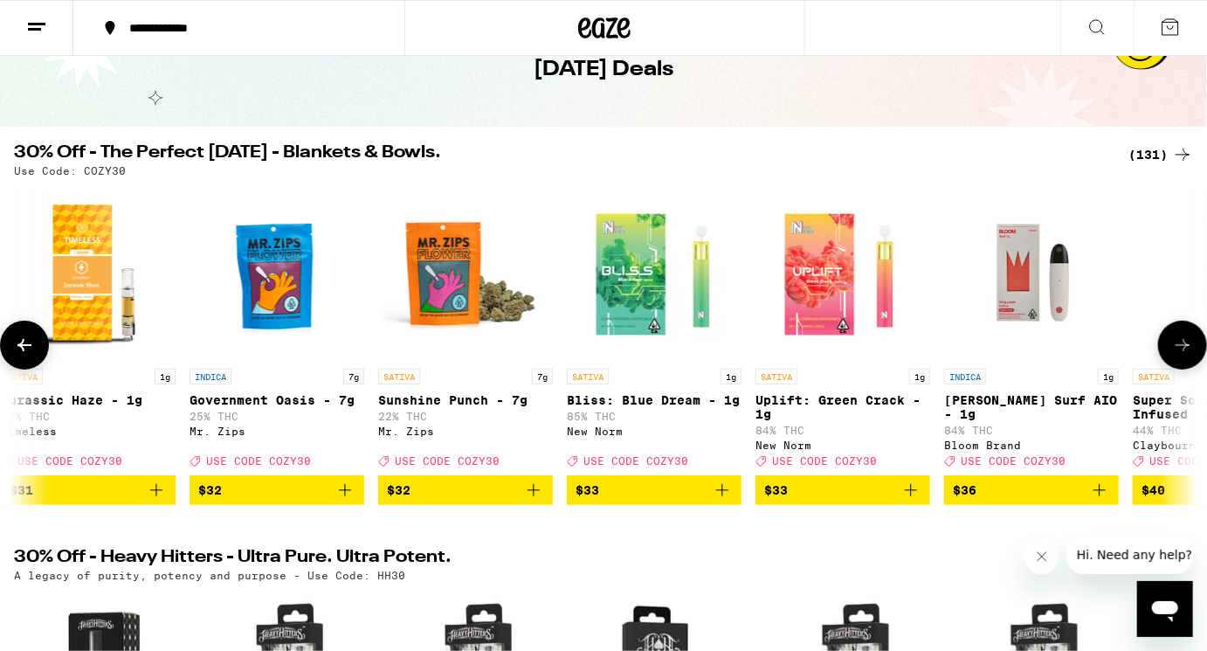
scroll to position [0, 16814]
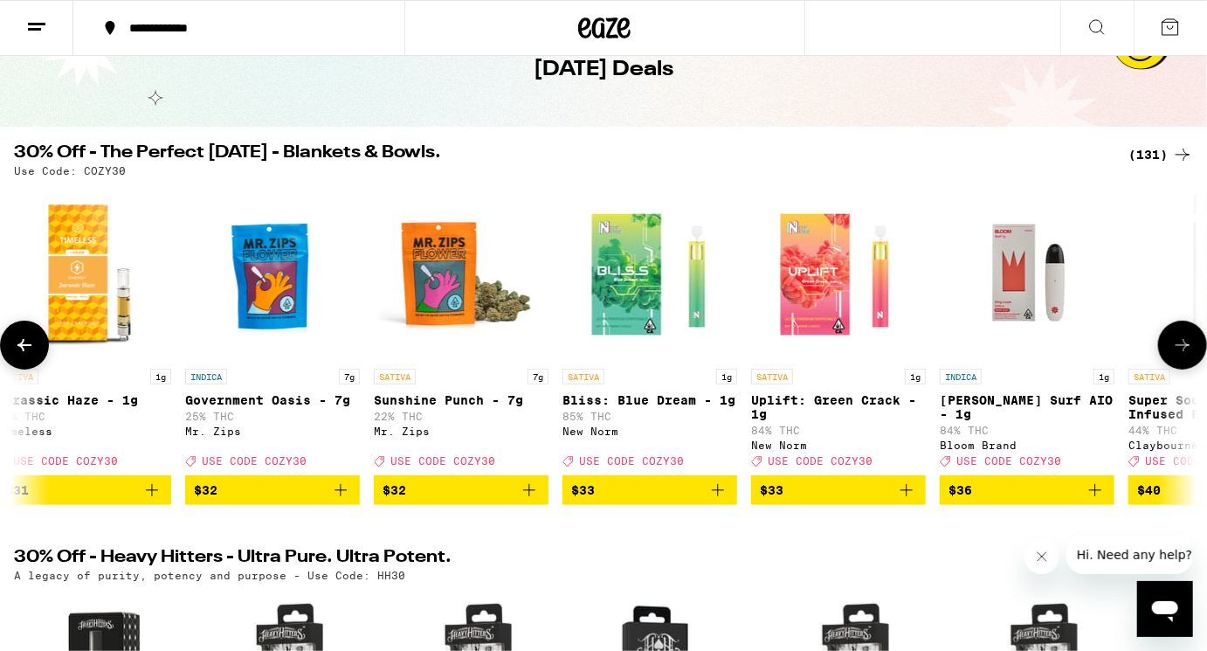
click at [1192, 356] on icon at bounding box center [1183, 345] width 21 height 21
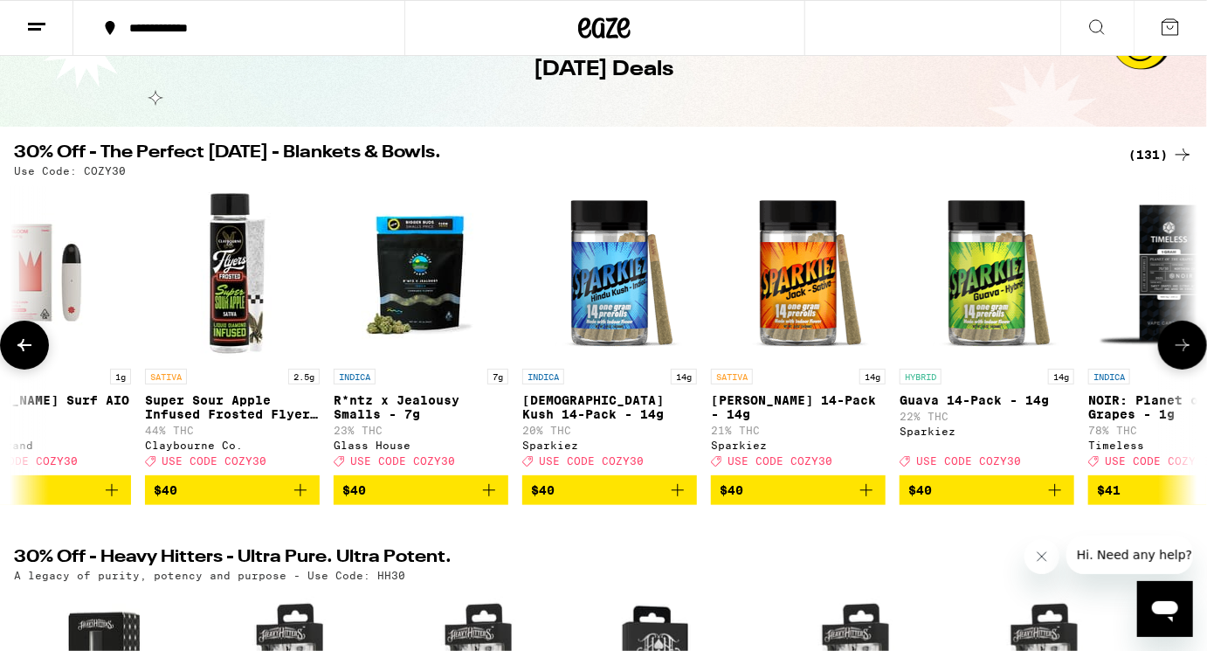
scroll to position [0, 17803]
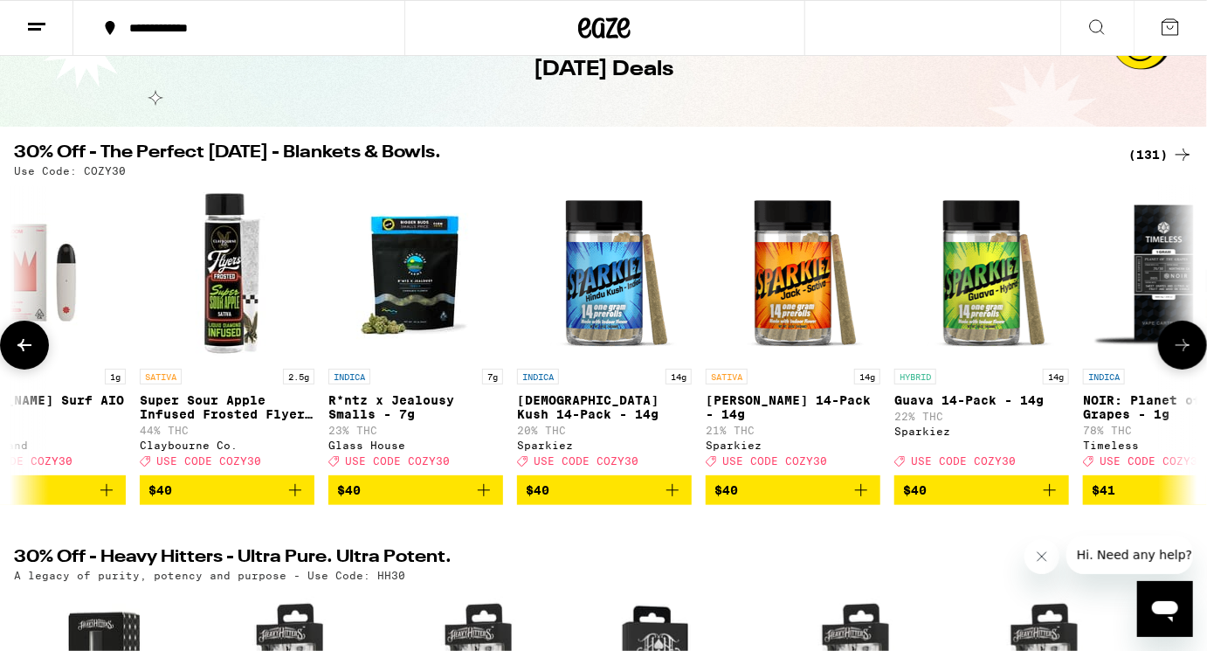
click at [1192, 356] on icon at bounding box center [1183, 345] width 21 height 21
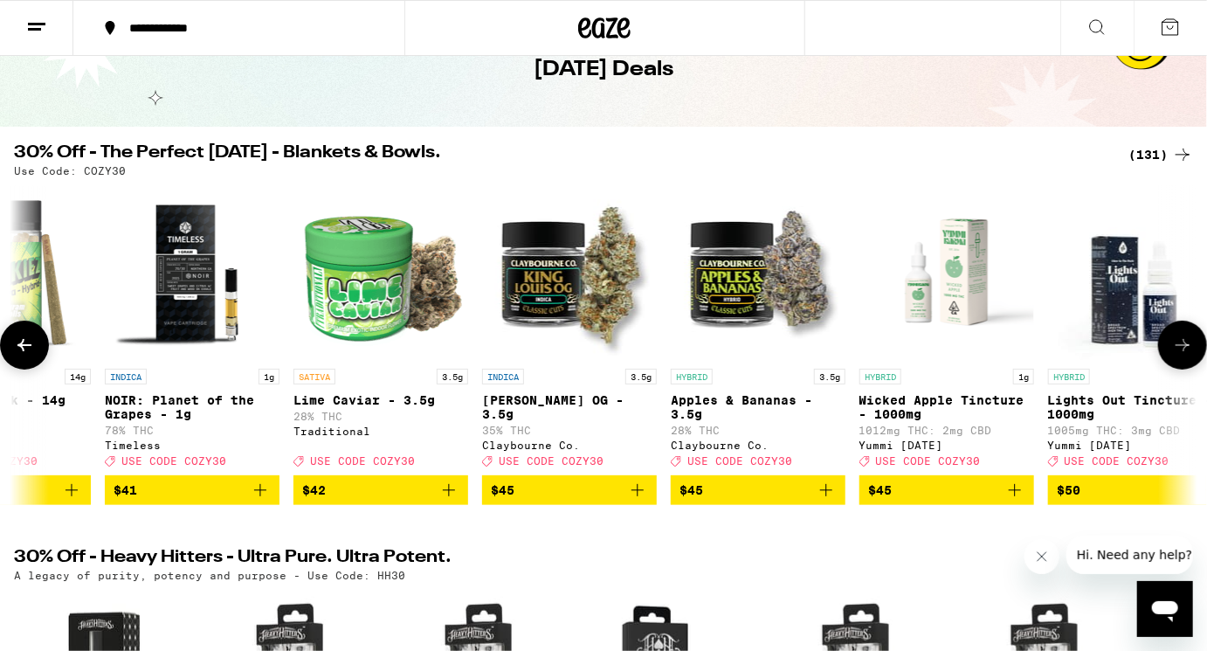
scroll to position [0, 18792]
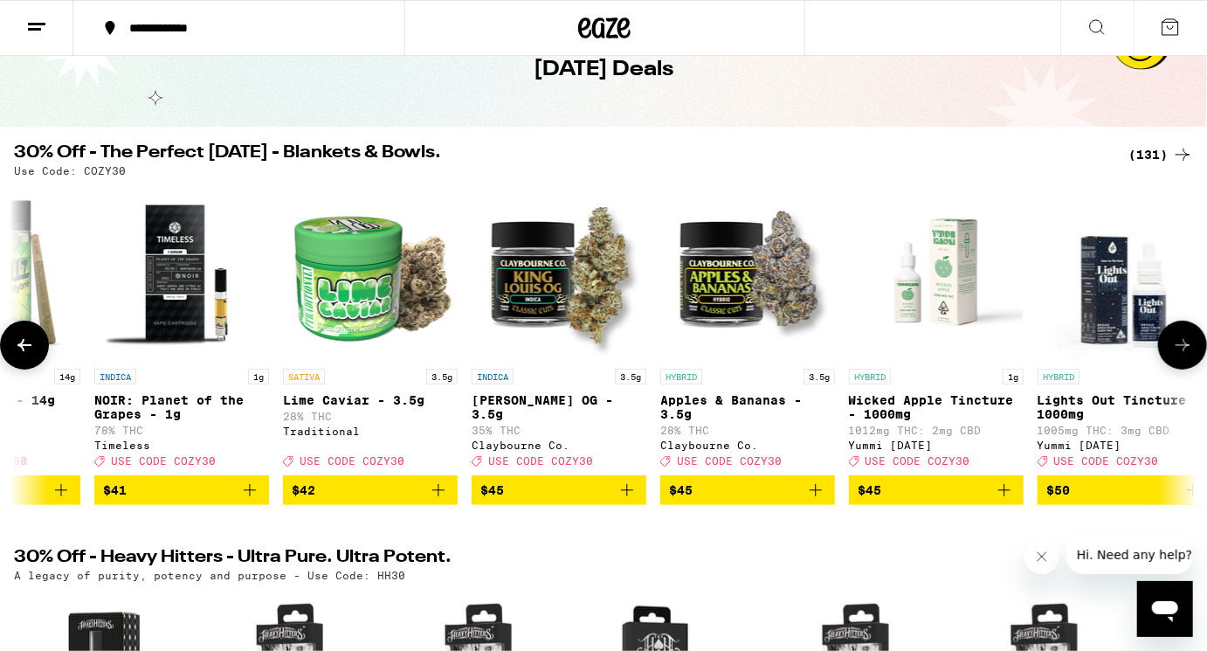
click at [1192, 356] on icon at bounding box center [1183, 345] width 21 height 21
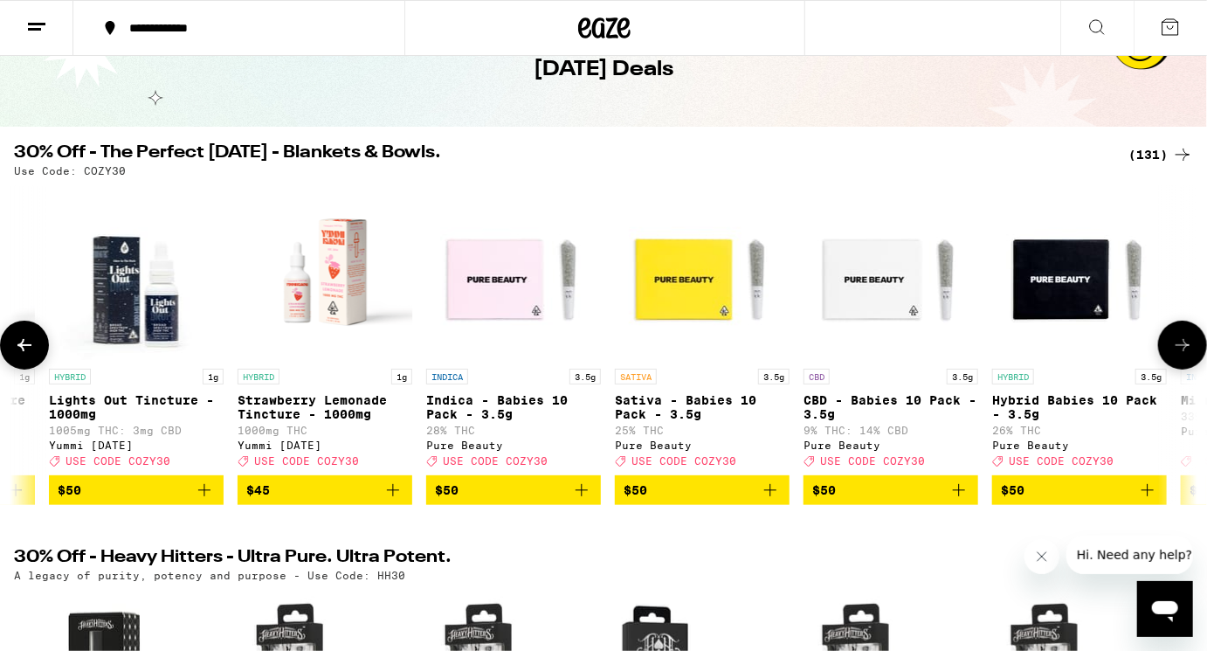
click at [1192, 356] on icon at bounding box center [1183, 345] width 21 height 21
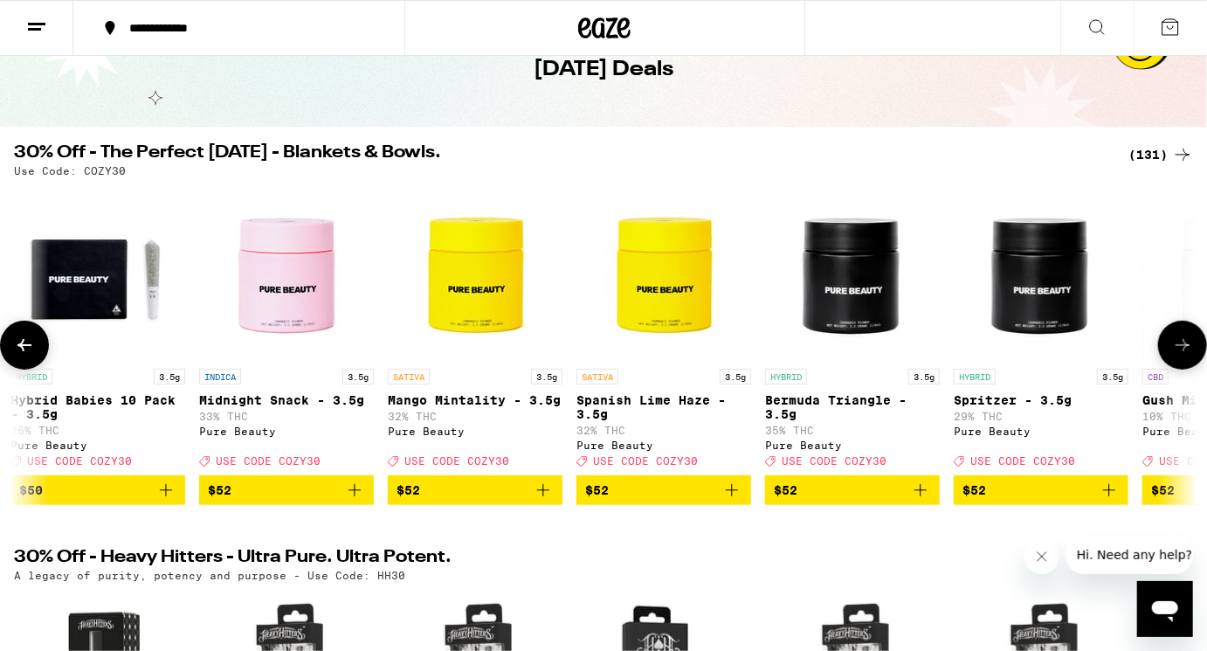
scroll to position [0, 20770]
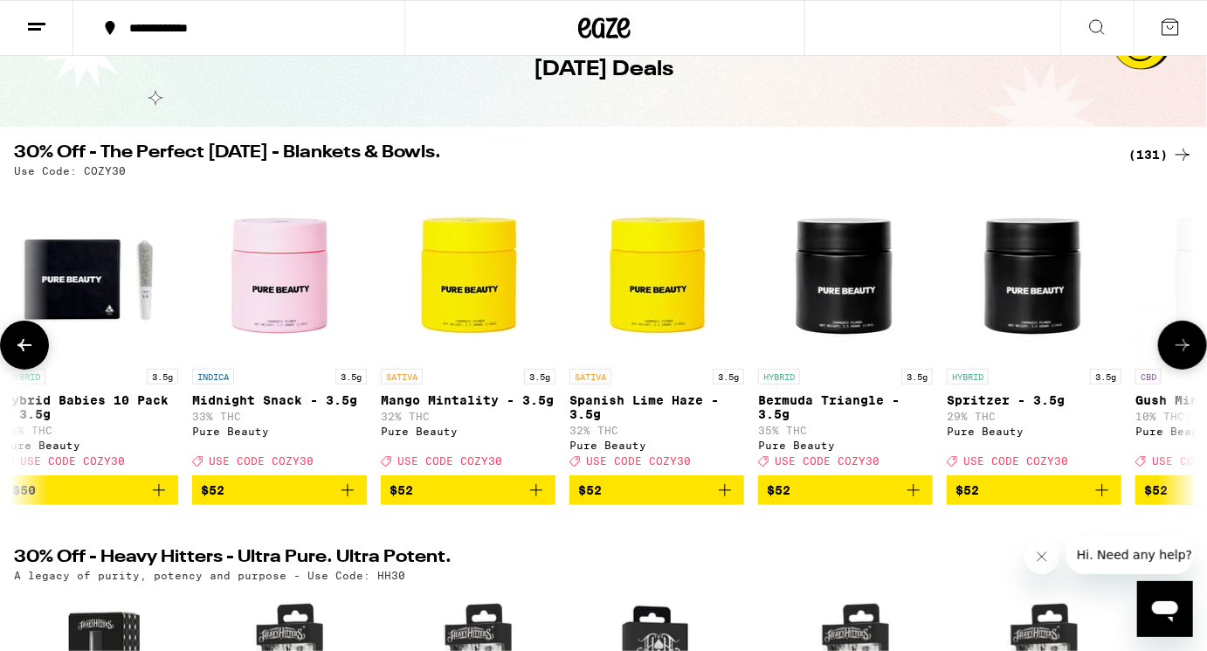
click at [1191, 356] on icon at bounding box center [1183, 345] width 21 height 21
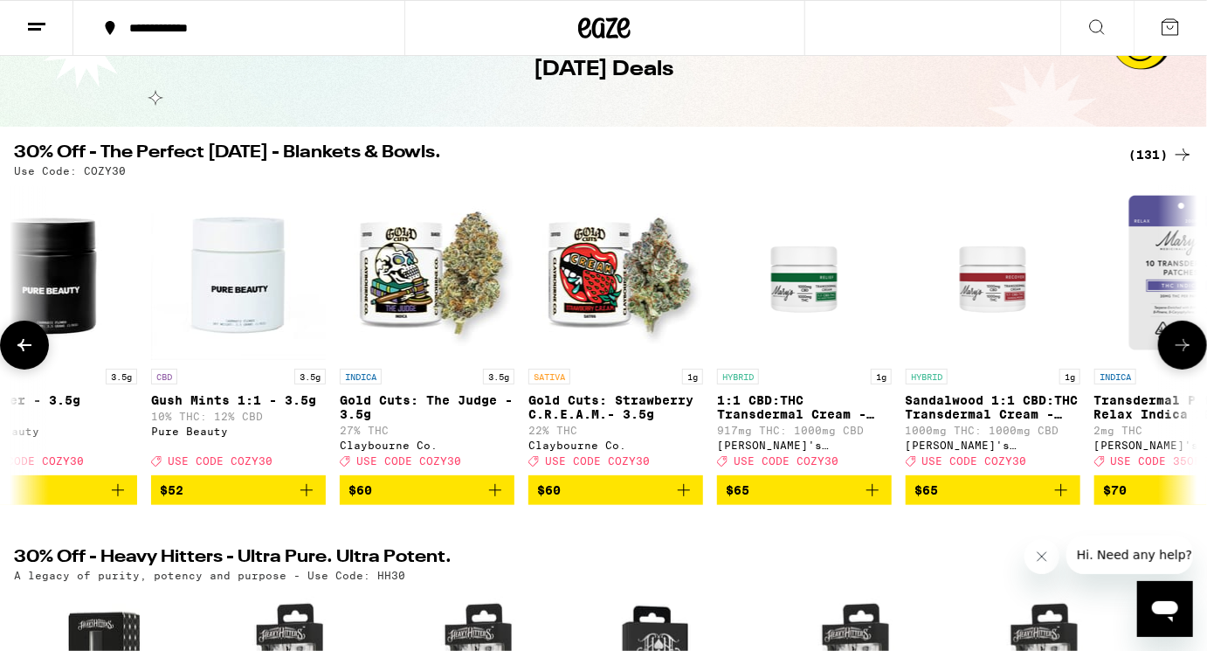
scroll to position [0, 21759]
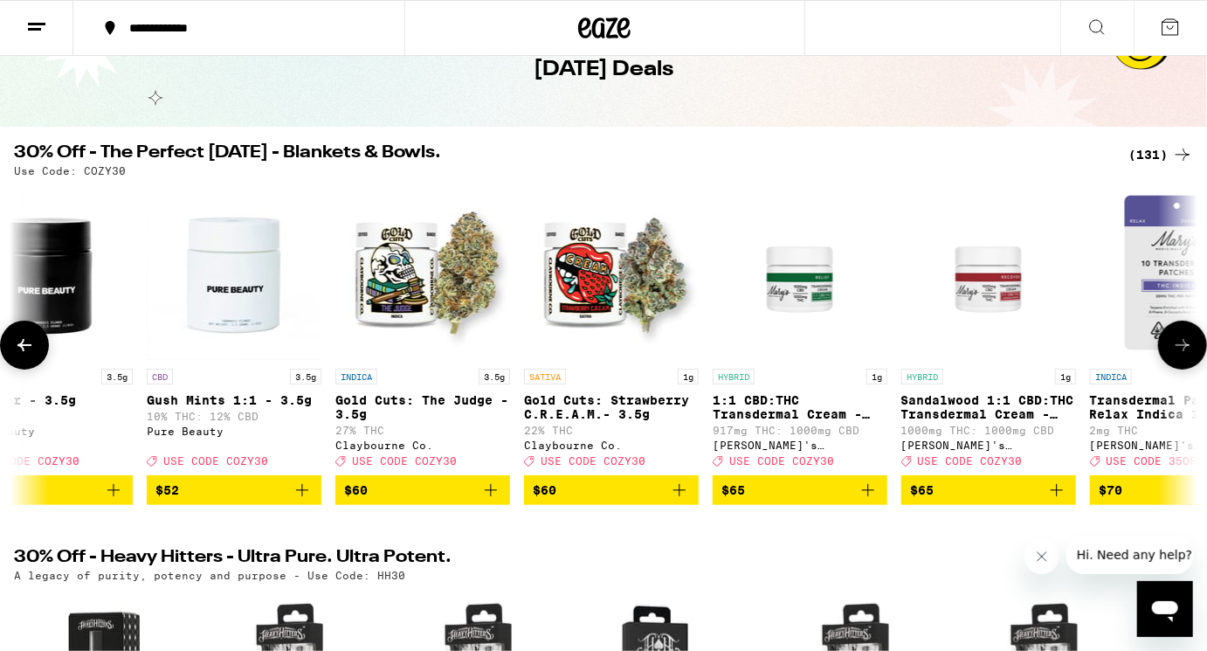
click at [1191, 356] on icon at bounding box center [1183, 345] width 21 height 21
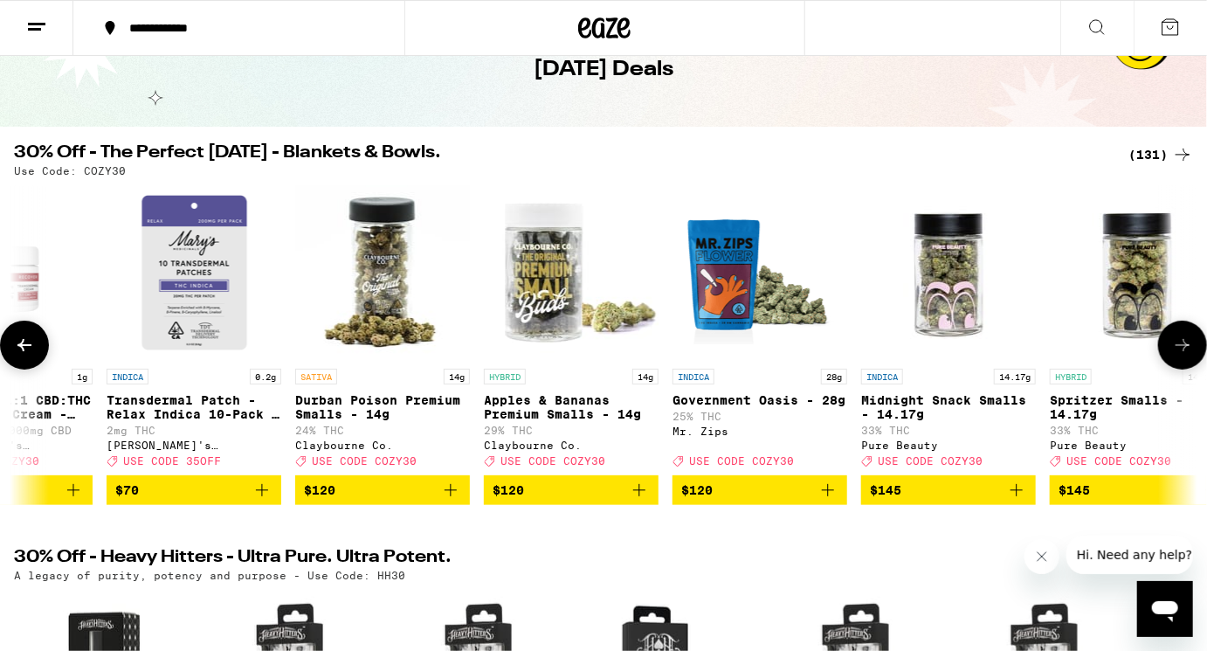
scroll to position [0, 22748]
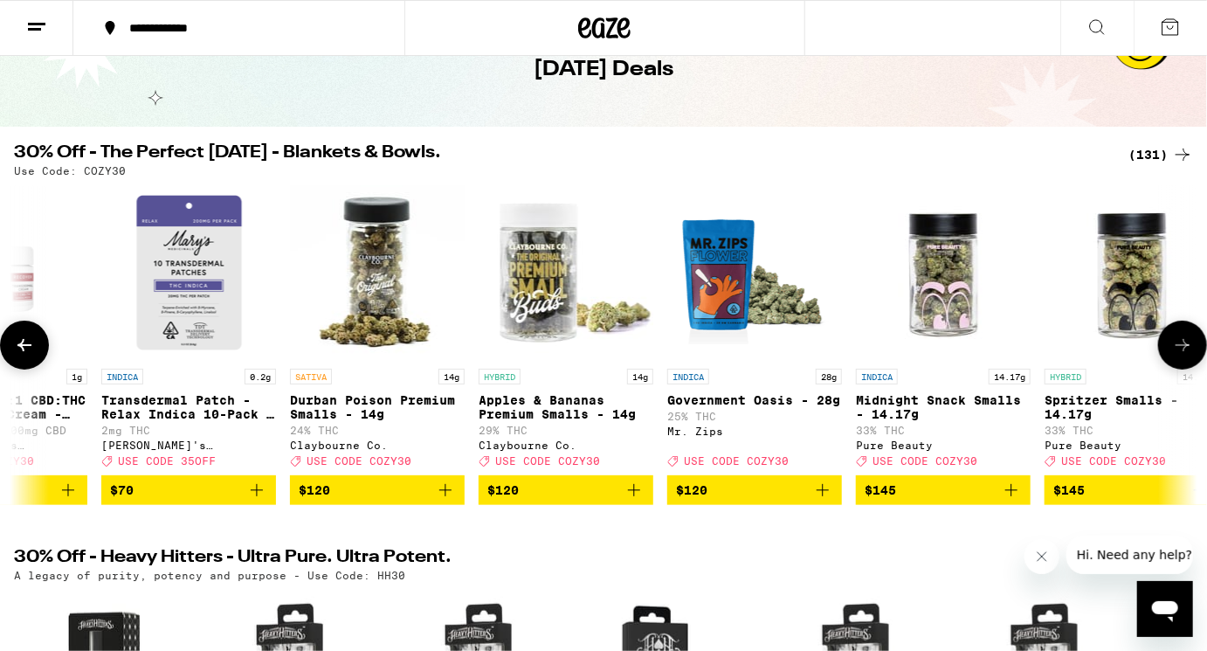
click at [1191, 356] on icon at bounding box center [1183, 345] width 21 height 21
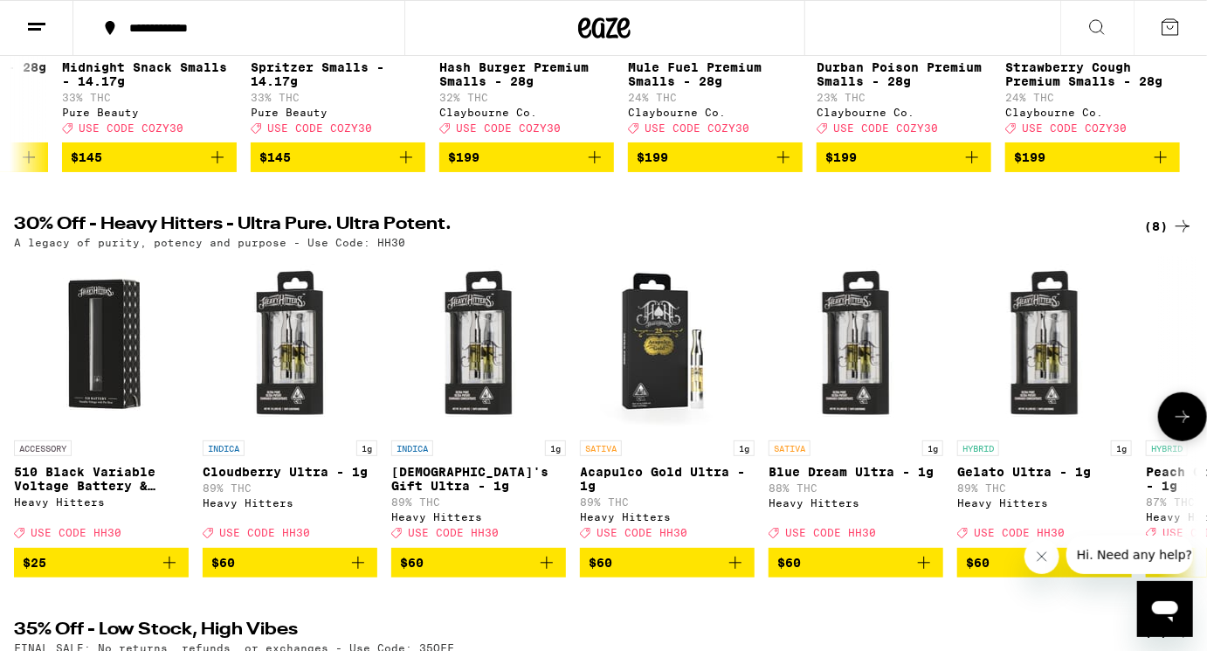
scroll to position [0, 0]
